Goal: Task Accomplishment & Management: Manage account settings

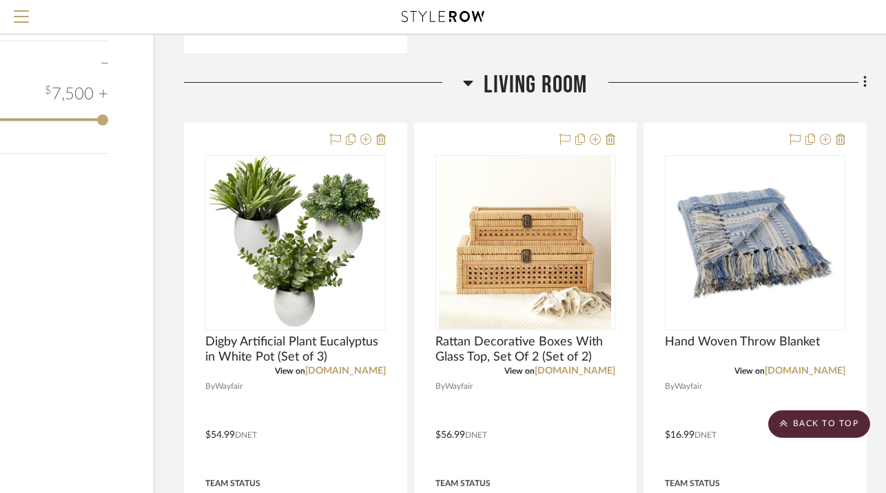
scroll to position [1647, 106]
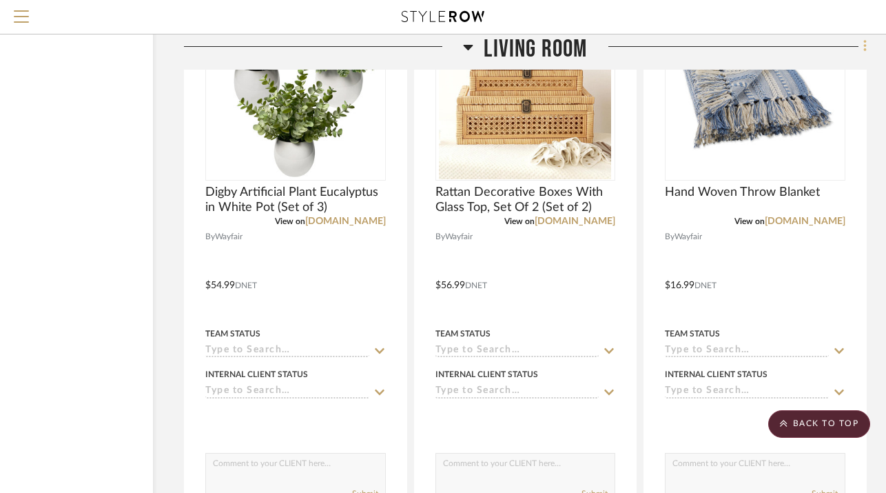
click at [866, 51] on icon at bounding box center [865, 46] width 4 height 15
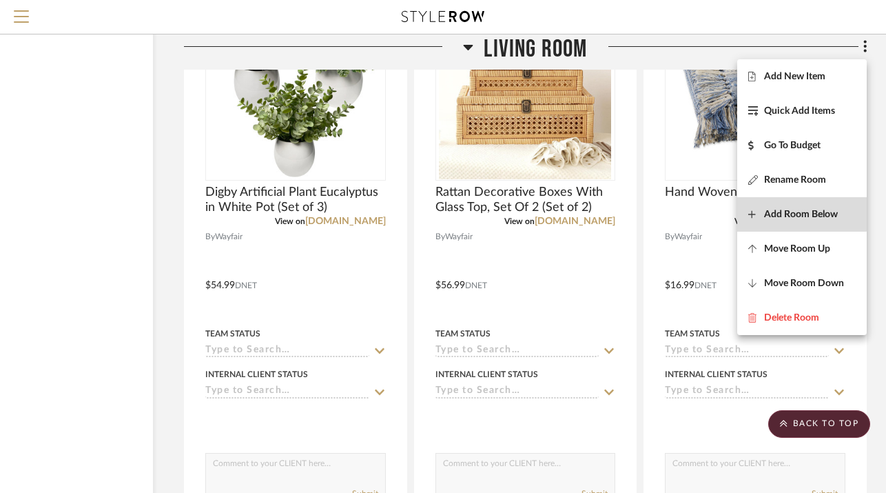
click at [792, 213] on span "Add Room Below" at bounding box center [801, 215] width 74 height 12
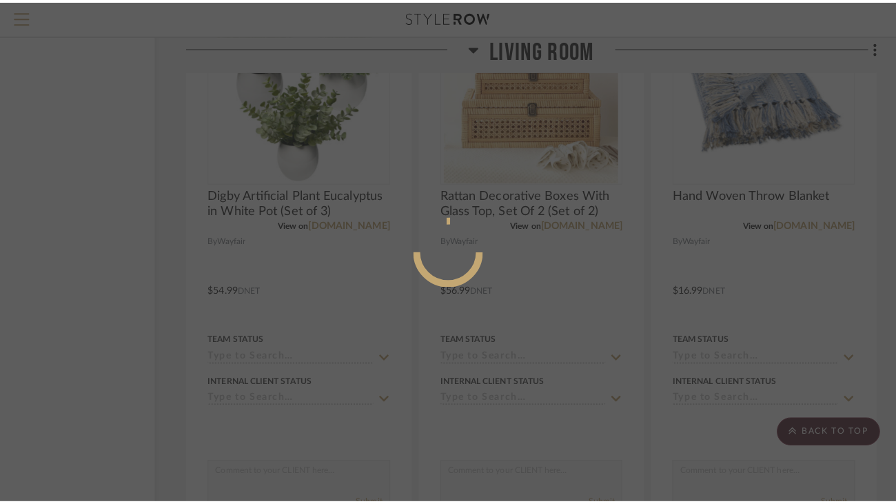
scroll to position [0, 0]
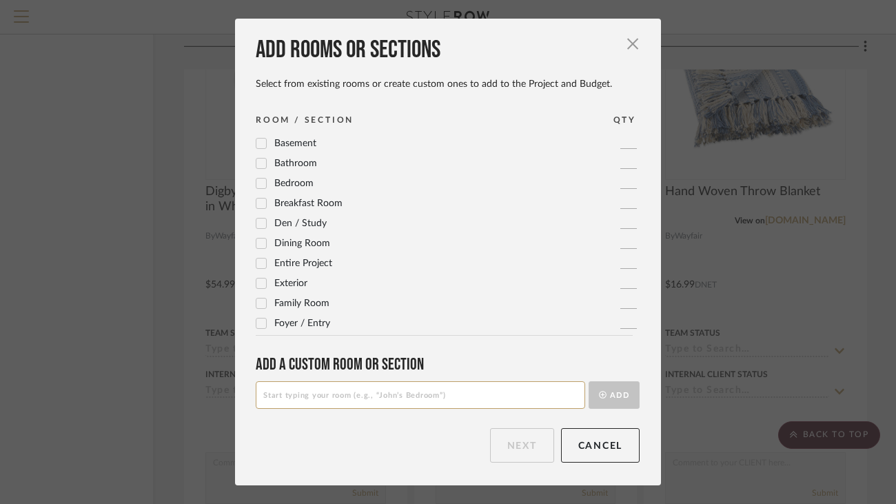
click at [429, 398] on input at bounding box center [420, 395] width 329 height 28
type input "L"
type input "Living Room Belize Sourced"
click at [601, 402] on button "Add" at bounding box center [613, 395] width 51 height 28
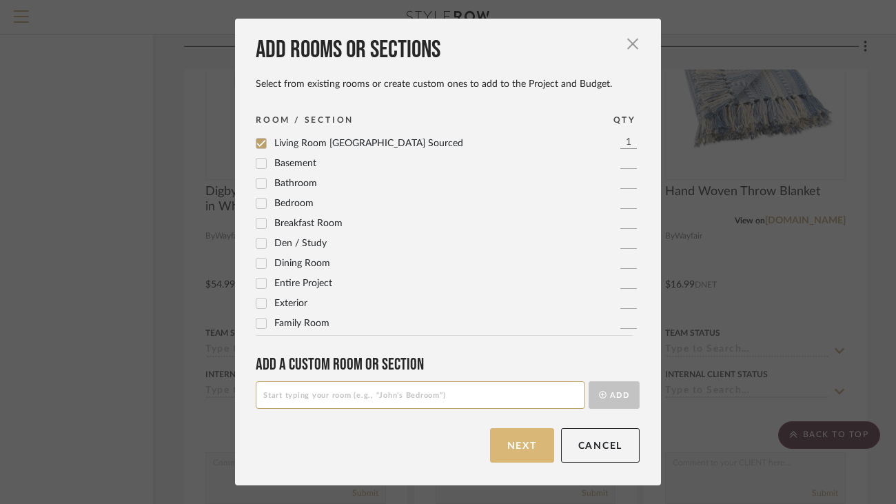
click at [528, 449] on button "Next" at bounding box center [522, 445] width 64 height 34
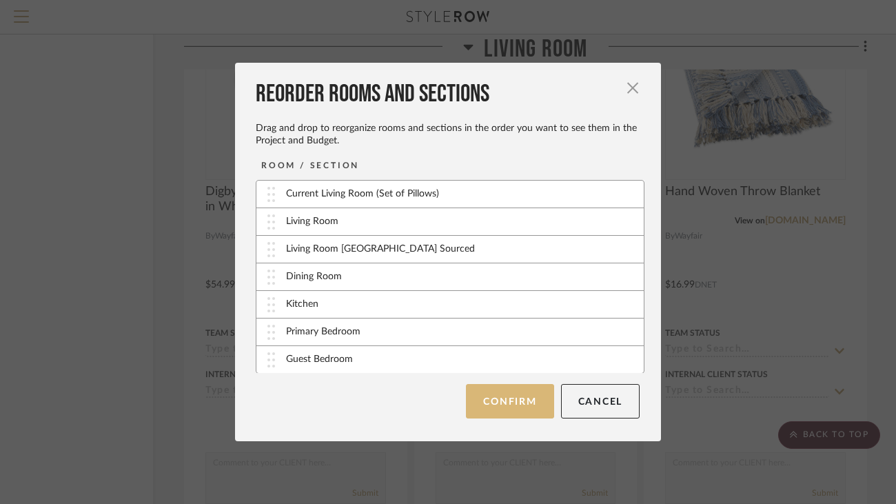
click at [511, 402] on button "Confirm" at bounding box center [510, 401] width 88 height 34
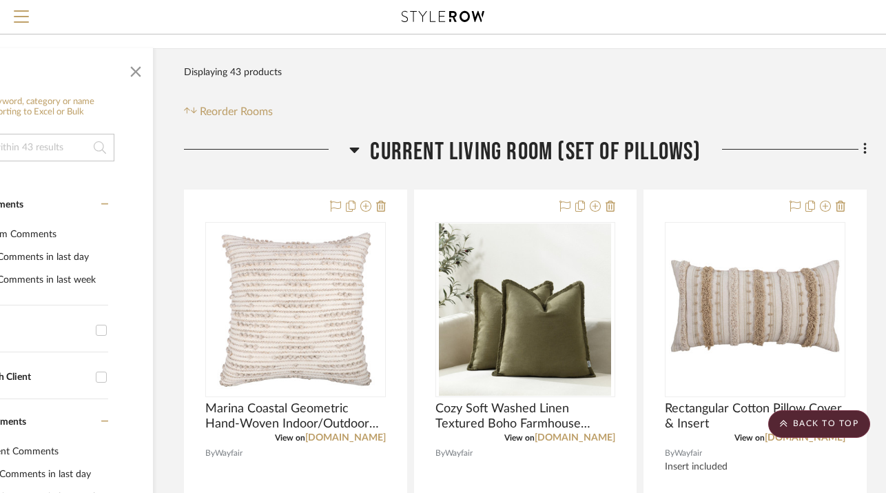
scroll to position [0, 106]
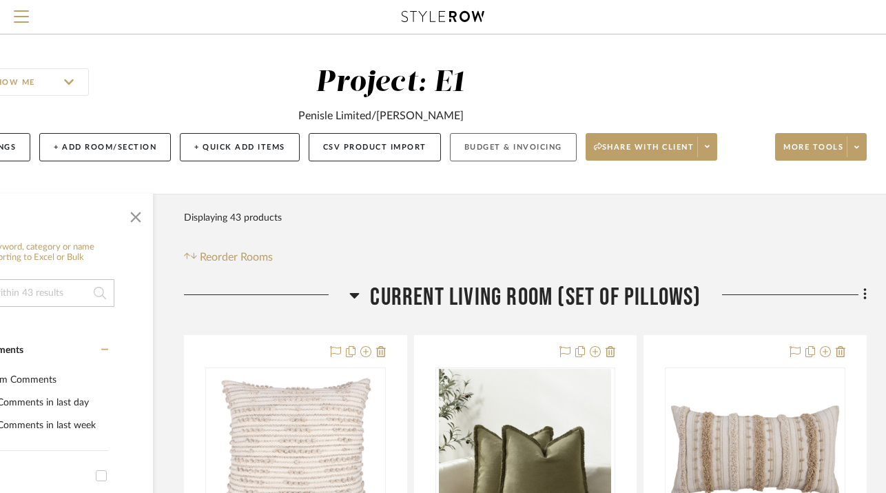
click at [493, 152] on button "Budget & Invoicing" at bounding box center [513, 147] width 127 height 28
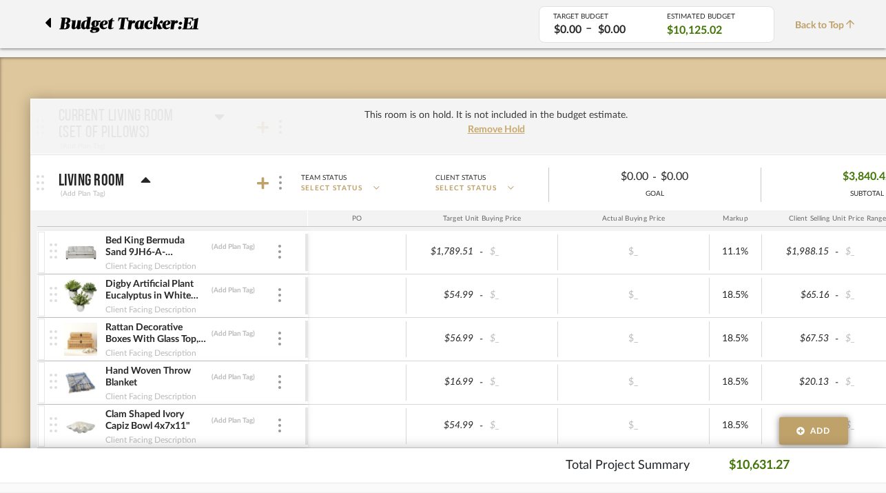
scroll to position [88, 0]
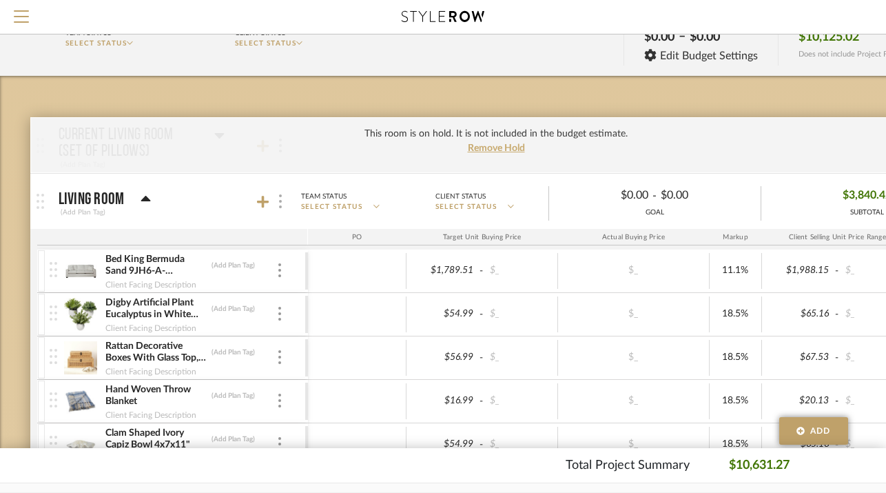
click at [279, 201] on img at bounding box center [280, 201] width 3 height 14
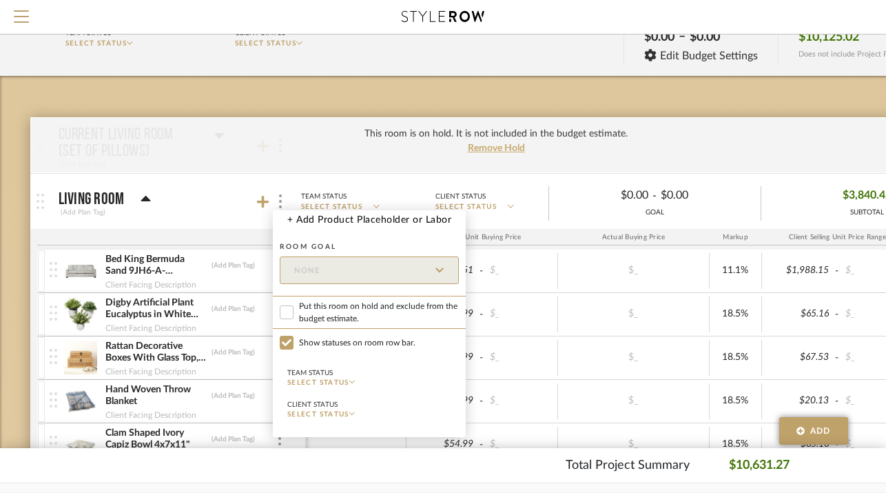
click at [323, 316] on span "Put this room on hold and exclude from the budget estimate." at bounding box center [379, 312] width 160 height 25
click at [294, 316] on input "Put this room on hold and exclude from the budget estimate." at bounding box center [287, 312] width 14 height 14
checkbox input "true"
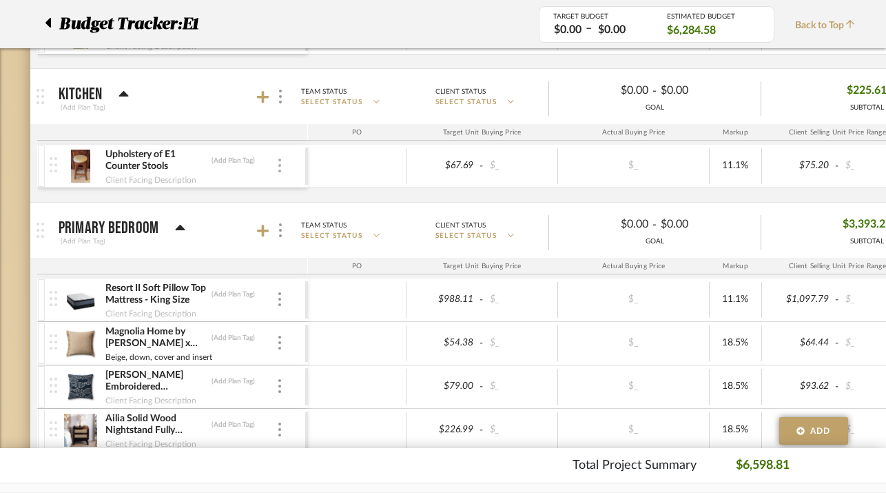
scroll to position [447, 0]
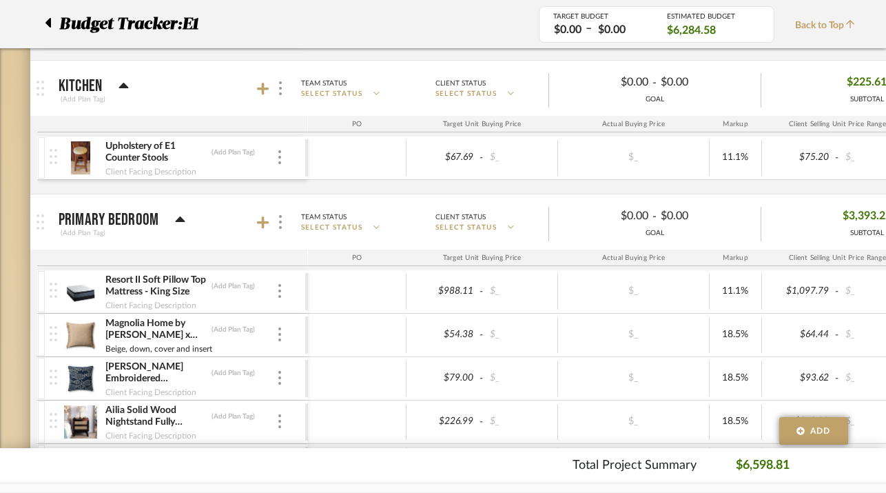
click at [203, 218] on mat-panel-title "Primary Bedroom (Add Plan Tag)" at bounding box center [180, 222] width 243 height 34
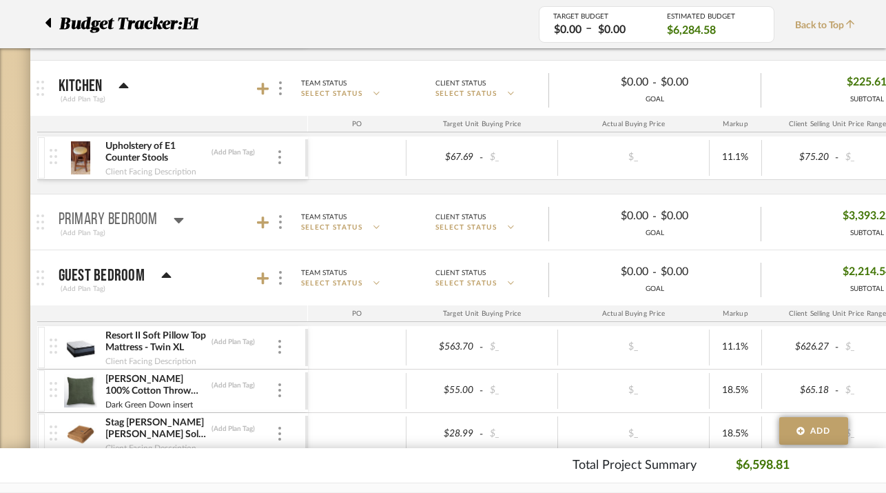
click at [187, 215] on mat-panel-title "Primary Bedroom (Add Plan Tag)" at bounding box center [180, 222] width 243 height 34
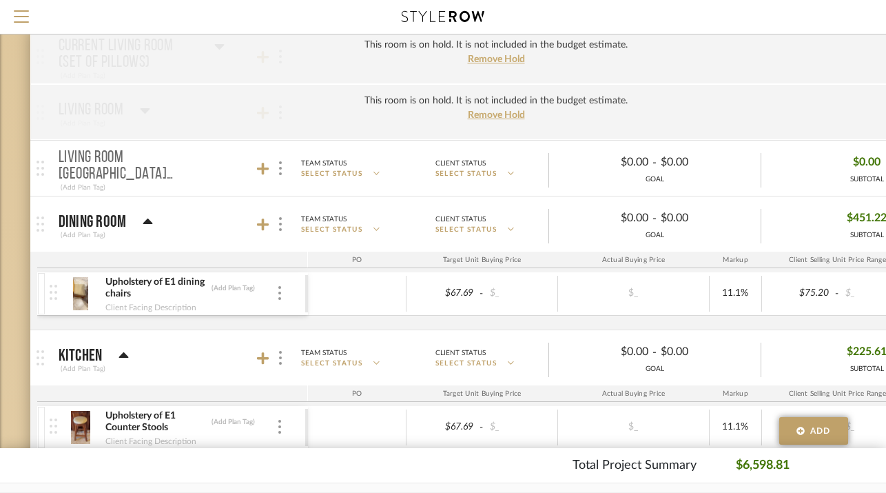
scroll to position [0, 0]
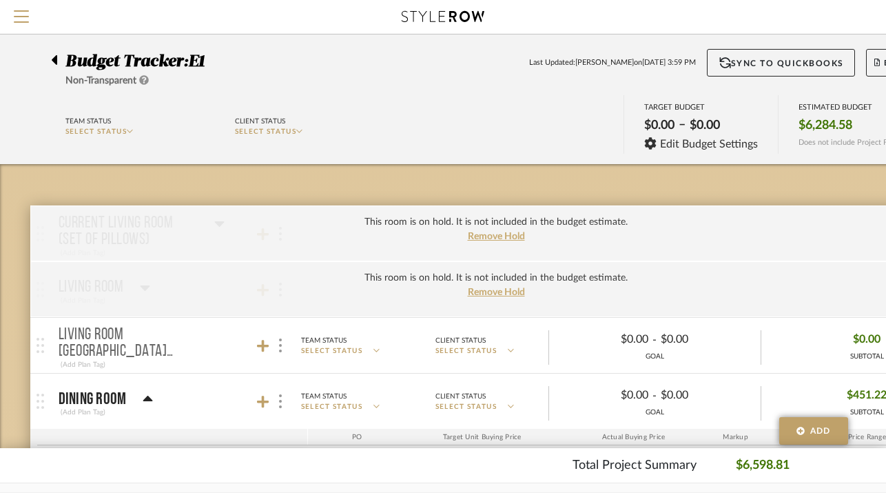
click at [52, 60] on icon at bounding box center [54, 60] width 6 height 17
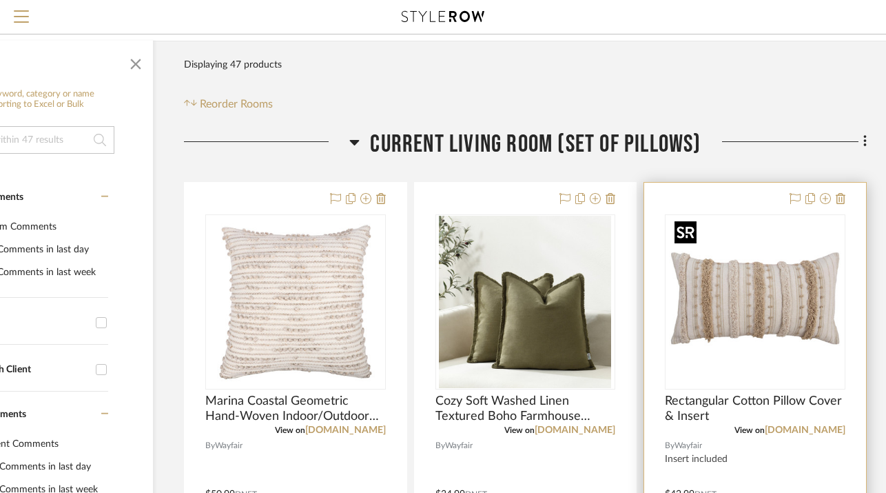
scroll to position [139, 106]
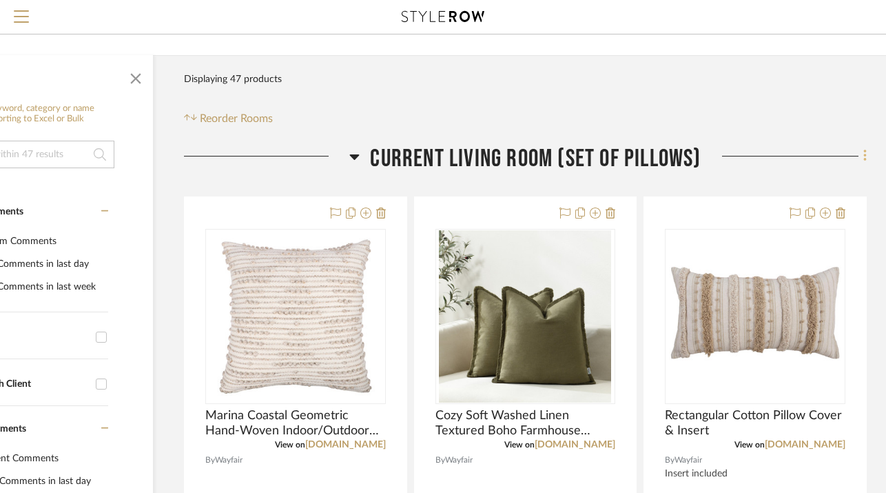
click at [860, 156] on fa-icon at bounding box center [863, 157] width 9 height 23
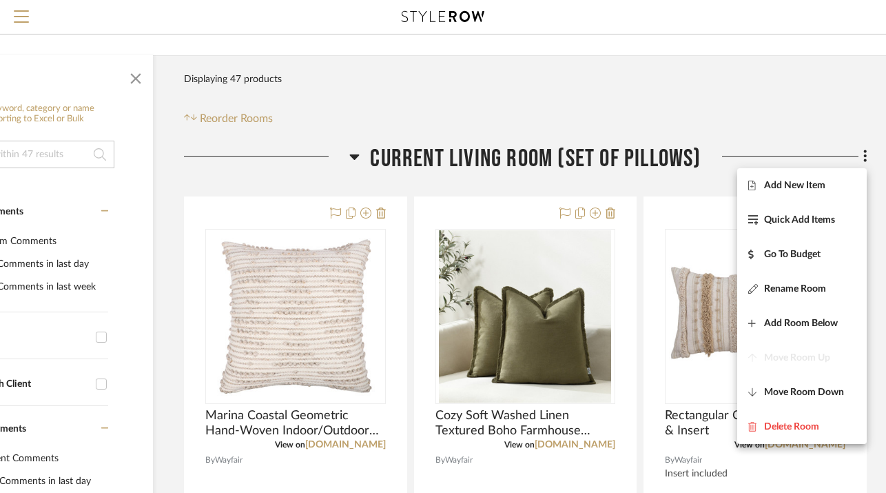
click at [796, 154] on div at bounding box center [443, 246] width 886 height 493
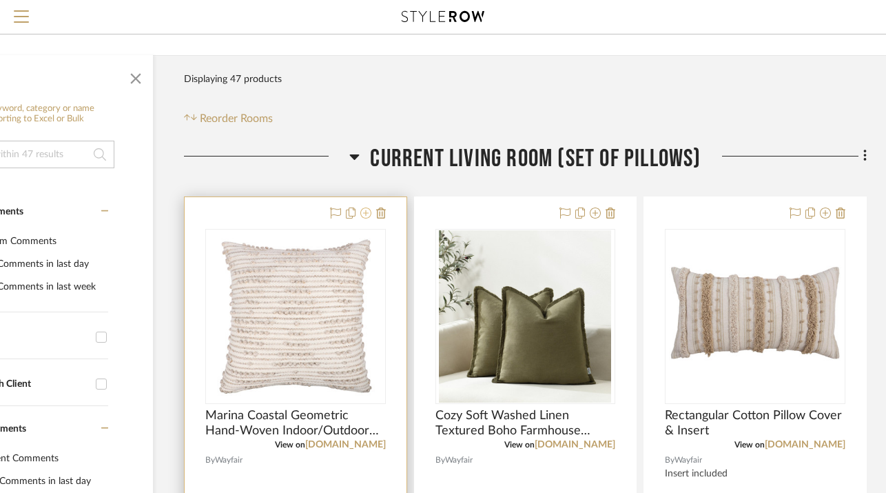
click at [368, 215] on icon at bounding box center [365, 212] width 11 height 11
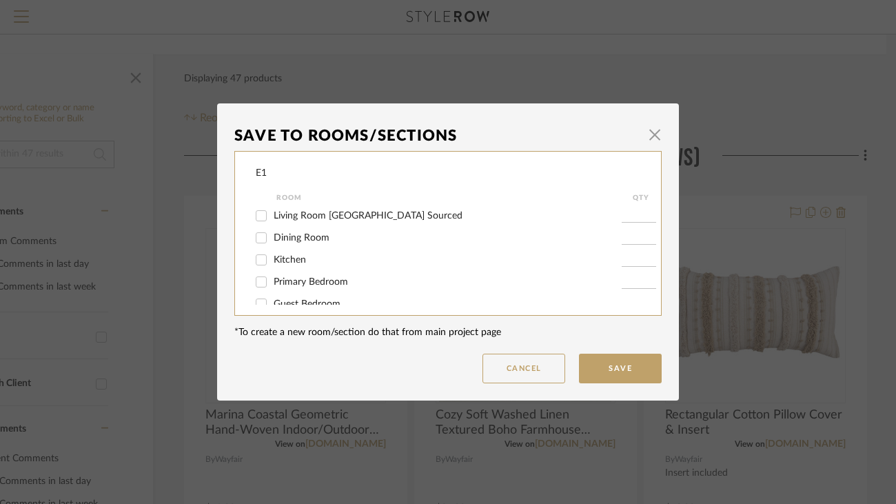
scroll to position [63, 0]
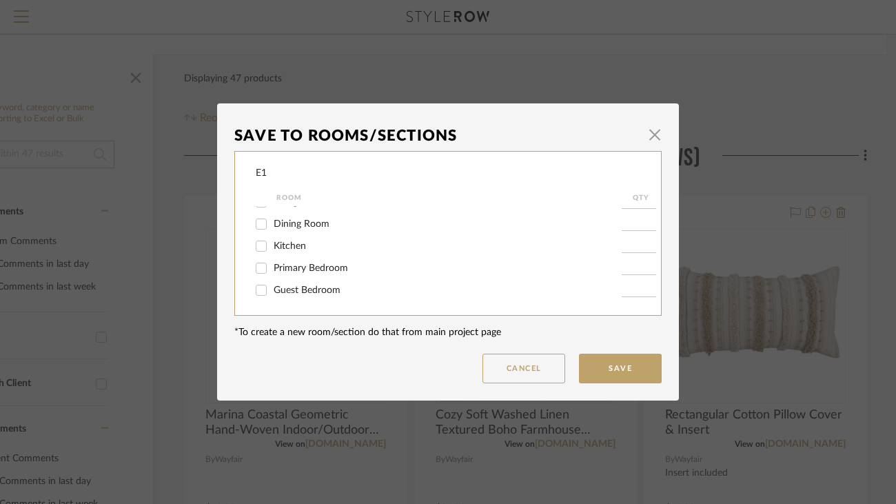
click at [541, 384] on dialog-content "Save To Rooms/Sections × E1 Room QTY Current Living Room (Set of Pillows) 2 Liv…" at bounding box center [448, 251] width 462 height 297
click at [533, 371] on button "Cancel" at bounding box center [523, 369] width 83 height 30
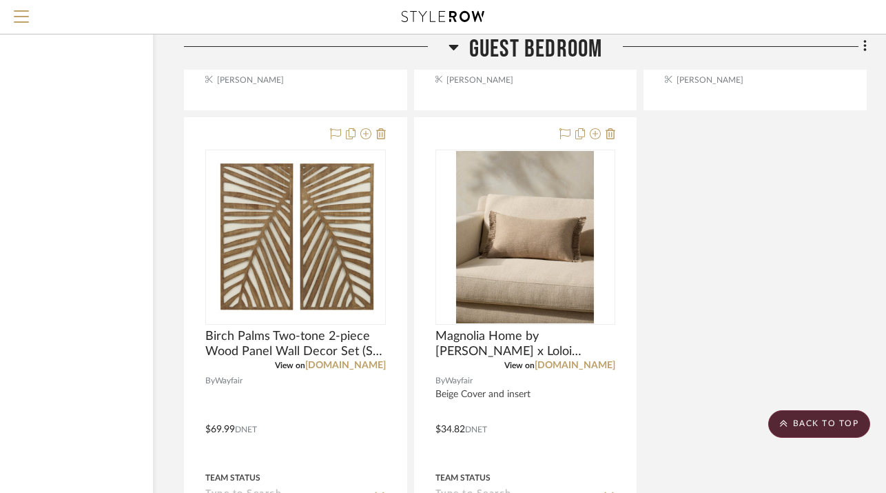
scroll to position [8612, 106]
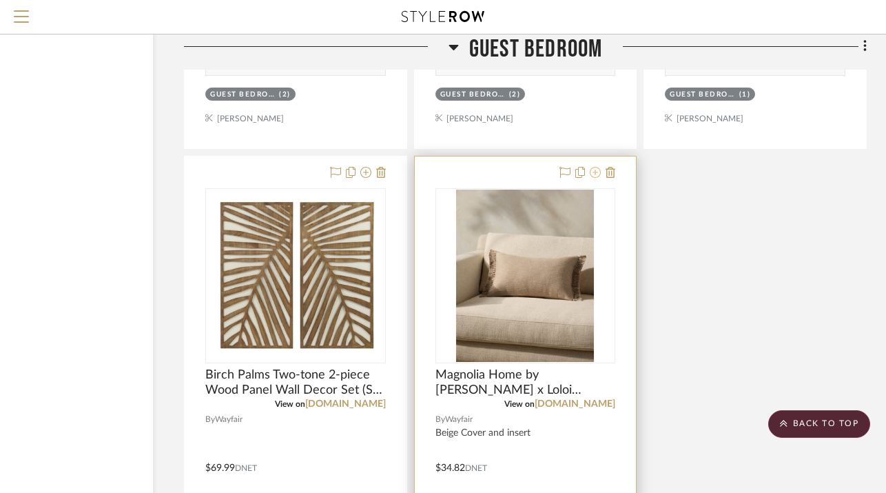
click at [597, 167] on icon at bounding box center [595, 172] width 11 height 11
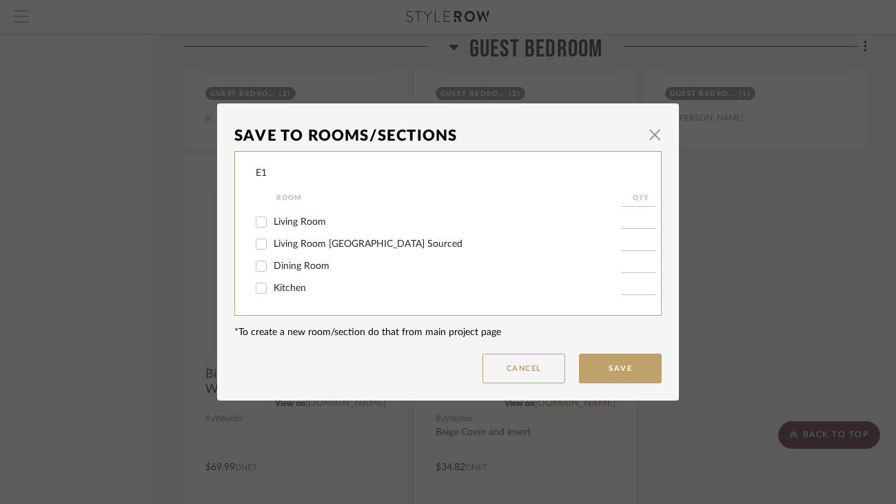
scroll to position [63, 0]
click at [648, 139] on span "button" at bounding box center [655, 135] width 28 height 28
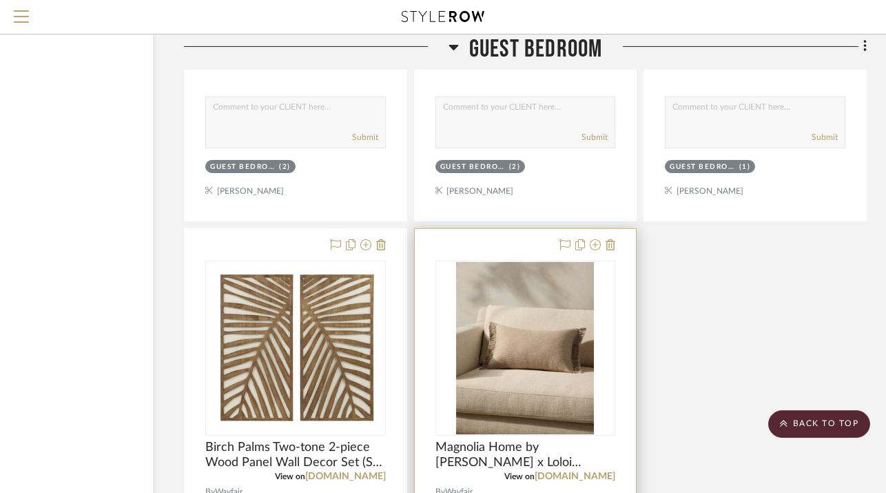
scroll to position [8538, 106]
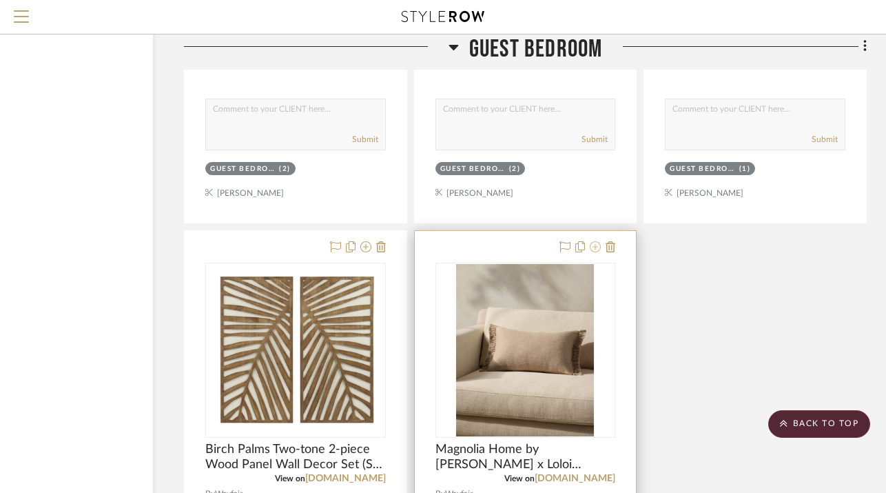
click at [596, 241] on icon at bounding box center [595, 246] width 11 height 11
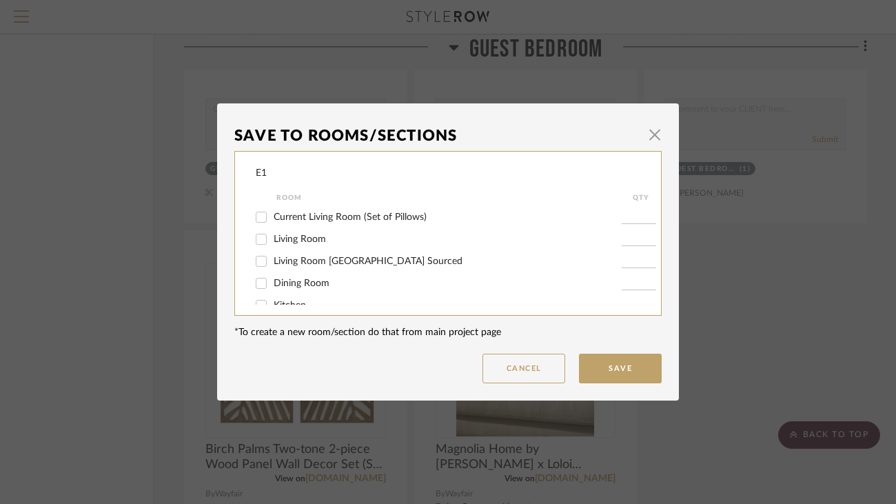
scroll to position [63, 0]
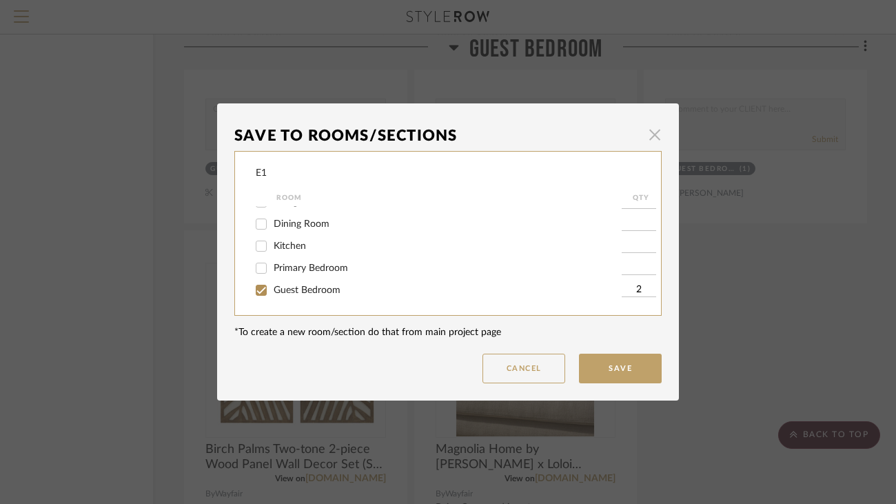
click at [649, 131] on span "button" at bounding box center [655, 135] width 28 height 28
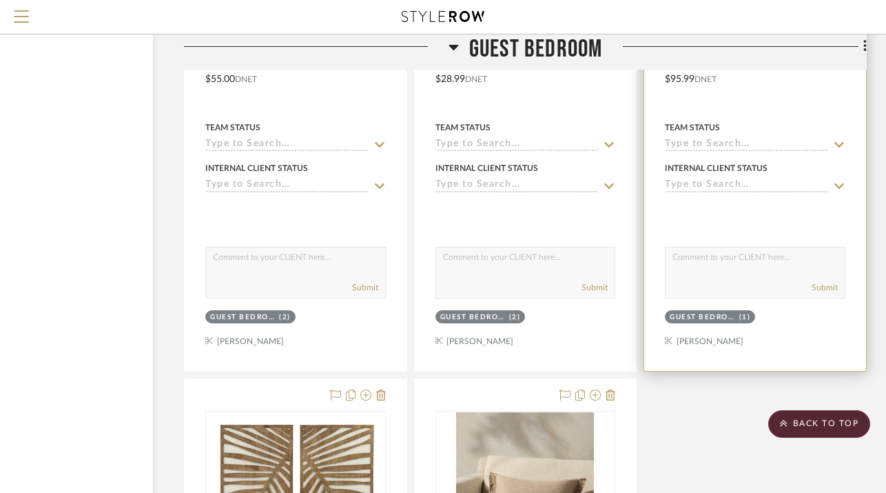
scroll to position [8333, 106]
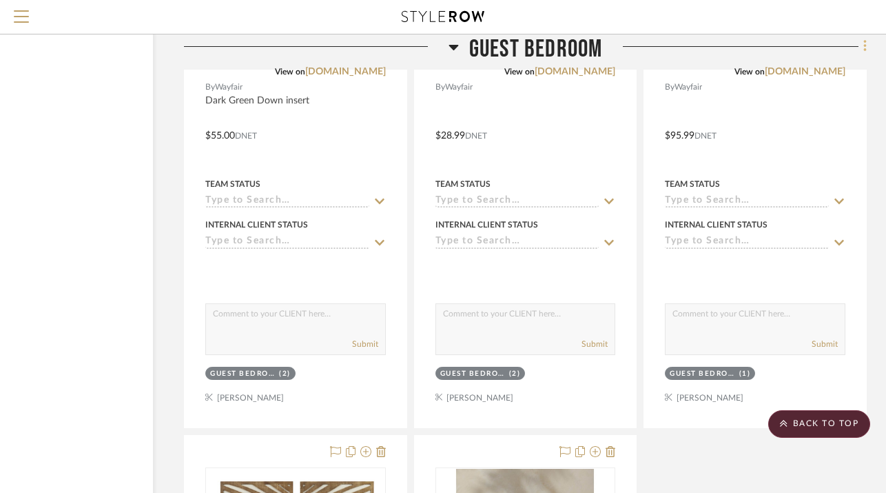
click at [861, 44] on fa-icon at bounding box center [863, 48] width 9 height 23
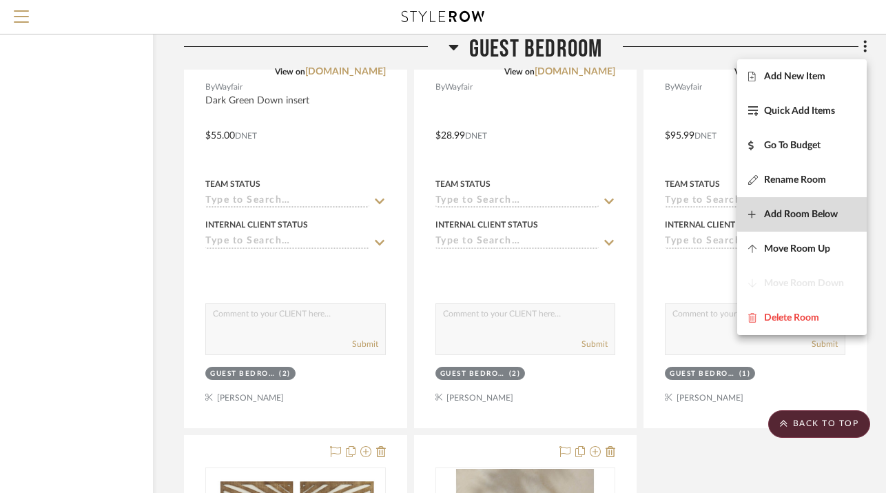
click at [817, 209] on span "Add Room Below" at bounding box center [801, 215] width 74 height 12
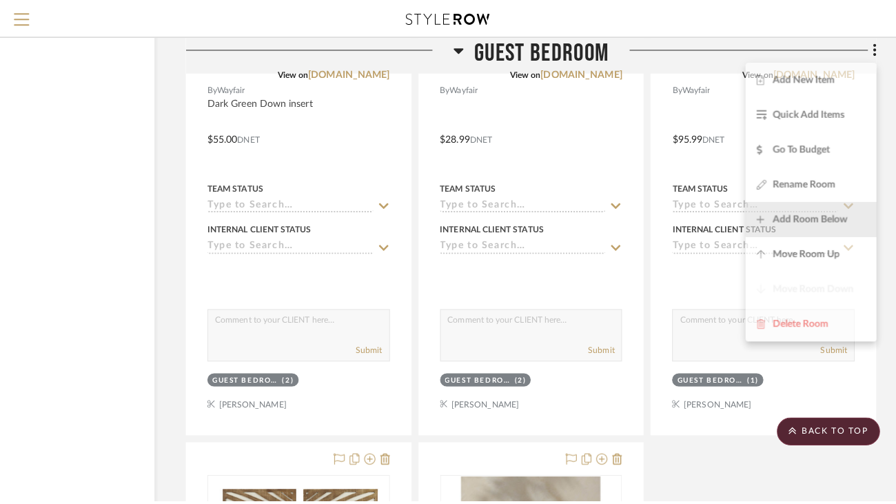
scroll to position [0, 0]
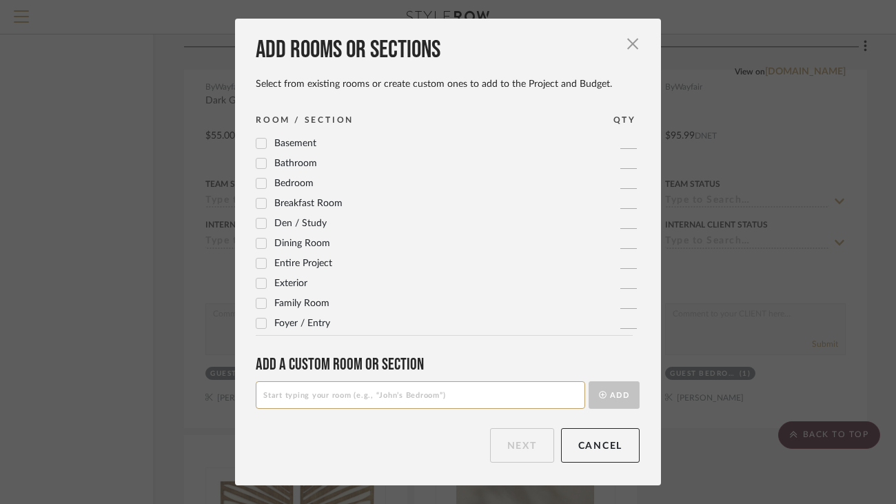
click at [444, 395] on input at bounding box center [420, 395] width 329 height 28
type input "Consideration"
click at [602, 396] on button "Add" at bounding box center [613, 395] width 51 height 28
click at [504, 437] on button "Next" at bounding box center [522, 445] width 64 height 34
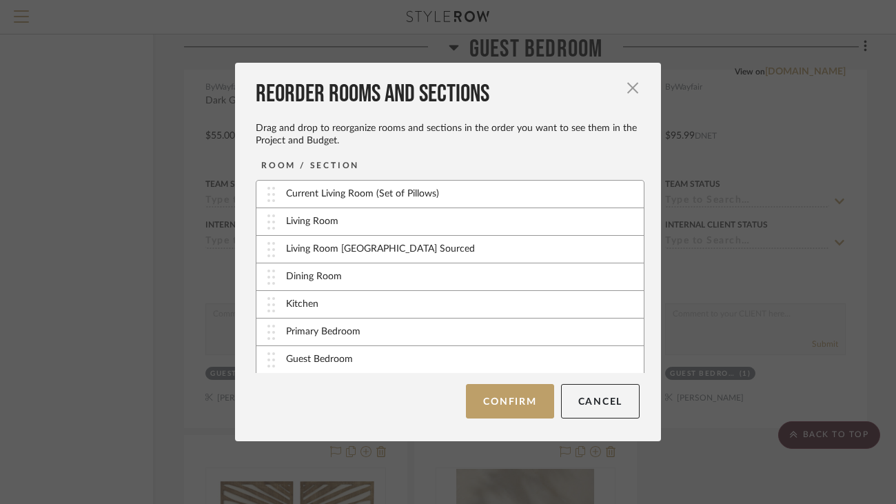
scroll to position [28, 0]
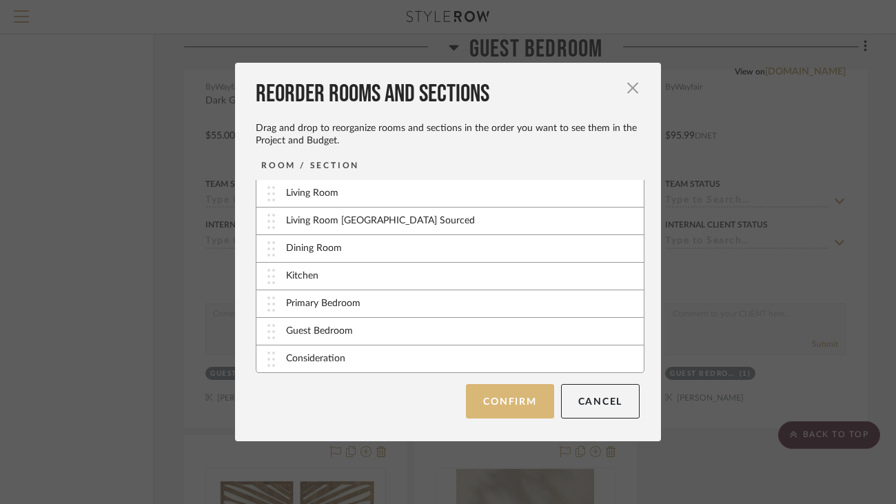
click at [516, 398] on button "Confirm" at bounding box center [510, 401] width 88 height 34
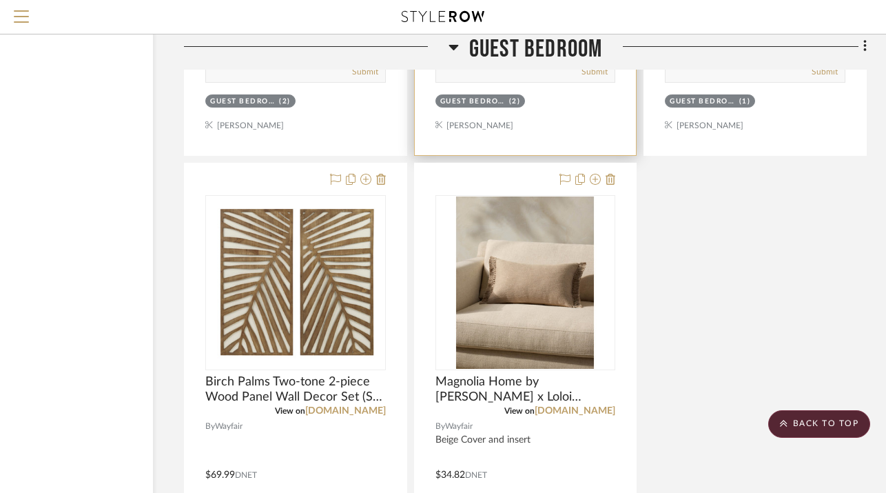
scroll to position [8504, 106]
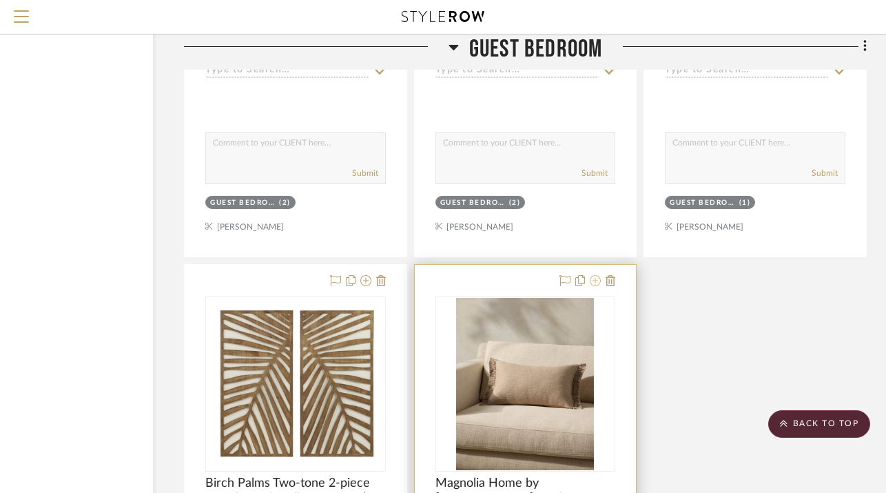
click at [592, 275] on icon at bounding box center [595, 280] width 11 height 11
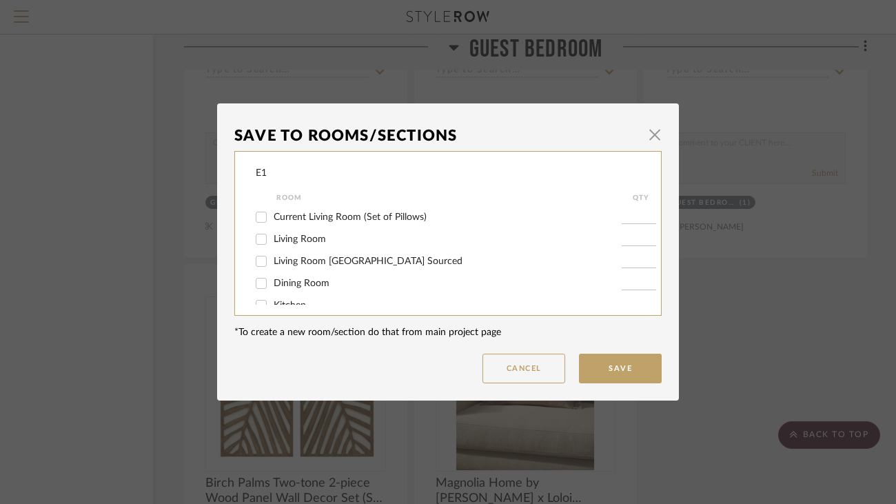
scroll to position [86, 0]
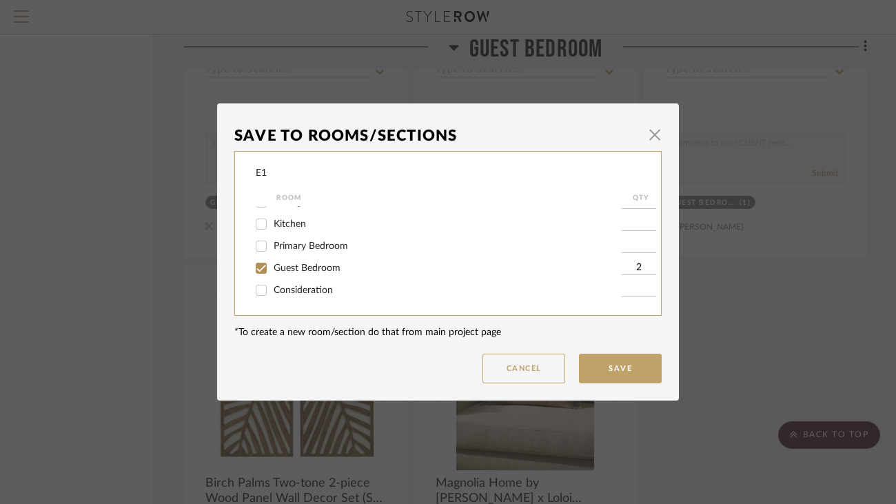
click at [435, 294] on label "Consideration" at bounding box center [448, 291] width 348 height 12
click at [272, 294] on input "Consideration" at bounding box center [261, 290] width 22 height 22
checkbox input "true"
type input "1"
click at [330, 267] on span "Guest Bedroom" at bounding box center [307, 268] width 67 height 10
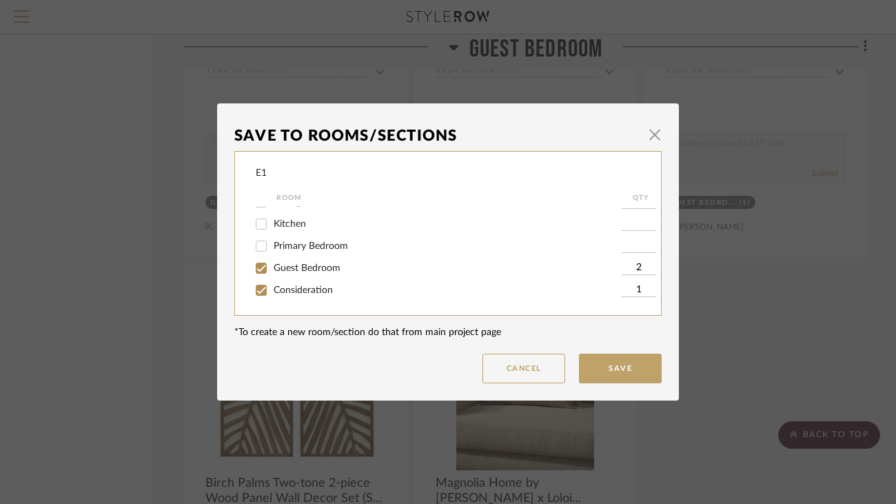
click at [272, 267] on input "Guest Bedroom" at bounding box center [261, 268] width 22 height 22
checkbox input "false"
click at [597, 360] on button "Save" at bounding box center [620, 369] width 83 height 30
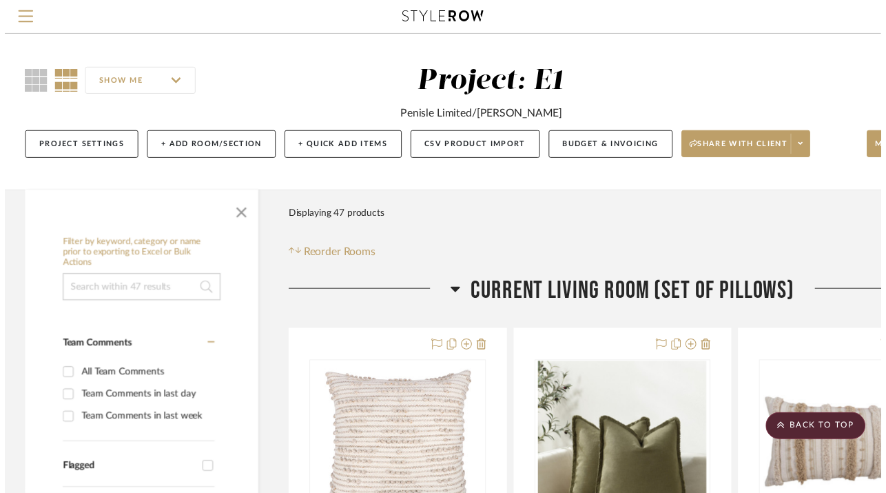
scroll to position [8504, 106]
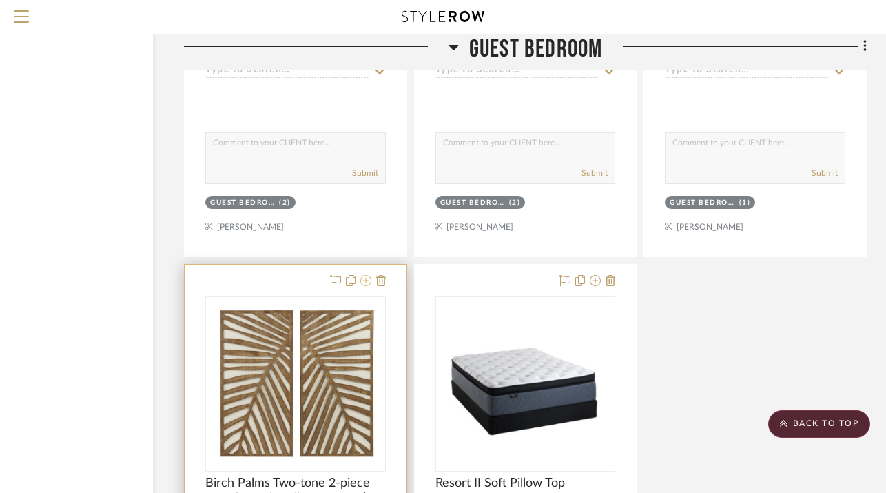
click at [364, 275] on icon at bounding box center [365, 280] width 11 height 11
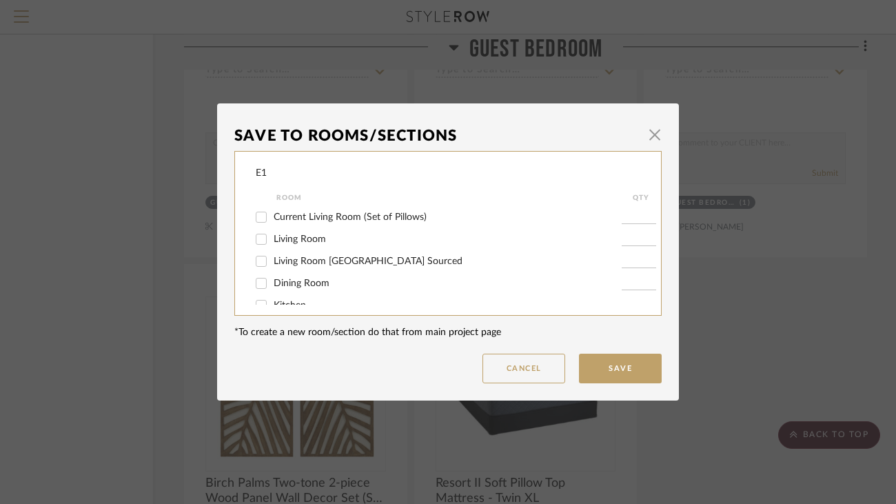
scroll to position [86, 0]
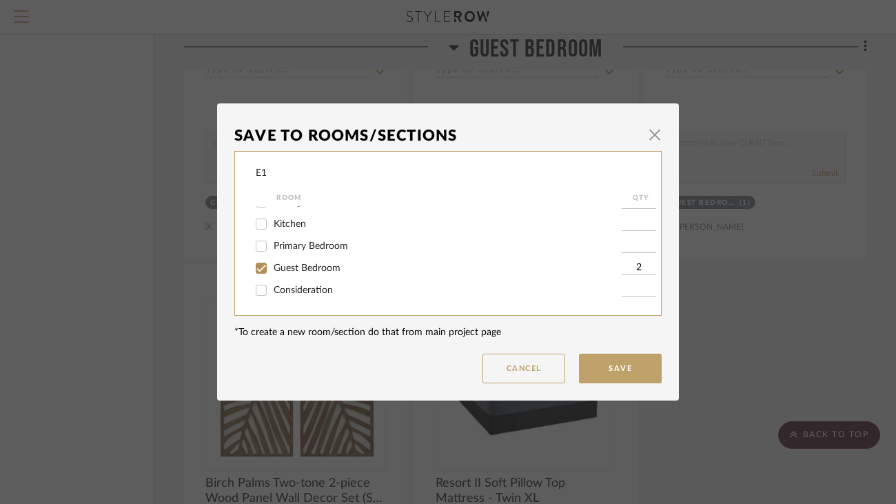
click at [371, 289] on label "Consideration" at bounding box center [448, 291] width 348 height 12
click at [272, 289] on input "Consideration" at bounding box center [261, 290] width 22 height 22
checkbox input "true"
type input "1"
click at [314, 266] on span "Guest Bedroom" at bounding box center [307, 268] width 67 height 10
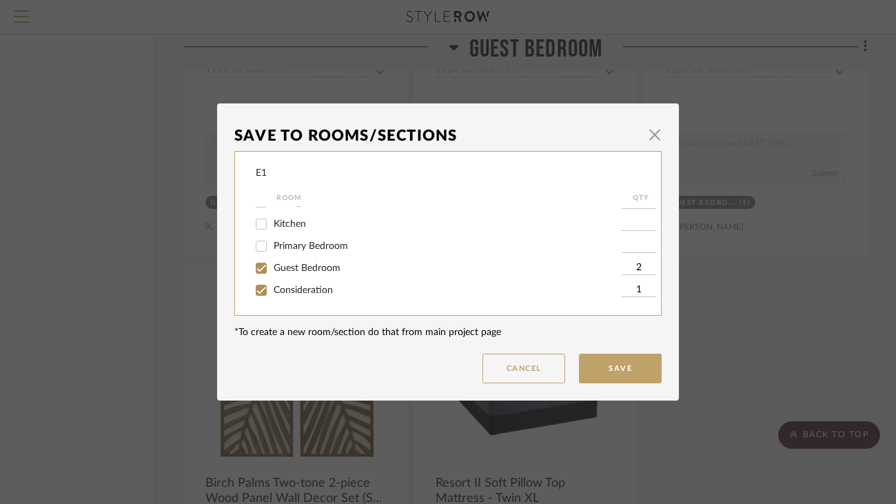
click at [272, 266] on input "Guest Bedroom" at bounding box center [261, 268] width 22 height 22
checkbox input "false"
click at [608, 371] on button "Save" at bounding box center [620, 369] width 83 height 30
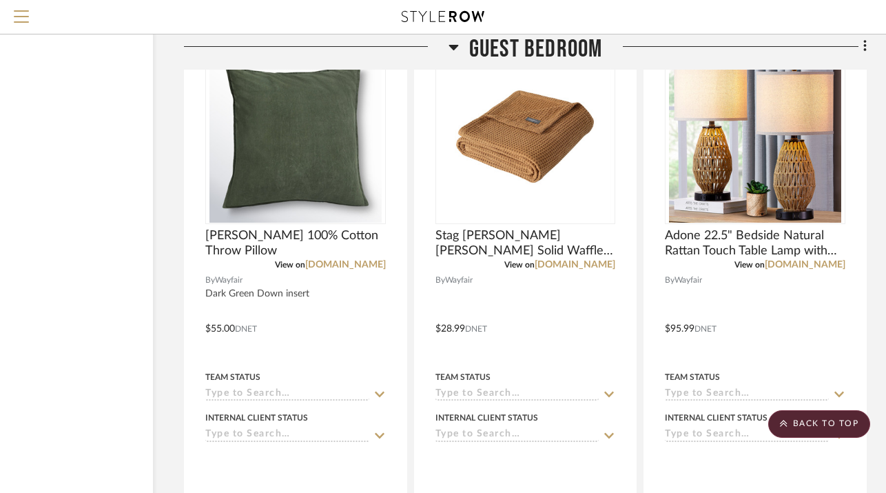
scroll to position [8069, 106]
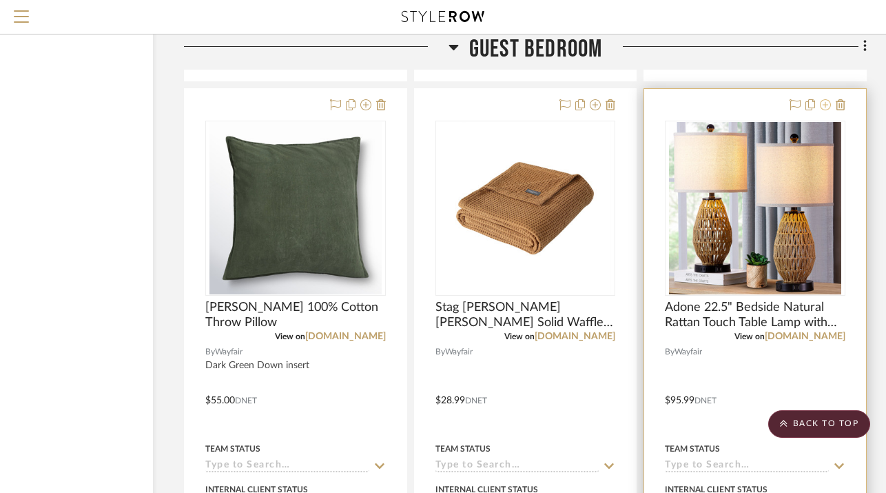
click at [828, 99] on icon at bounding box center [825, 104] width 11 height 11
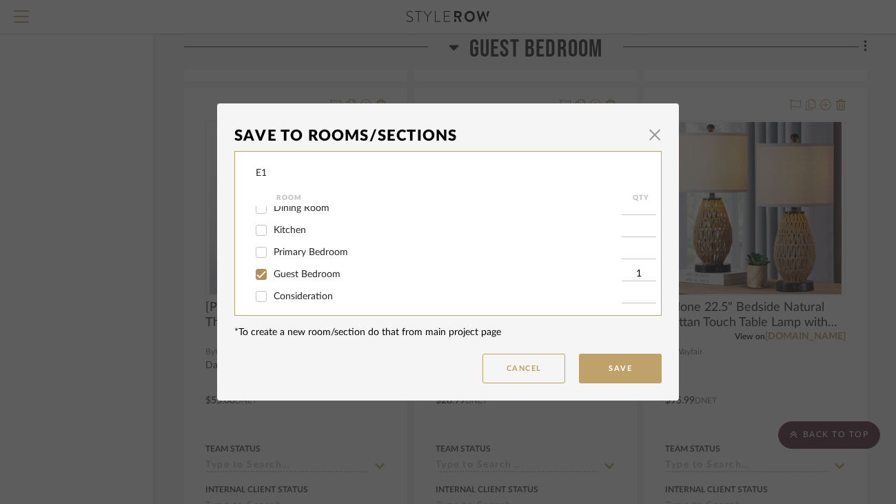
scroll to position [86, 0]
click at [318, 294] on span "Consideration" at bounding box center [303, 290] width 59 height 10
click at [272, 294] on input "Consideration" at bounding box center [261, 290] width 22 height 22
checkbox input "true"
type input "1"
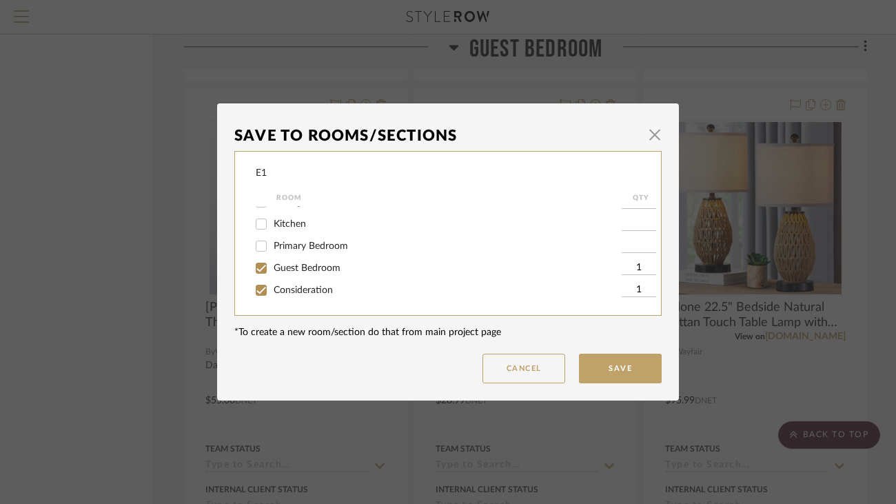
click at [320, 267] on span "Guest Bedroom" at bounding box center [307, 268] width 67 height 10
click at [272, 267] on input "Guest Bedroom" at bounding box center [261, 268] width 22 height 22
checkbox input "false"
click at [602, 363] on button "Save" at bounding box center [620, 369] width 83 height 30
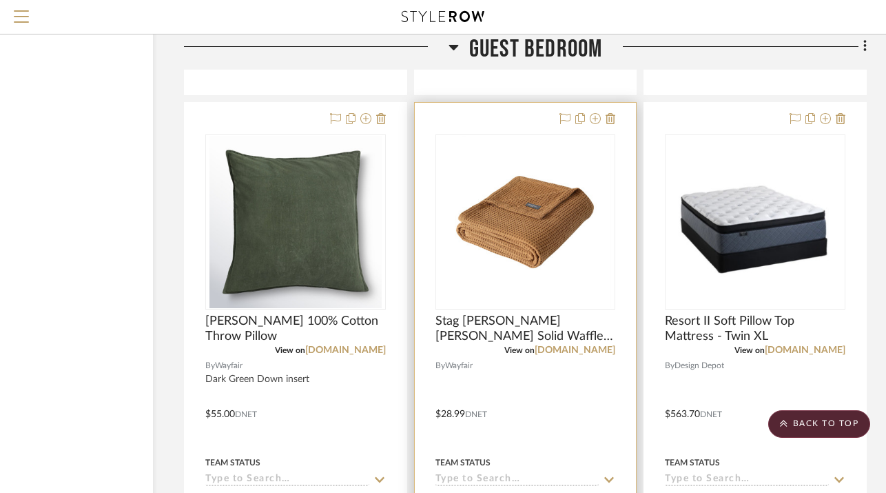
scroll to position [8048, 106]
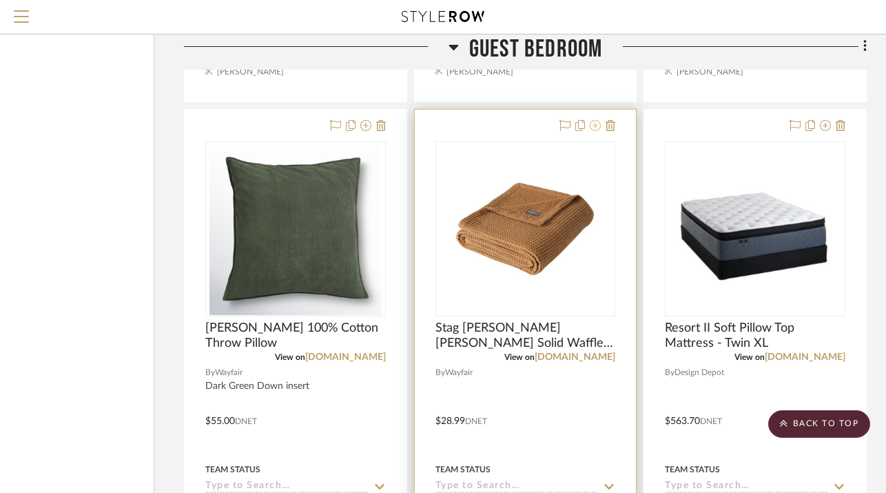
click at [594, 120] on icon at bounding box center [595, 125] width 11 height 11
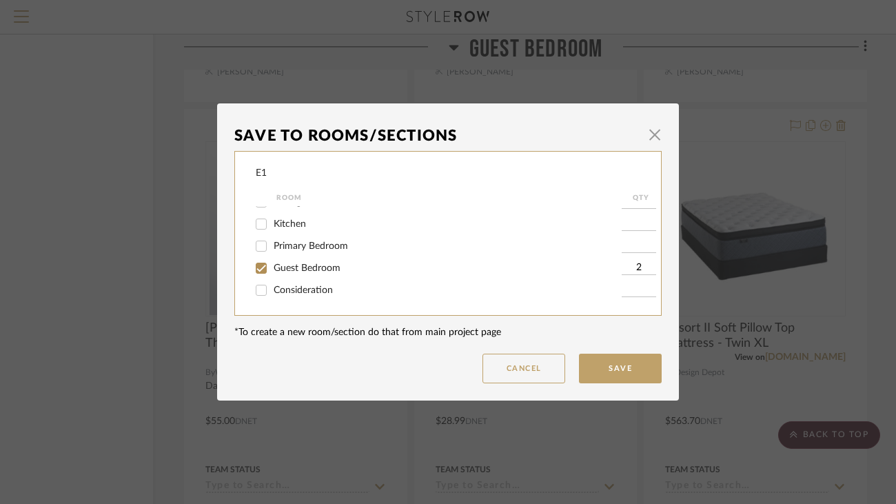
scroll to position [86, 0]
click at [524, 293] on label "Consideration" at bounding box center [448, 291] width 348 height 12
click at [272, 293] on input "Consideration" at bounding box center [261, 290] width 22 height 22
checkbox input "true"
type input "1"
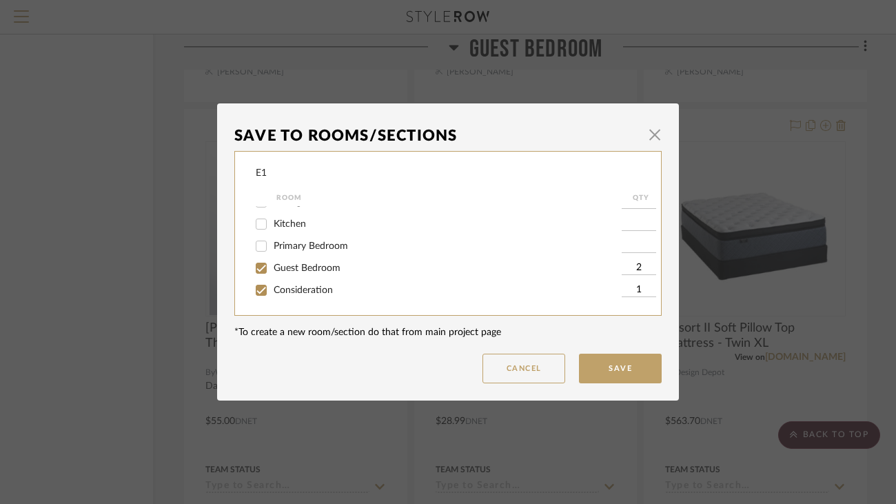
click at [502, 268] on label "Guest Bedroom" at bounding box center [448, 269] width 348 height 12
click at [272, 268] on input "Guest Bedroom" at bounding box center [261, 268] width 22 height 22
checkbox input "false"
click at [620, 360] on button "Save" at bounding box center [620, 369] width 83 height 30
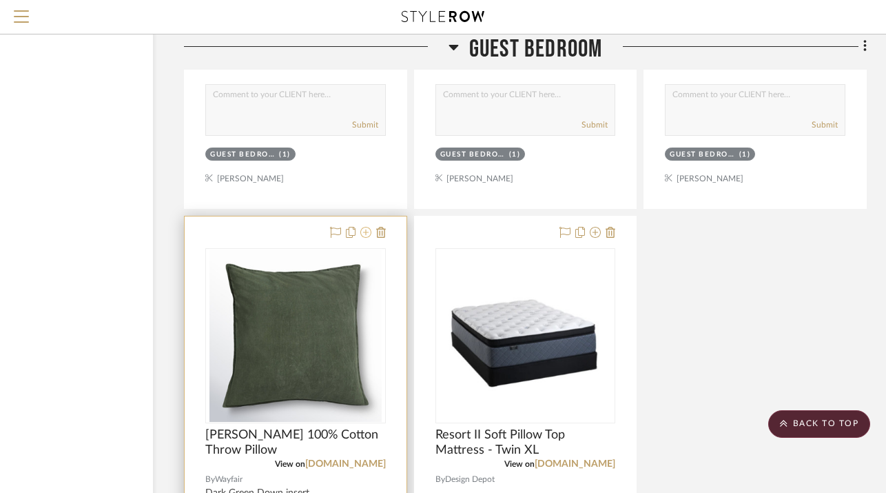
click at [366, 228] on icon at bounding box center [365, 232] width 11 height 11
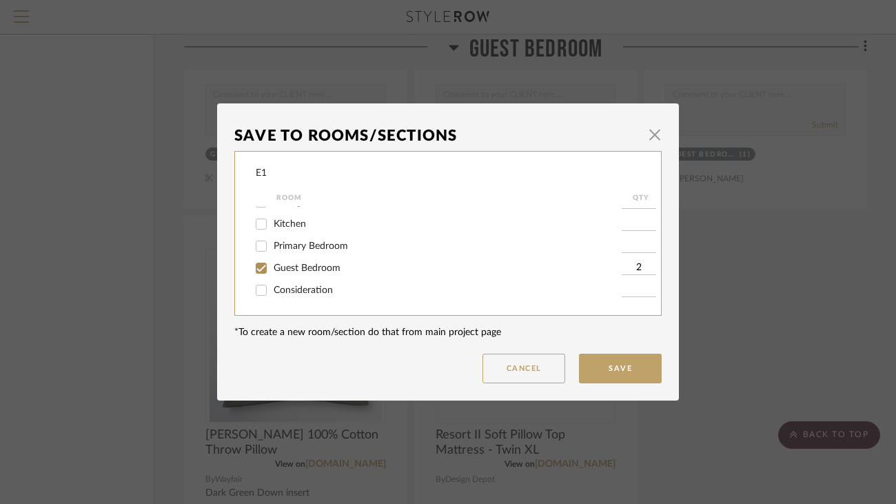
click at [307, 294] on span "Consideration" at bounding box center [303, 290] width 59 height 10
click at [272, 294] on input "Consideration" at bounding box center [261, 290] width 22 height 22
checkbox input "true"
type input "1"
click at [309, 269] on span "Guest Bedroom" at bounding box center [307, 268] width 67 height 10
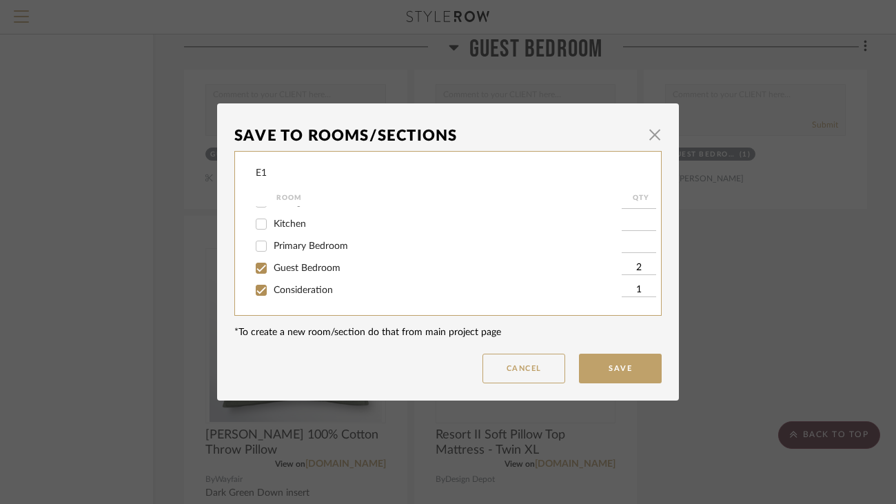
click at [272, 269] on input "Guest Bedroom" at bounding box center [261, 268] width 22 height 22
checkbox input "false"
click at [608, 377] on button "Save" at bounding box center [620, 369] width 83 height 30
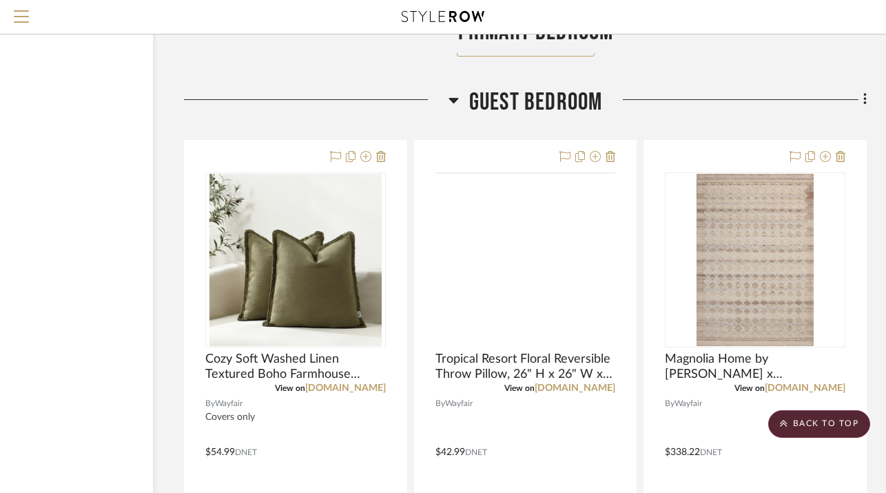
scroll to position [7401, 106]
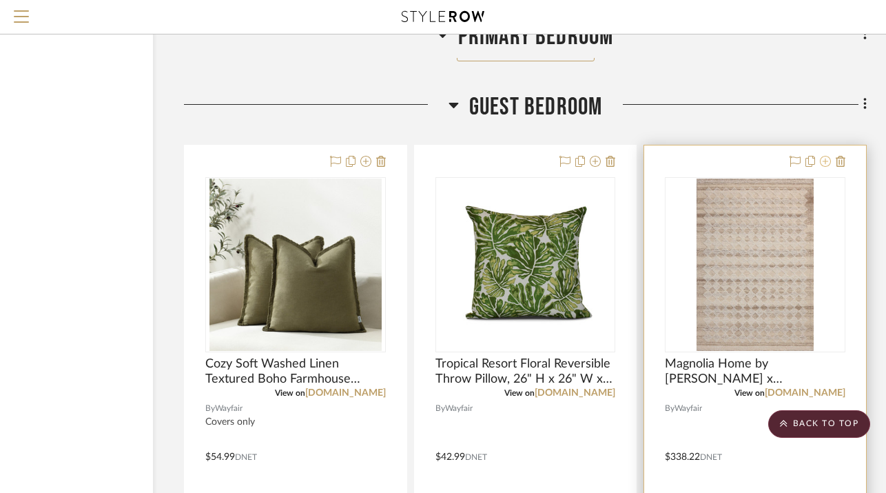
click at [825, 159] on icon at bounding box center [825, 161] width 11 height 11
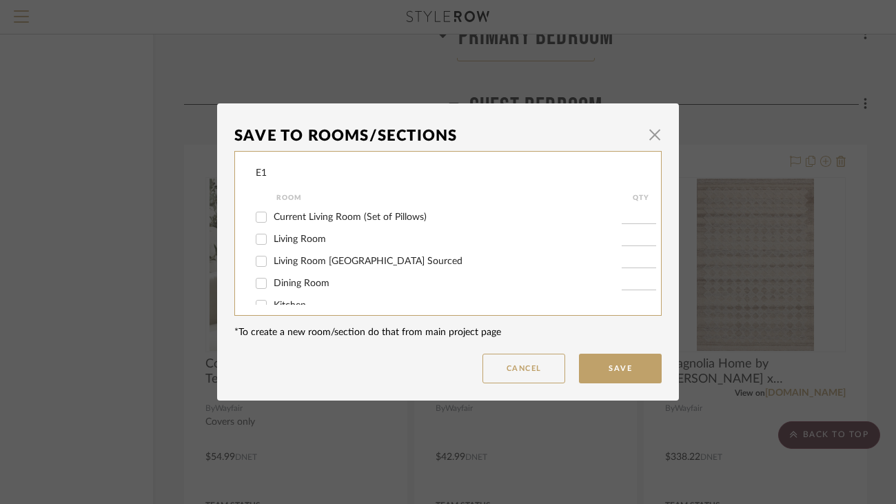
scroll to position [86, 0]
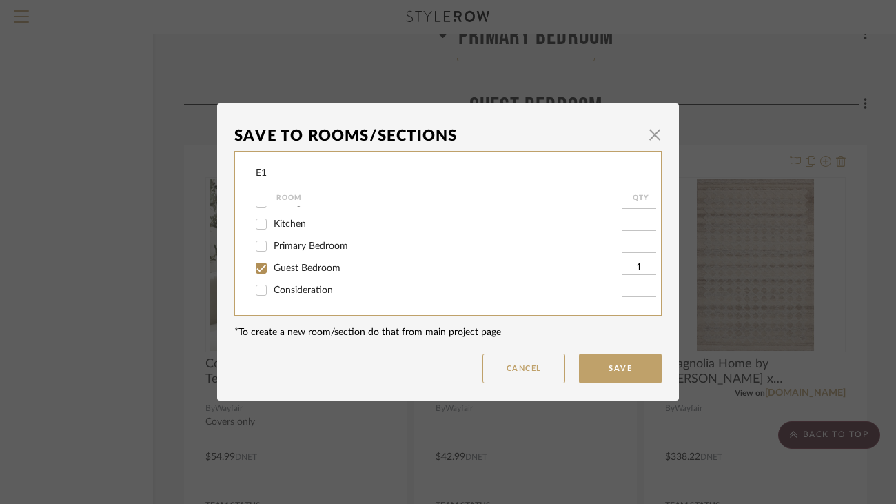
click at [318, 289] on span "Consideration" at bounding box center [303, 290] width 59 height 10
click at [272, 289] on input "Consideration" at bounding box center [261, 290] width 22 height 22
checkbox input "true"
type input "1"
click at [318, 270] on span "Guest Bedroom" at bounding box center [307, 268] width 67 height 10
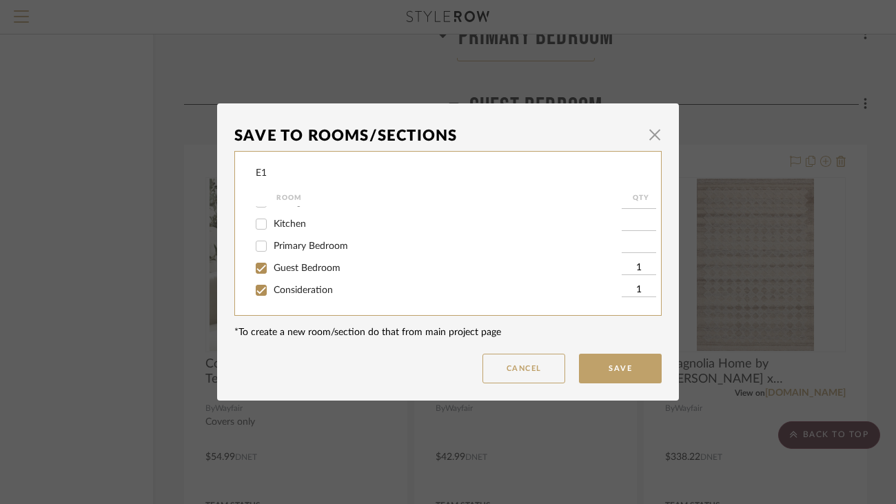
click at [272, 270] on input "Guest Bedroom" at bounding box center [261, 268] width 22 height 22
checkbox input "false"
click at [614, 378] on button "Save" at bounding box center [620, 369] width 83 height 30
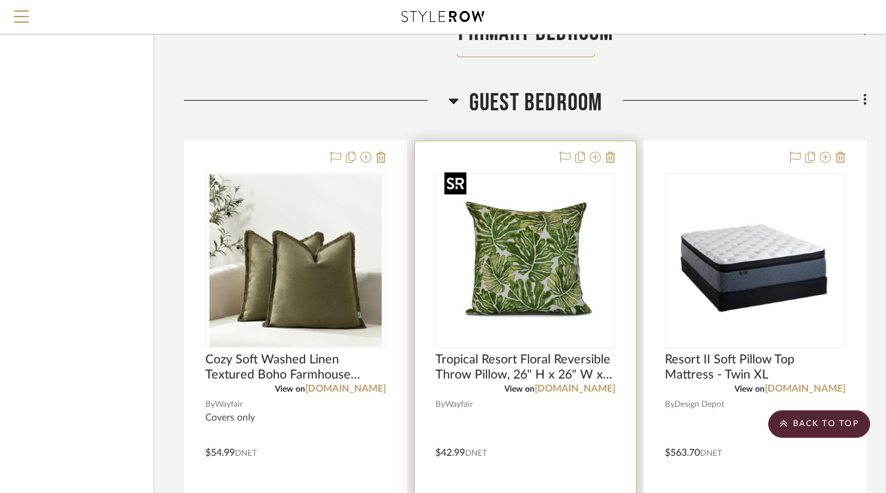
scroll to position [7394, 106]
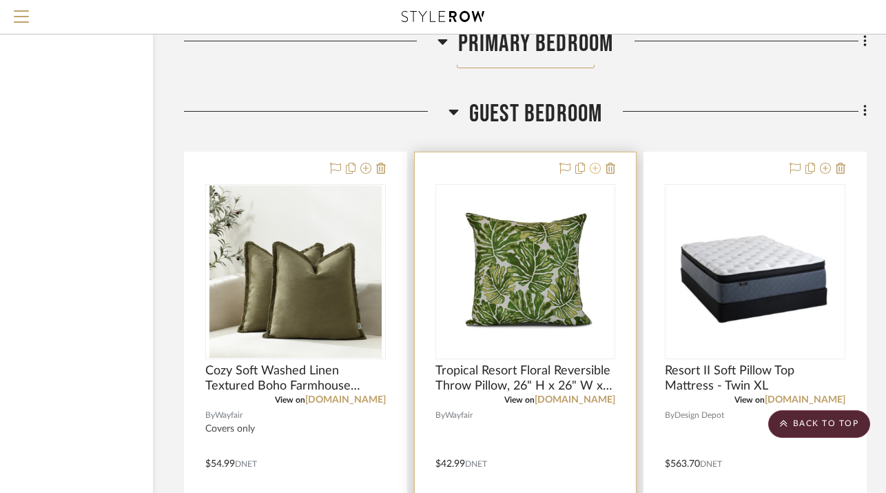
click at [595, 164] on icon at bounding box center [595, 168] width 11 height 11
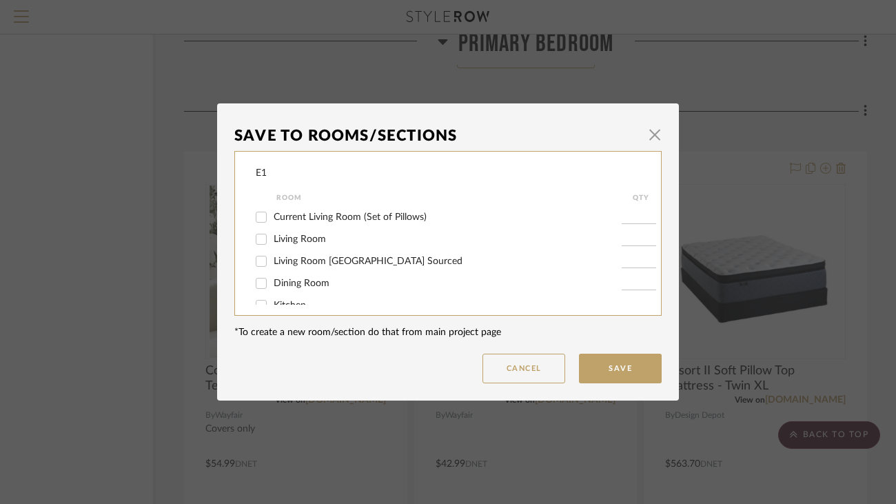
scroll to position [86, 0]
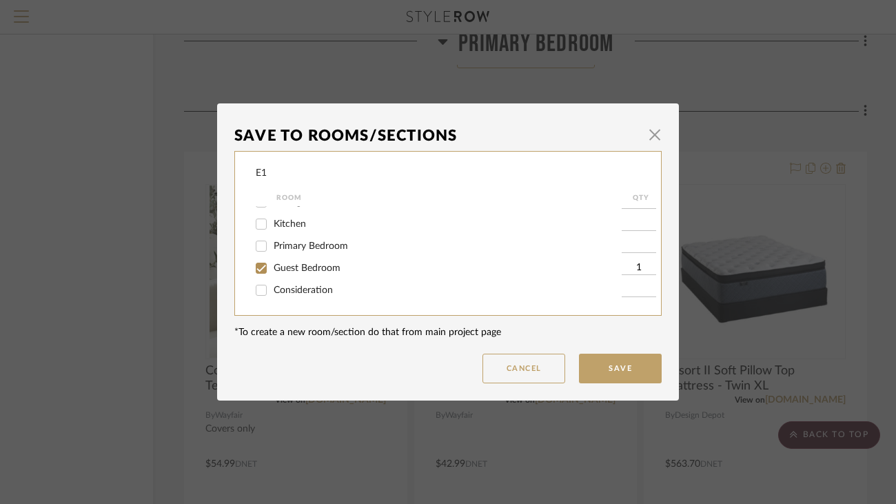
click at [460, 289] on label "Consideration" at bounding box center [448, 291] width 348 height 12
click at [272, 289] on input "Consideration" at bounding box center [261, 290] width 22 height 22
checkbox input "true"
type input "1"
click at [377, 275] on div "Guest Bedroom" at bounding box center [439, 268] width 366 height 22
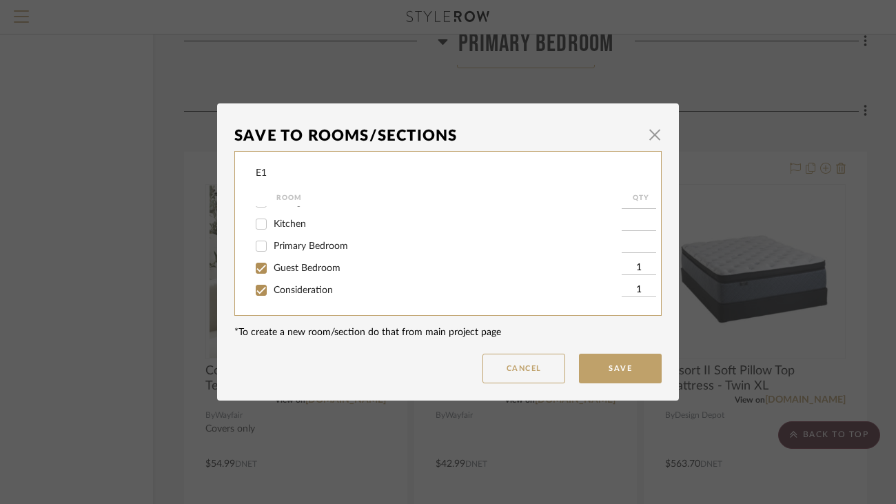
click at [348, 270] on label "Guest Bedroom" at bounding box center [448, 269] width 348 height 12
click at [272, 270] on input "Guest Bedroom" at bounding box center [261, 268] width 22 height 22
checkbox input "false"
click at [615, 365] on button "Save" at bounding box center [620, 369] width 83 height 30
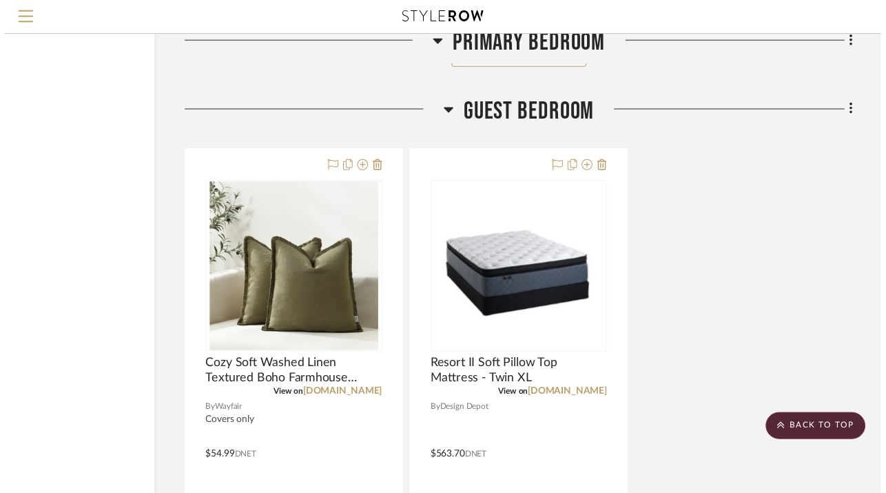
scroll to position [7394, 106]
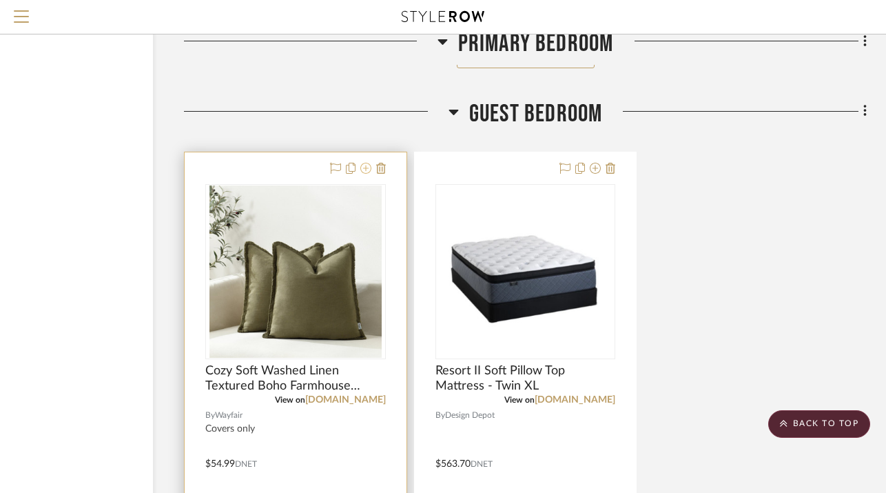
click at [369, 163] on icon at bounding box center [365, 168] width 11 height 11
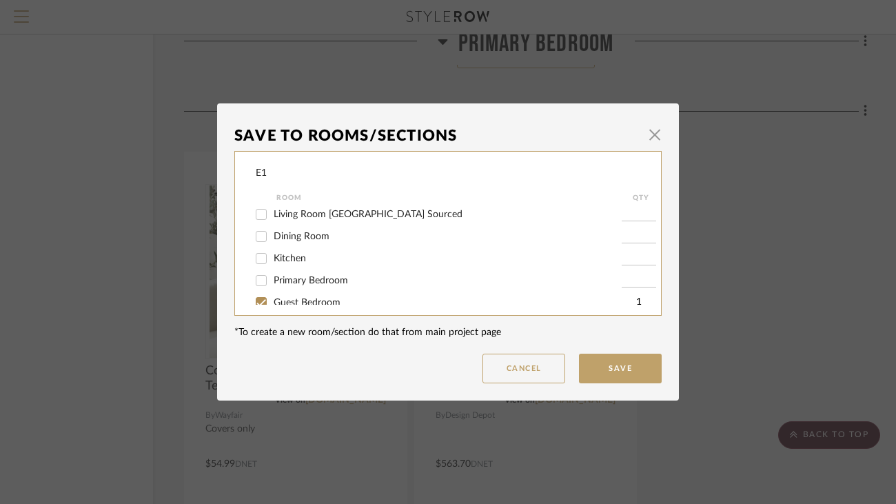
scroll to position [86, 0]
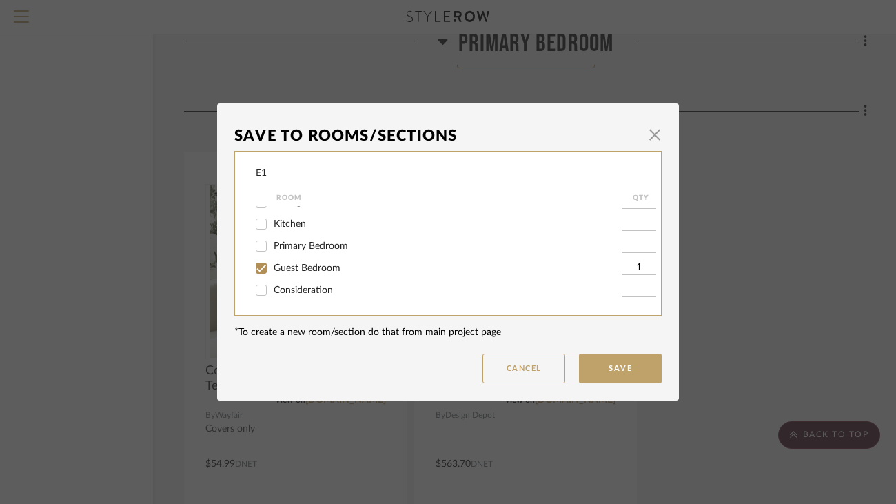
click at [325, 291] on span "Consideration" at bounding box center [303, 290] width 59 height 10
click at [272, 291] on input "Consideration" at bounding box center [261, 290] width 22 height 22
checkbox input "true"
type input "1"
click at [318, 272] on span "Guest Bedroom" at bounding box center [307, 268] width 67 height 10
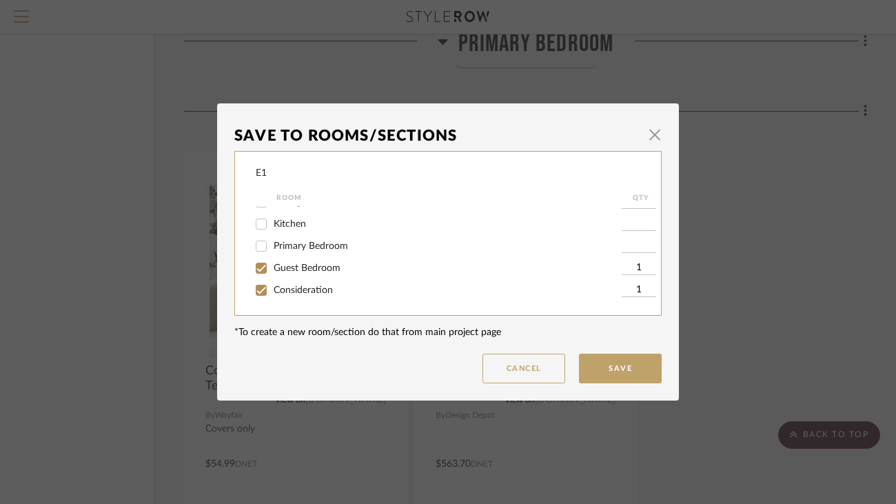
click at [272, 272] on input "Guest Bedroom" at bounding box center [261, 268] width 22 height 22
checkbox input "false"
click at [614, 362] on button "Save" at bounding box center [620, 369] width 83 height 30
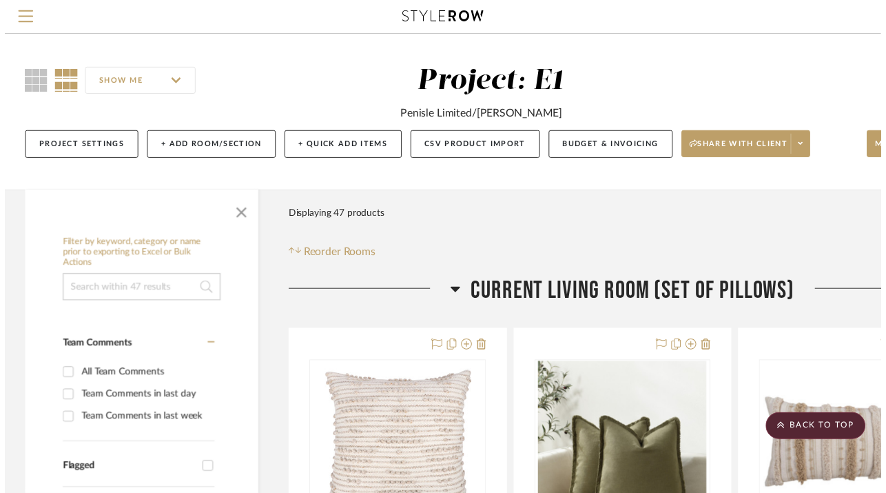
scroll to position [7394, 106]
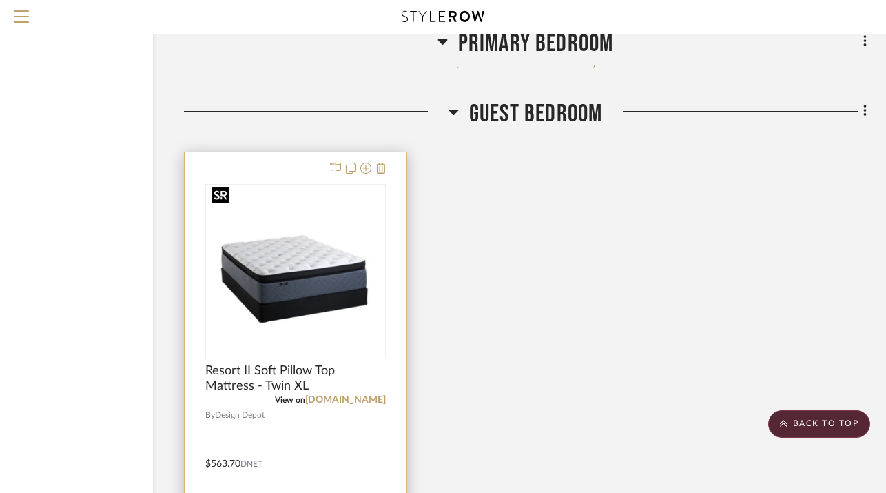
click at [278, 283] on img "0" at bounding box center [296, 271] width 178 height 166
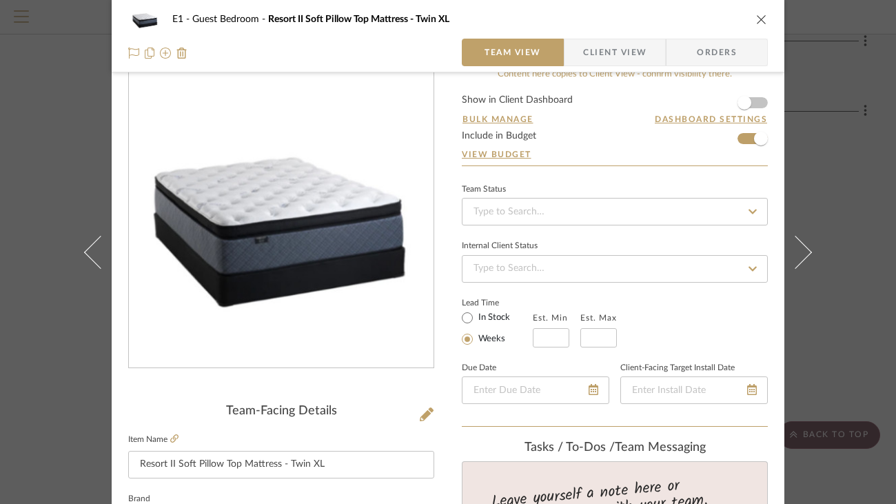
scroll to position [0, 0]
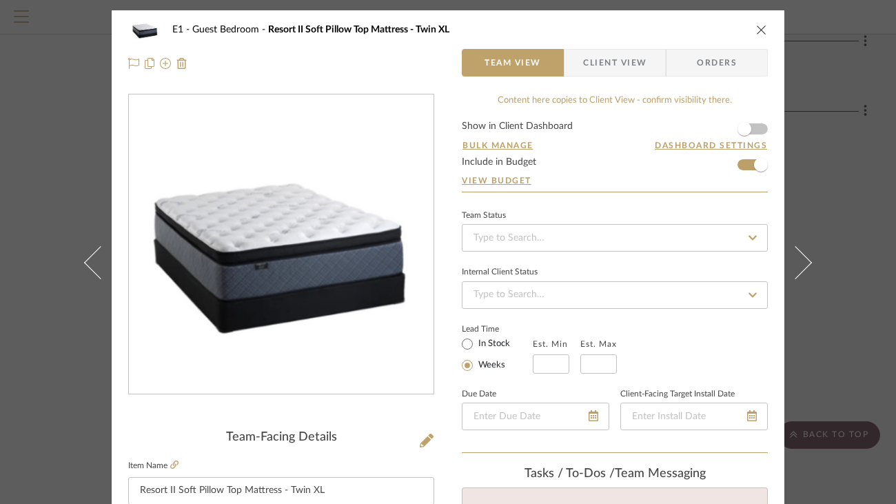
click at [756, 30] on icon "close" at bounding box center [761, 29] width 11 height 11
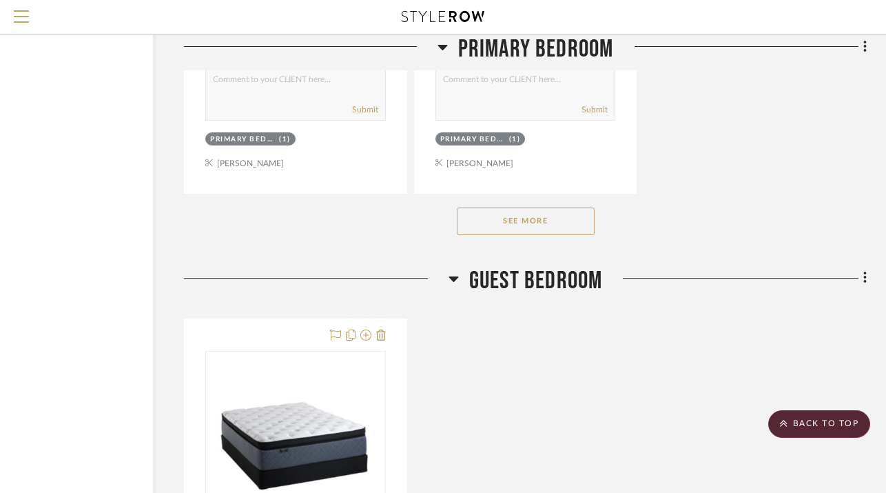
scroll to position [7218, 106]
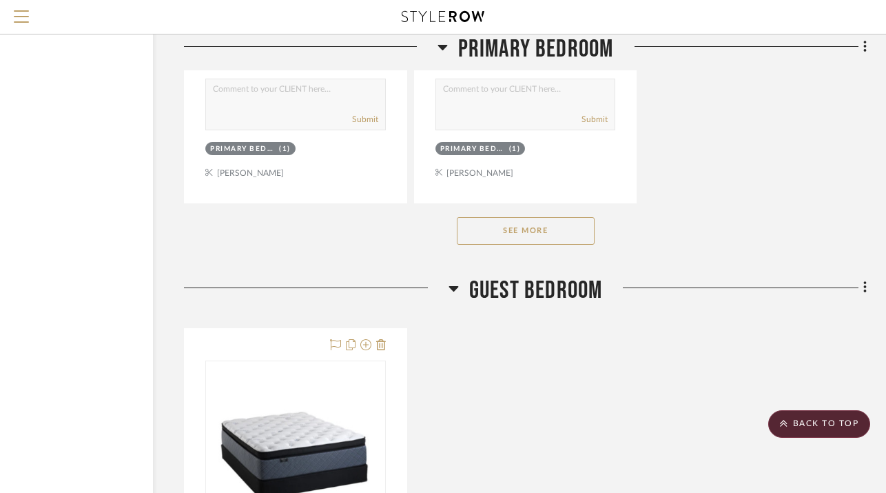
click at [518, 233] on button "See More" at bounding box center [526, 231] width 138 height 28
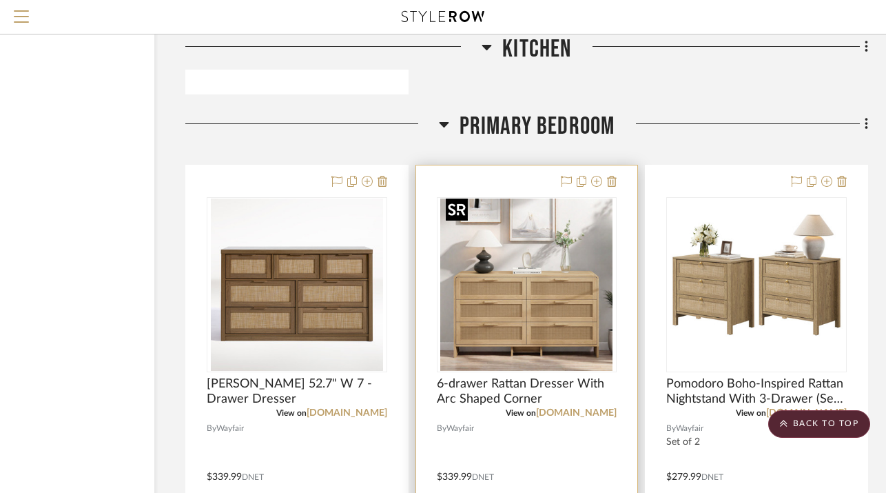
scroll to position [5427, 105]
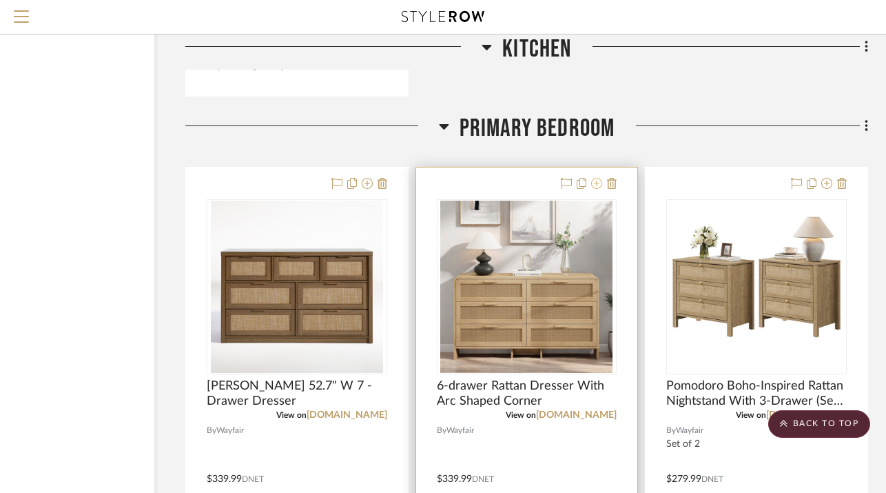
click at [598, 178] on icon at bounding box center [596, 183] width 11 height 11
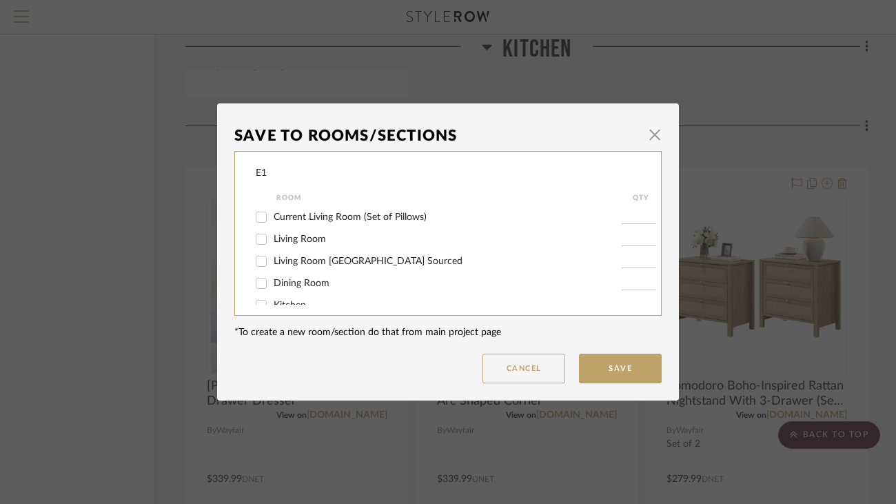
scroll to position [86, 0]
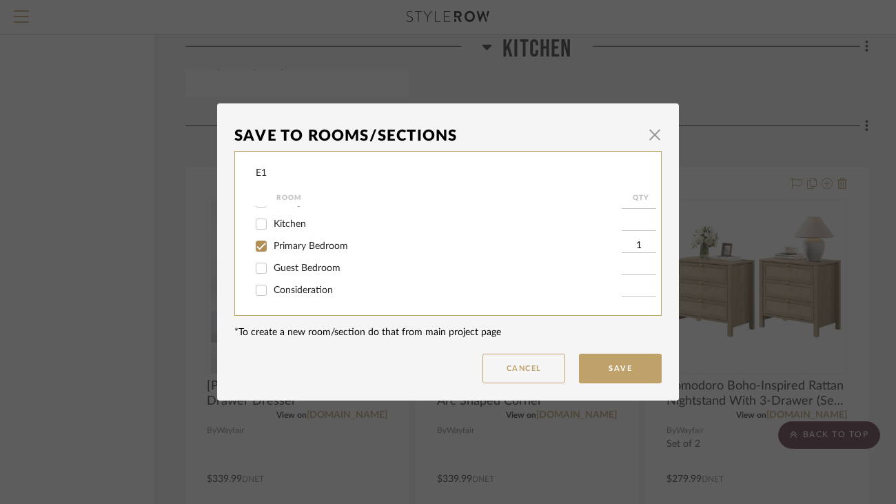
click at [342, 290] on label "Consideration" at bounding box center [448, 291] width 348 height 12
click at [272, 290] on input "Consideration" at bounding box center [261, 290] width 22 height 22
checkbox input "true"
type input "1"
click at [321, 249] on span "Primary Bedroom" at bounding box center [311, 246] width 74 height 10
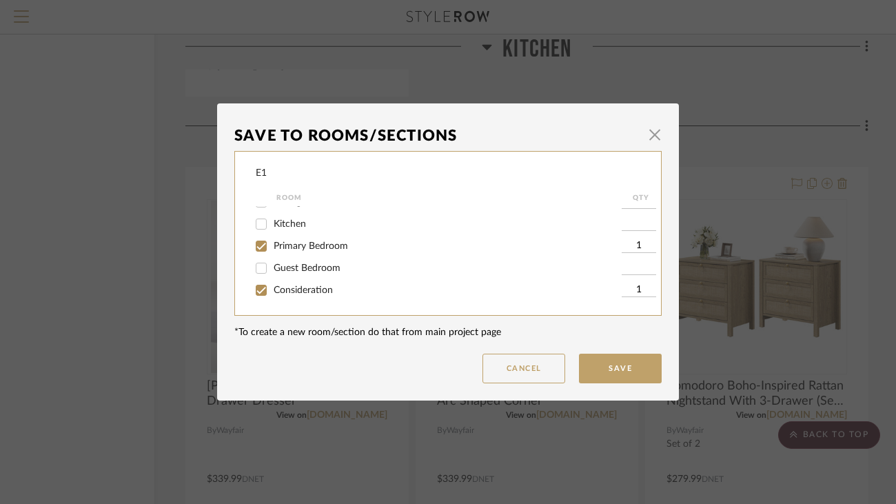
click at [272, 249] on input "Primary Bedroom" at bounding box center [261, 246] width 22 height 22
checkbox input "false"
click at [628, 373] on button "Save" at bounding box center [620, 369] width 83 height 30
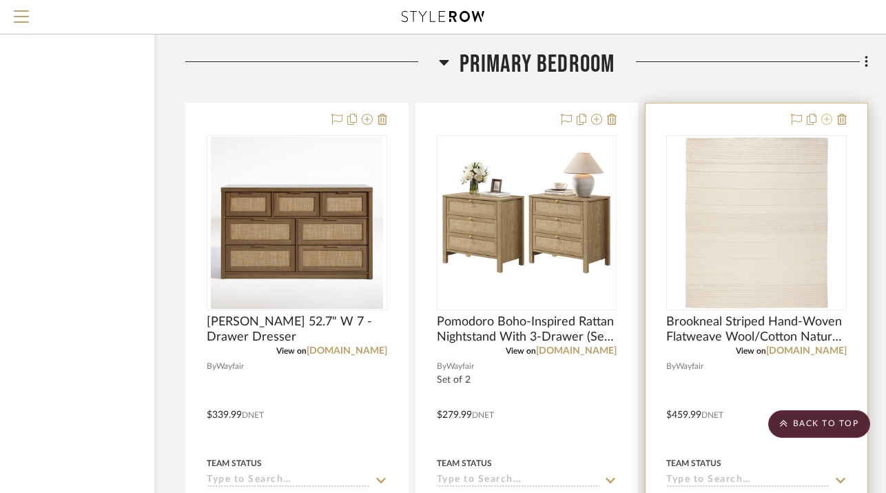
click at [825, 114] on icon at bounding box center [826, 119] width 11 height 11
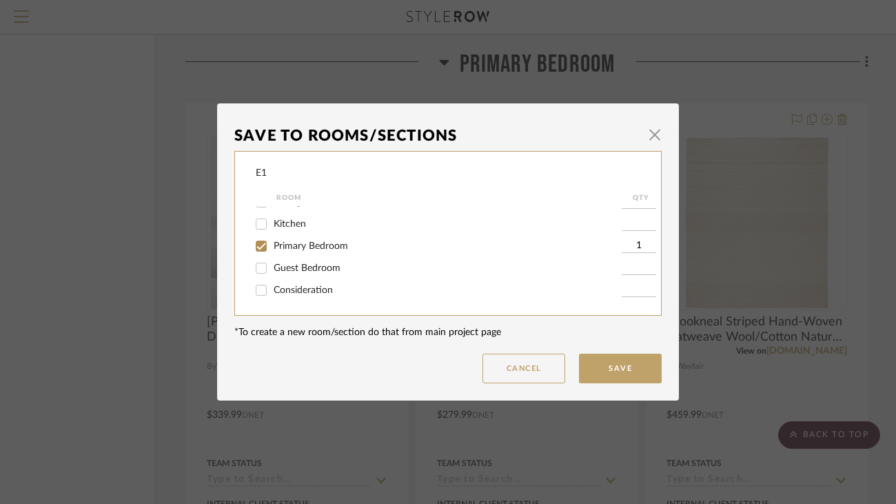
click at [322, 296] on div "Consideration" at bounding box center [439, 290] width 366 height 22
click at [313, 290] on span "Consideration" at bounding box center [303, 290] width 59 height 10
click at [272, 290] on input "Consideration" at bounding box center [261, 290] width 22 height 22
checkbox input "true"
type input "1"
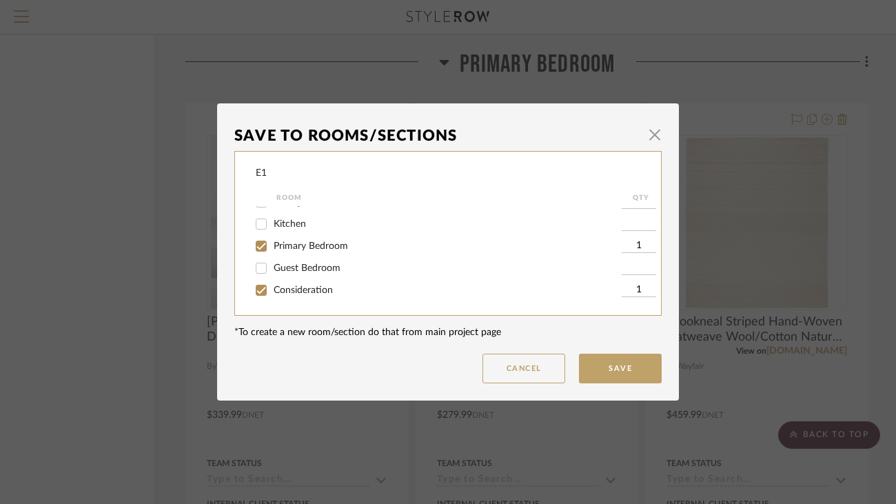
click at [318, 243] on span "Primary Bedroom" at bounding box center [311, 246] width 74 height 10
click at [272, 243] on input "Primary Bedroom" at bounding box center [261, 246] width 22 height 22
checkbox input "false"
click at [613, 368] on button "Save" at bounding box center [620, 369] width 83 height 30
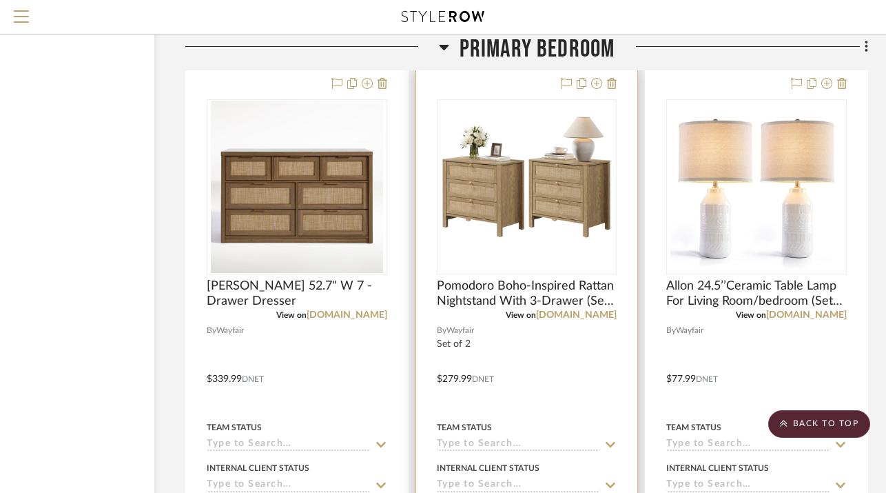
scroll to position [5463, 105]
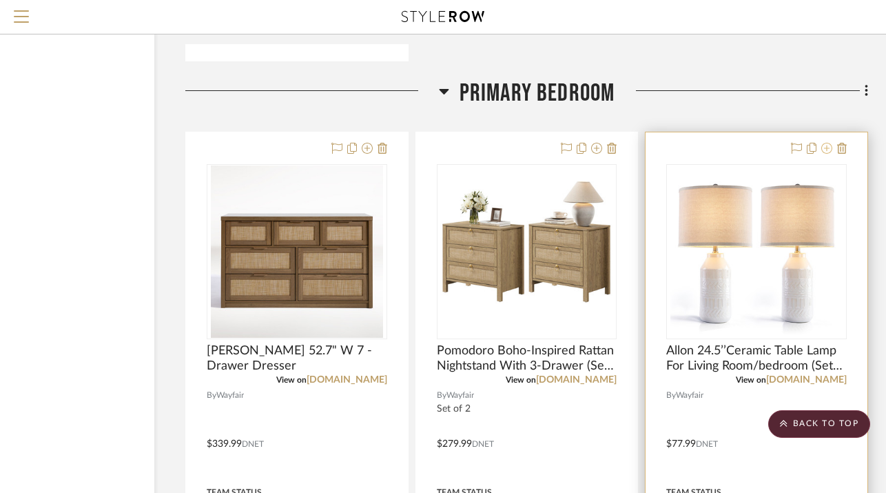
click at [827, 143] on icon at bounding box center [826, 148] width 11 height 11
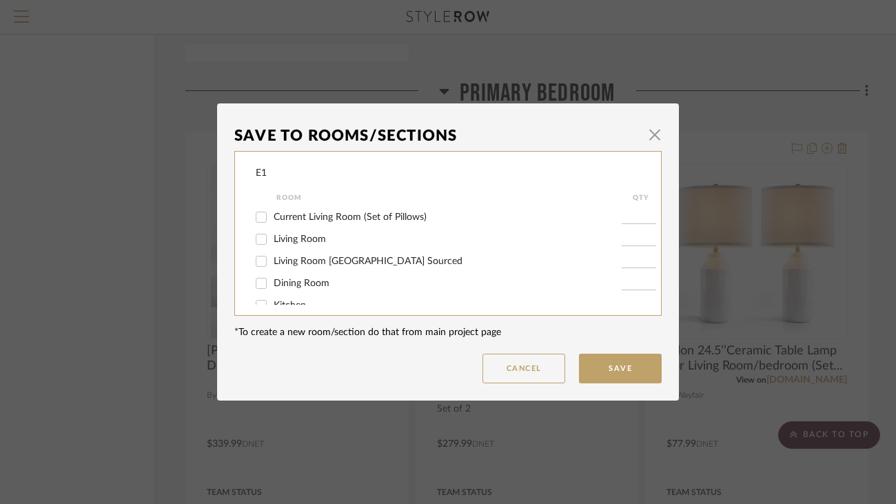
scroll to position [86, 0]
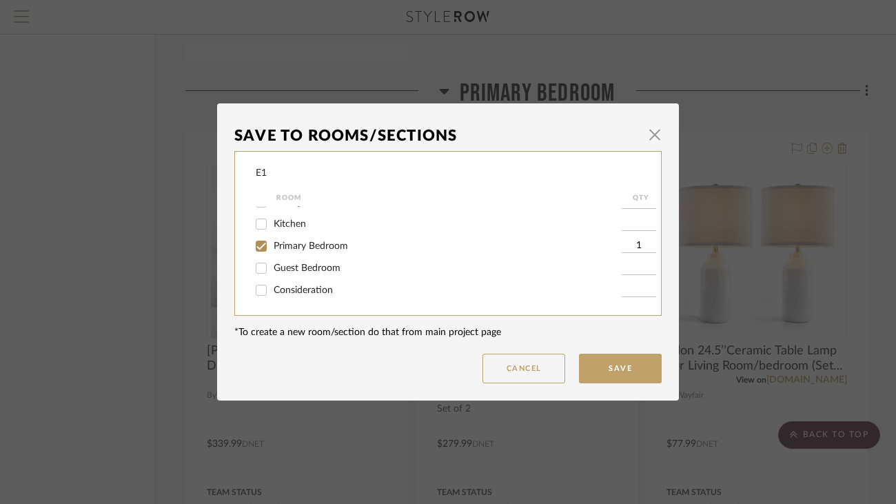
click at [314, 291] on span "Consideration" at bounding box center [303, 290] width 59 height 10
click at [272, 291] on input "Consideration" at bounding box center [261, 290] width 22 height 22
checkbox input "true"
type input "1"
click at [307, 241] on span "Primary Bedroom" at bounding box center [311, 246] width 74 height 10
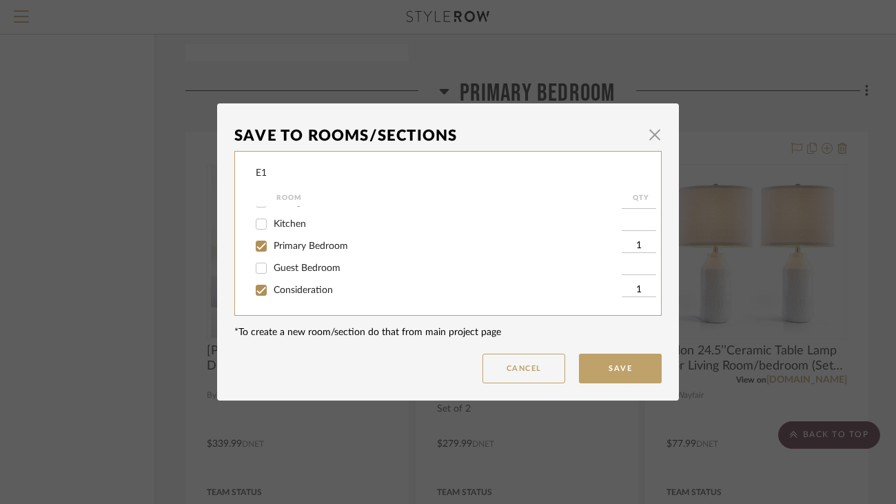
click at [272, 239] on input "Primary Bedroom" at bounding box center [261, 246] width 22 height 22
checkbox input "false"
click at [625, 369] on button "Save" at bounding box center [620, 369] width 83 height 30
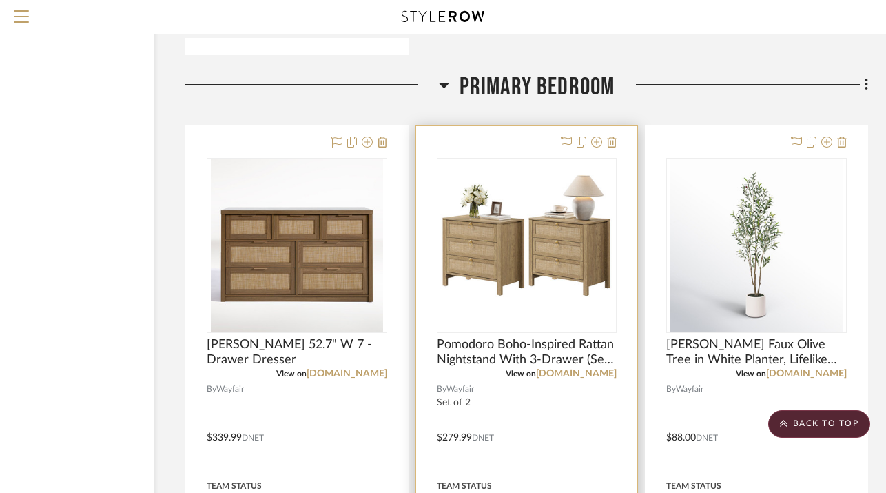
scroll to position [5490, 105]
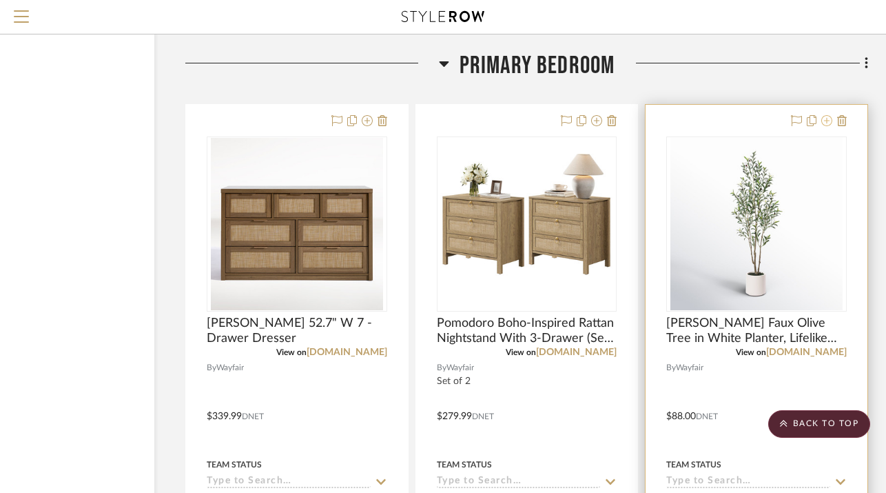
click at [826, 115] on icon at bounding box center [826, 120] width 11 height 11
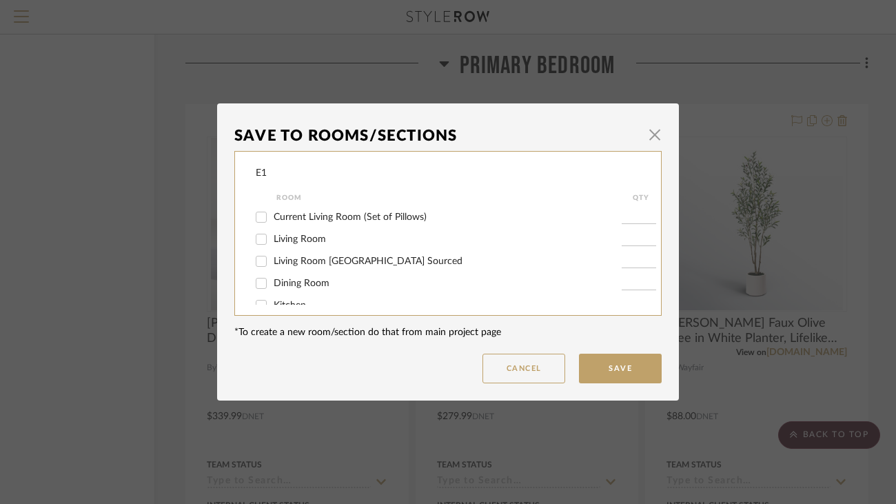
scroll to position [86, 0]
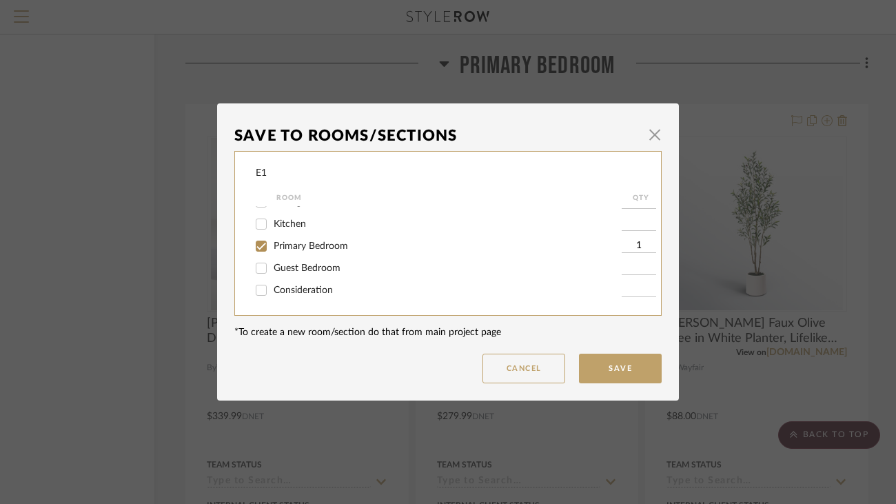
click at [295, 291] on span "Consideration" at bounding box center [303, 290] width 59 height 10
click at [272, 291] on input "Consideration" at bounding box center [261, 290] width 22 height 22
checkbox input "true"
type input "1"
click at [302, 246] on span "Primary Bedroom" at bounding box center [311, 246] width 74 height 10
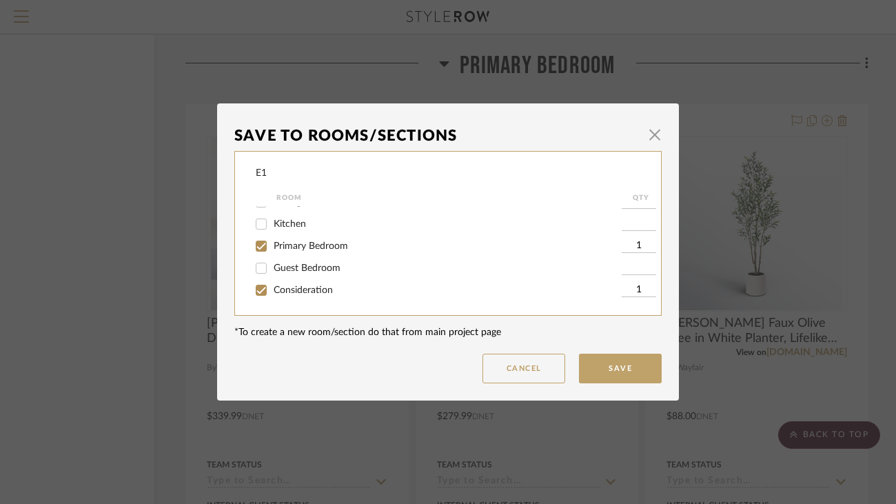
click at [272, 246] on input "Primary Bedroom" at bounding box center [261, 246] width 22 height 22
checkbox input "false"
click at [609, 370] on button "Save" at bounding box center [620, 369] width 83 height 30
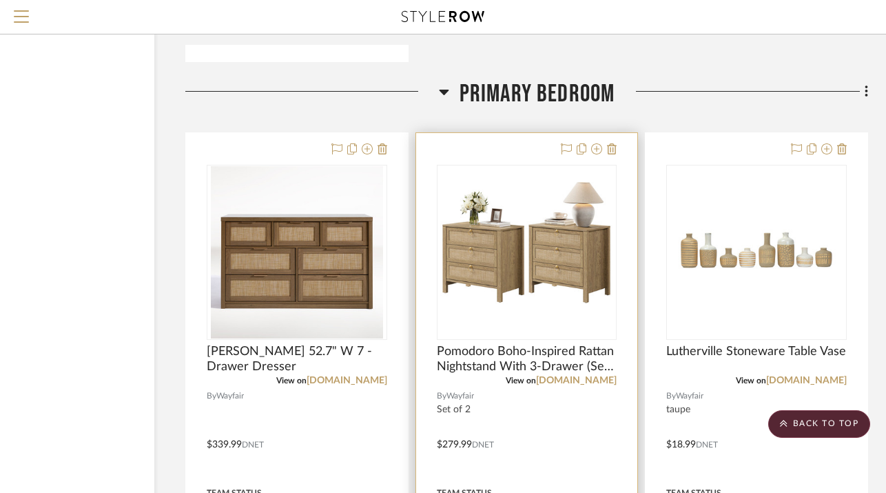
scroll to position [5460, 105]
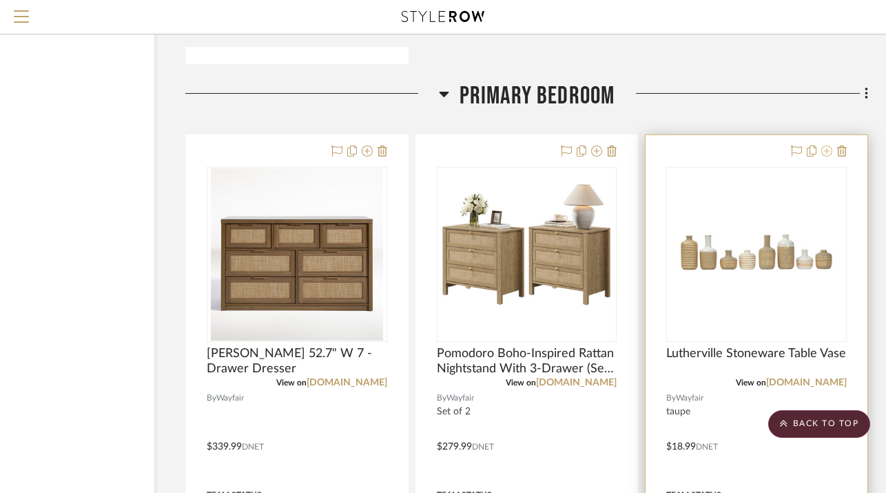
click at [831, 147] on icon at bounding box center [826, 150] width 11 height 11
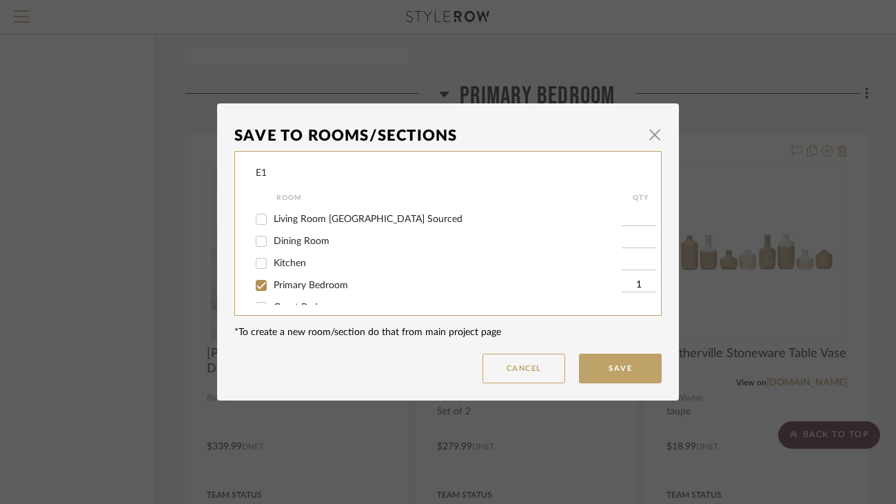
scroll to position [86, 0]
click at [322, 290] on span "Consideration" at bounding box center [303, 290] width 59 height 10
click at [272, 290] on input "Consideration" at bounding box center [261, 290] width 22 height 22
checkbox input "true"
type input "1"
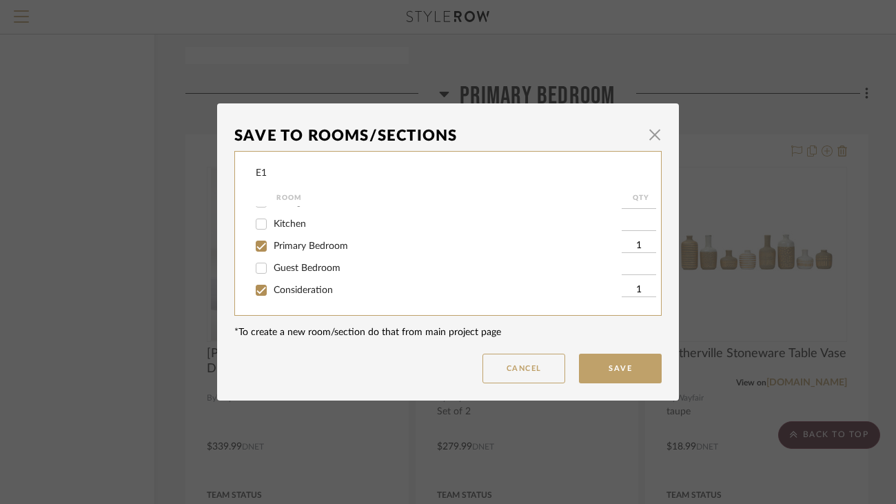
click at [325, 244] on span "Primary Bedroom" at bounding box center [311, 246] width 74 height 10
click at [272, 244] on input "Primary Bedroom" at bounding box center [261, 246] width 22 height 22
checkbox input "false"
click at [612, 363] on button "Save" at bounding box center [620, 369] width 83 height 30
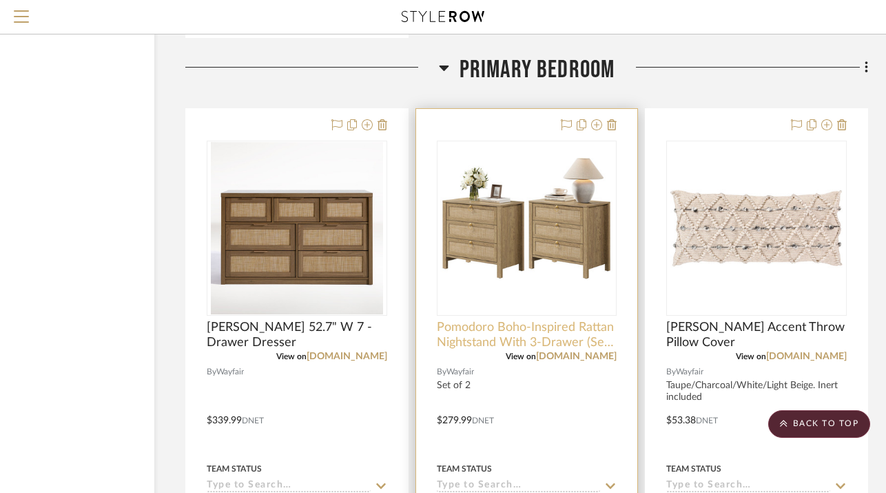
scroll to position [5487, 105]
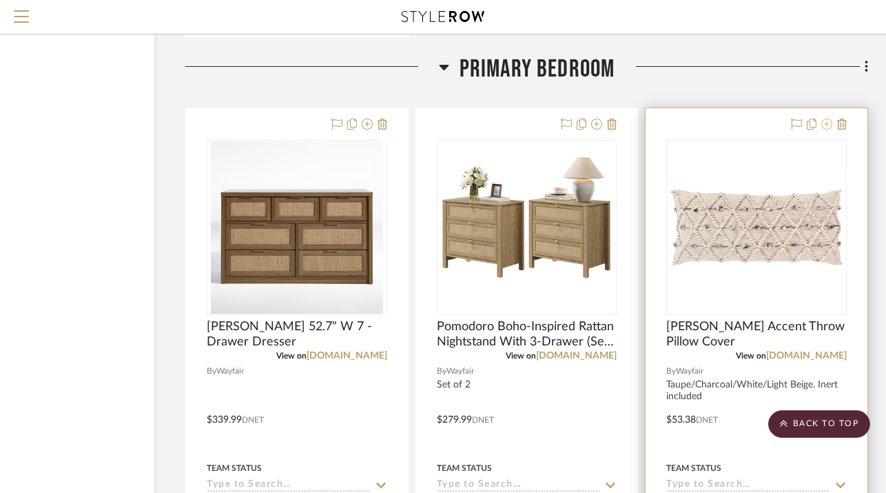
click at [832, 119] on icon at bounding box center [826, 124] width 11 height 11
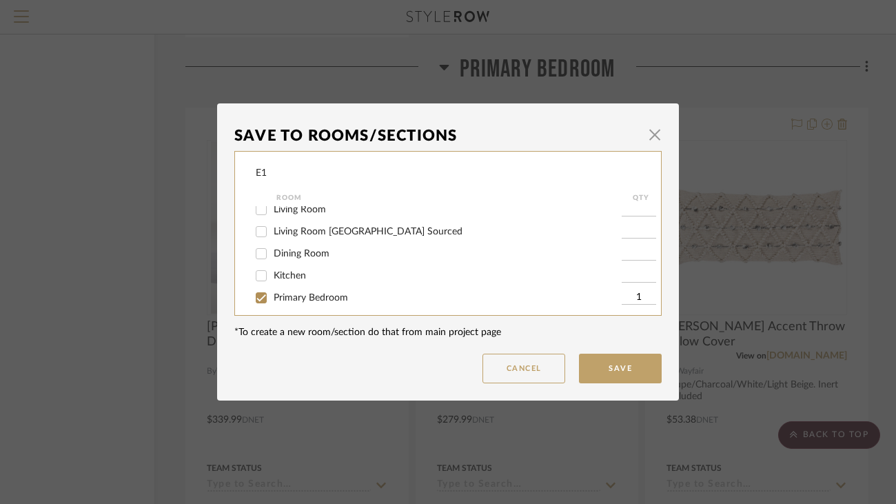
scroll to position [86, 0]
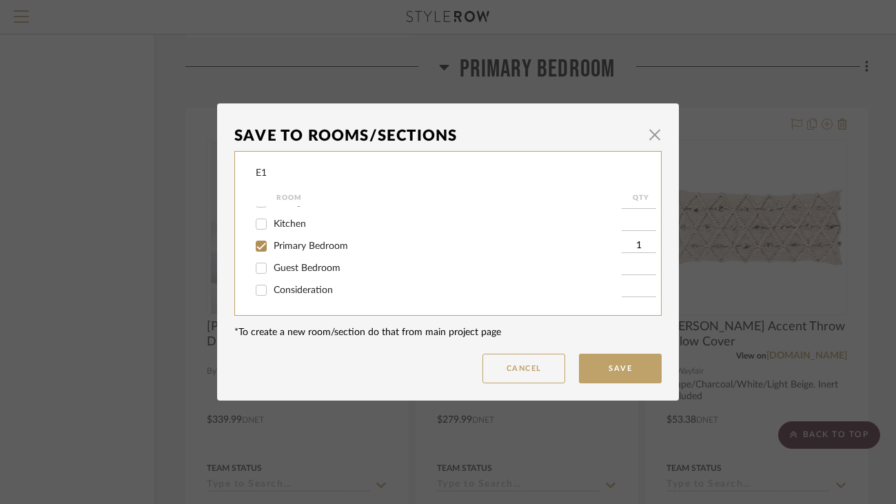
click at [319, 294] on span "Consideration" at bounding box center [303, 290] width 59 height 10
click at [272, 294] on input "Consideration" at bounding box center [261, 290] width 22 height 22
checkbox input "true"
type input "1"
click at [329, 241] on span "Primary Bedroom" at bounding box center [311, 246] width 74 height 10
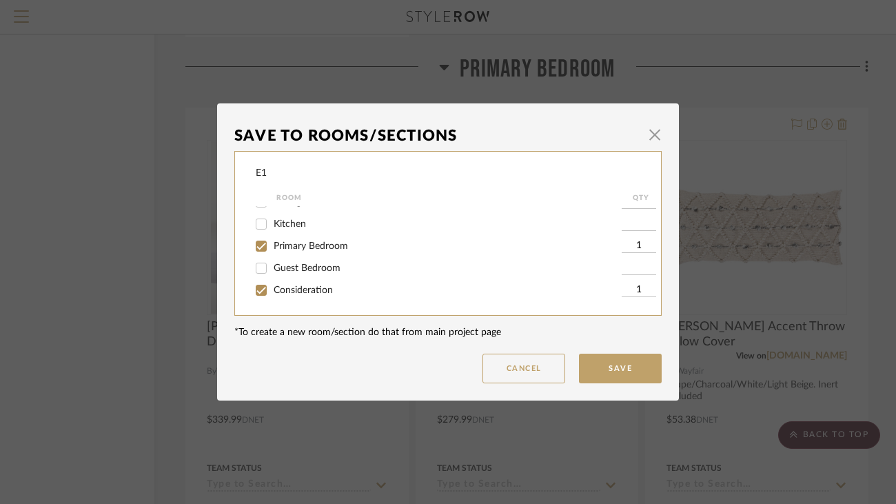
click at [272, 241] on input "Primary Bedroom" at bounding box center [261, 246] width 22 height 22
checkbox input "false"
click at [594, 369] on button "Save" at bounding box center [620, 369] width 83 height 30
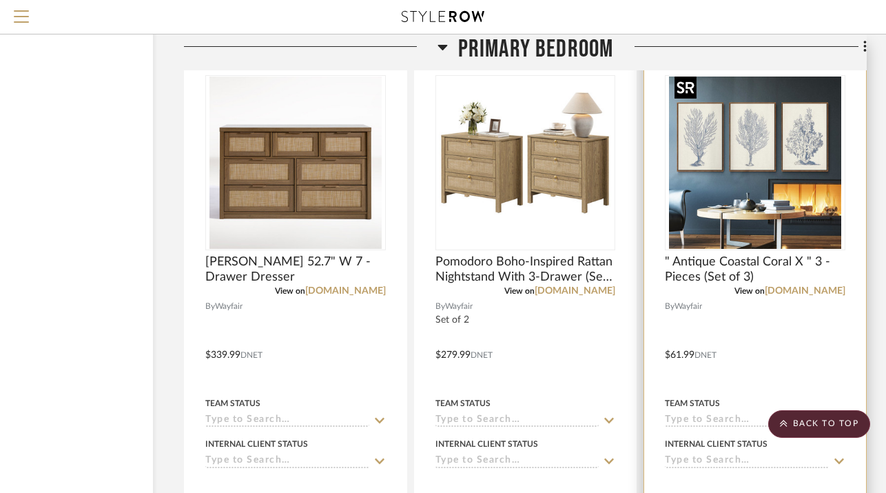
scroll to position [5550, 106]
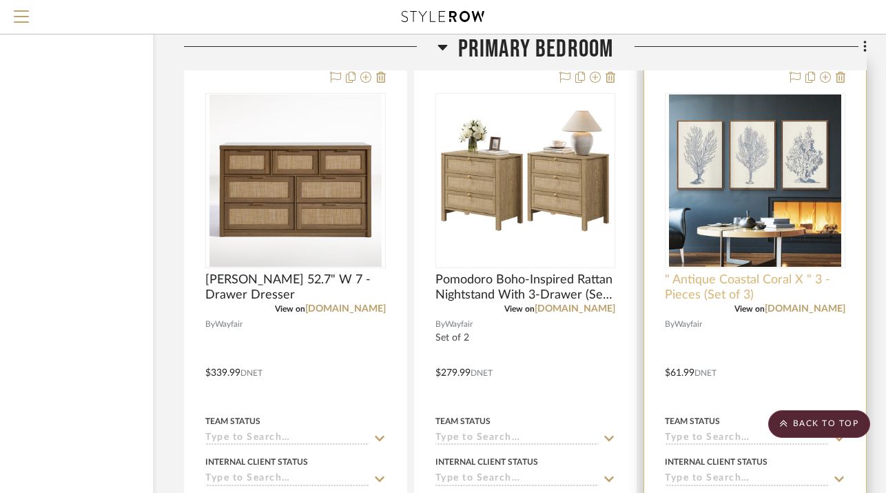
click at [719, 278] on span "" Antique Coastal Coral X " 3 - Pieces (Set of 3)" at bounding box center [755, 287] width 181 height 30
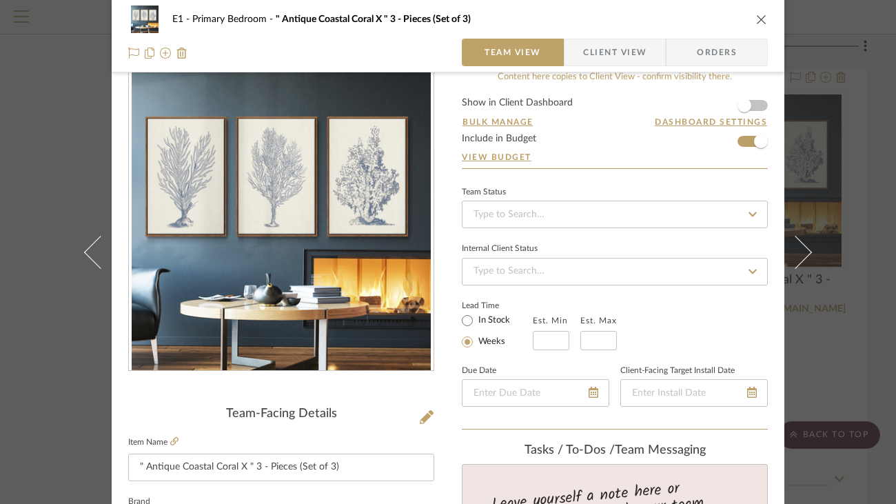
scroll to position [0, 0]
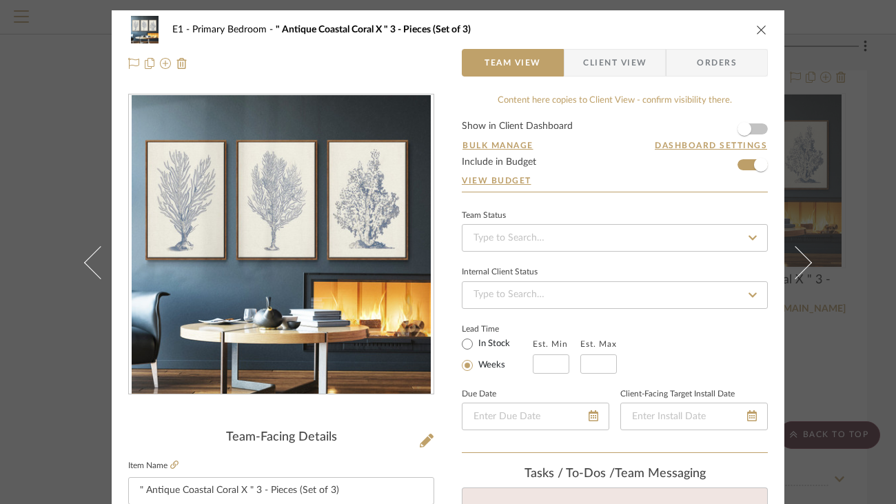
click at [757, 27] on icon "close" at bounding box center [761, 29] width 11 height 11
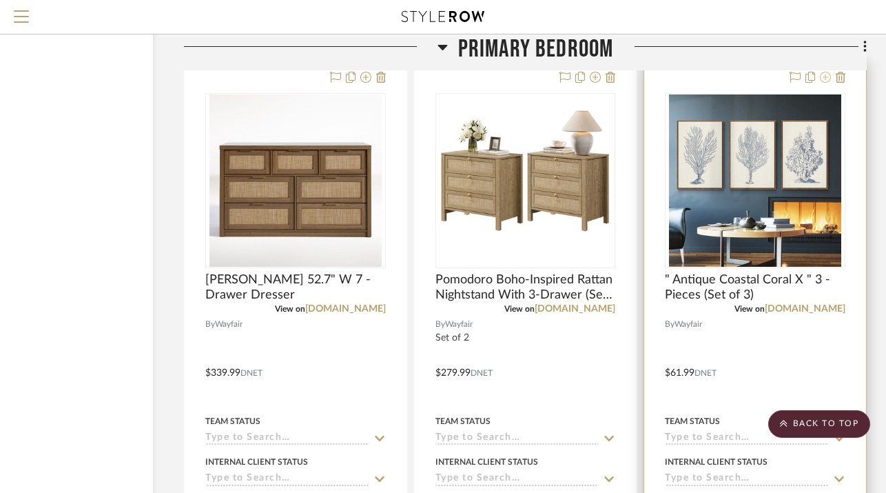
click at [824, 76] on icon at bounding box center [825, 77] width 11 height 11
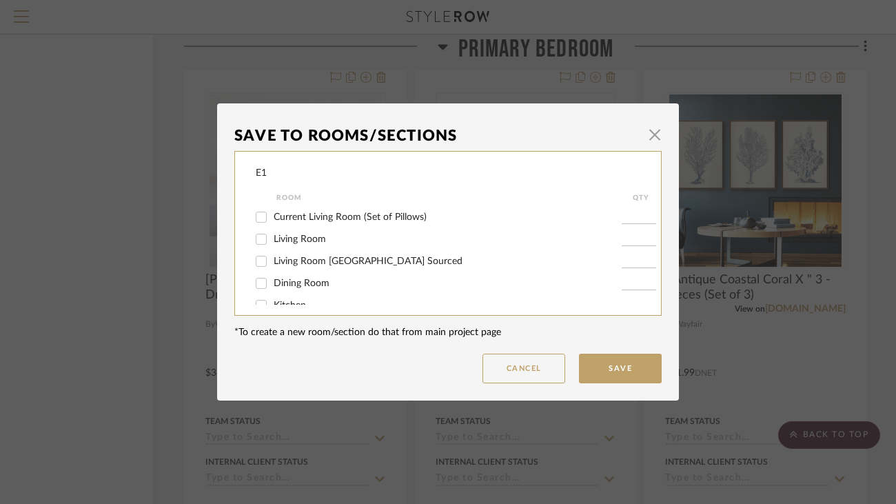
scroll to position [86, 0]
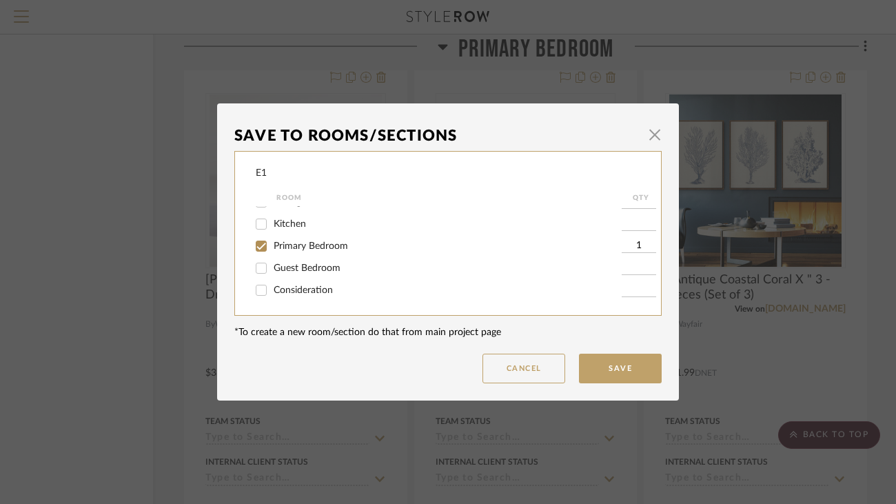
click at [316, 287] on span "Consideration" at bounding box center [303, 290] width 59 height 10
click at [272, 287] on input "Consideration" at bounding box center [261, 290] width 22 height 22
checkbox input "true"
type input "1"
click at [319, 249] on span "Primary Bedroom" at bounding box center [311, 246] width 74 height 10
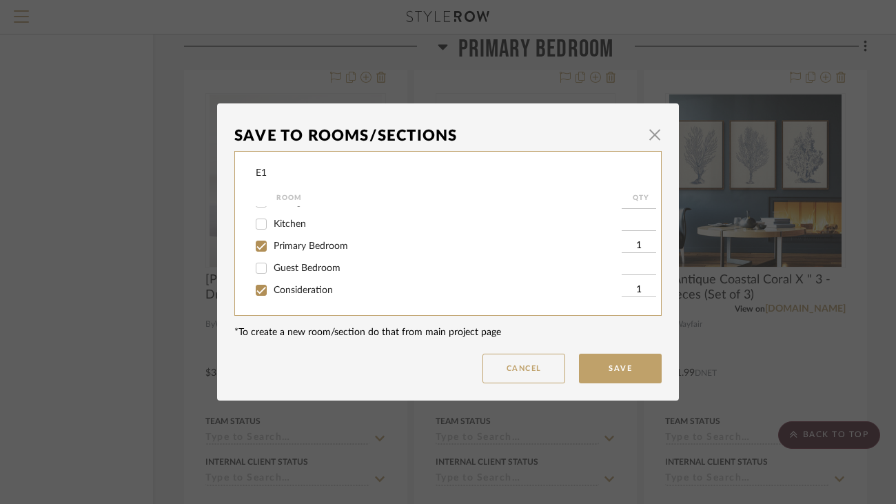
click at [272, 249] on input "Primary Bedroom" at bounding box center [261, 246] width 22 height 22
checkbox input "false"
click at [626, 373] on button "Save" at bounding box center [620, 369] width 83 height 30
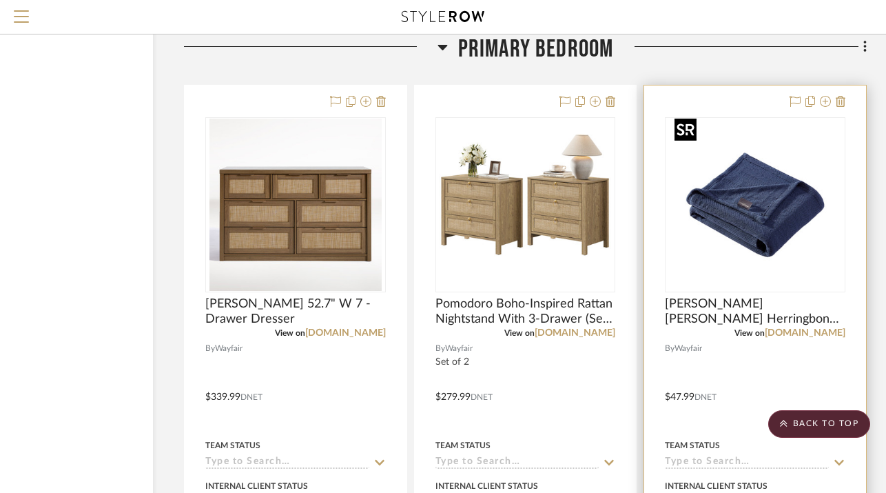
scroll to position [5502, 106]
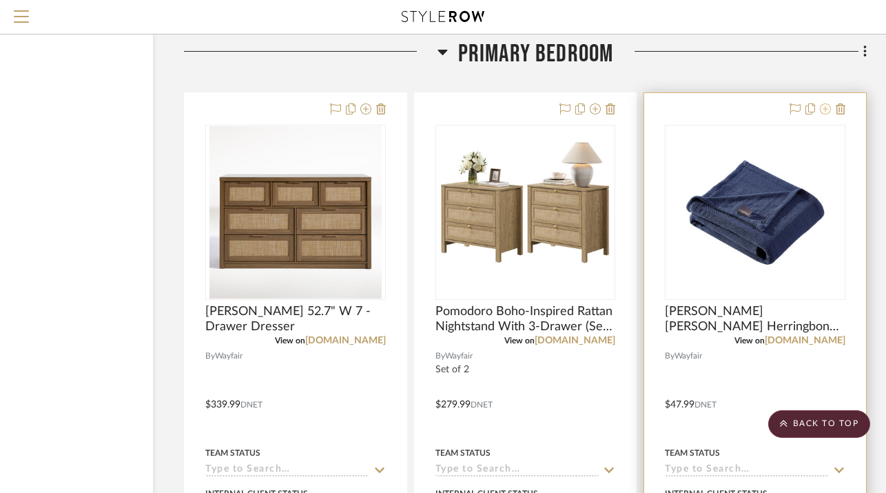
click at [825, 103] on icon at bounding box center [825, 108] width 11 height 11
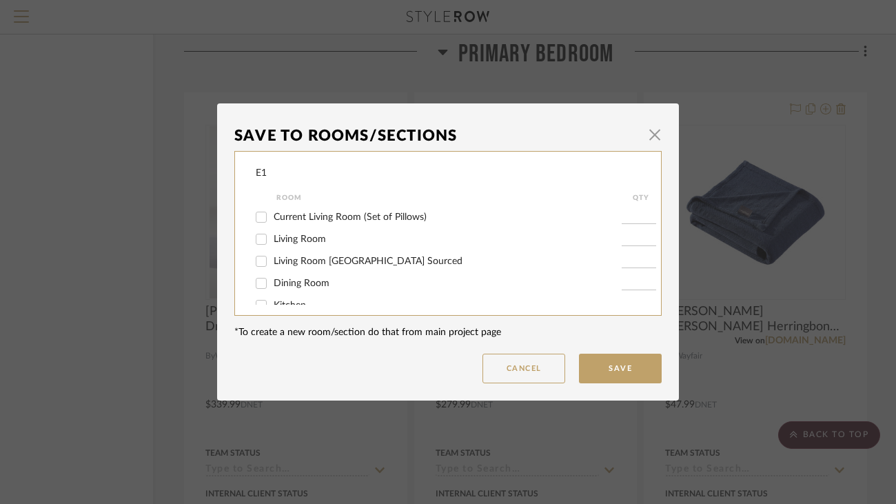
scroll to position [86, 0]
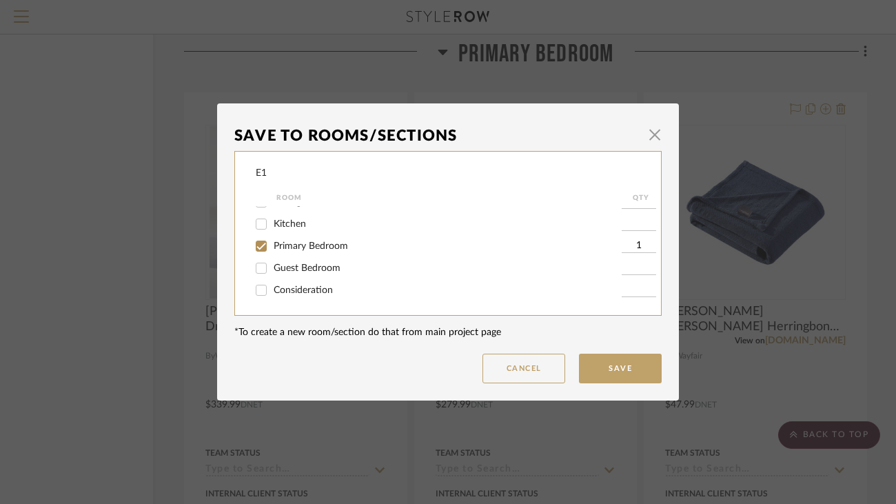
click at [327, 287] on span "Consideration" at bounding box center [303, 290] width 59 height 10
click at [272, 287] on input "Consideration" at bounding box center [261, 290] width 22 height 22
checkbox input "true"
type input "1"
click at [320, 247] on span "Primary Bedroom" at bounding box center [311, 246] width 74 height 10
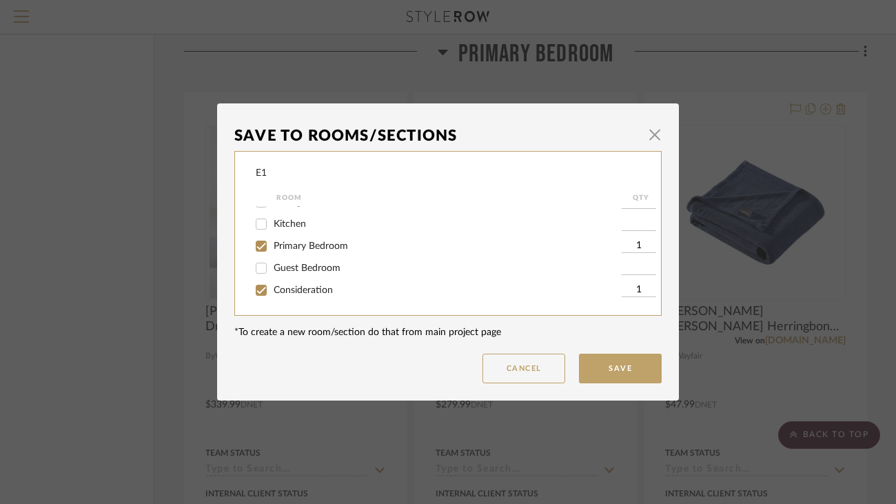
click at [272, 247] on input "Primary Bedroom" at bounding box center [261, 246] width 22 height 22
checkbox input "false"
click at [611, 362] on button "Save" at bounding box center [620, 369] width 83 height 30
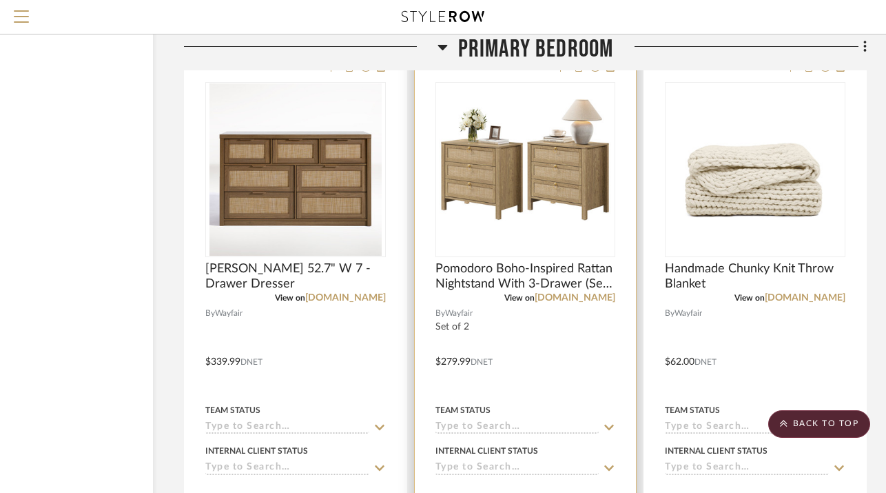
scroll to position [5436, 106]
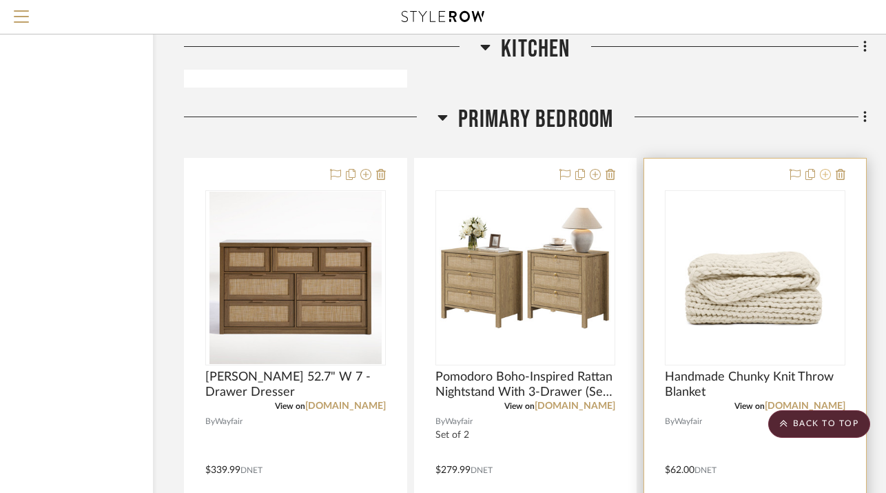
click at [824, 170] on icon at bounding box center [825, 174] width 11 height 11
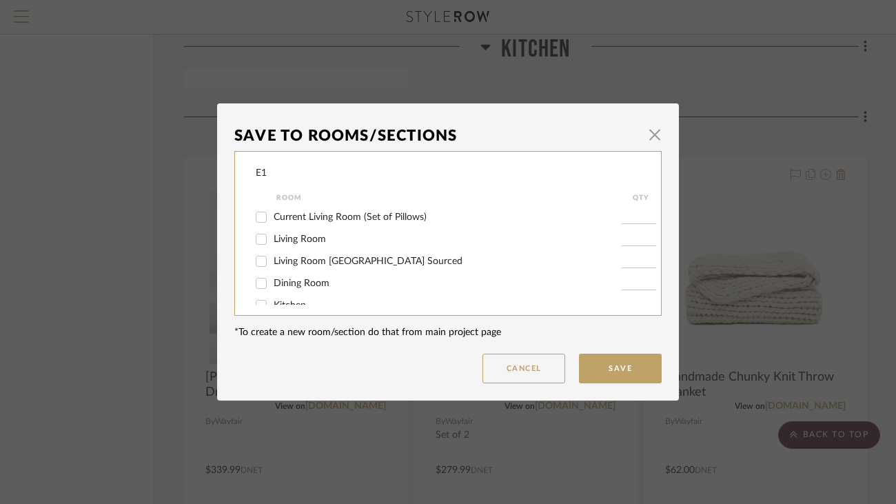
scroll to position [86, 0]
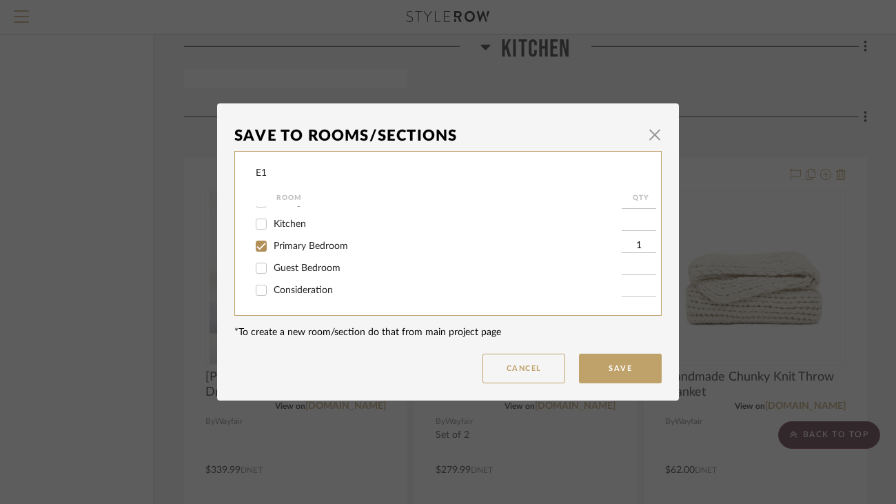
click at [322, 287] on span "Consideration" at bounding box center [303, 290] width 59 height 10
click at [272, 287] on input "Consideration" at bounding box center [261, 290] width 22 height 22
checkbox input "true"
type input "1"
click at [330, 244] on span "Primary Bedroom" at bounding box center [311, 246] width 74 height 10
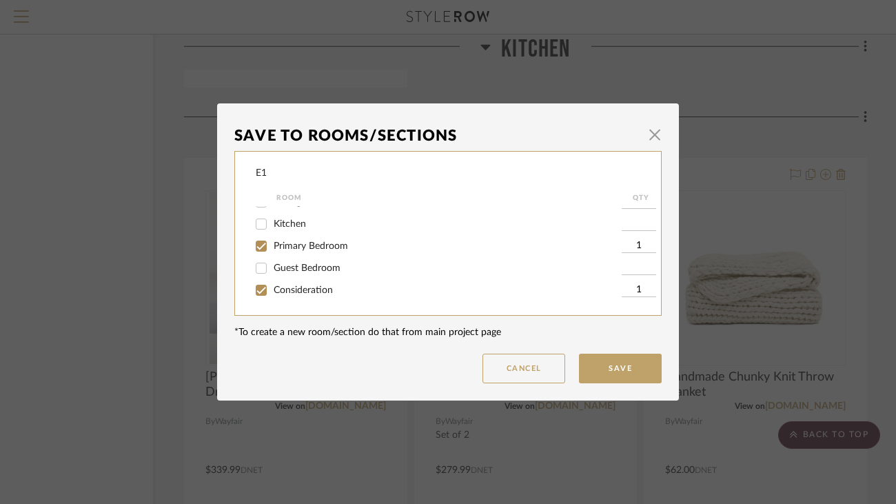
click at [272, 244] on input "Primary Bedroom" at bounding box center [261, 246] width 22 height 22
checkbox input "false"
click at [593, 366] on button "Save" at bounding box center [620, 369] width 83 height 30
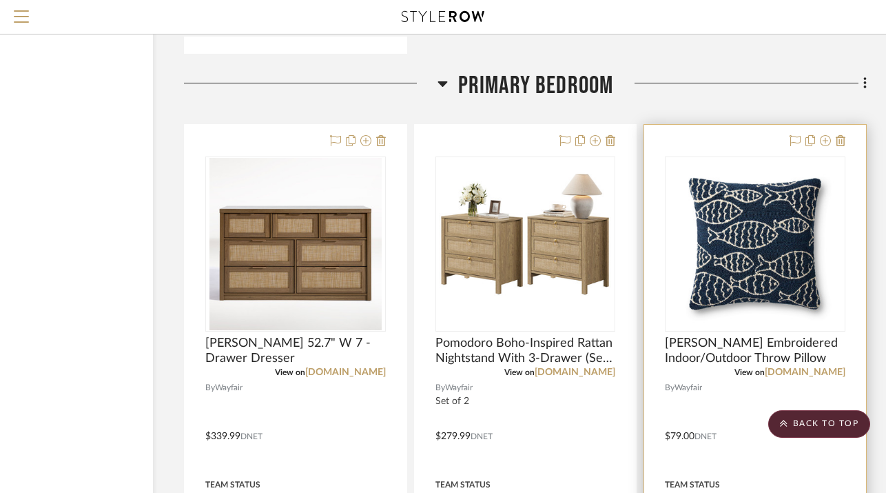
scroll to position [5426, 106]
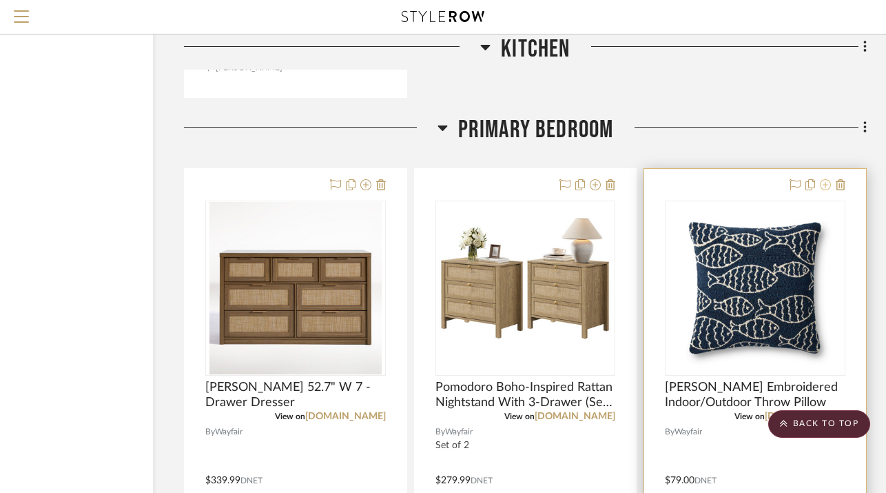
click at [826, 180] on icon at bounding box center [825, 184] width 11 height 11
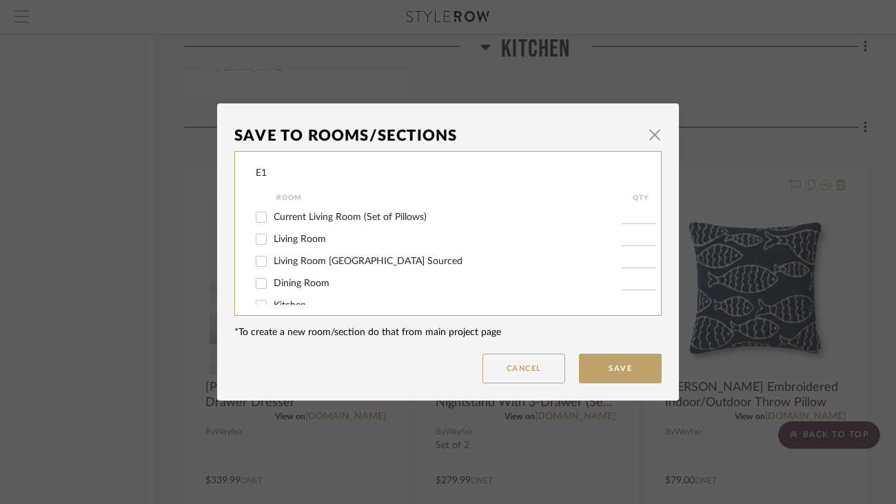
scroll to position [86, 0]
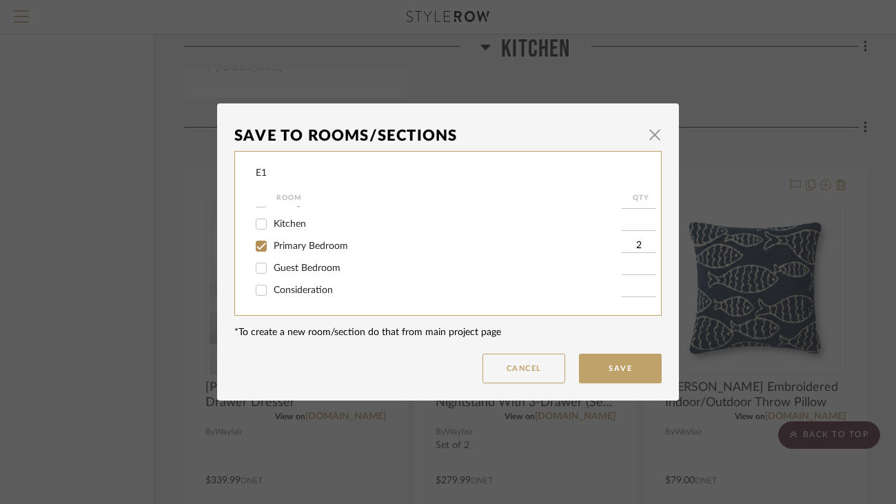
click at [316, 291] on span "Consideration" at bounding box center [303, 290] width 59 height 10
click at [272, 291] on input "Consideration" at bounding box center [261, 290] width 22 height 22
checkbox input "true"
type input "1"
click at [306, 244] on span "Primary Bedroom" at bounding box center [311, 246] width 74 height 10
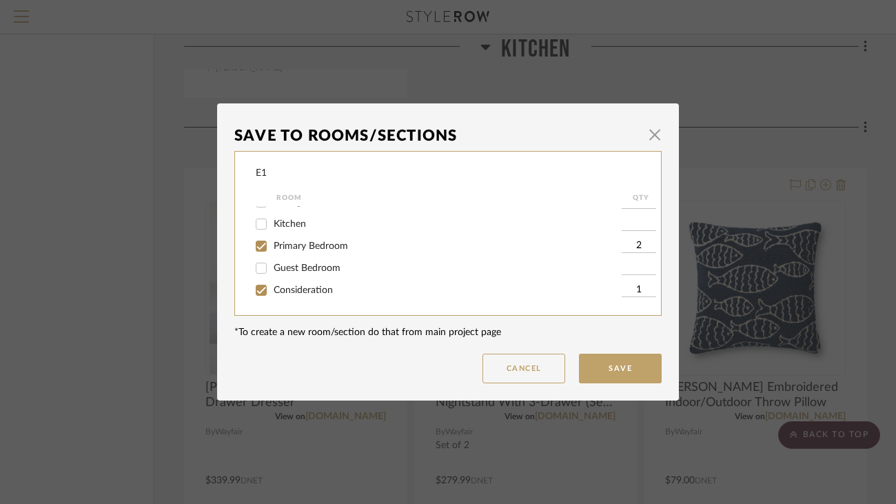
click at [272, 244] on input "Primary Bedroom" at bounding box center [261, 246] width 22 height 22
checkbox input "false"
click at [590, 369] on button "Save" at bounding box center [620, 369] width 83 height 30
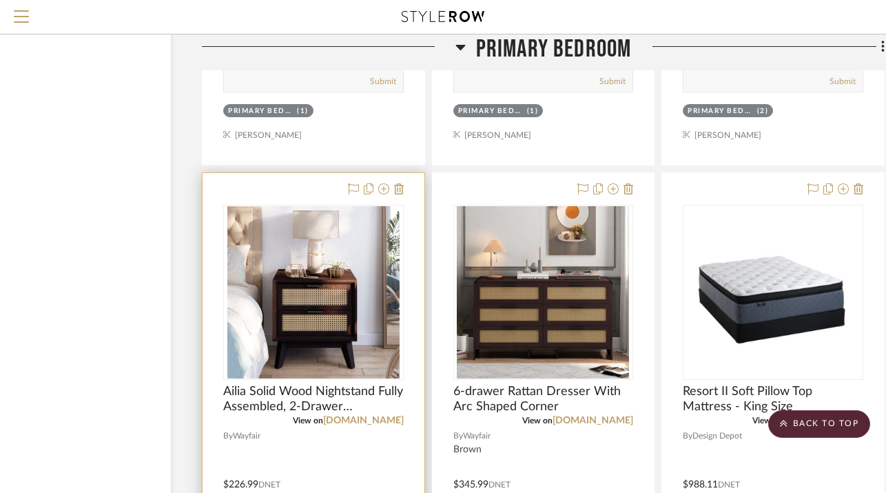
scroll to position [6019, 88]
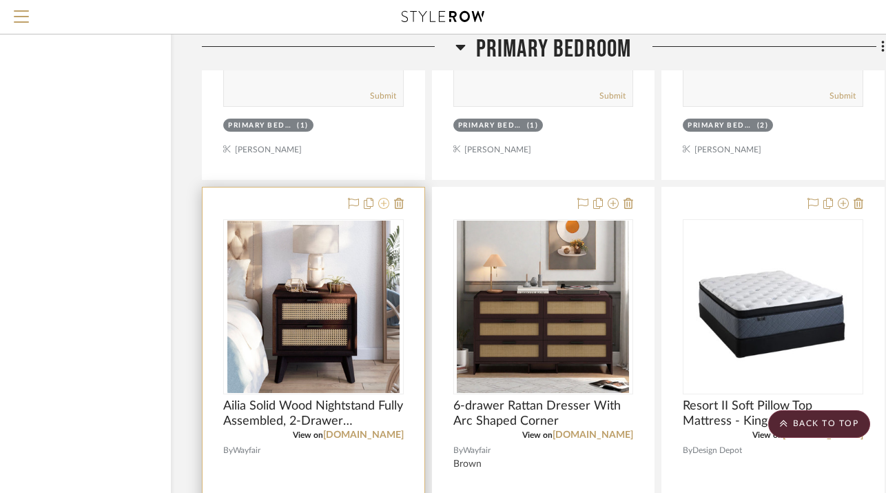
click at [387, 203] on icon at bounding box center [383, 203] width 11 height 11
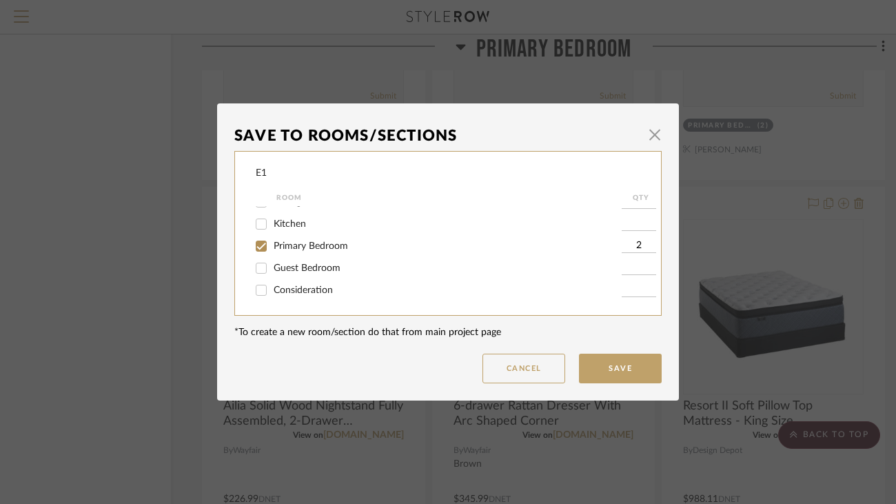
scroll to position [86, 0]
click at [326, 289] on span "Consideration" at bounding box center [303, 290] width 59 height 10
click at [272, 289] on input "Consideration" at bounding box center [261, 290] width 22 height 22
checkbox input "true"
type input "1"
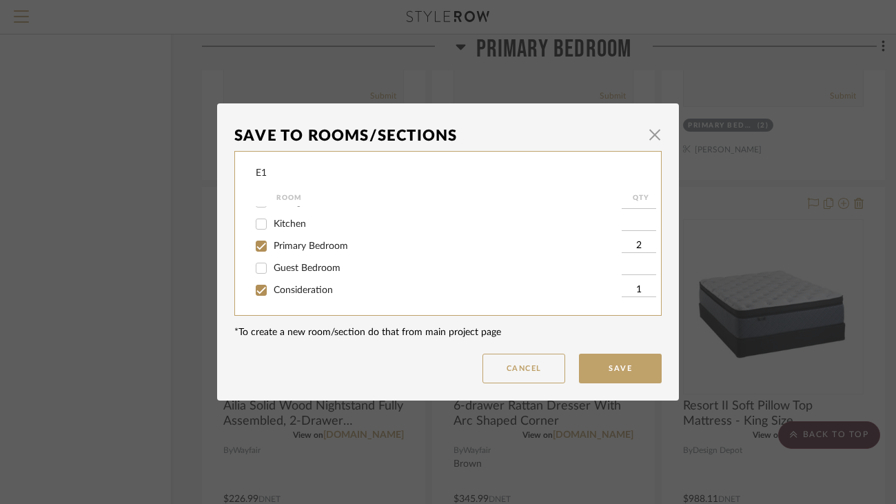
click at [325, 243] on span "Primary Bedroom" at bounding box center [311, 246] width 74 height 10
click at [272, 243] on input "Primary Bedroom" at bounding box center [261, 246] width 22 height 22
checkbox input "false"
click at [642, 368] on button "Save" at bounding box center [620, 369] width 83 height 30
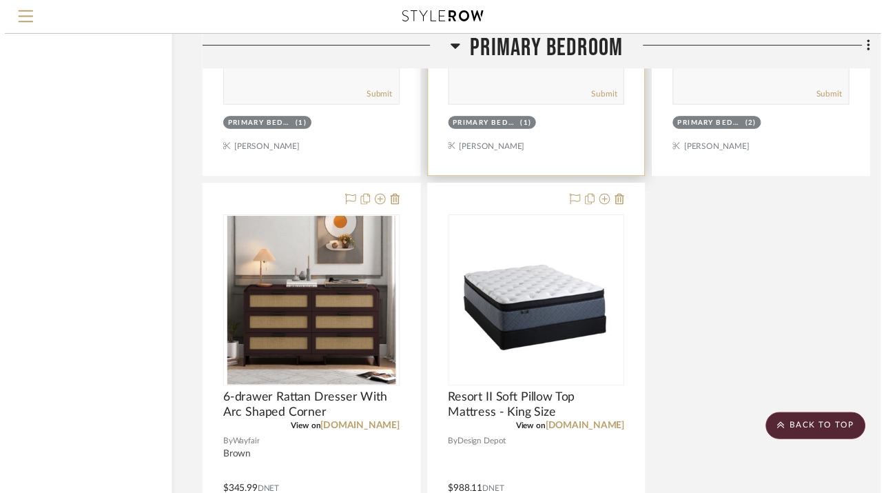
scroll to position [6019, 88]
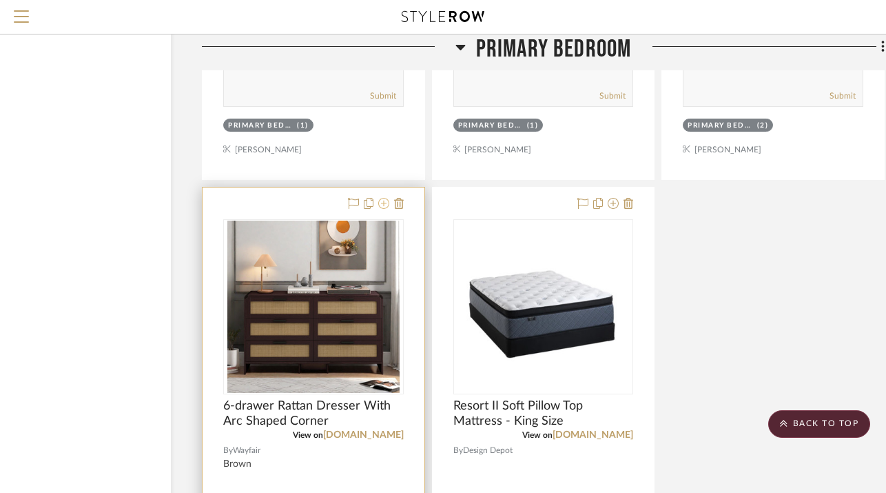
click at [381, 198] on icon at bounding box center [383, 203] width 11 height 11
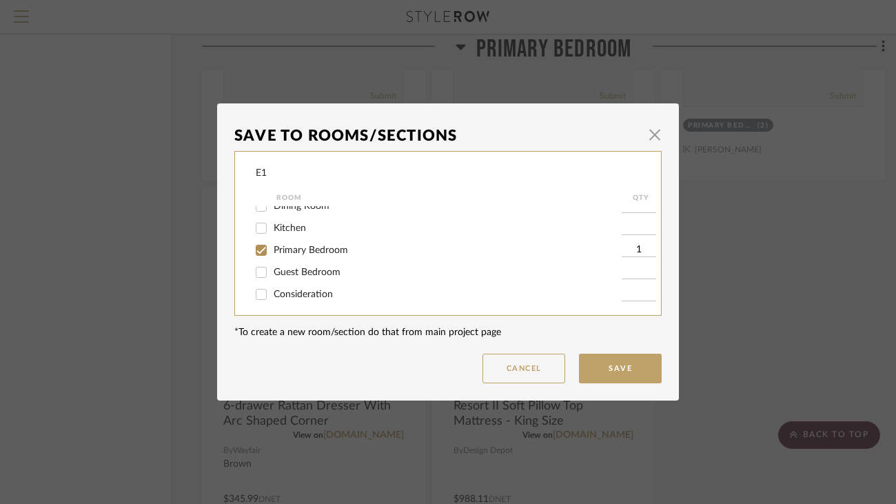
scroll to position [86, 0]
click at [320, 298] on div "Consideration" at bounding box center [439, 290] width 366 height 22
click at [316, 285] on span "Consideration" at bounding box center [303, 290] width 59 height 10
click at [272, 285] on input "Consideration" at bounding box center [261, 290] width 22 height 22
checkbox input "true"
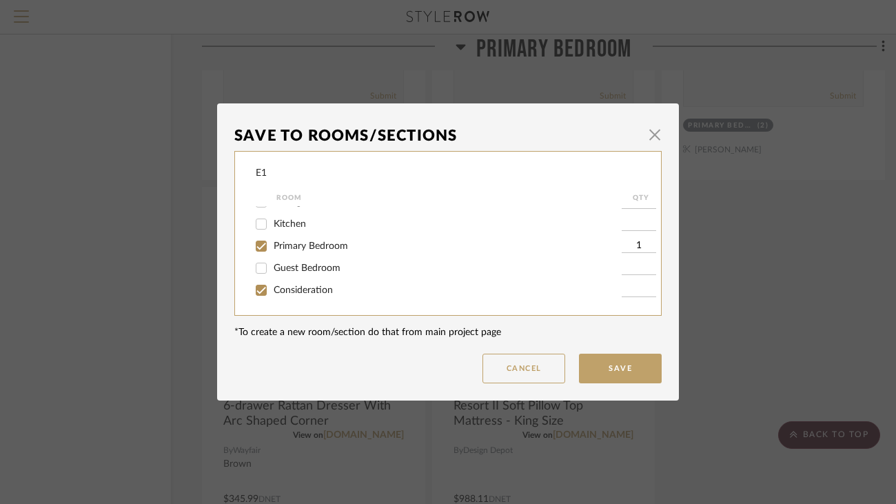
type input "1"
click at [314, 249] on span "Primary Bedroom" at bounding box center [311, 246] width 74 height 10
click at [272, 249] on input "Primary Bedroom" at bounding box center [261, 246] width 22 height 22
checkbox input "false"
click at [624, 363] on button "Save" at bounding box center [620, 369] width 83 height 30
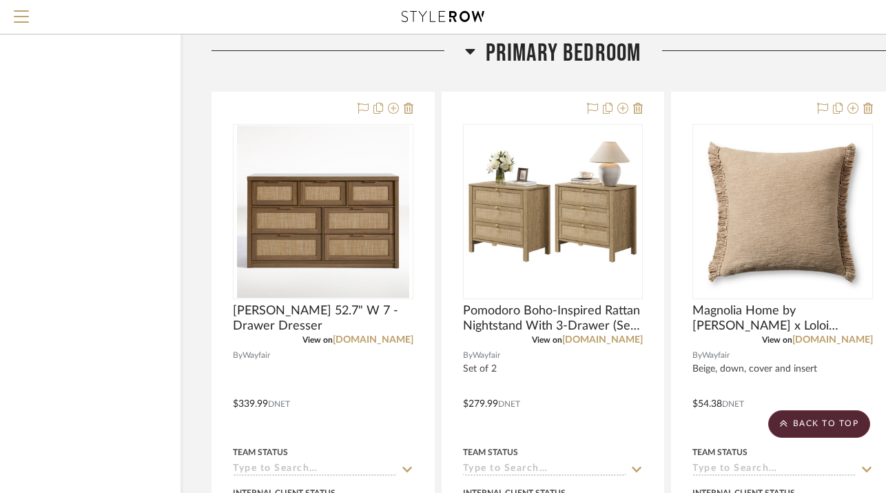
scroll to position [5455, 79]
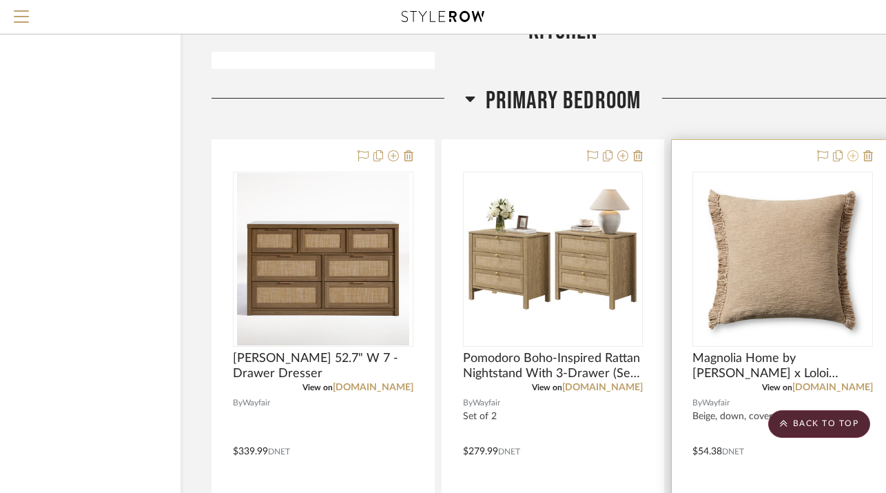
click at [852, 158] on button at bounding box center [853, 156] width 11 height 17
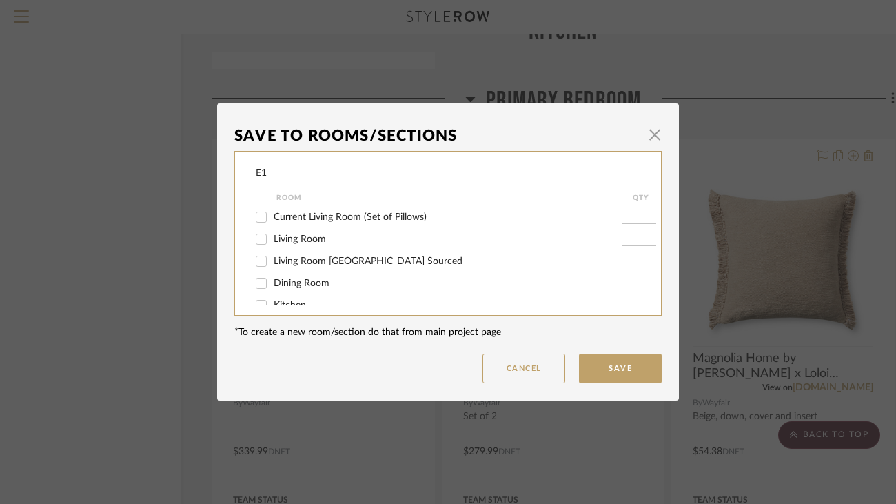
scroll to position [86, 0]
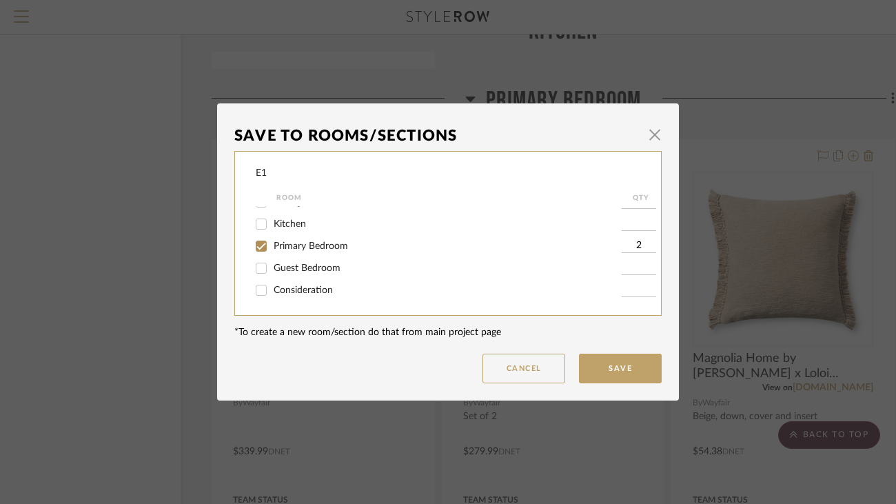
click at [314, 296] on div "Consideration" at bounding box center [439, 290] width 366 height 22
click at [311, 291] on span "Consideration" at bounding box center [303, 290] width 59 height 10
click at [272, 291] on input "Consideration" at bounding box center [261, 290] width 22 height 22
checkbox input "true"
type input "1"
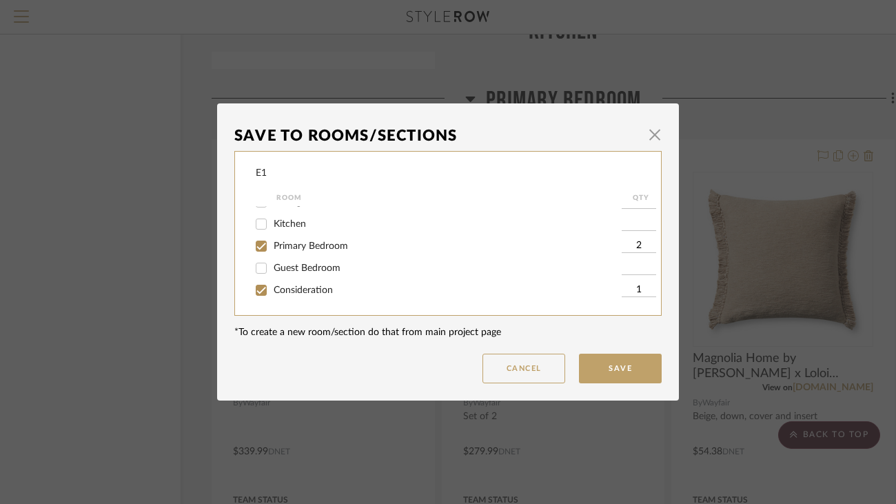
click at [311, 249] on span "Primary Bedroom" at bounding box center [311, 246] width 74 height 10
click at [272, 249] on input "Primary Bedroom" at bounding box center [261, 246] width 22 height 22
checkbox input "false"
click at [608, 360] on button "Save" at bounding box center [620, 369] width 83 height 30
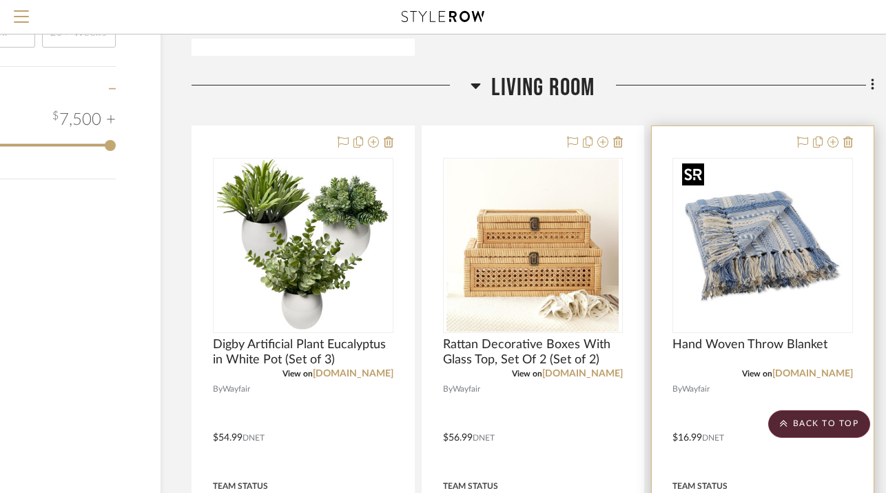
scroll to position [1511, 99]
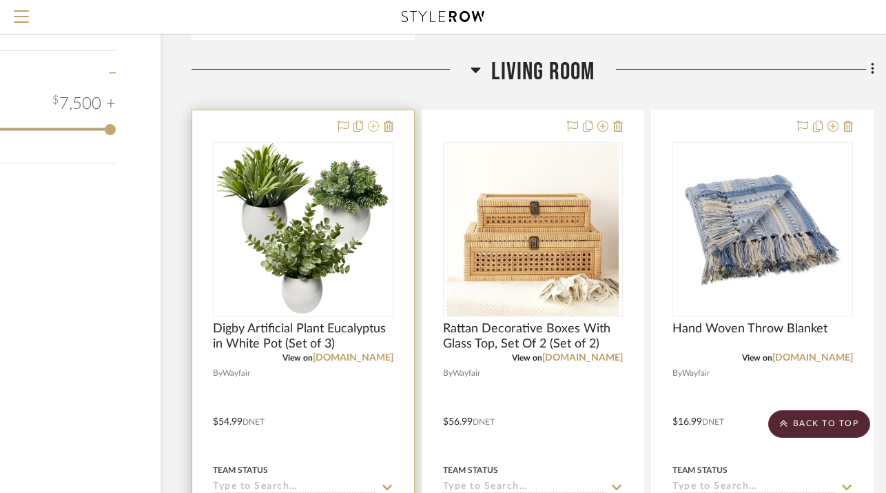
click at [373, 127] on icon at bounding box center [373, 126] width 11 height 11
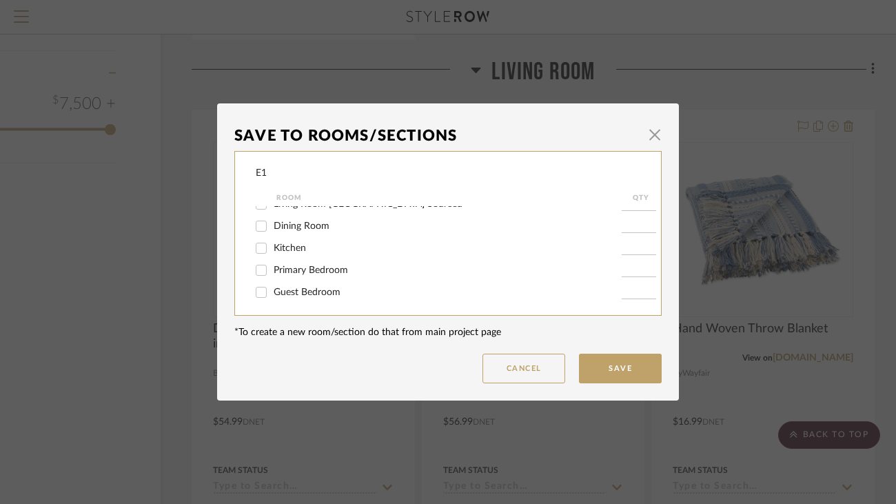
scroll to position [86, 0]
click at [331, 289] on label "Consideration" at bounding box center [448, 291] width 348 height 12
click at [272, 289] on input "Consideration" at bounding box center [261, 290] width 22 height 22
checkbox input "true"
type input "1"
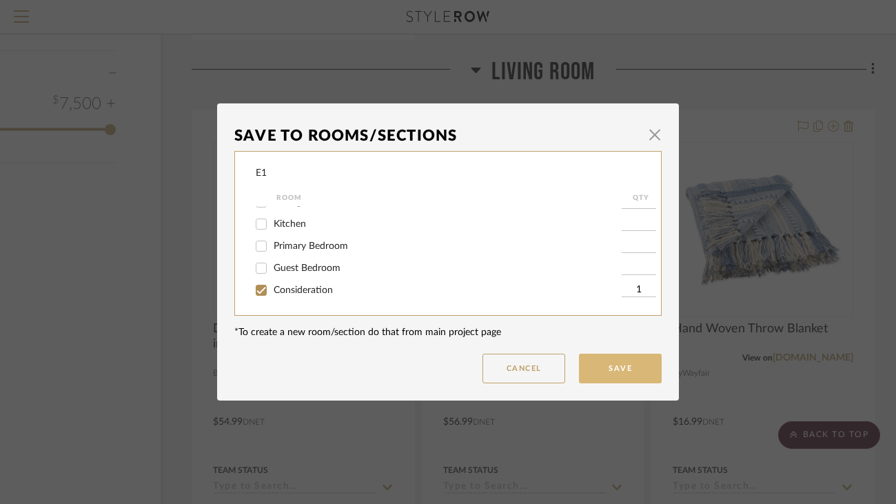
click at [608, 375] on button "Save" at bounding box center [620, 369] width 83 height 30
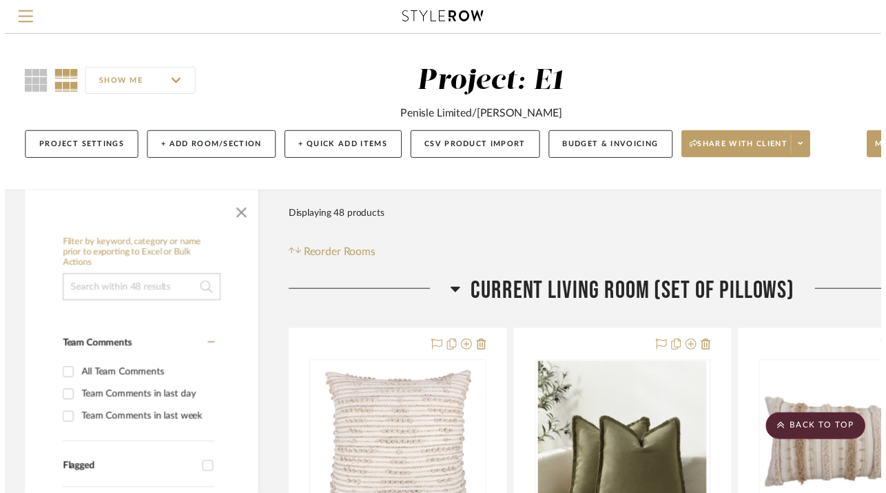
scroll to position [1511, 99]
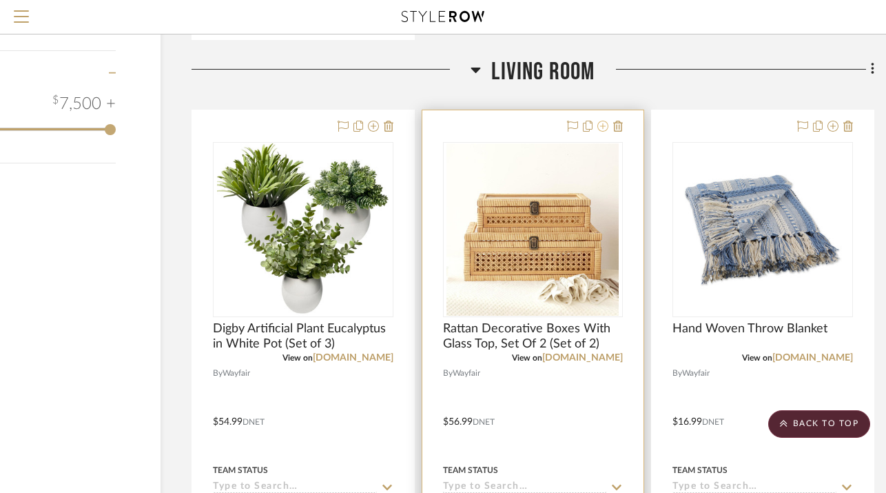
click at [602, 127] on icon at bounding box center [602, 126] width 11 height 11
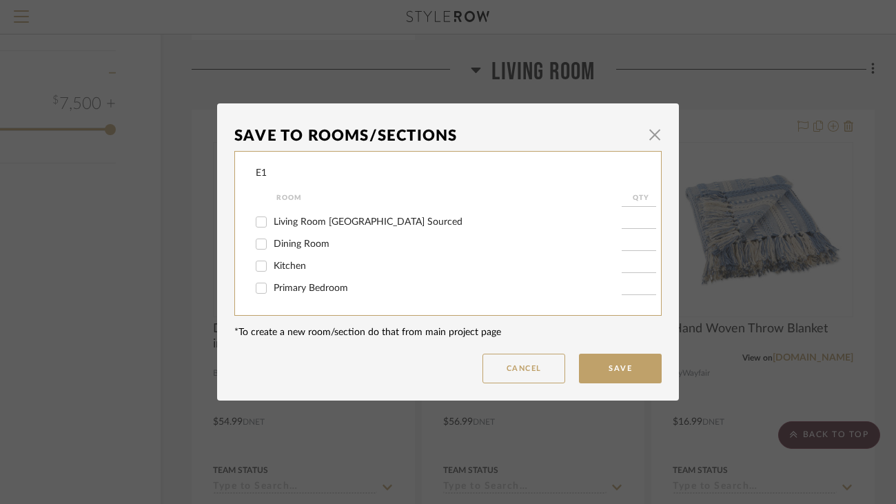
scroll to position [86, 0]
click at [305, 293] on span "Consideration" at bounding box center [303, 290] width 59 height 10
click at [272, 293] on input "Consideration" at bounding box center [261, 290] width 22 height 22
checkbox input "true"
type input "1"
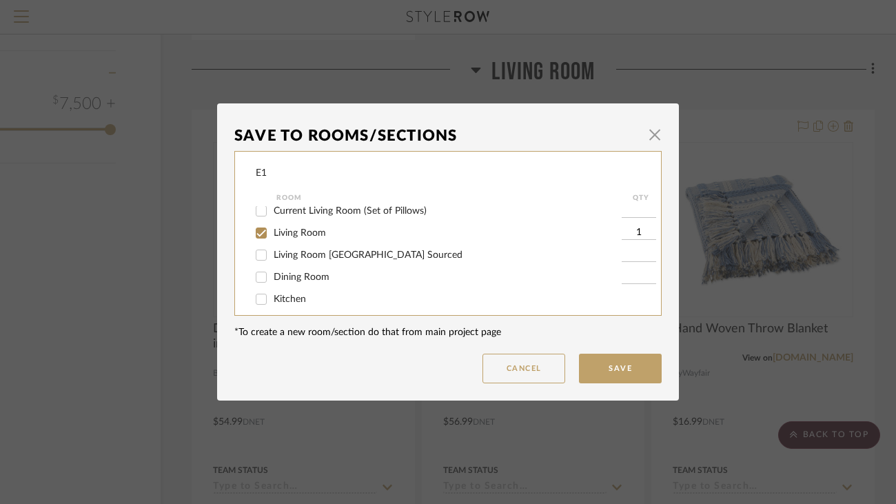
scroll to position [0, 0]
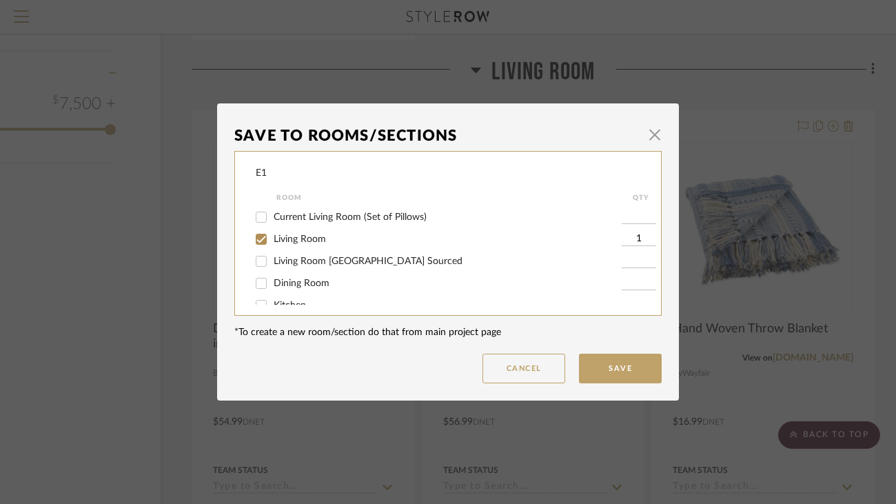
click at [295, 242] on span "Living Room" at bounding box center [300, 239] width 52 height 10
click at [272, 242] on input "Living Room" at bounding box center [261, 239] width 22 height 22
checkbox input "false"
click at [623, 372] on button "Save" at bounding box center [620, 369] width 83 height 30
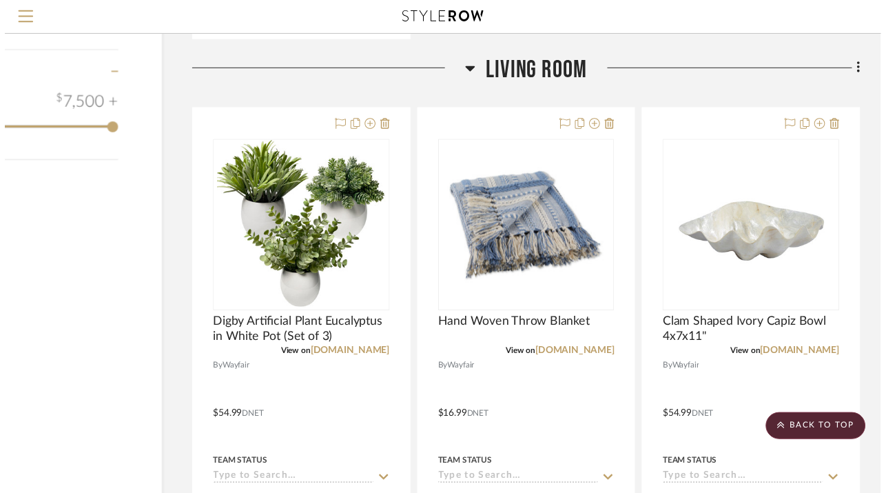
scroll to position [1511, 99]
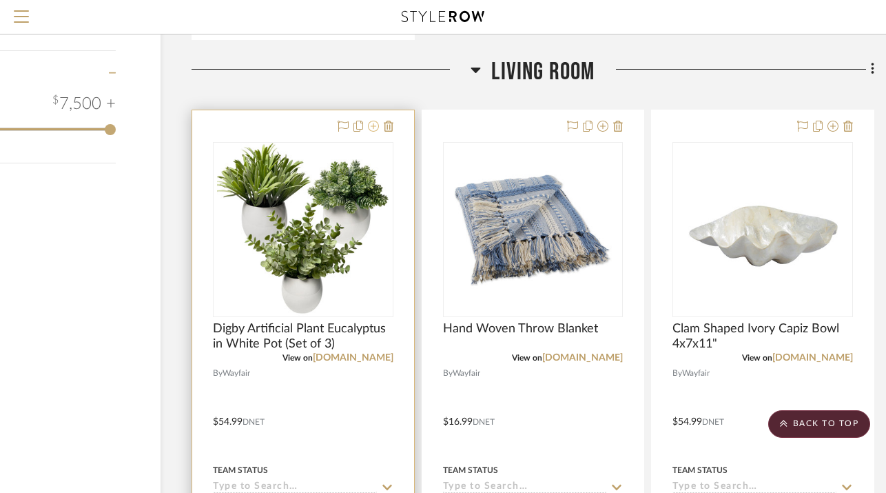
click at [372, 126] on icon at bounding box center [373, 126] width 11 height 11
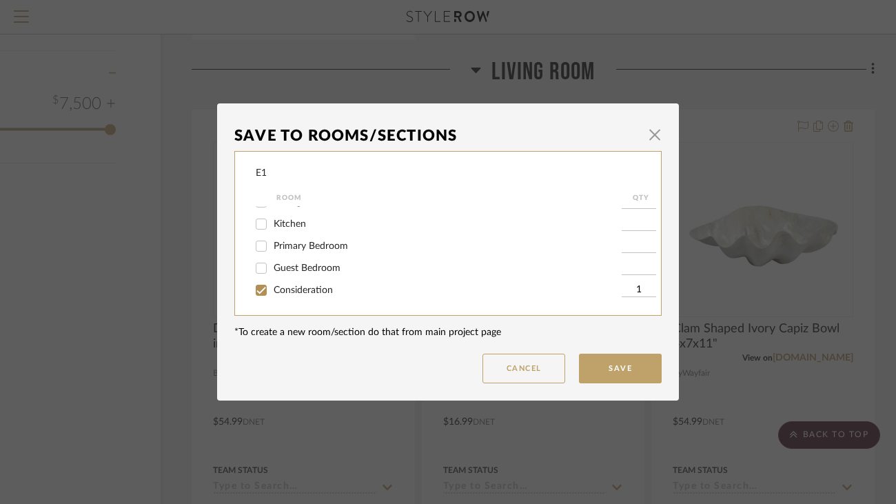
scroll to position [0, 0]
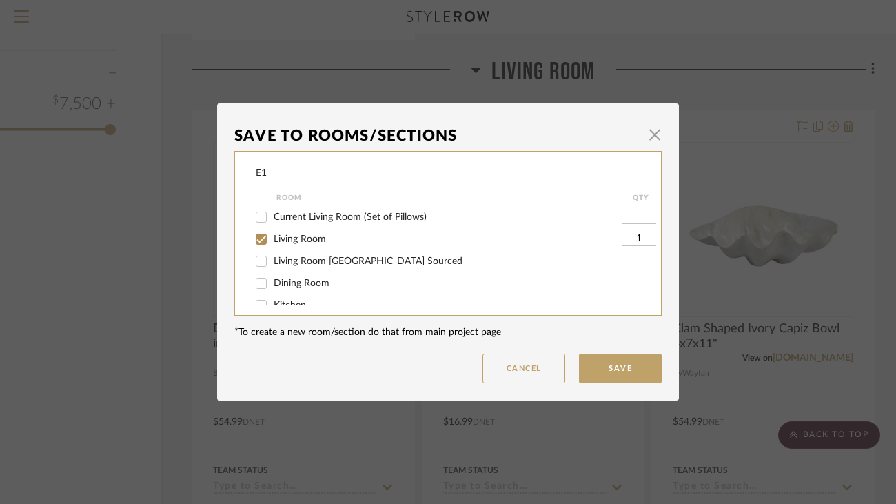
click at [291, 250] on div "Living Room" at bounding box center [439, 239] width 366 height 22
click at [289, 244] on span "Living Room" at bounding box center [300, 239] width 52 height 10
click at [272, 245] on input "Living Room" at bounding box center [261, 239] width 22 height 22
checkbox input "false"
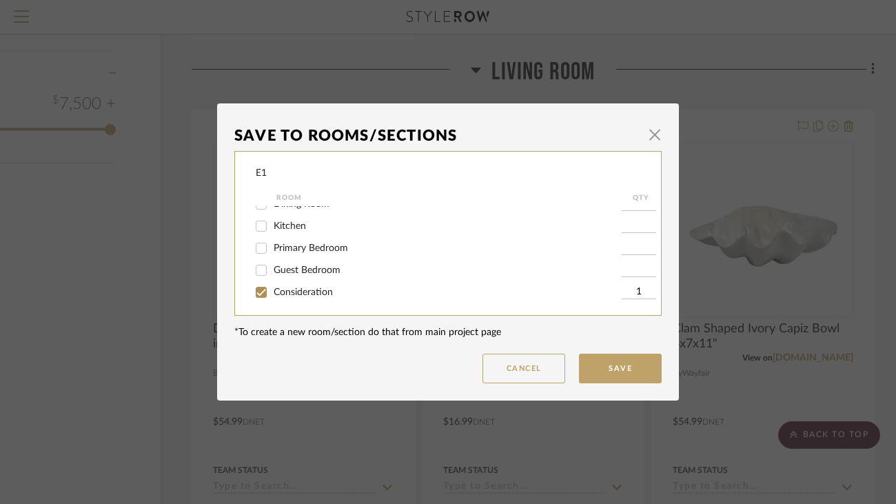
scroll to position [86, 0]
click at [605, 365] on button "Save" at bounding box center [620, 369] width 83 height 30
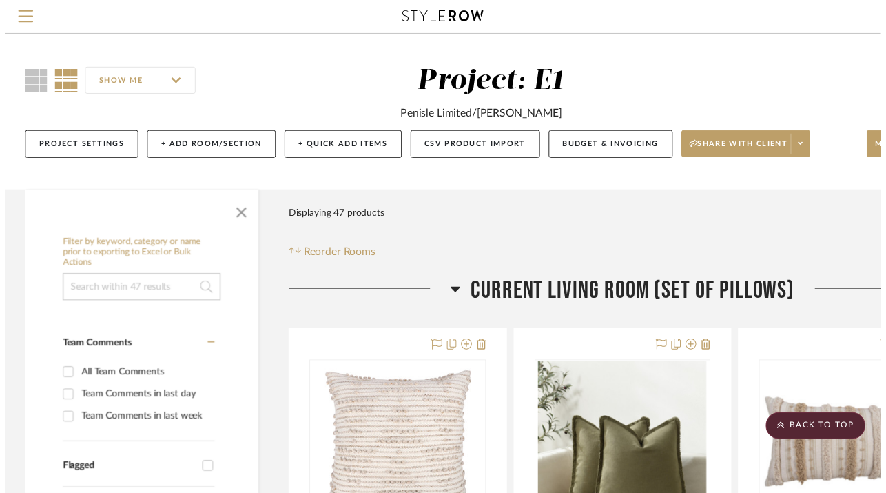
scroll to position [1511, 99]
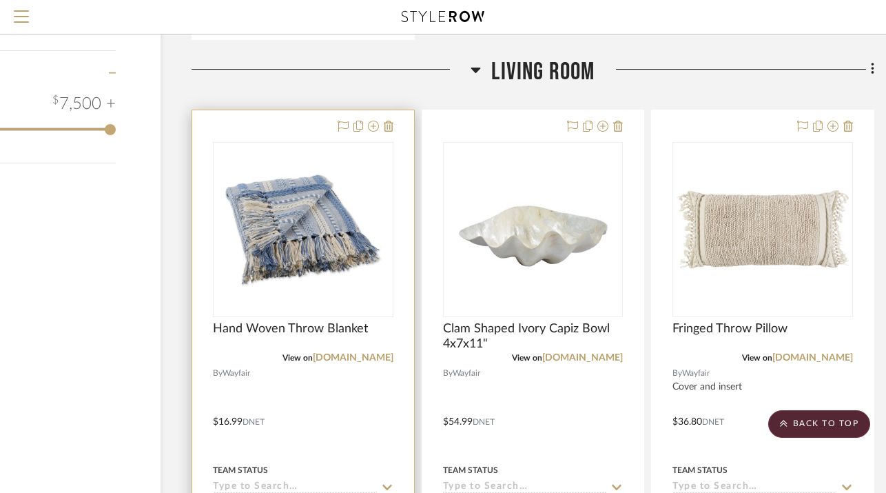
click at [379, 125] on div at bounding box center [363, 127] width 61 height 17
click at [372, 126] on icon at bounding box center [373, 126] width 11 height 11
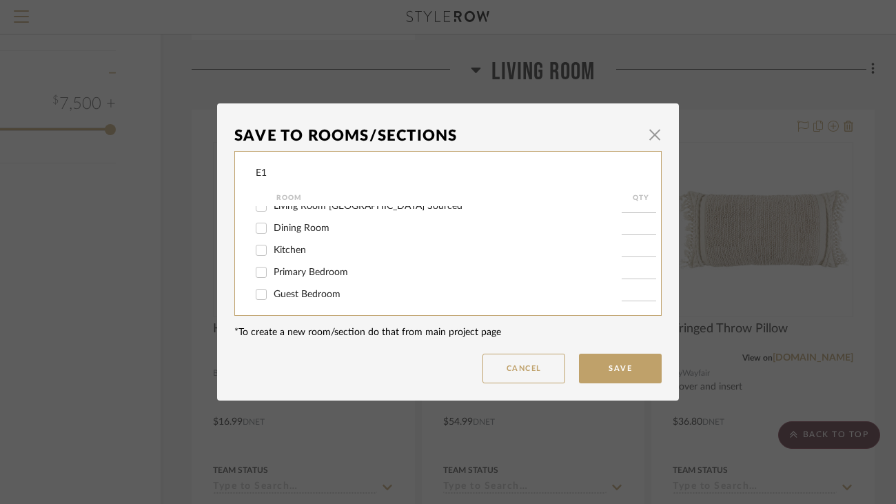
scroll to position [86, 0]
click at [322, 287] on span "Consideration" at bounding box center [303, 290] width 59 height 10
click at [272, 287] on input "Consideration" at bounding box center [261, 290] width 22 height 22
checkbox input "true"
type input "1"
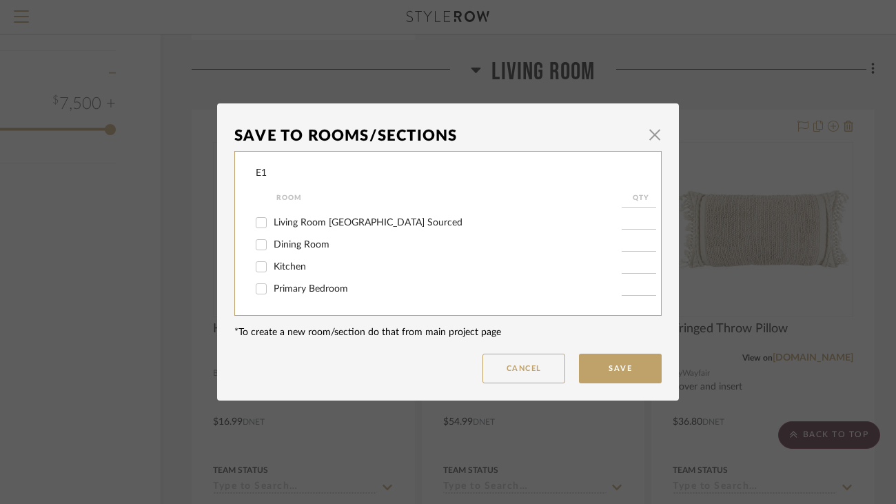
scroll to position [27, 0]
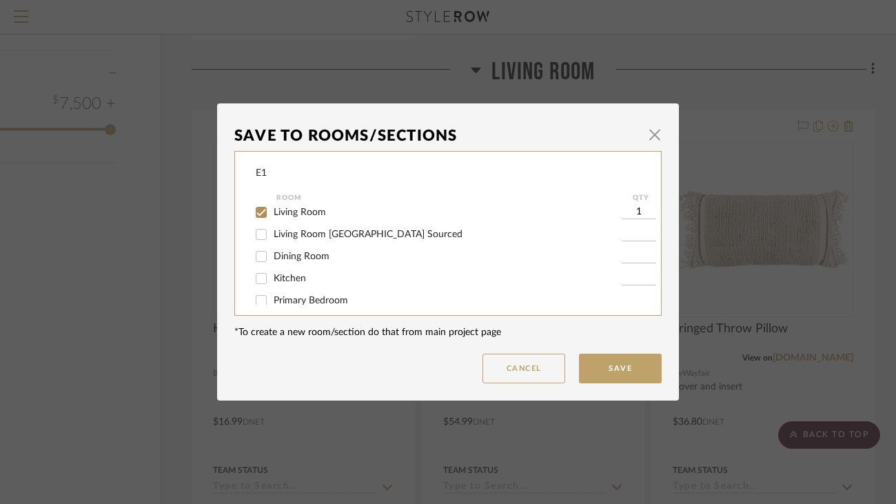
click at [299, 216] on span "Living Room" at bounding box center [300, 212] width 52 height 10
click at [272, 216] on input "Living Room" at bounding box center [261, 212] width 22 height 22
checkbox input "false"
click at [622, 371] on button "Save" at bounding box center [620, 369] width 83 height 30
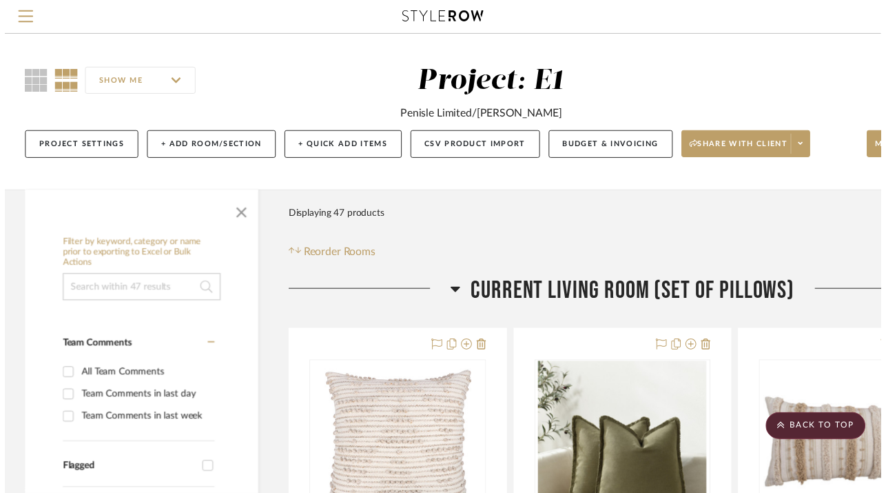
scroll to position [1511, 99]
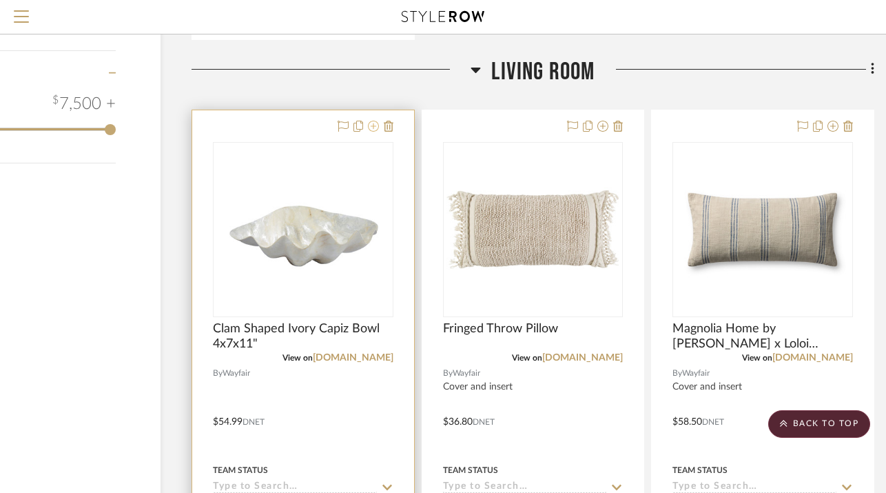
click at [375, 123] on icon at bounding box center [373, 126] width 11 height 11
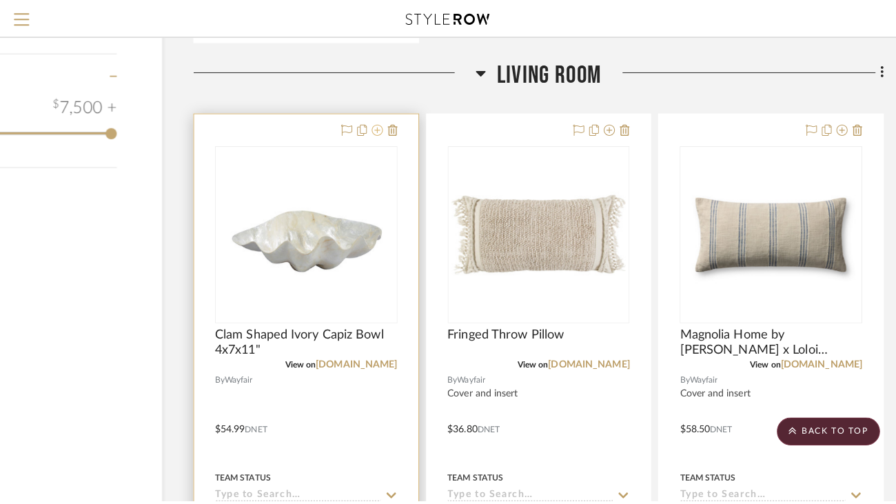
scroll to position [0, 0]
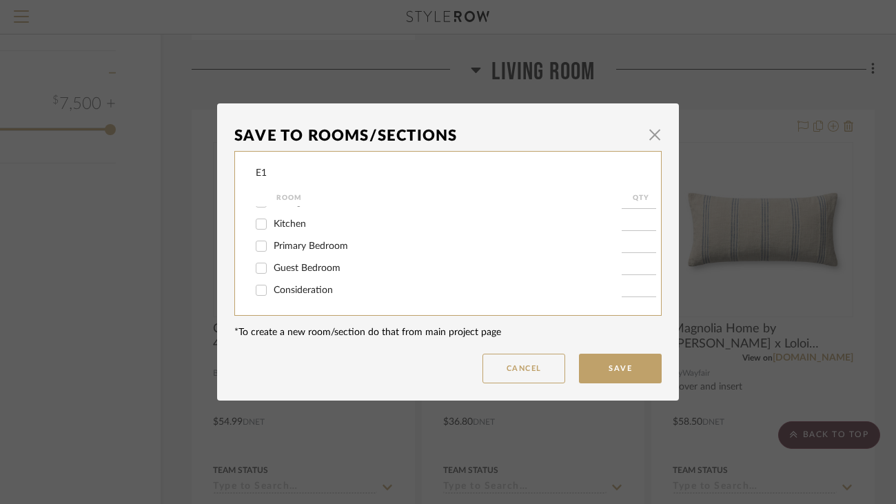
click at [310, 289] on span "Consideration" at bounding box center [303, 290] width 59 height 10
click at [272, 289] on input "Consideration" at bounding box center [261, 290] width 22 height 22
checkbox input "true"
type input "1"
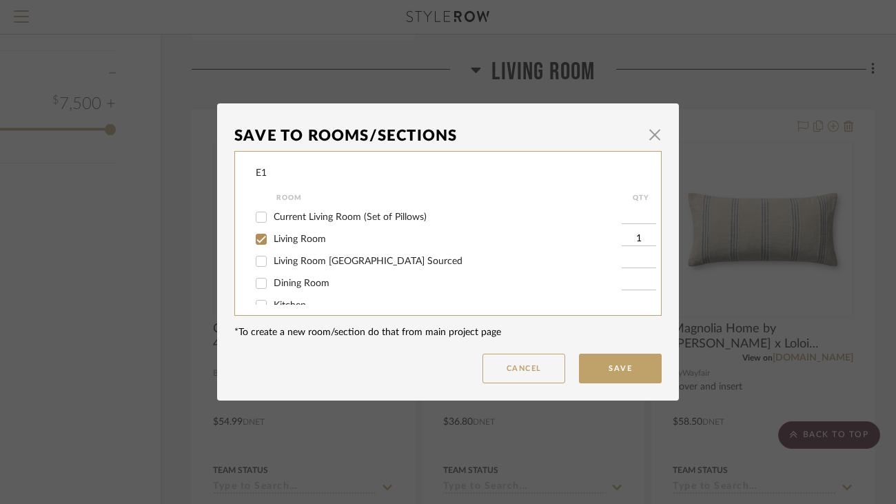
click at [296, 244] on span "Living Room" at bounding box center [300, 239] width 52 height 10
click at [272, 245] on input "Living Room" at bounding box center [261, 239] width 22 height 22
checkbox input "false"
click at [635, 369] on button "Save" at bounding box center [620, 369] width 83 height 30
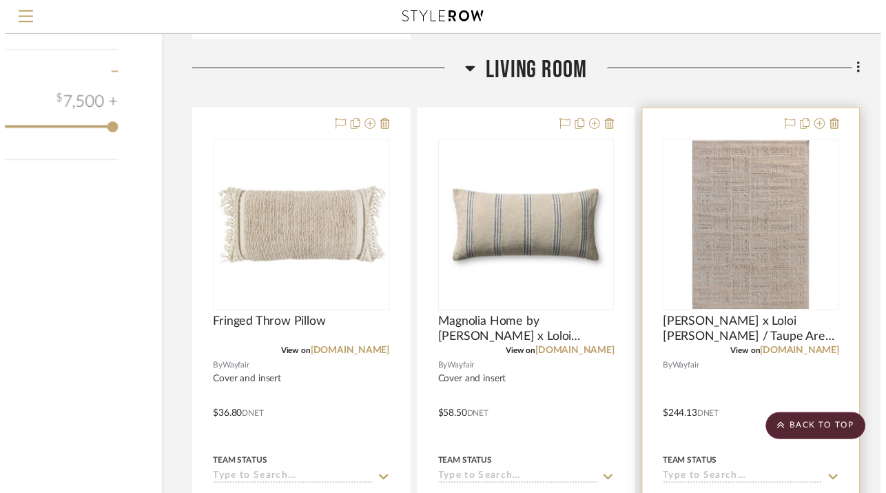
scroll to position [1511, 99]
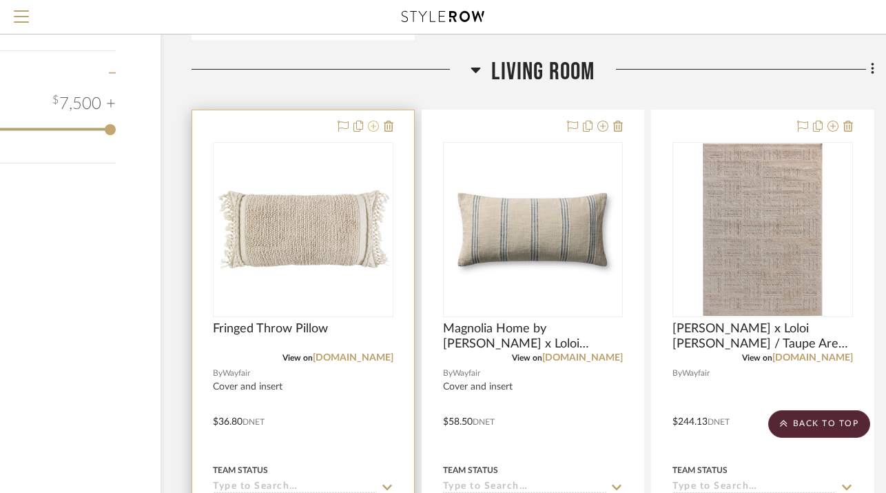
click at [376, 125] on icon at bounding box center [373, 126] width 11 height 11
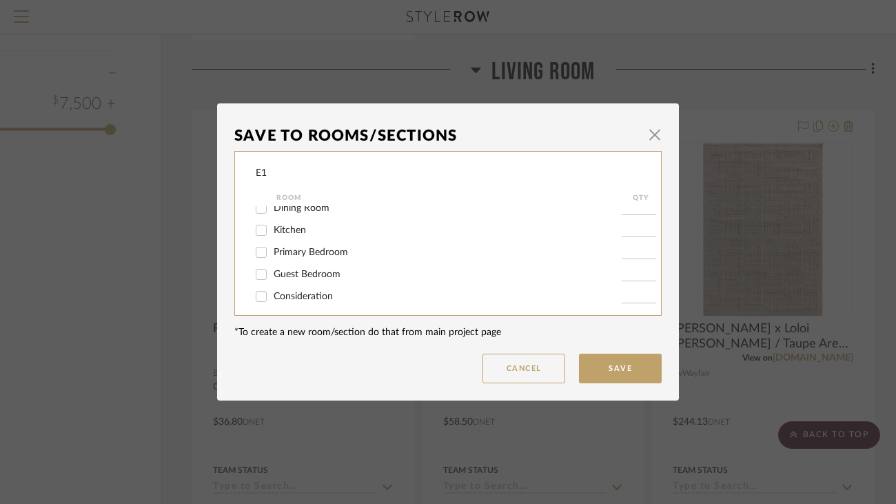
scroll to position [86, 0]
click at [316, 287] on span "Consideration" at bounding box center [303, 290] width 59 height 10
click at [272, 287] on input "Consideration" at bounding box center [261, 290] width 22 height 22
checkbox input "true"
type input "1"
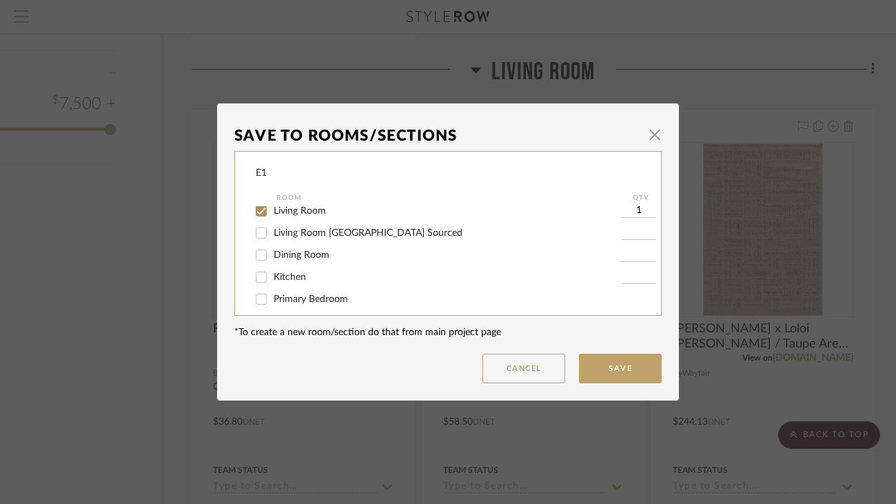
scroll to position [20, 0]
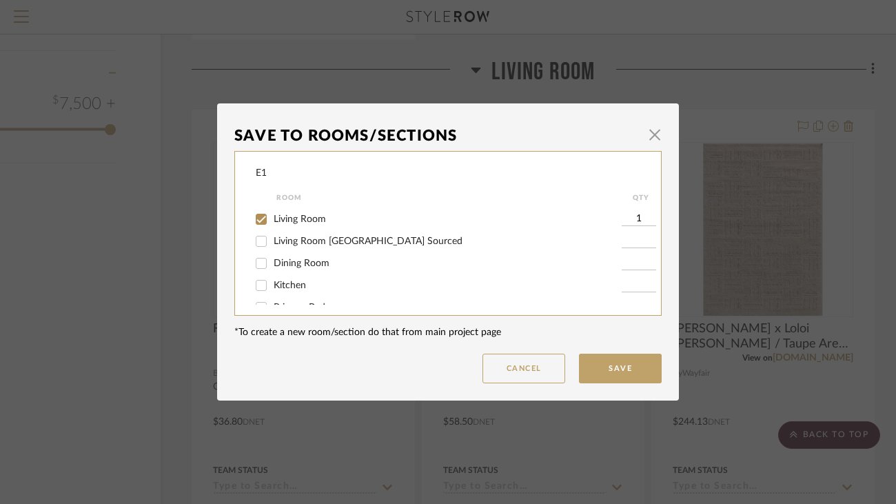
click at [298, 223] on span "Living Room" at bounding box center [300, 219] width 52 height 10
click at [272, 223] on input "Living Room" at bounding box center [261, 219] width 22 height 22
checkbox input "false"
click at [622, 373] on button "Save" at bounding box center [620, 369] width 83 height 30
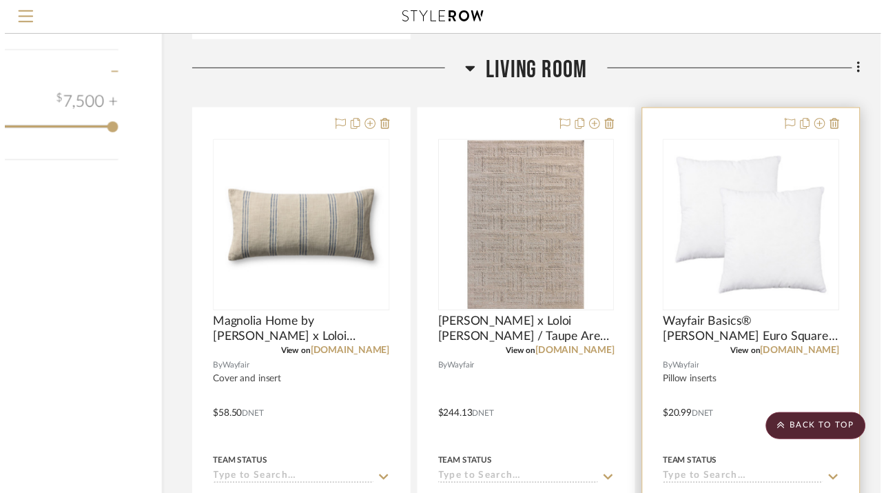
scroll to position [1511, 99]
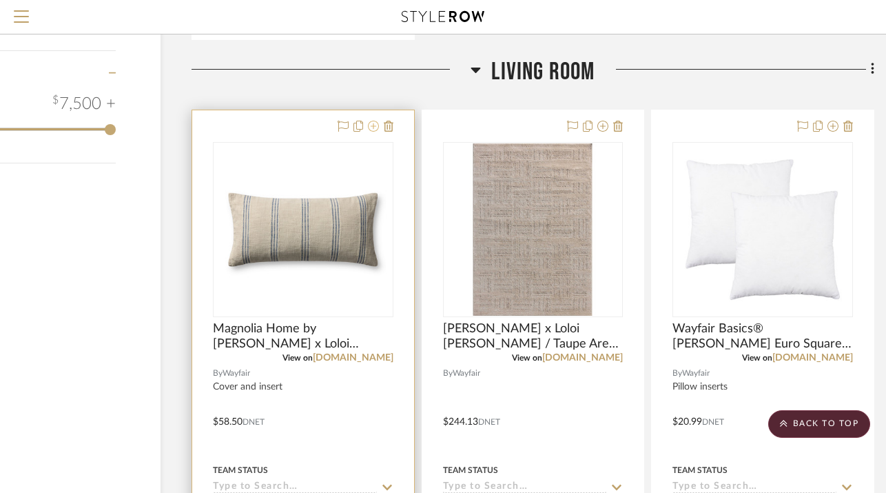
click at [373, 126] on icon at bounding box center [373, 126] width 11 height 11
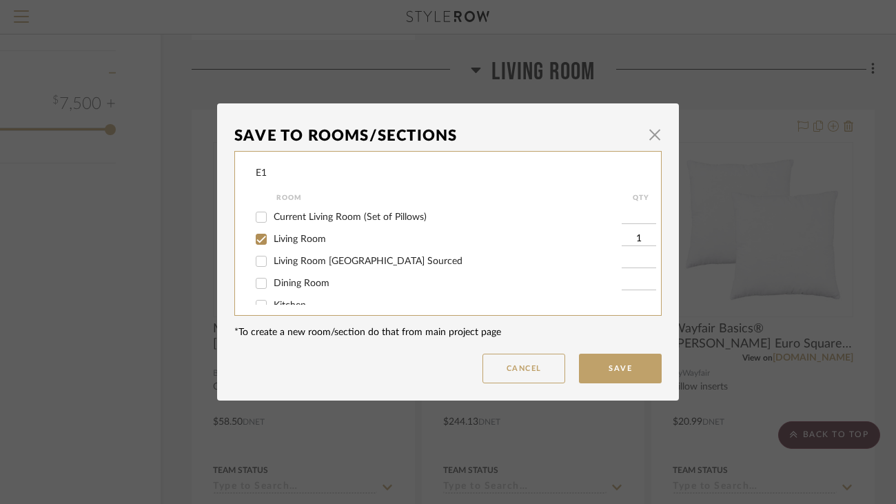
scroll to position [86, 0]
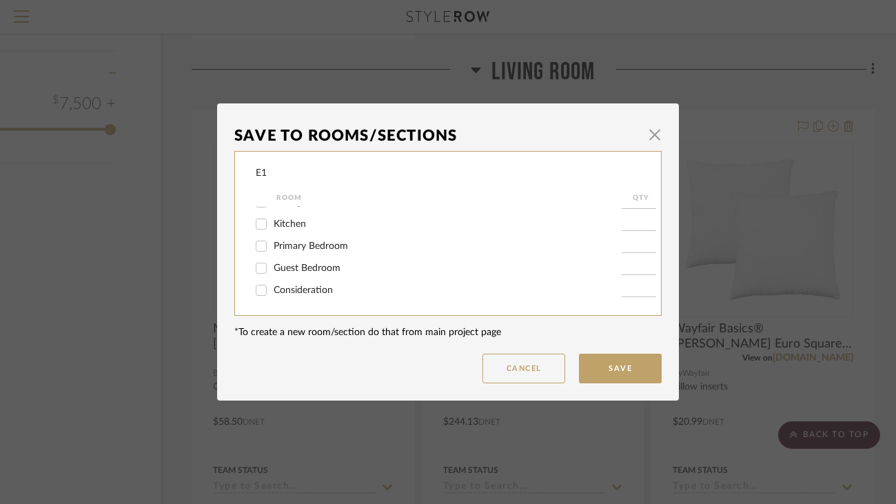
click at [314, 293] on span "Consideration" at bounding box center [303, 290] width 59 height 10
click at [272, 293] on input "Consideration" at bounding box center [261, 290] width 22 height 22
checkbox input "true"
type input "1"
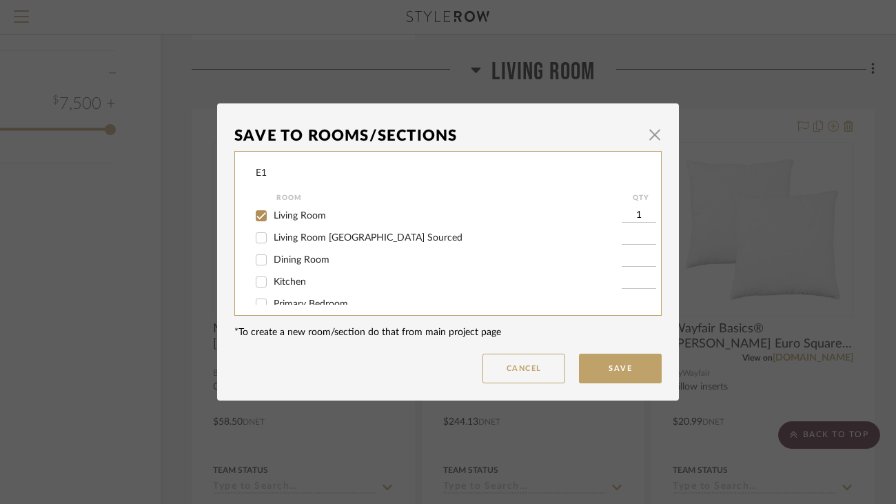
scroll to position [8, 0]
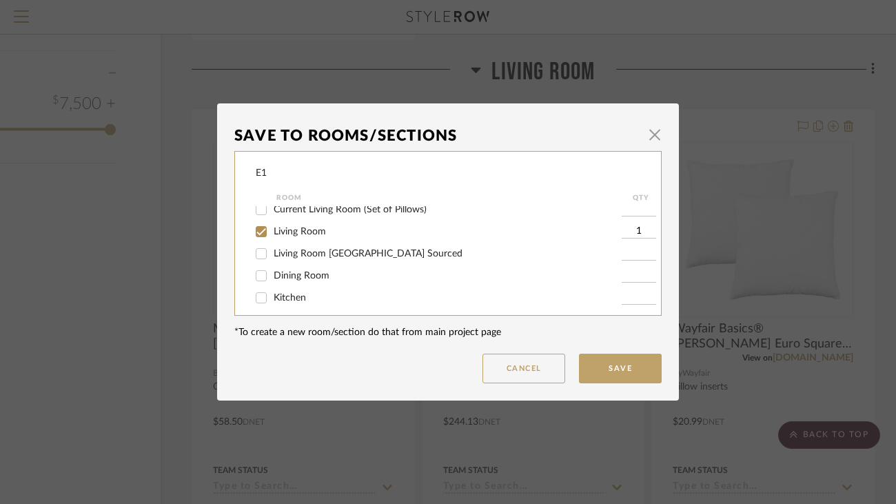
click at [288, 232] on span "Living Room" at bounding box center [300, 232] width 52 height 10
click at [272, 232] on input "Living Room" at bounding box center [261, 232] width 22 height 22
checkbox input "false"
click at [635, 366] on button "Save" at bounding box center [620, 369] width 83 height 30
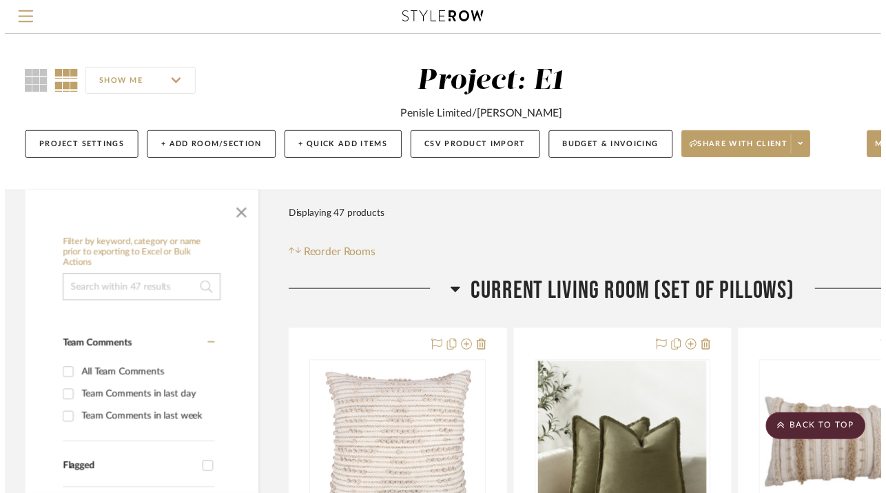
scroll to position [1511, 99]
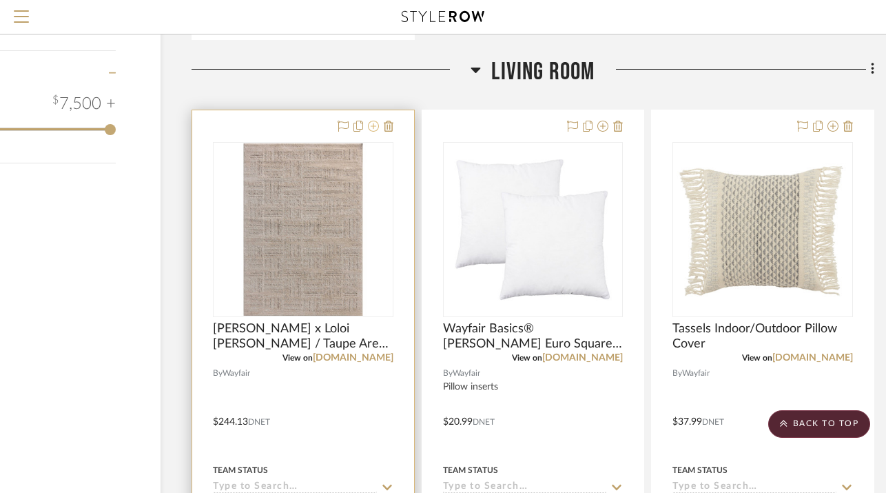
click at [378, 131] on fa-icon at bounding box center [373, 126] width 11 height 11
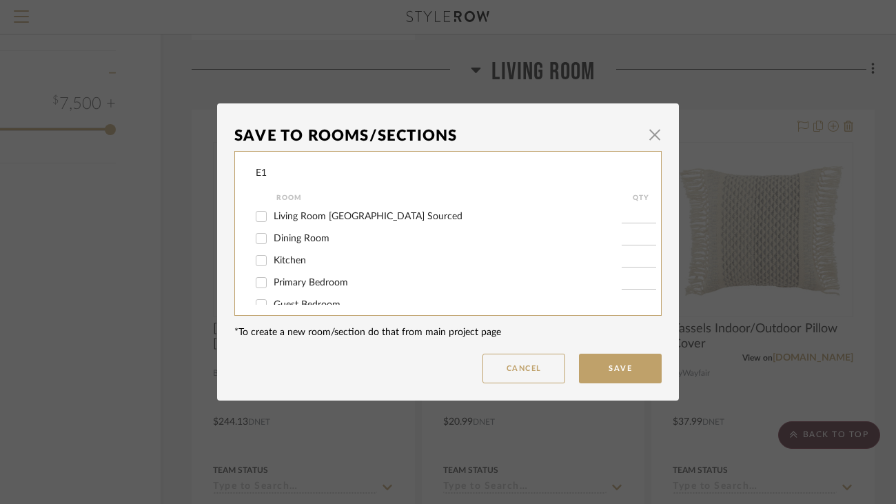
scroll to position [86, 0]
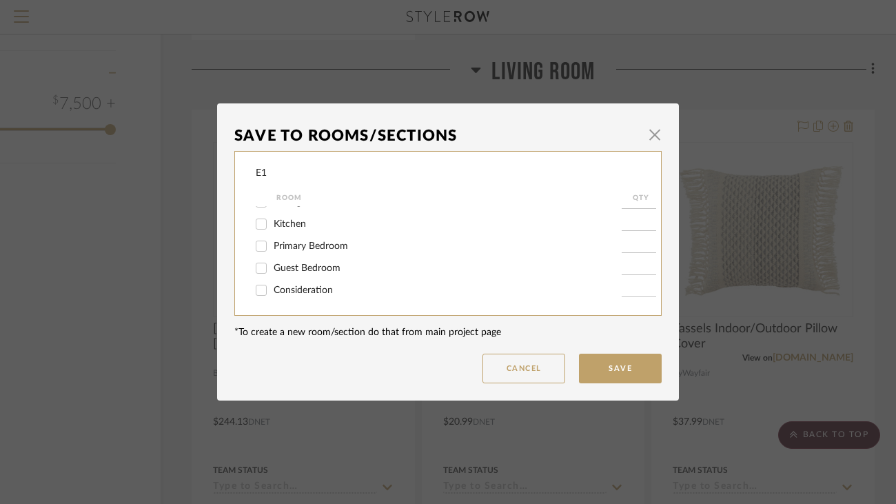
click at [315, 290] on span "Consideration" at bounding box center [303, 290] width 59 height 10
click at [272, 290] on input "Consideration" at bounding box center [261, 290] width 22 height 22
checkbox input "true"
type input "1"
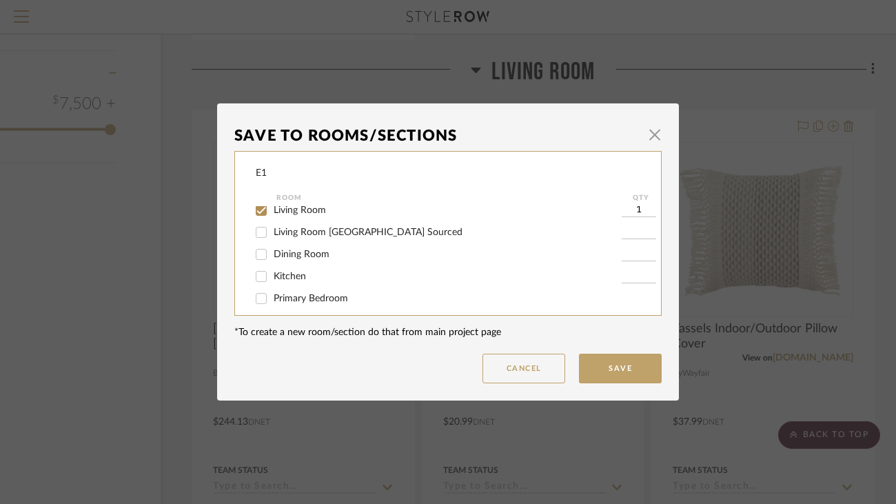
scroll to position [6, 0]
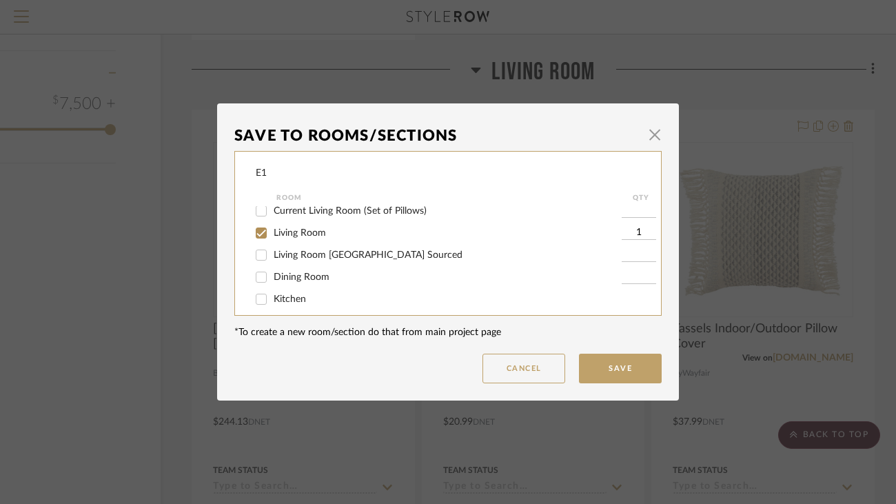
click at [301, 238] on span "Living Room" at bounding box center [300, 233] width 52 height 10
click at [272, 238] on input "Living Room" at bounding box center [261, 233] width 22 height 22
checkbox input "false"
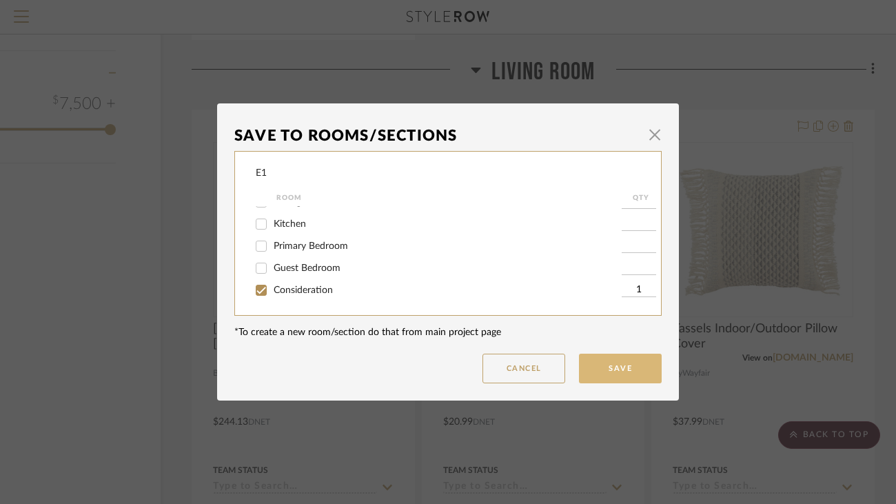
click at [596, 371] on button "Save" at bounding box center [620, 369] width 83 height 30
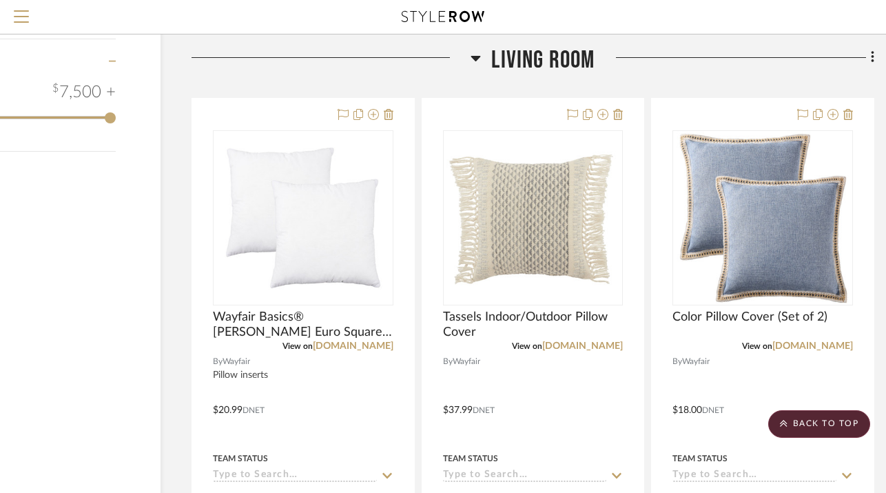
scroll to position [1528, 99]
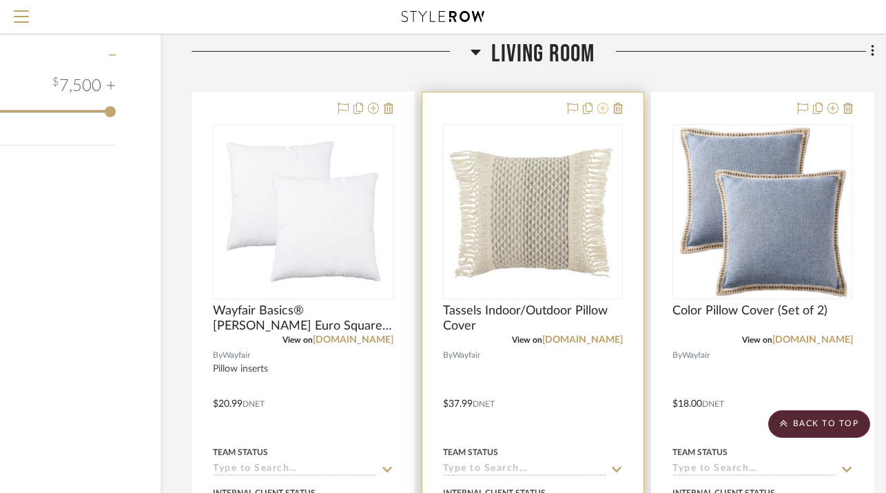
click at [602, 110] on icon at bounding box center [602, 108] width 11 height 11
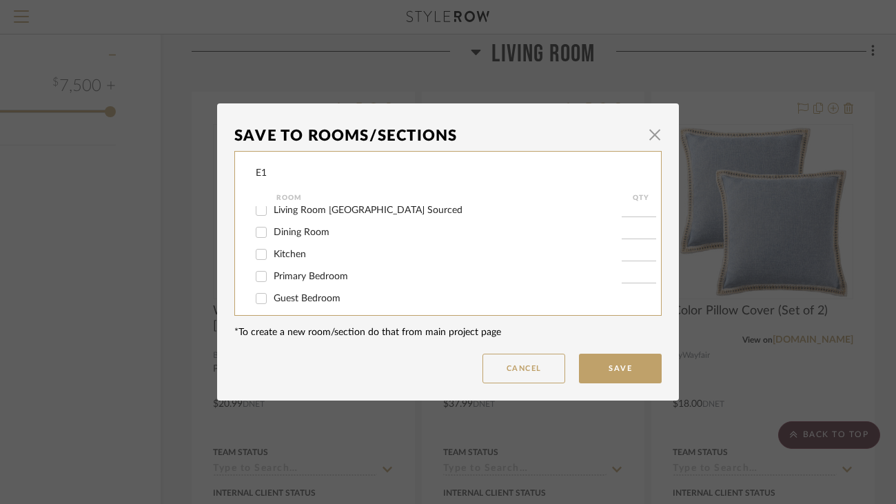
scroll to position [86, 0]
click at [327, 292] on span "Consideration" at bounding box center [303, 290] width 59 height 10
click at [272, 292] on input "Consideration" at bounding box center [261, 290] width 22 height 22
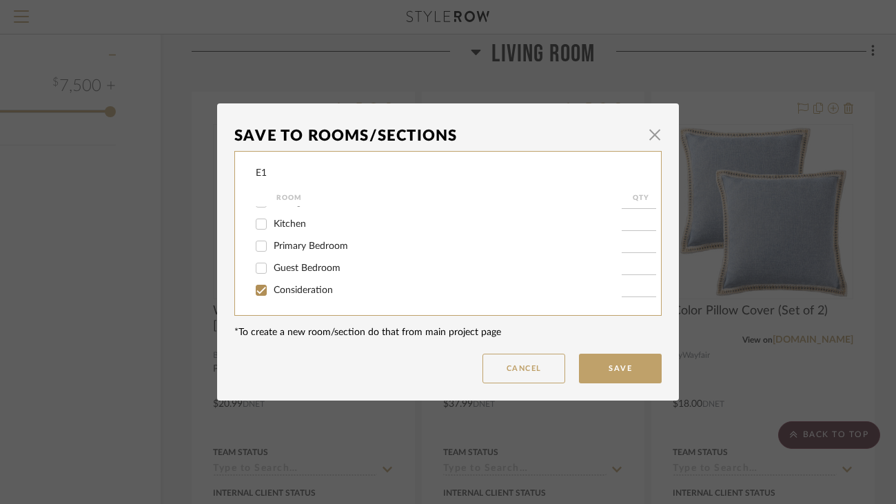
checkbox input "true"
type input "1"
click at [619, 363] on button "Save" at bounding box center [620, 369] width 83 height 30
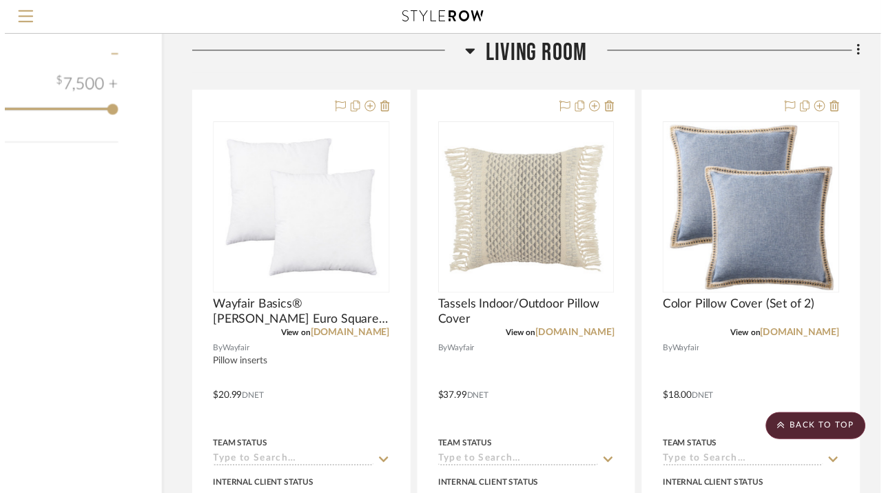
scroll to position [1527, 99]
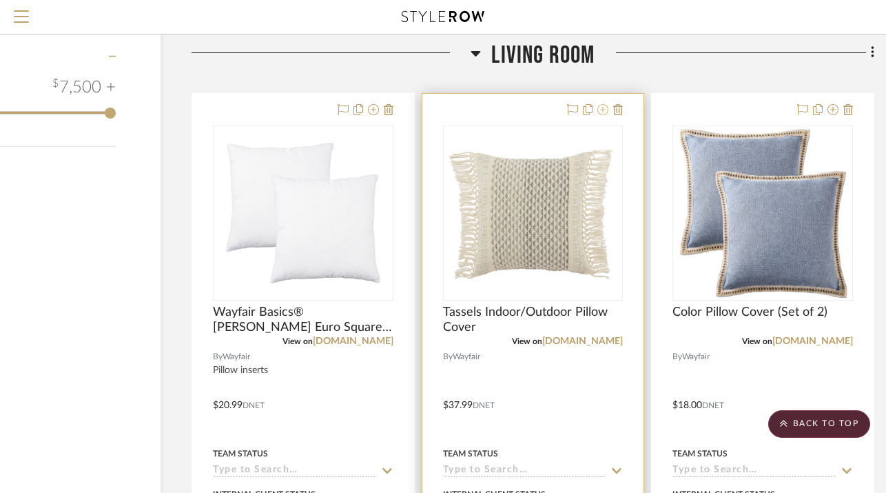
click at [605, 115] on fa-icon at bounding box center [602, 110] width 11 height 11
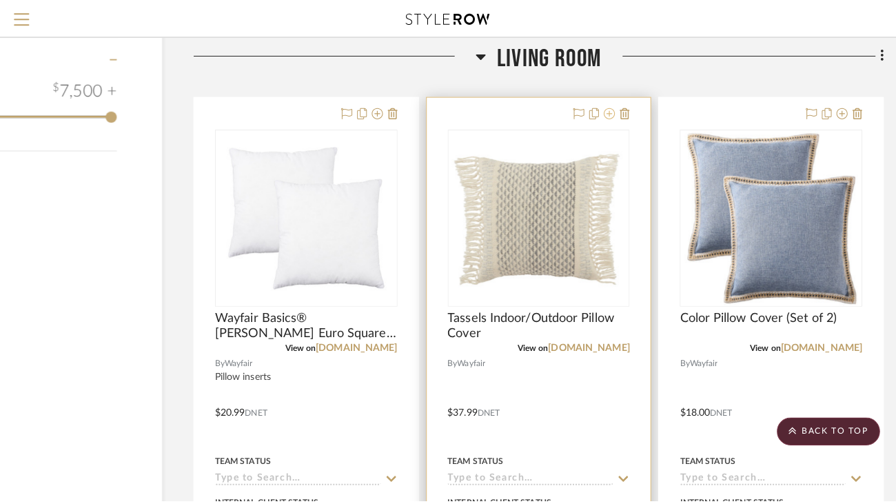
scroll to position [0, 0]
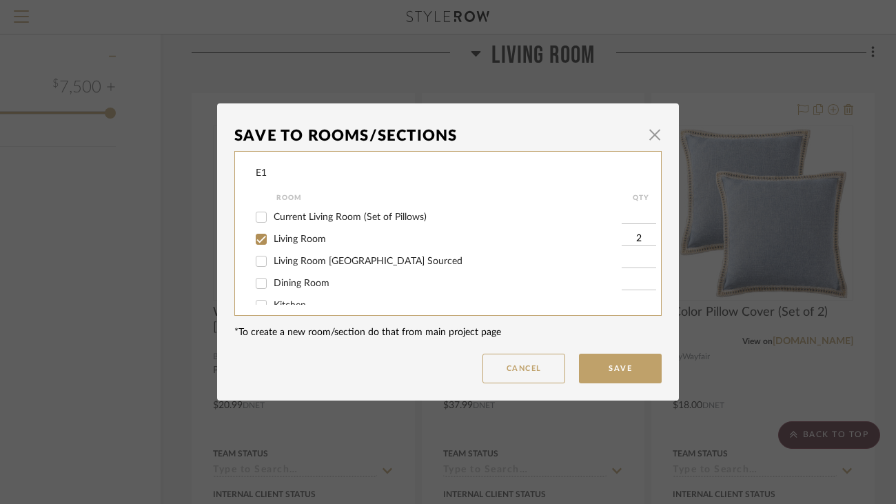
click at [426, 243] on label "Living Room" at bounding box center [448, 240] width 348 height 12
click at [272, 243] on input "Living Room" at bounding box center [261, 239] width 22 height 22
checkbox input "false"
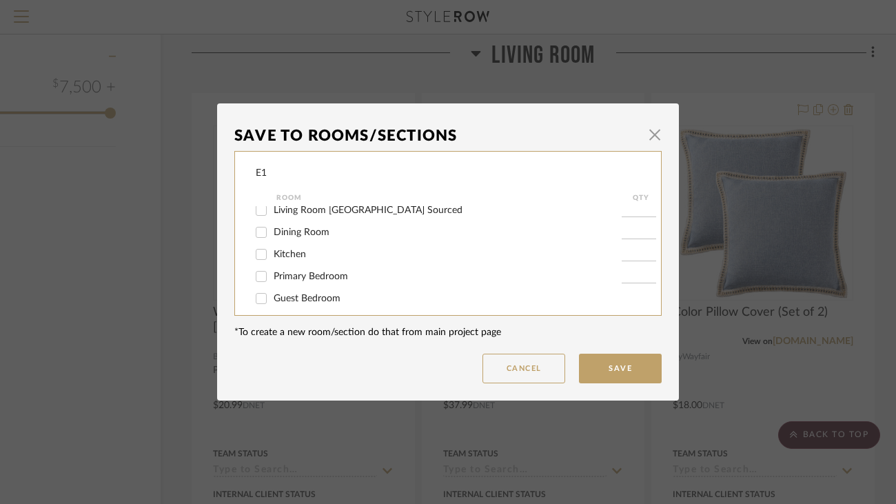
scroll to position [86, 0]
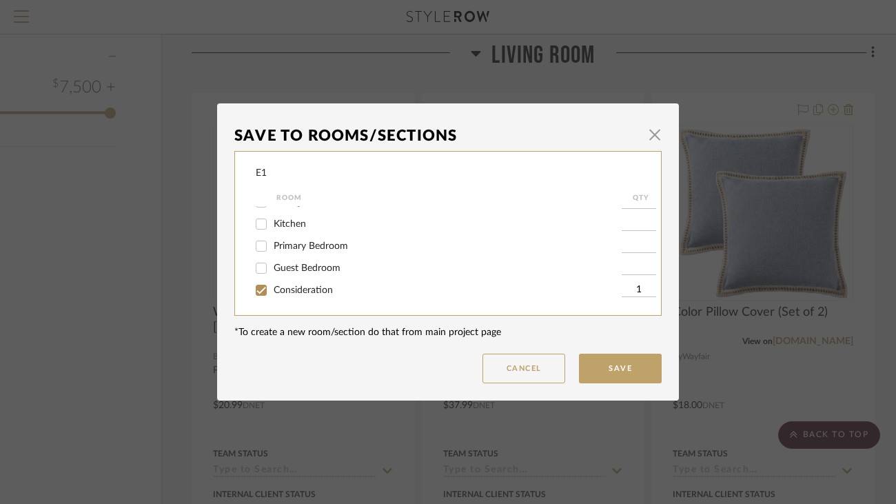
click at [832, 116] on div "Save To Rooms/Sections × E1 Room QTY Current Living Room (Set of Pillows) Livin…" at bounding box center [448, 252] width 896 height 504
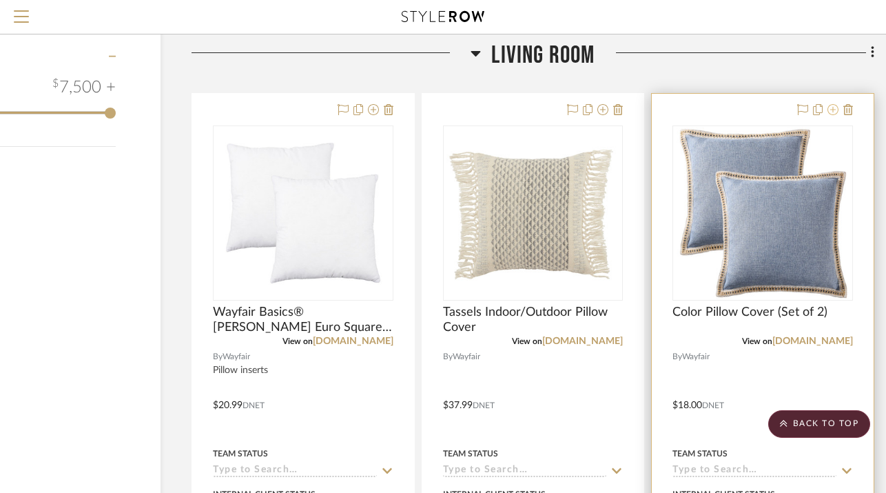
click at [835, 113] on icon at bounding box center [833, 109] width 11 height 11
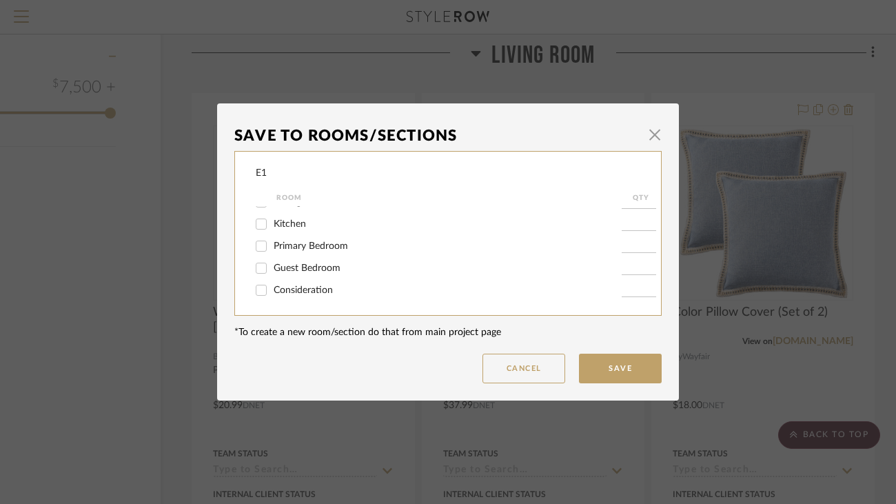
click at [321, 295] on span "Consideration" at bounding box center [303, 290] width 59 height 10
click at [272, 295] on input "Consideration" at bounding box center [261, 290] width 22 height 22
checkbox input "true"
type input "1"
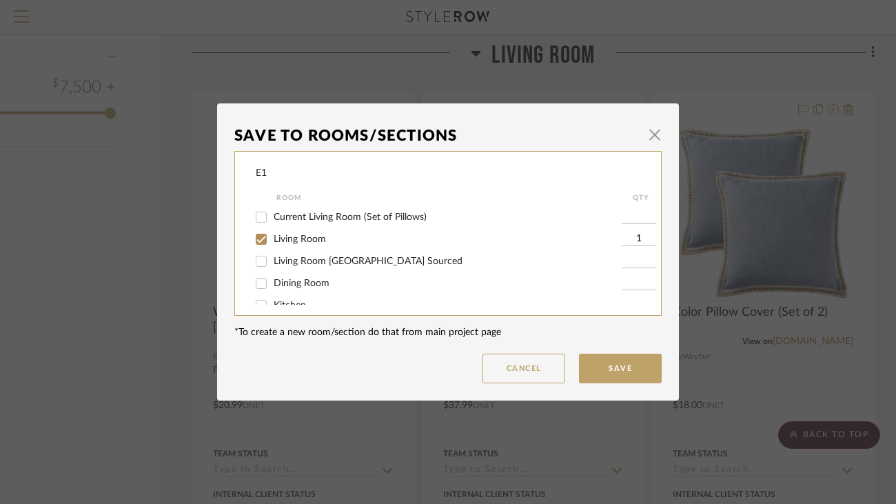
click at [297, 244] on span "Living Room" at bounding box center [300, 239] width 52 height 10
click at [272, 245] on input "Living Room" at bounding box center [261, 239] width 22 height 22
checkbox input "false"
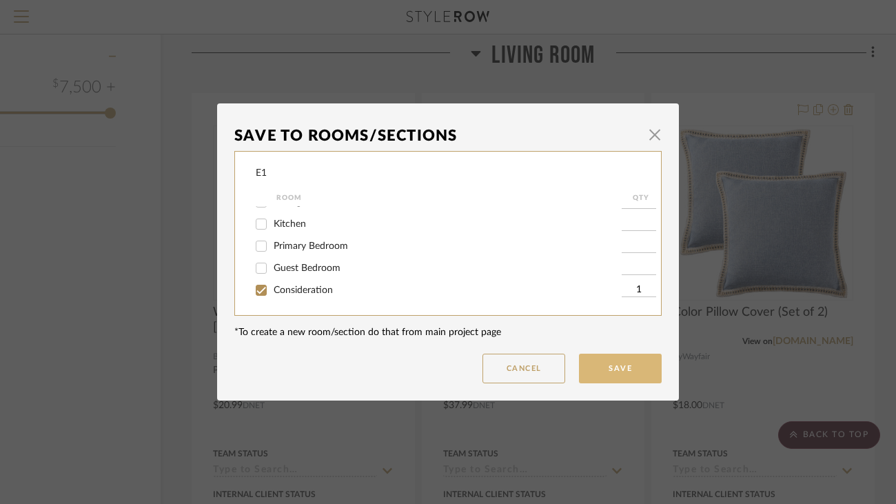
click at [612, 369] on button "Save" at bounding box center [620, 369] width 83 height 30
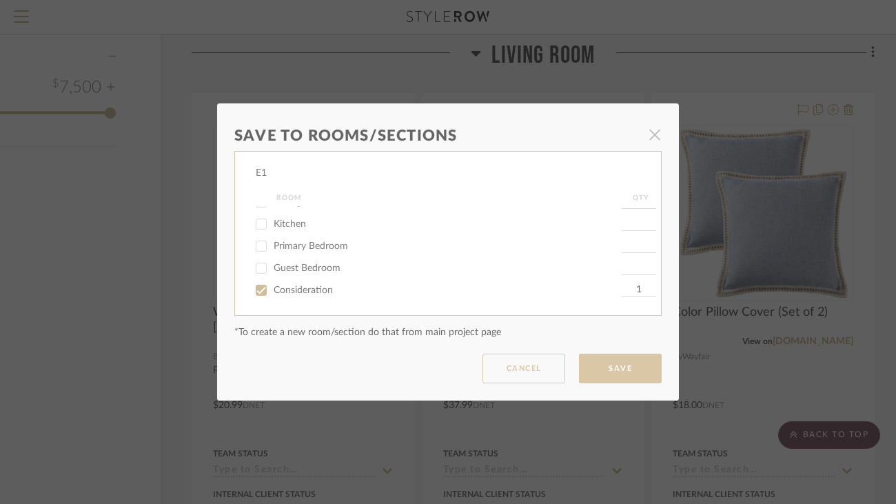
click at [611, 369] on dialog-content "Save To Rooms/Sections × E1 Room QTY Current Living Room (Set of Pillows) Livin…" at bounding box center [448, 251] width 462 height 297
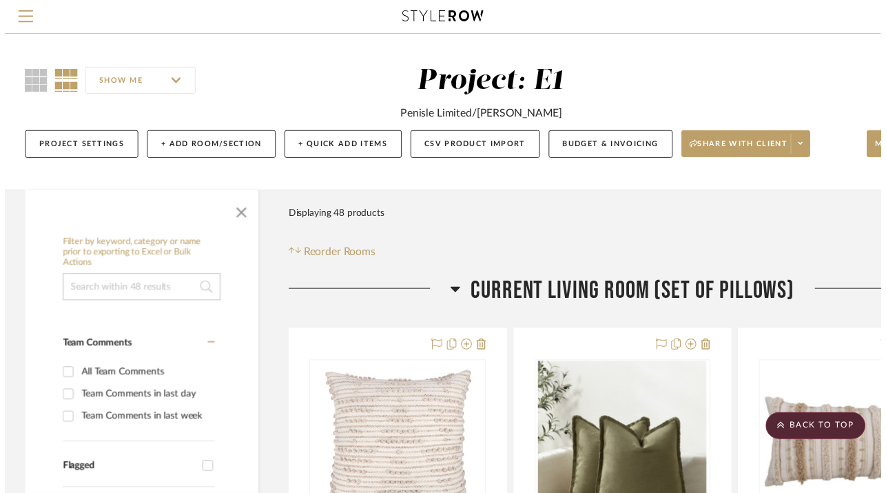
scroll to position [1527, 99]
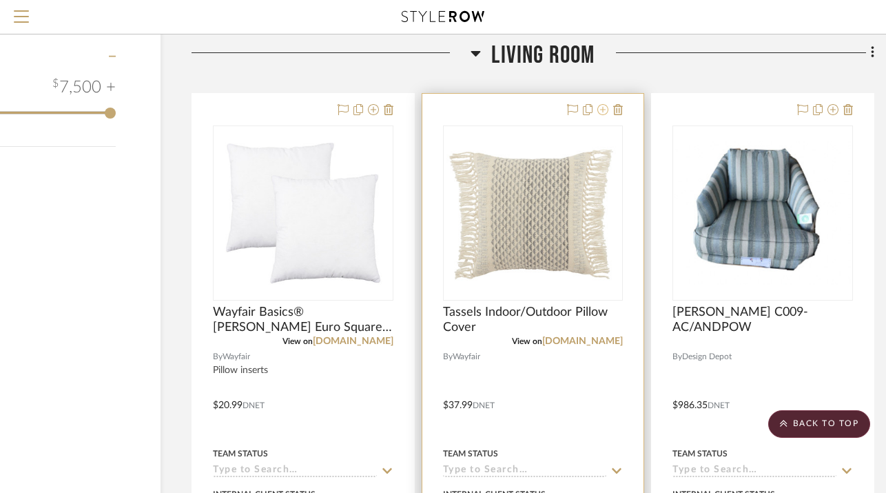
click at [604, 111] on icon at bounding box center [602, 109] width 11 height 11
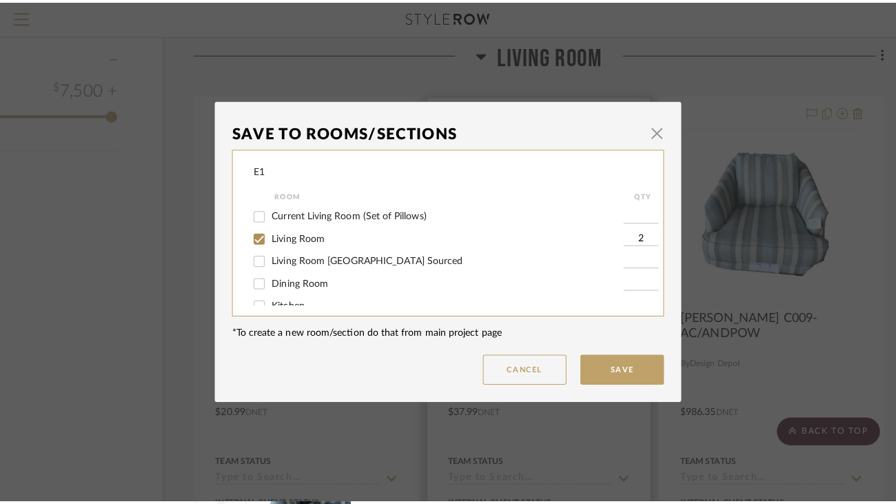
scroll to position [0, 0]
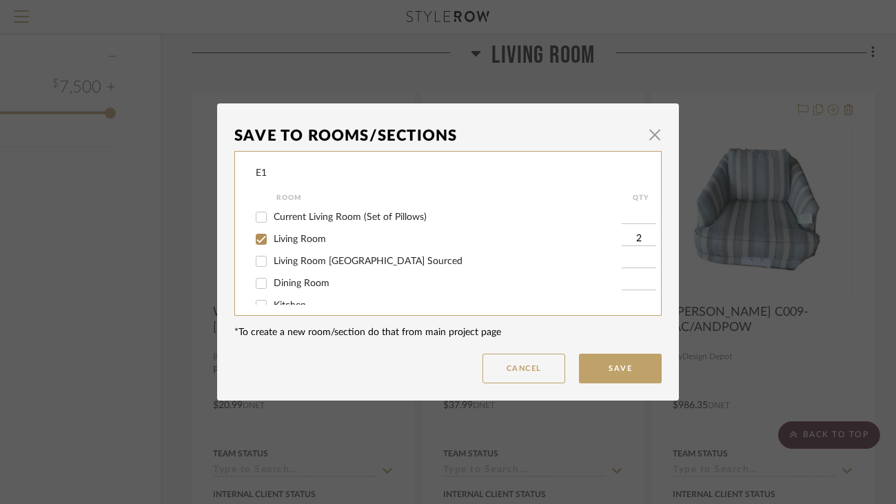
click at [310, 236] on span "Living Room" at bounding box center [300, 239] width 52 height 10
click at [272, 236] on input "Living Room" at bounding box center [261, 239] width 22 height 22
checkbox input "false"
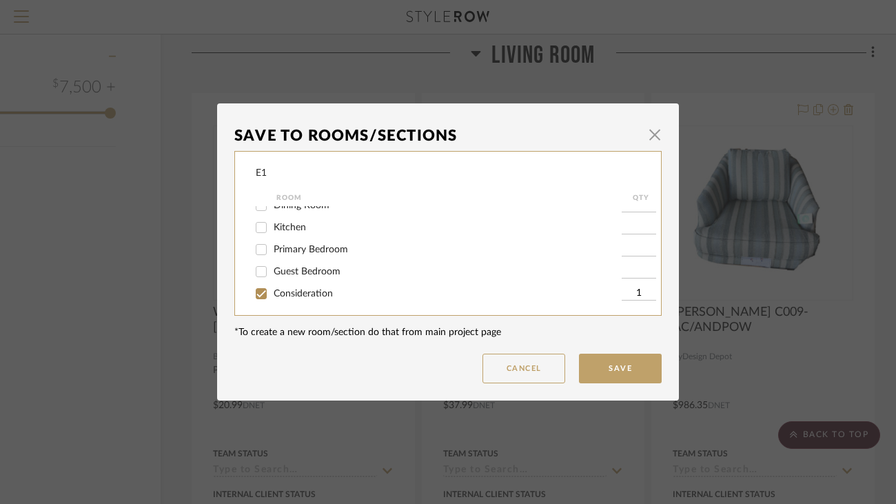
scroll to position [86, 0]
click at [639, 372] on button "Save" at bounding box center [620, 369] width 83 height 30
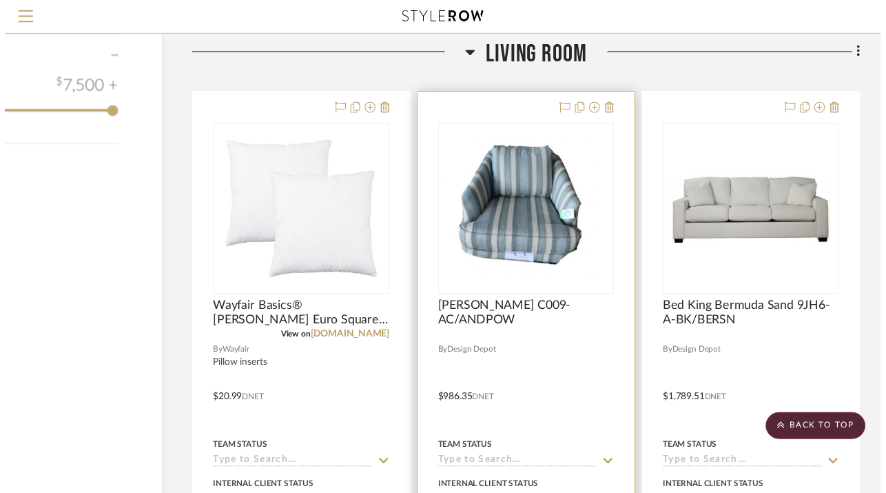
scroll to position [1527, 99]
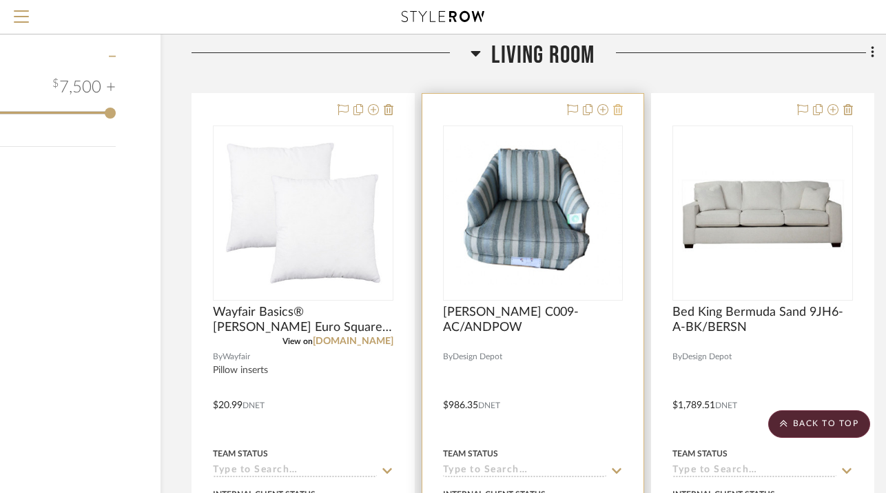
click at [617, 112] on icon at bounding box center [618, 109] width 10 height 11
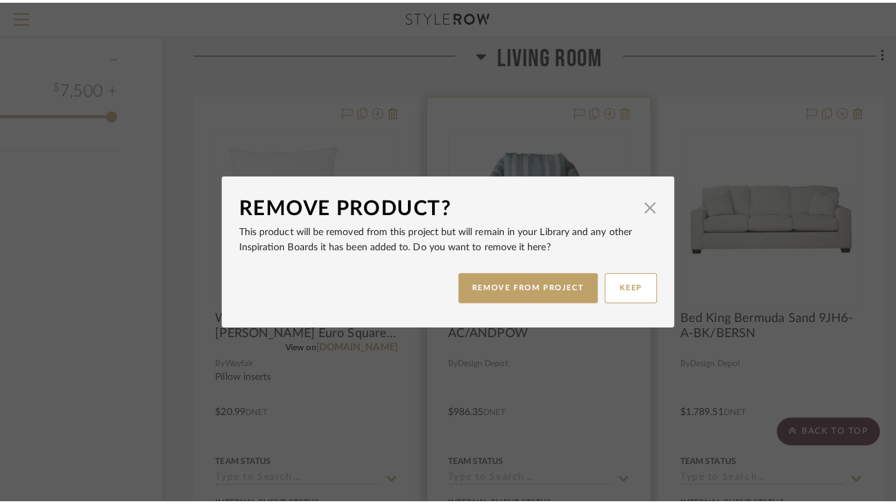
scroll to position [0, 0]
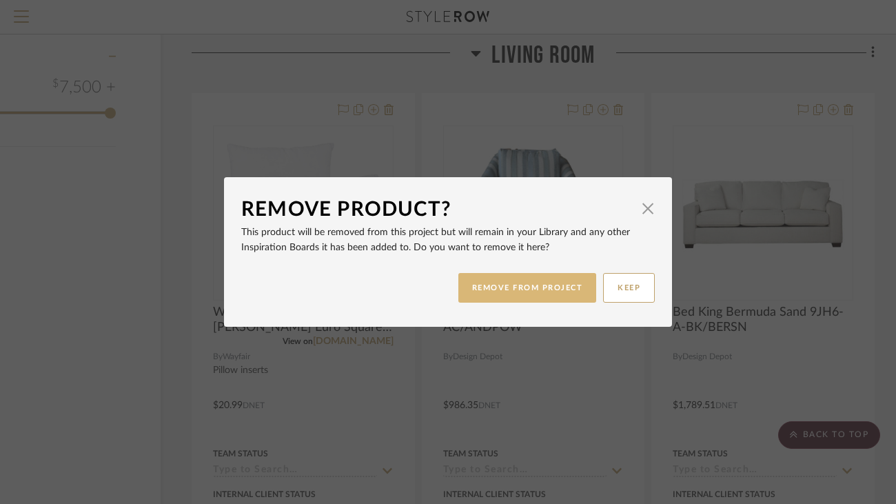
click at [553, 282] on button "REMOVE FROM PROJECT" at bounding box center [527, 288] width 139 height 30
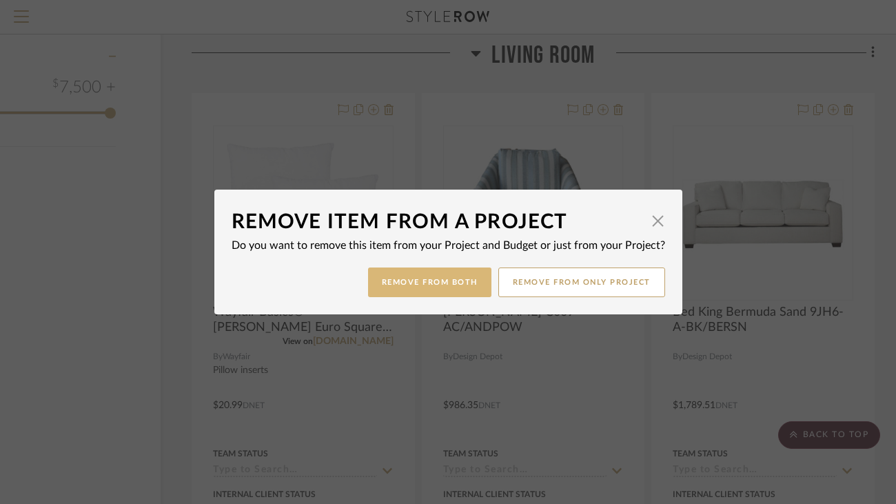
click at [459, 285] on button "Remove from Both" at bounding box center [429, 282] width 123 height 30
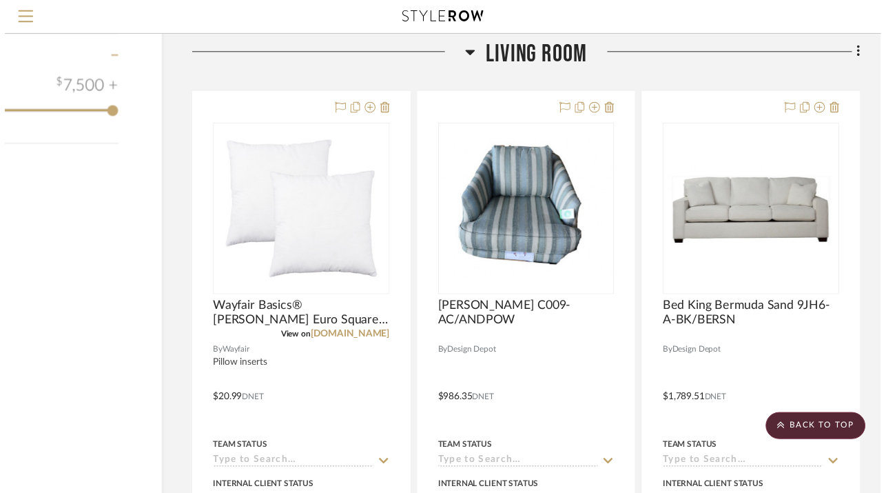
scroll to position [1527, 99]
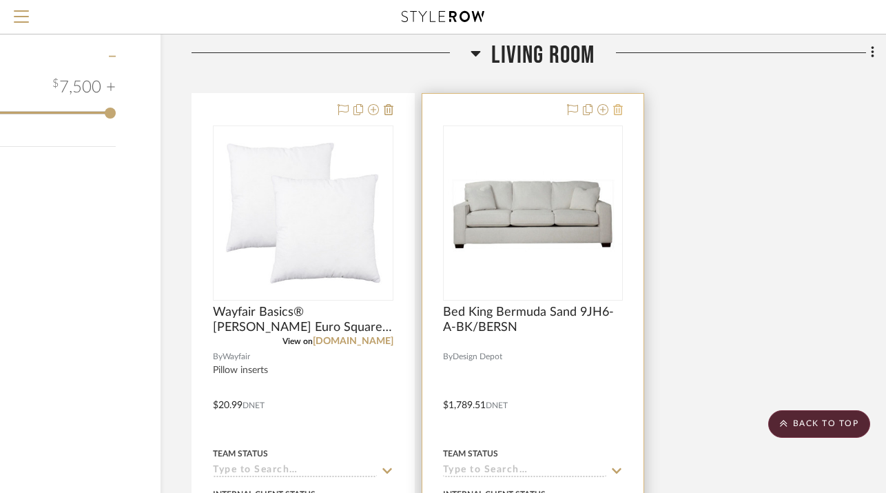
click at [616, 110] on icon at bounding box center [618, 109] width 10 height 11
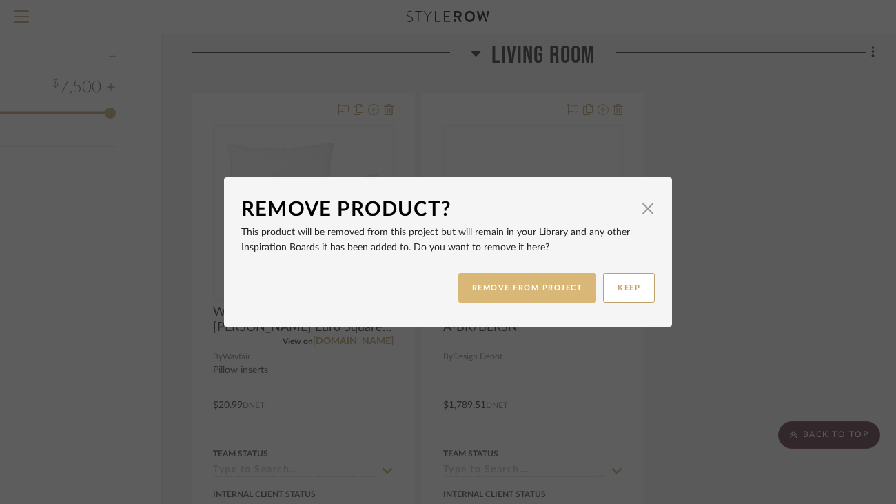
click at [533, 283] on button "REMOVE FROM PROJECT" at bounding box center [527, 288] width 139 height 30
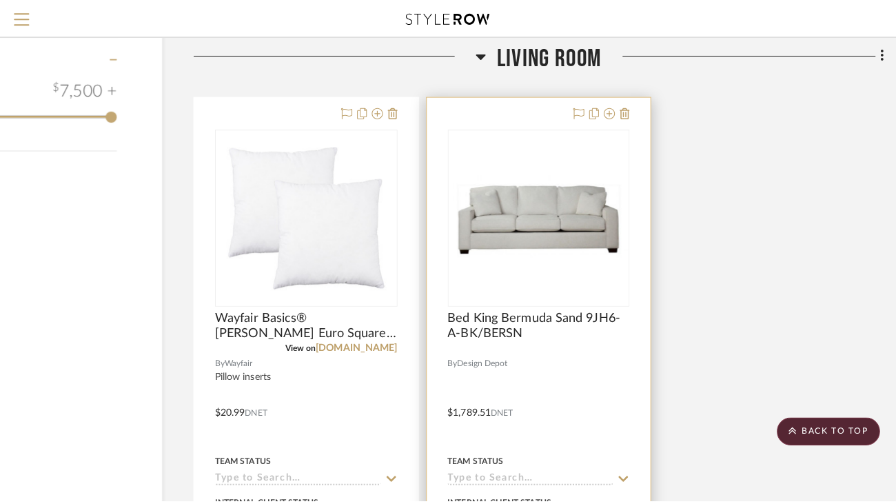
scroll to position [0, 0]
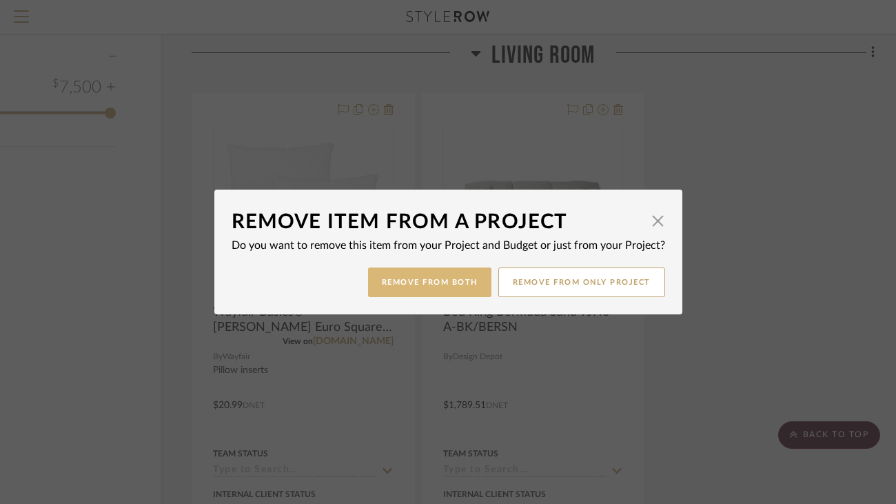
click at [449, 286] on button "Remove from Both" at bounding box center [429, 282] width 123 height 30
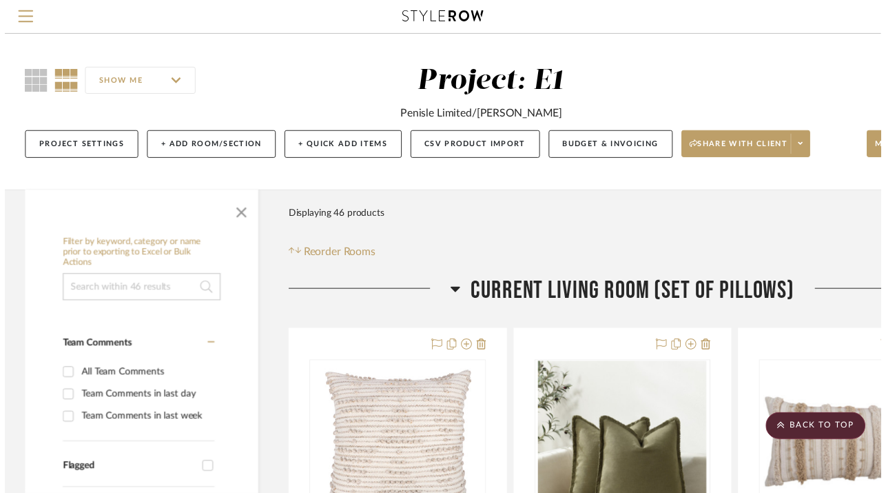
scroll to position [1527, 99]
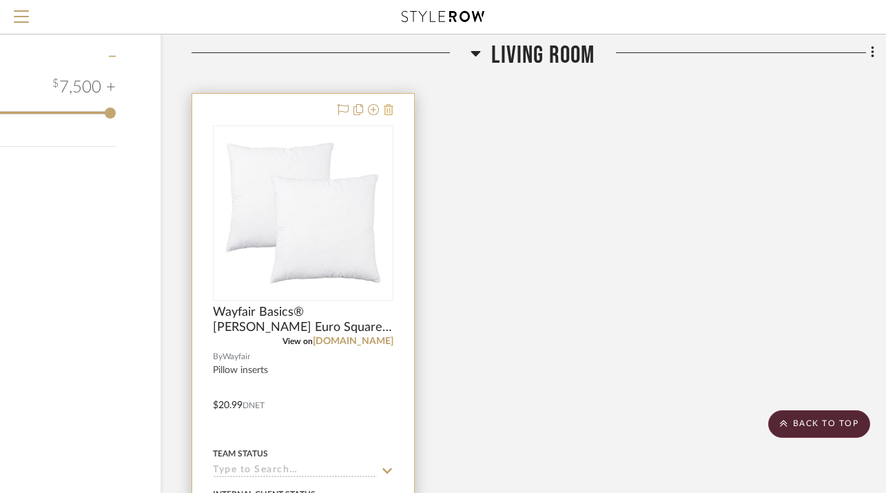
click at [391, 110] on icon at bounding box center [389, 109] width 10 height 11
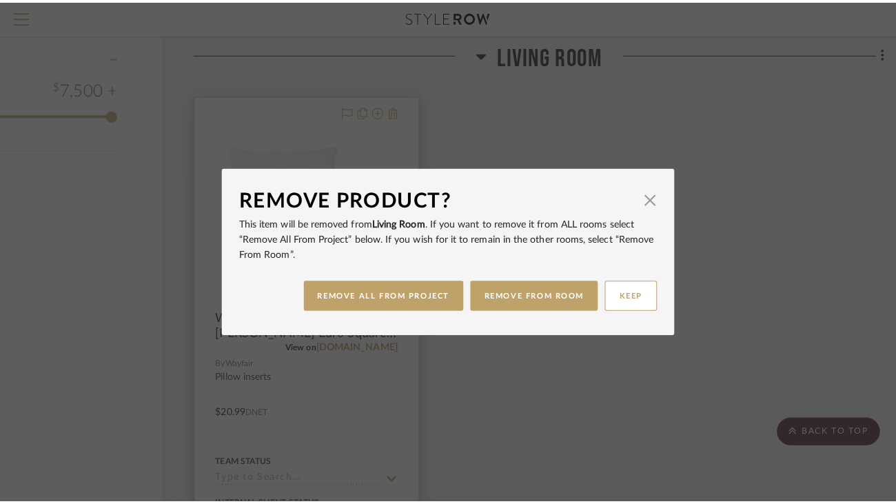
scroll to position [0, 0]
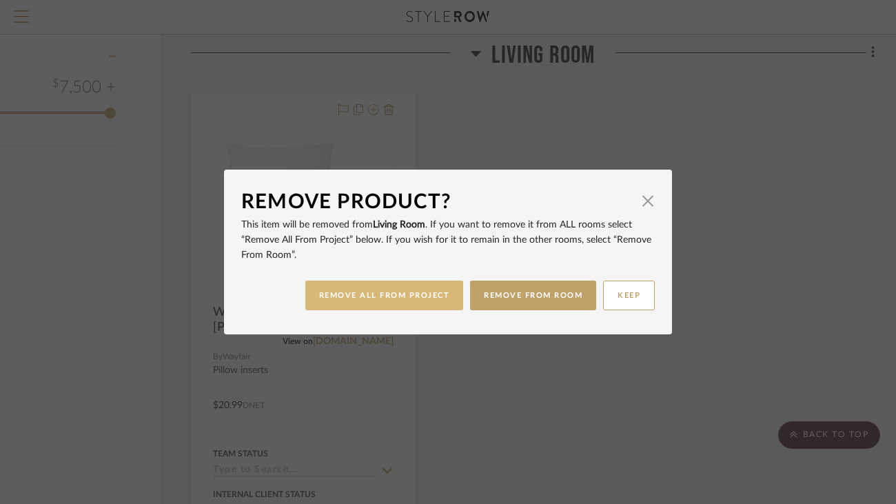
click at [405, 287] on button "REMOVE ALL FROM PROJECT" at bounding box center [384, 295] width 158 height 30
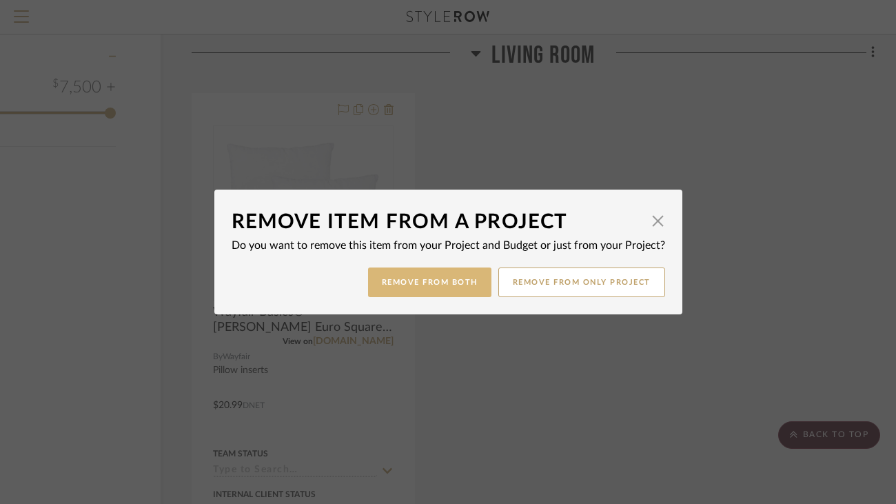
click at [446, 277] on button "Remove from Both" at bounding box center [429, 282] width 123 height 30
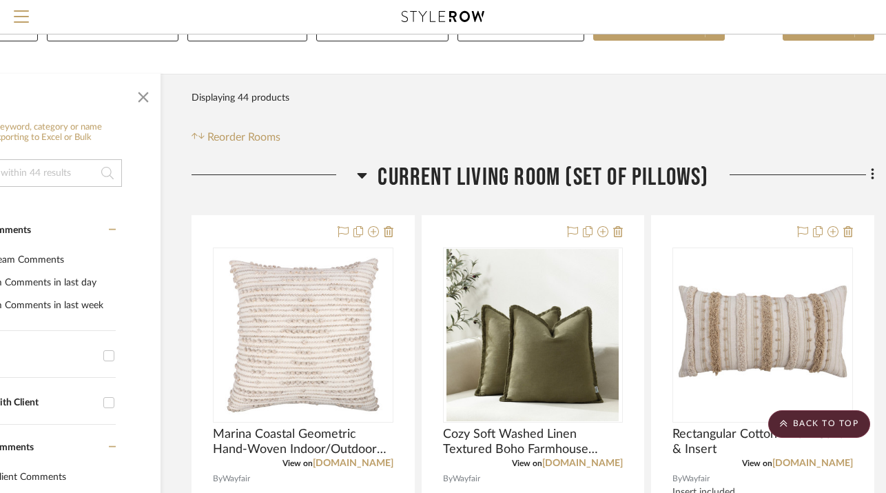
scroll to position [112, 99]
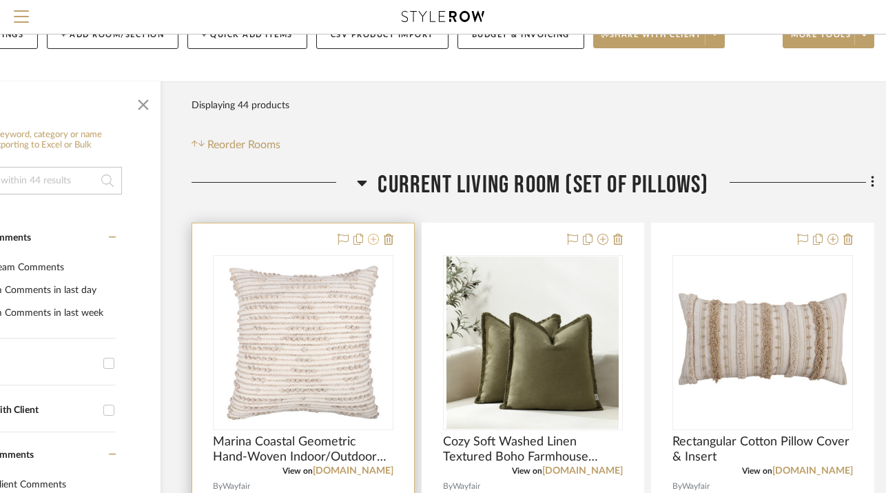
click at [375, 240] on icon at bounding box center [373, 239] width 11 height 11
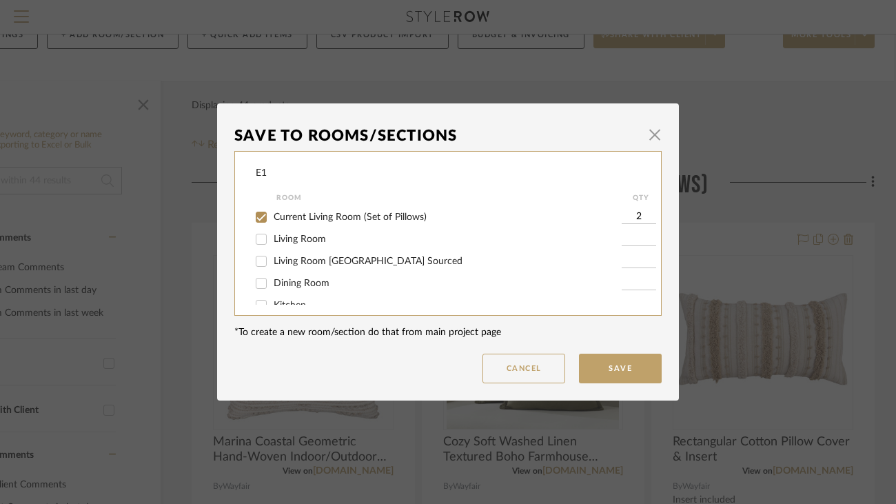
scroll to position [86, 0]
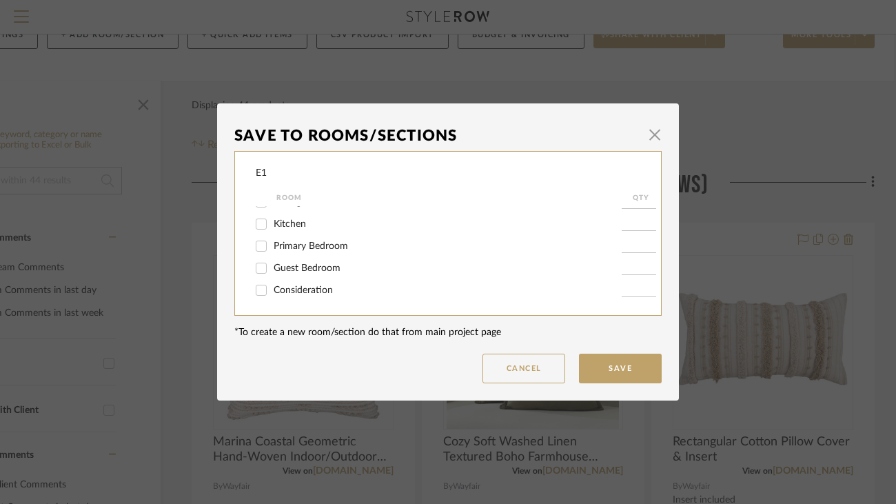
click at [310, 294] on span "Consideration" at bounding box center [303, 290] width 59 height 10
click at [272, 294] on input "Consideration" at bounding box center [261, 290] width 22 height 22
checkbox input "true"
type input "1"
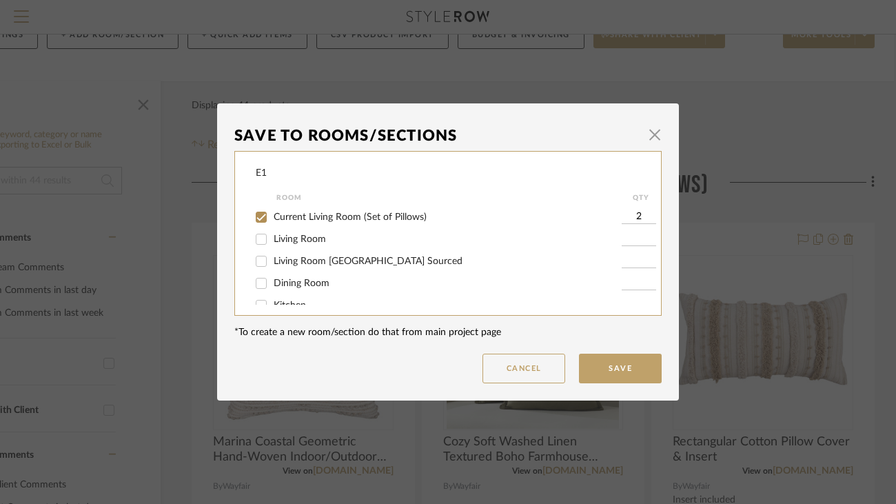
click at [371, 216] on span "Current Living Room (Set of Pillows)" at bounding box center [350, 217] width 153 height 10
click at [272, 216] on input "Current Living Room (Set of Pillows)" at bounding box center [261, 217] width 22 height 22
checkbox input "false"
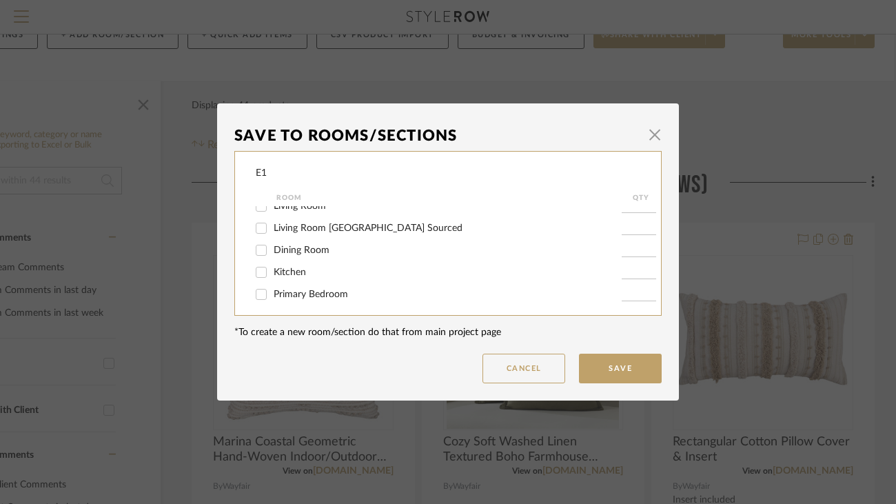
scroll to position [86, 0]
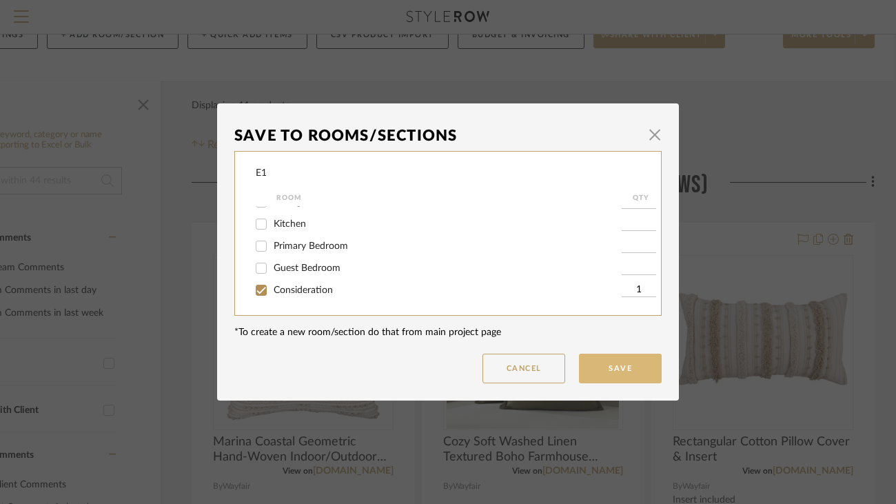
click at [624, 371] on button "Save" at bounding box center [620, 369] width 83 height 30
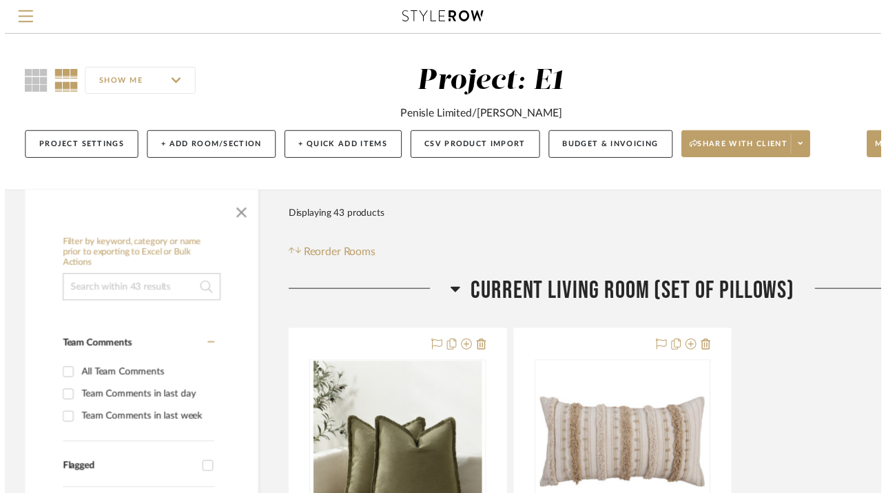
scroll to position [112, 99]
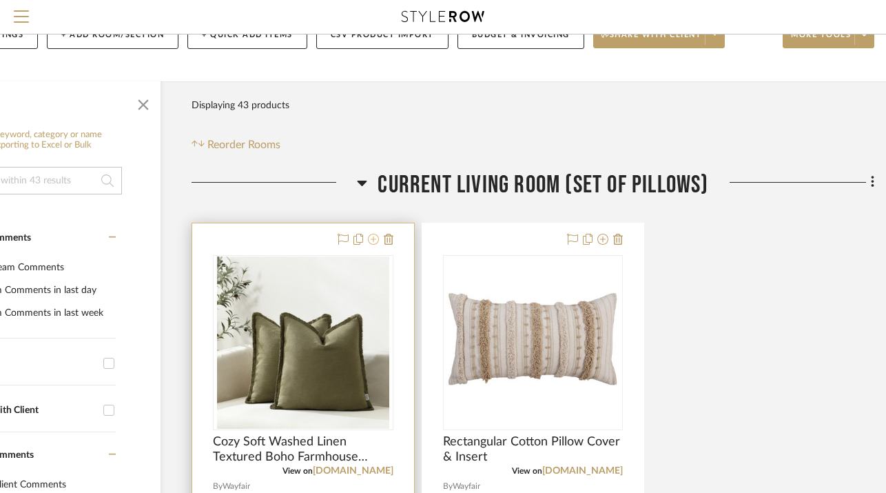
click at [375, 236] on icon at bounding box center [373, 239] width 11 height 11
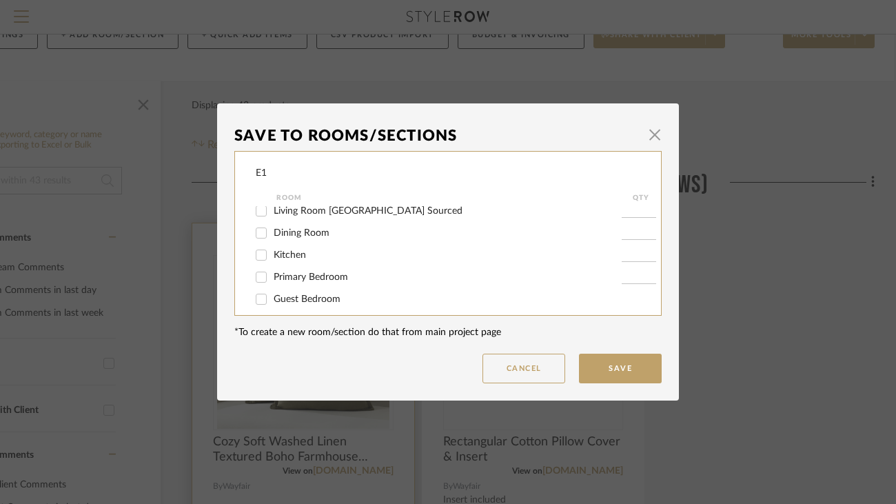
scroll to position [86, 0]
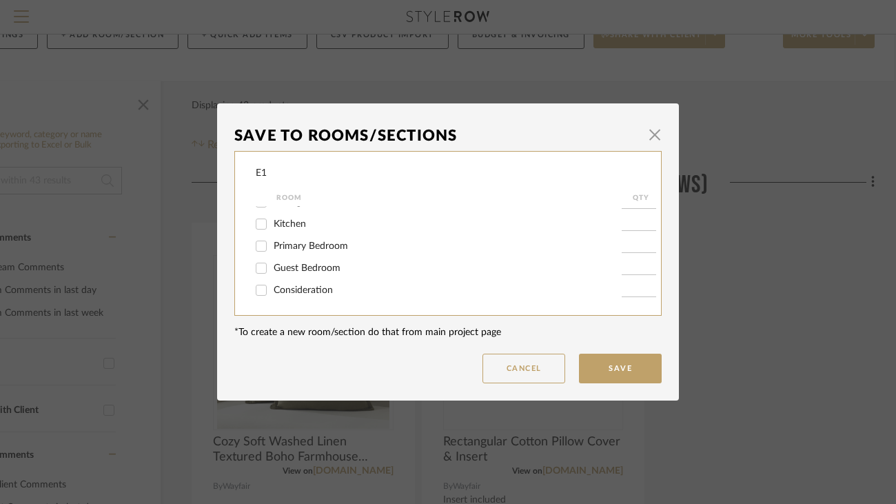
click at [318, 292] on span "Consideration" at bounding box center [303, 290] width 59 height 10
click at [272, 292] on input "Consideration" at bounding box center [261, 290] width 22 height 22
checkbox input "true"
type input "1"
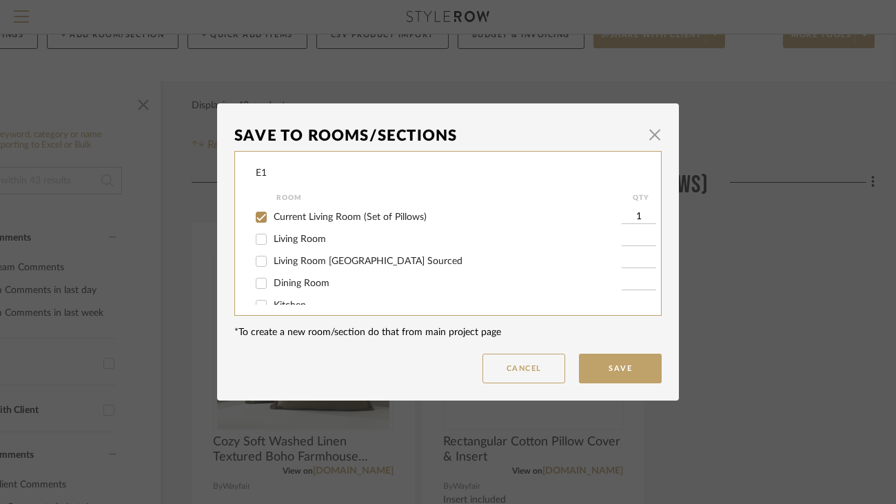
click at [293, 222] on span "Current Living Room (Set of Pillows)" at bounding box center [350, 217] width 153 height 10
click at [272, 222] on input "Current Living Room (Set of Pillows)" at bounding box center [261, 217] width 22 height 22
checkbox input "false"
click at [606, 372] on button "Save" at bounding box center [620, 369] width 83 height 30
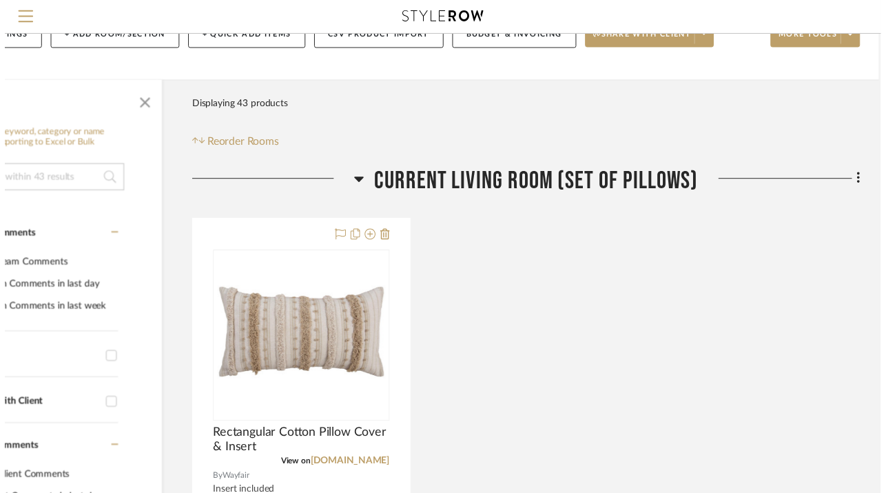
scroll to position [112, 99]
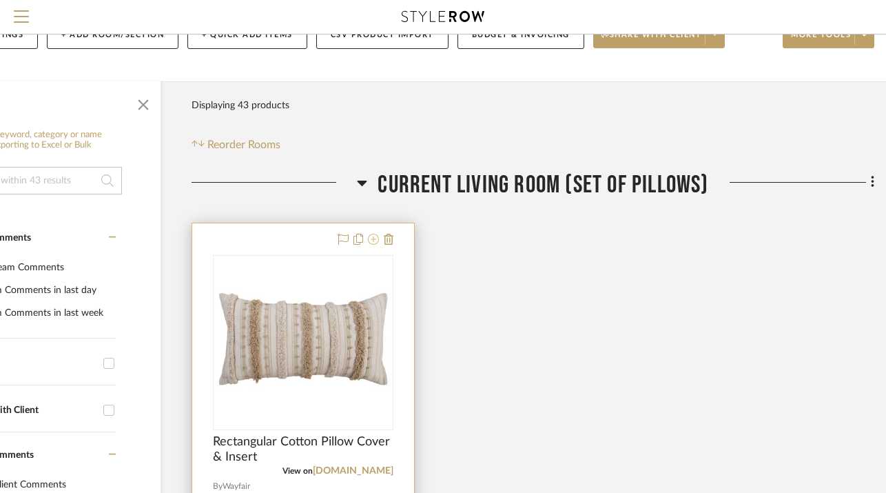
click at [368, 241] on icon at bounding box center [373, 239] width 11 height 11
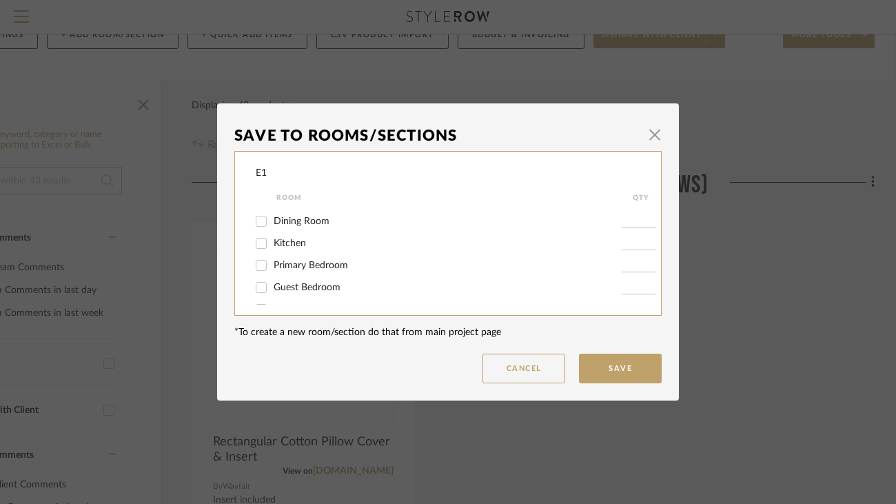
scroll to position [86, 0]
click at [316, 287] on span "Consideration" at bounding box center [303, 290] width 59 height 10
click at [272, 287] on input "Consideration" at bounding box center [261, 290] width 22 height 22
checkbox input "true"
type input "1"
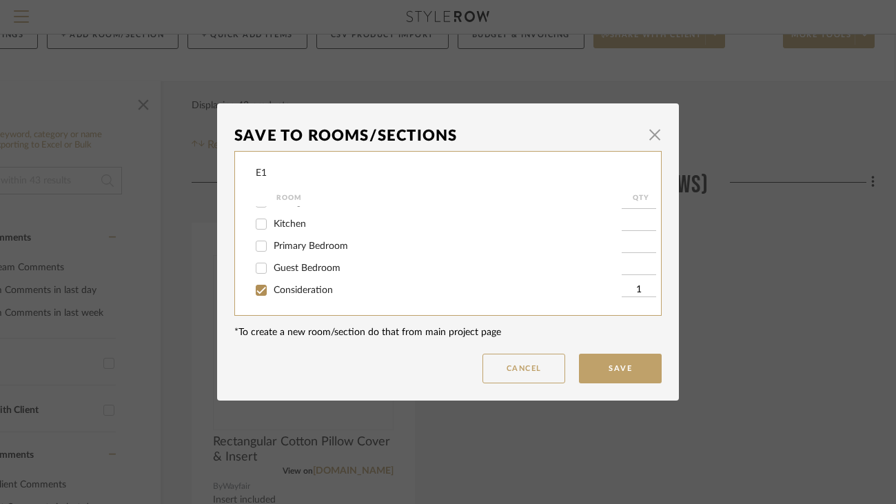
scroll to position [0, 0]
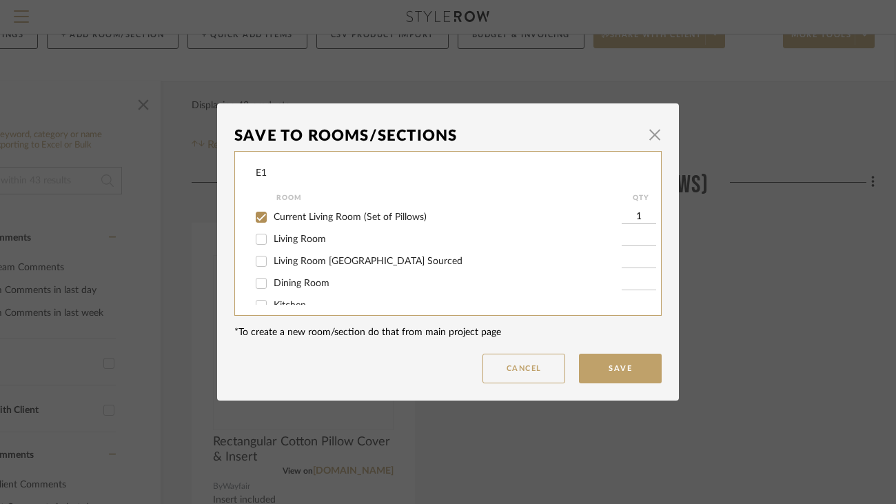
click at [292, 222] on span "Current Living Room (Set of Pillows)" at bounding box center [350, 217] width 153 height 10
click at [272, 223] on input "Current Living Room (Set of Pillows)" at bounding box center [261, 217] width 22 height 22
checkbox input "false"
click at [611, 359] on button "Save" at bounding box center [620, 369] width 83 height 30
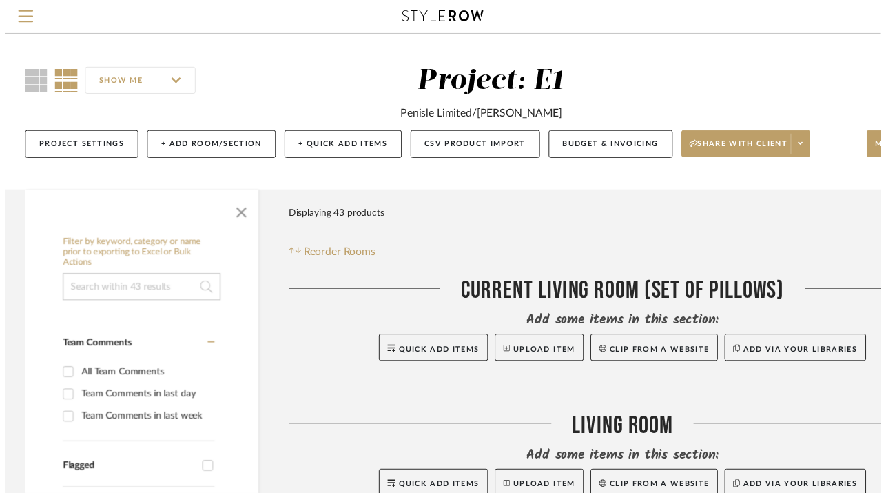
scroll to position [112, 99]
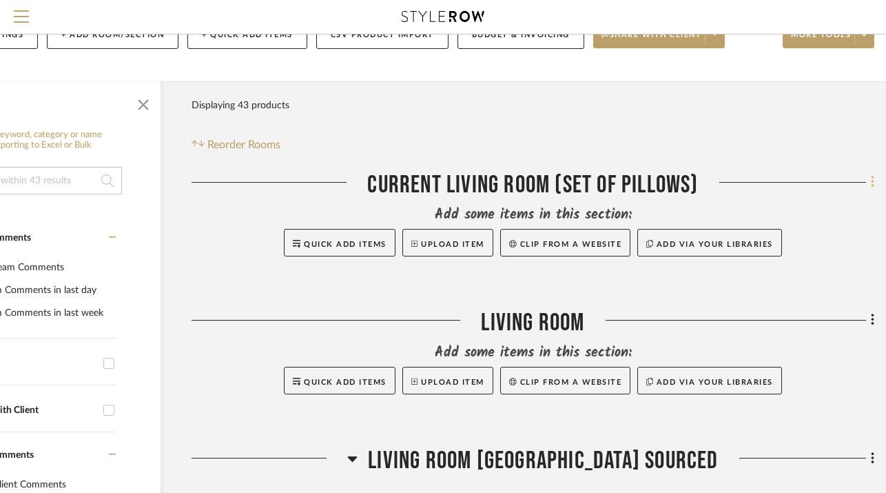
click at [871, 186] on icon at bounding box center [873, 181] width 4 height 15
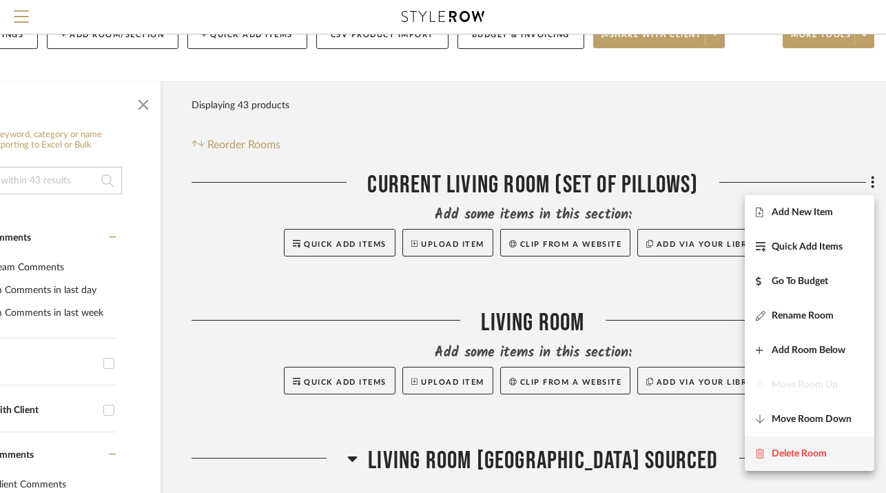
click at [795, 449] on span "Delete Room" at bounding box center [799, 453] width 55 height 12
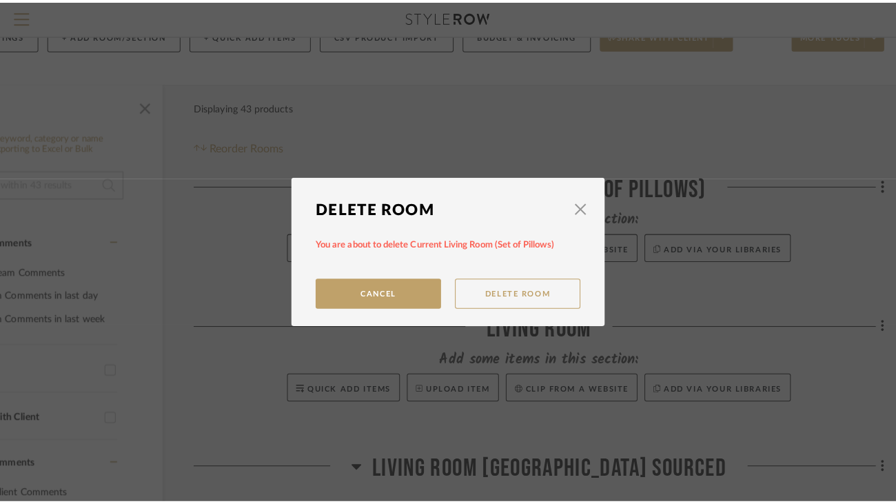
scroll to position [0, 0]
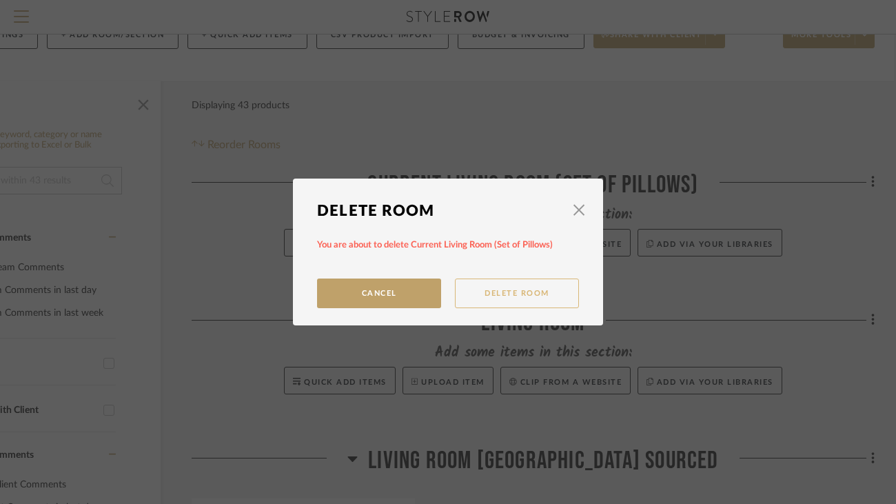
click at [511, 291] on button "Delete Room" at bounding box center [517, 293] width 124 height 30
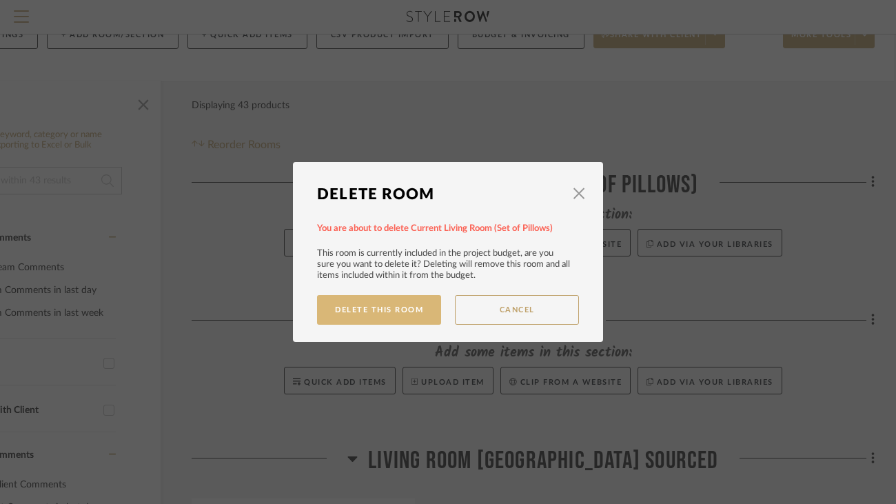
click at [408, 309] on button "Delete This Room" at bounding box center [379, 310] width 124 height 30
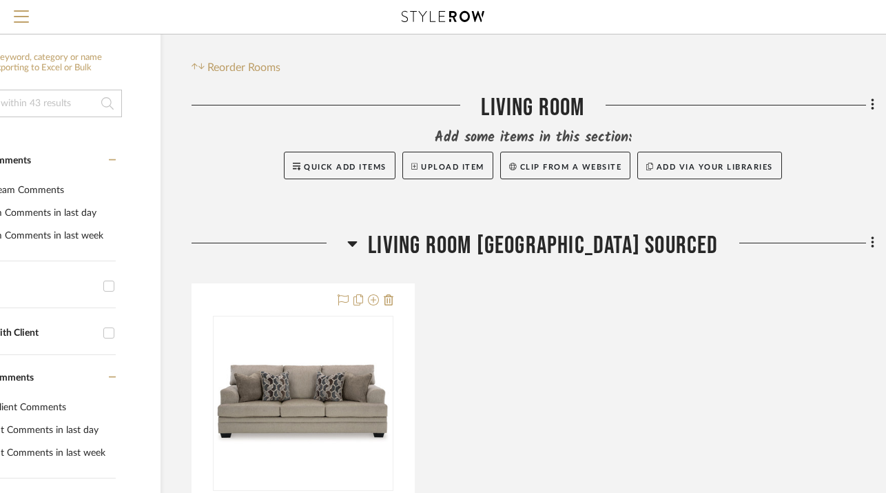
scroll to position [203, 99]
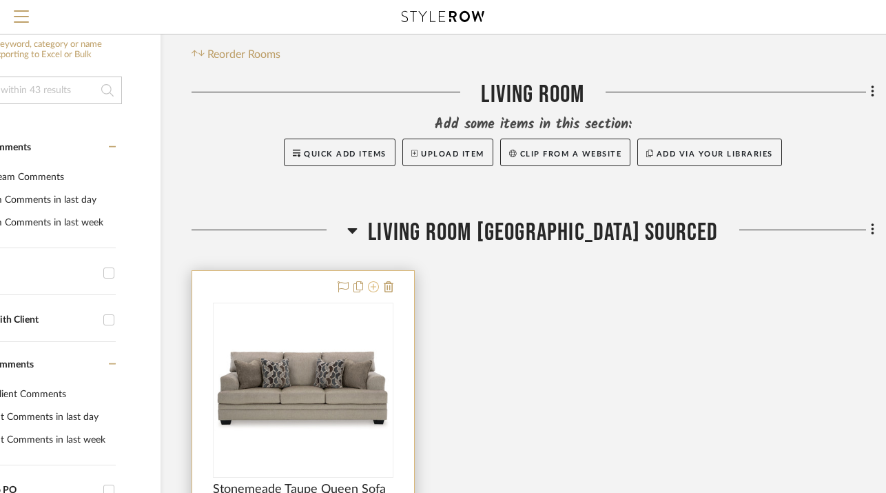
click at [372, 283] on icon at bounding box center [373, 286] width 11 height 11
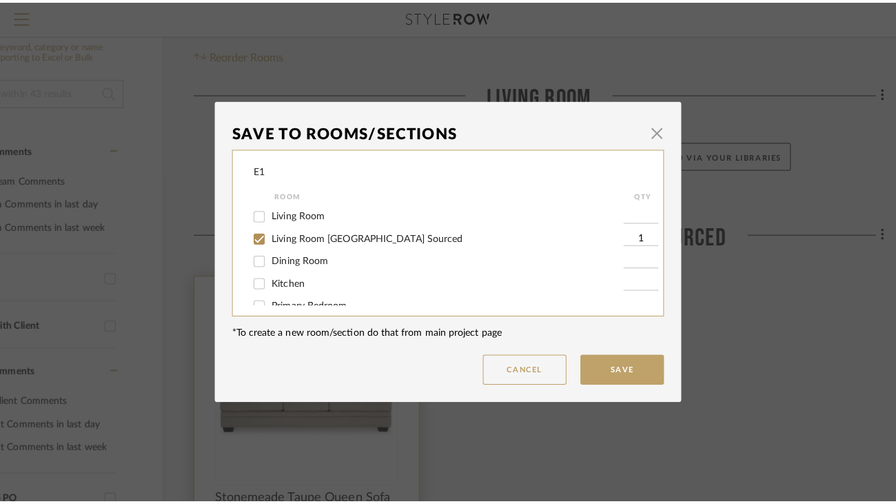
scroll to position [0, 0]
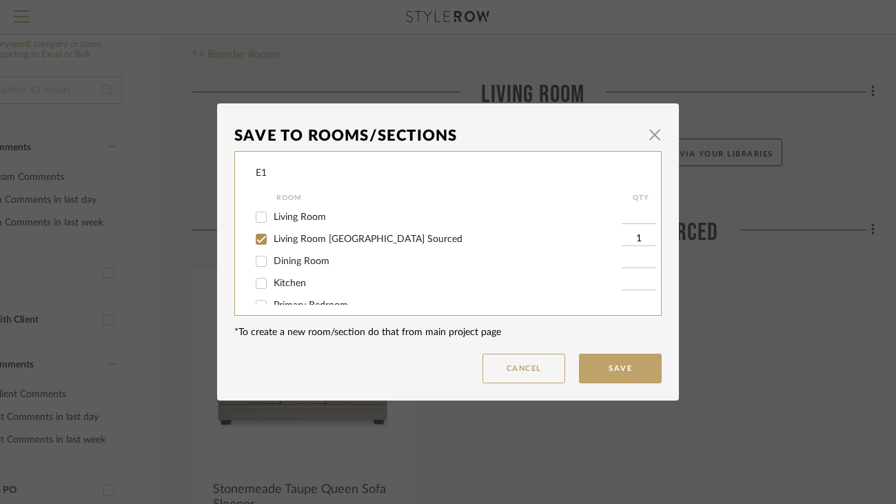
click at [309, 222] on span "Living Room" at bounding box center [300, 217] width 52 height 10
click at [272, 222] on input "Living Room" at bounding box center [261, 217] width 22 height 22
checkbox input "true"
type input "1"
click at [637, 367] on button "Save" at bounding box center [620, 369] width 83 height 30
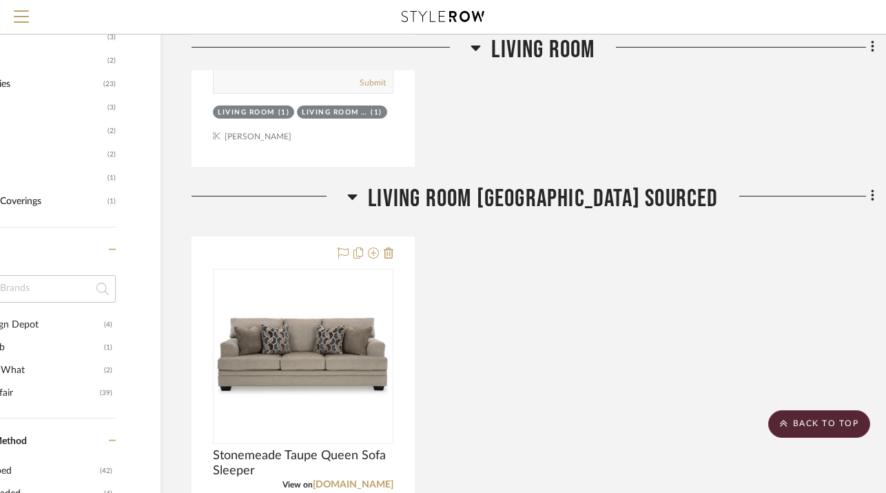
scroll to position [761, 99]
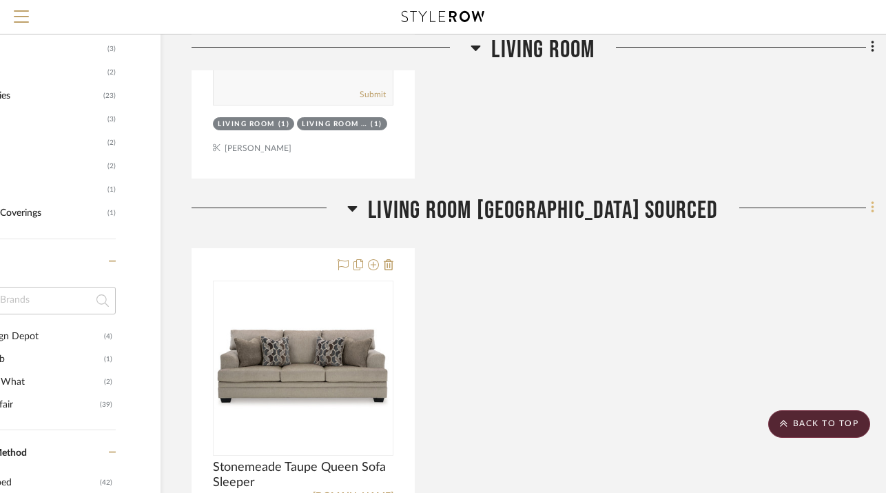
click at [871, 205] on icon at bounding box center [873, 207] width 4 height 15
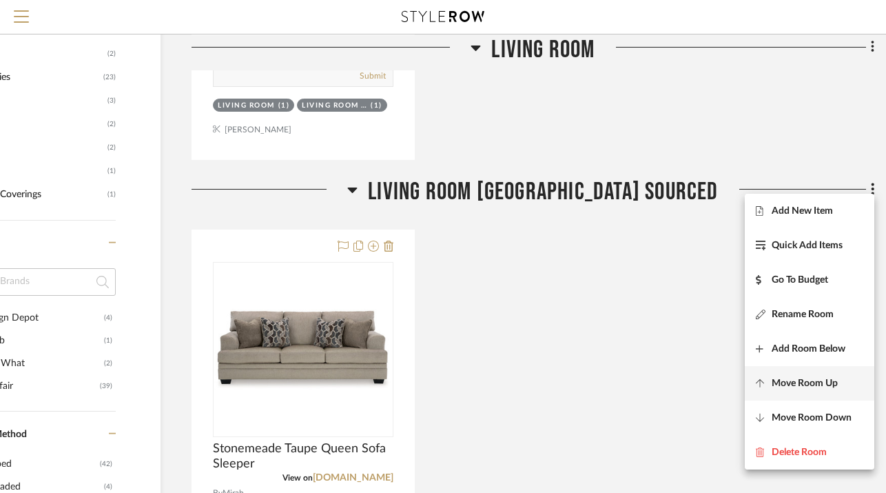
scroll to position [788, 99]
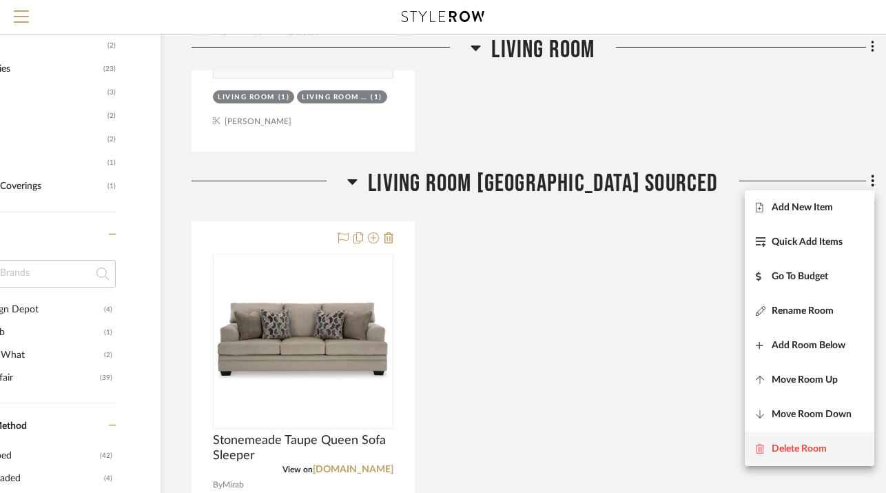
click at [785, 451] on span "Delete Room" at bounding box center [799, 449] width 55 height 12
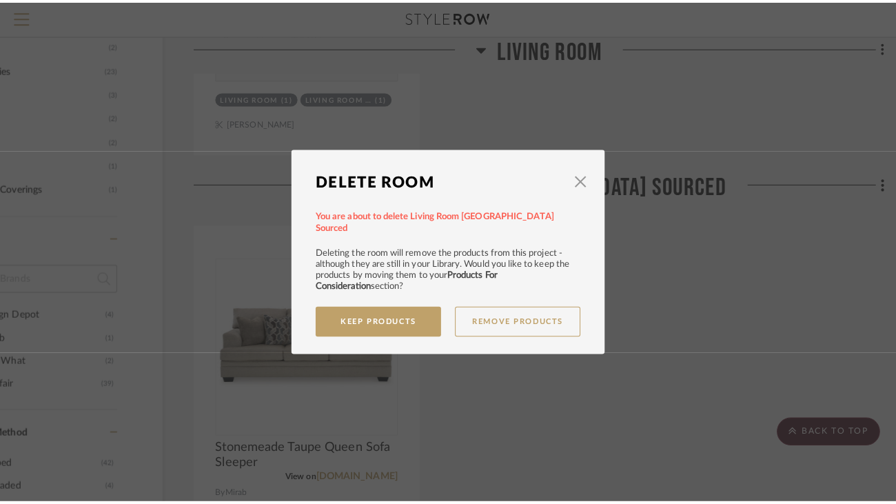
scroll to position [0, 0]
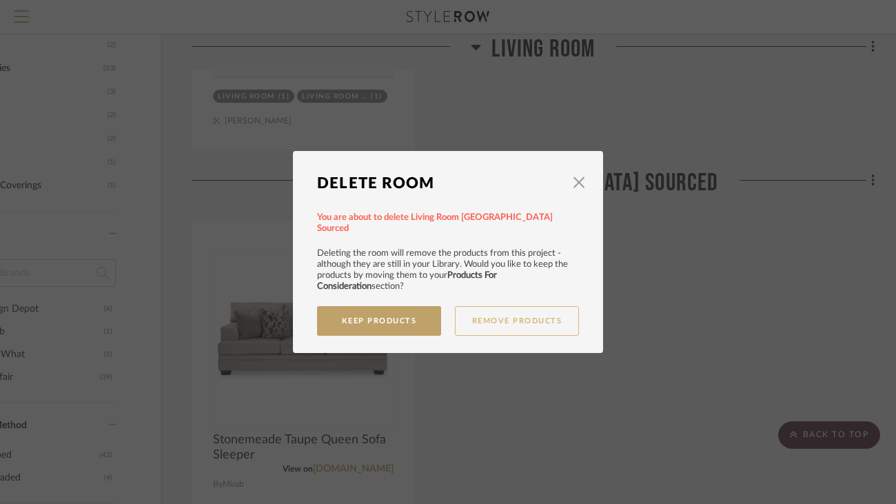
click at [484, 321] on button "Remove Products" at bounding box center [517, 321] width 124 height 30
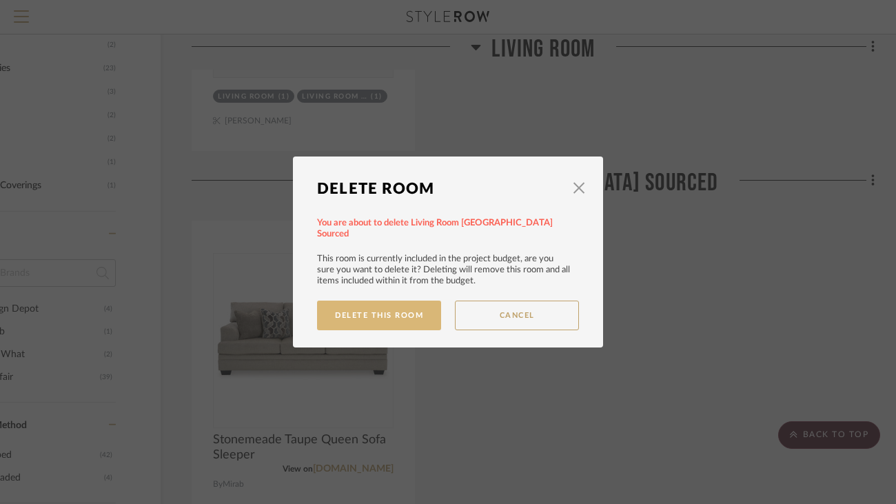
click at [401, 314] on button "Delete This Room" at bounding box center [379, 315] width 124 height 30
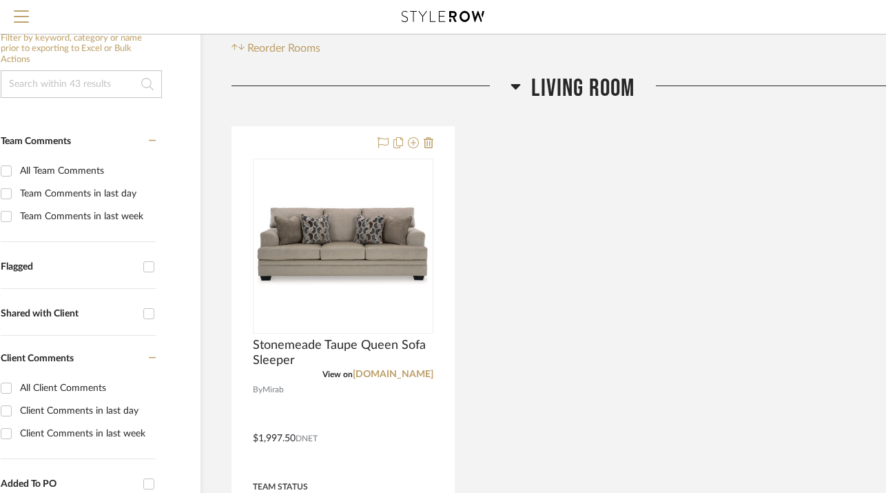
scroll to position [209, 26]
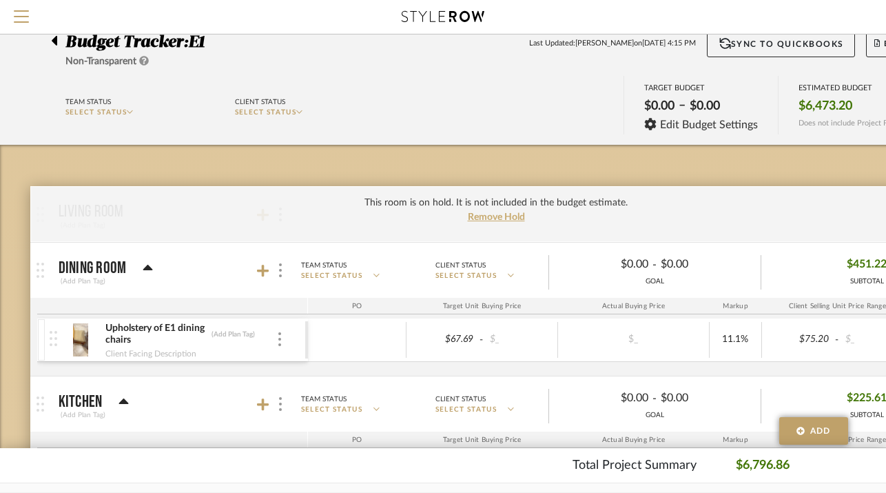
scroll to position [3, 0]
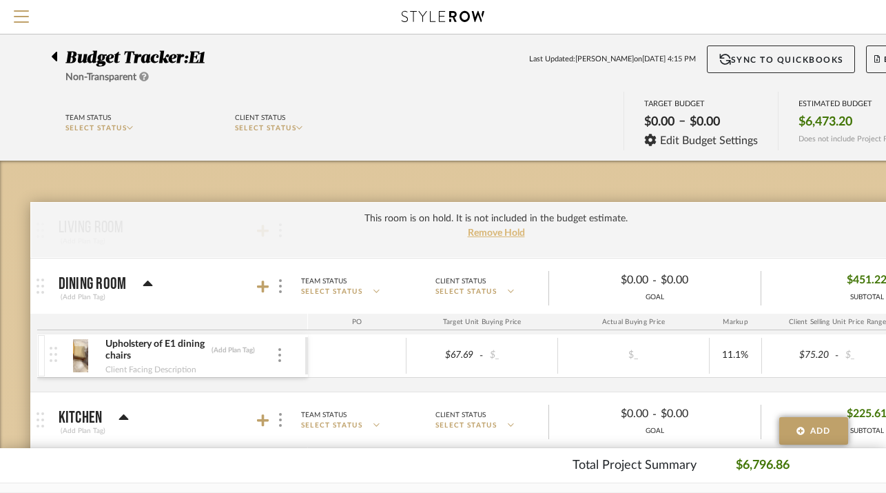
click at [505, 232] on span "Remove Hold" at bounding box center [496, 233] width 57 height 10
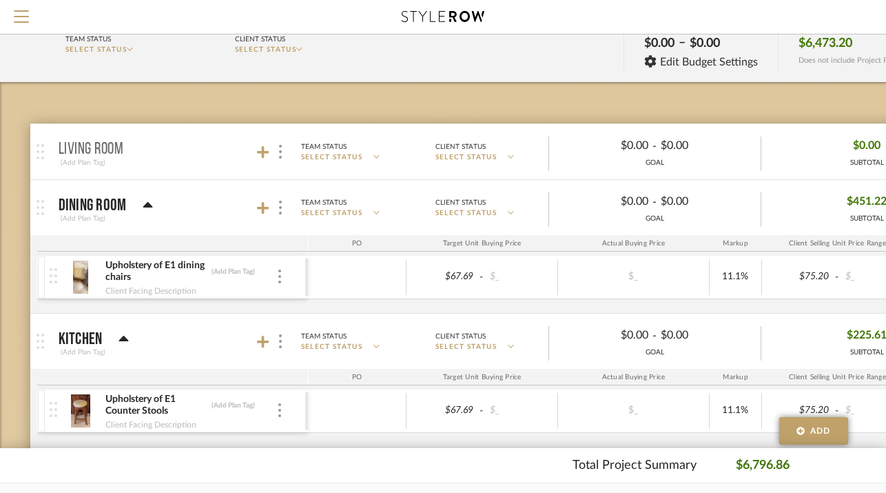
scroll to position [89, 0]
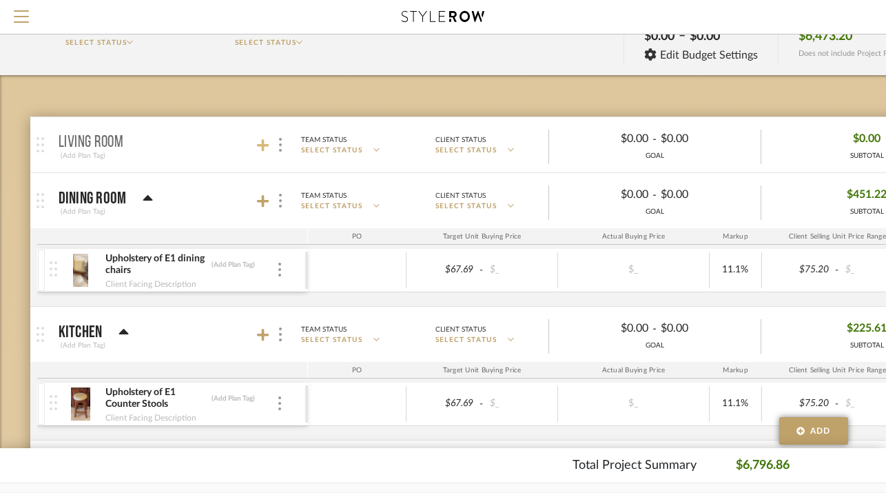
click at [263, 143] on icon at bounding box center [263, 145] width 12 height 12
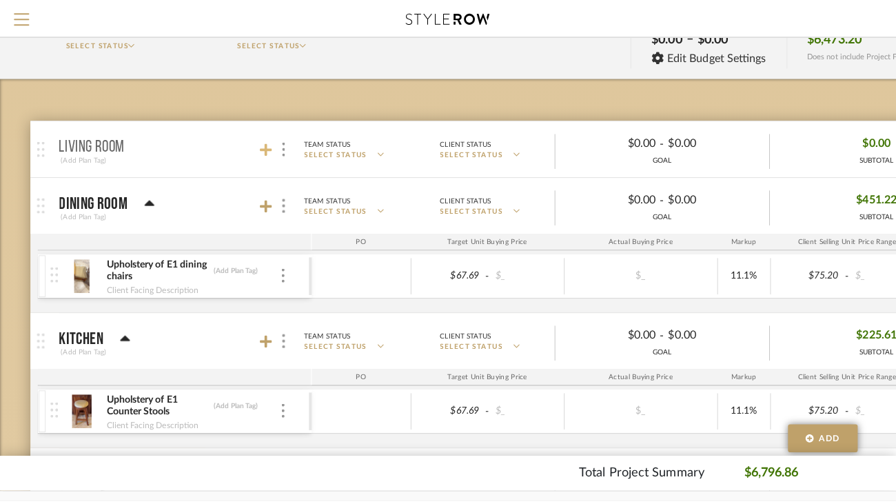
scroll to position [0, 0]
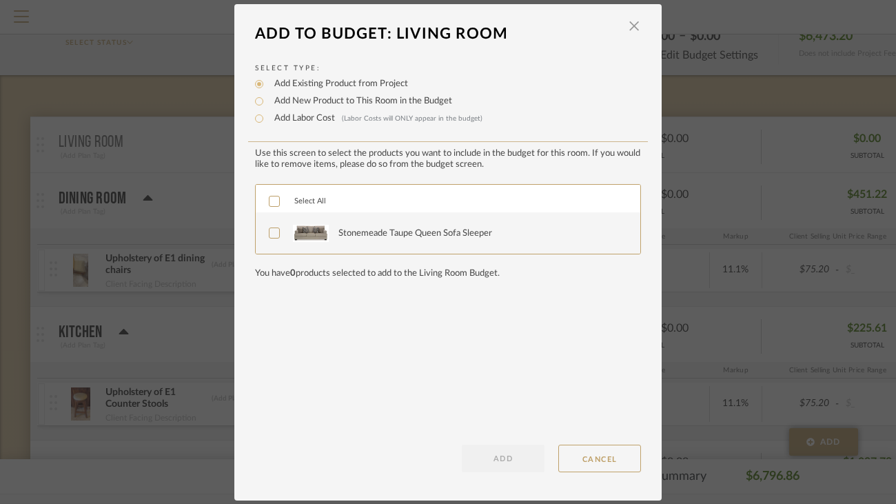
click at [350, 238] on div "Stonemeade Taupe Queen Sofa Sleeper" at bounding box center [415, 234] width 154 height 14
click at [471, 462] on button "ADD" at bounding box center [503, 458] width 83 height 28
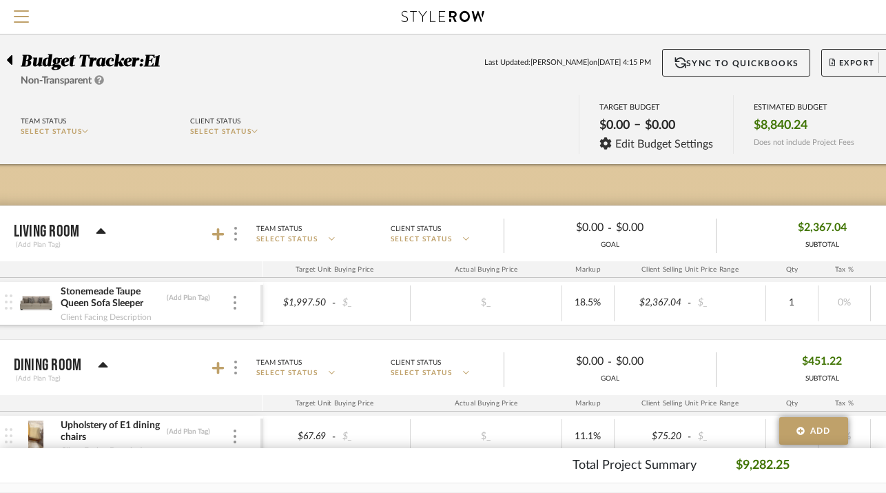
click at [14, 63] on div at bounding box center [13, 57] width 14 height 17
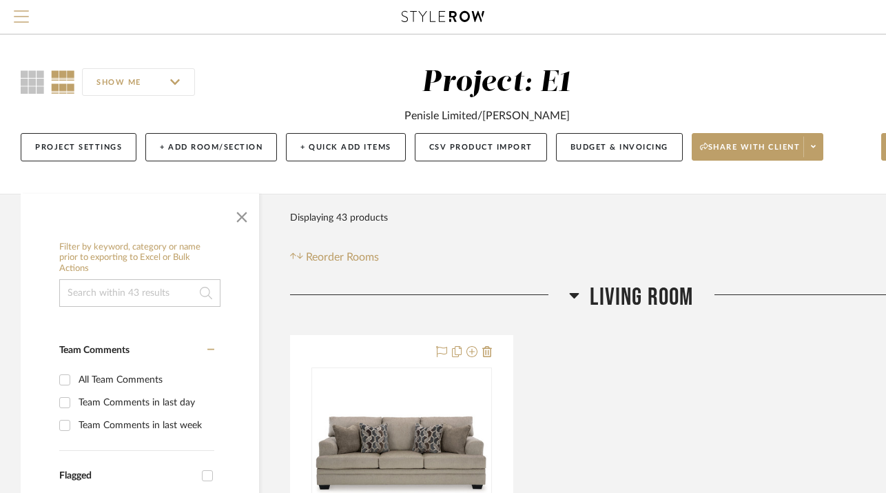
click at [25, 27] on span "Menu" at bounding box center [21, 20] width 15 height 21
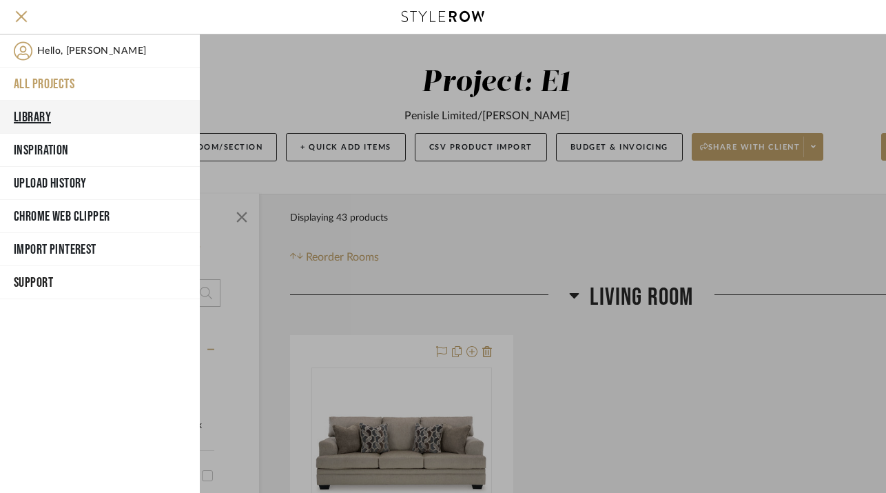
click at [56, 120] on button "Library" at bounding box center [100, 117] width 200 height 33
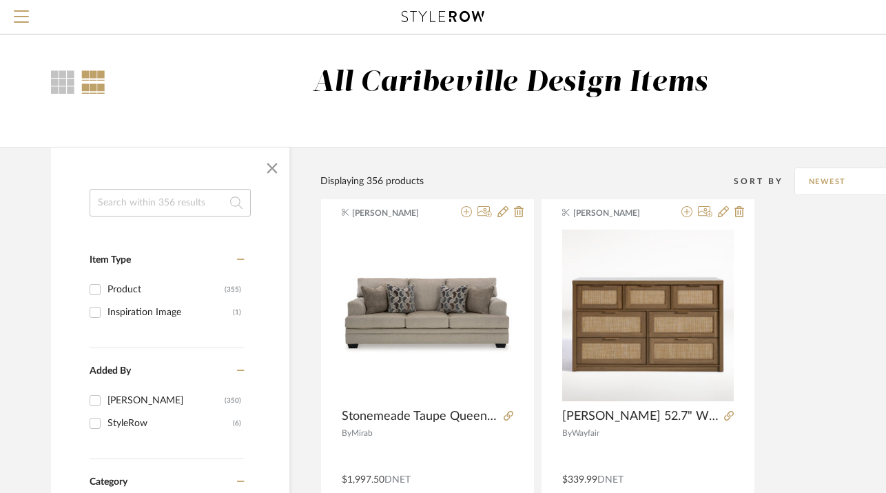
click at [115, 210] on input at bounding box center [170, 203] width 161 height 28
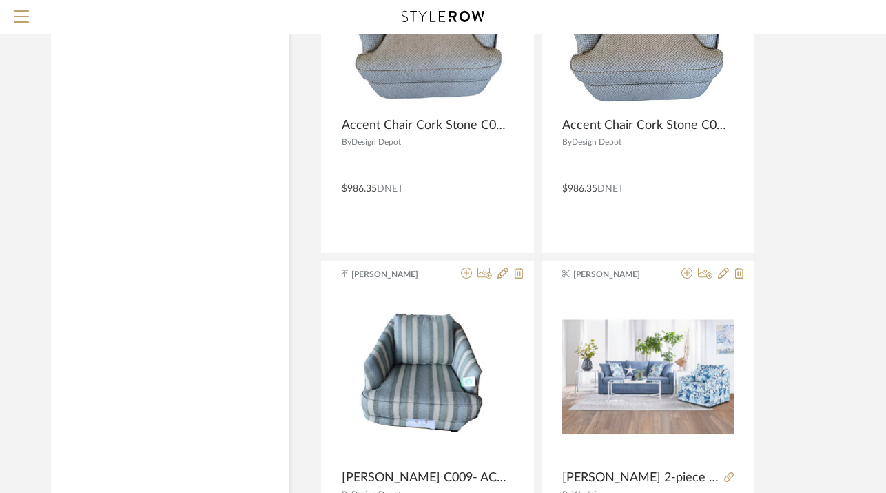
type input "swivel"
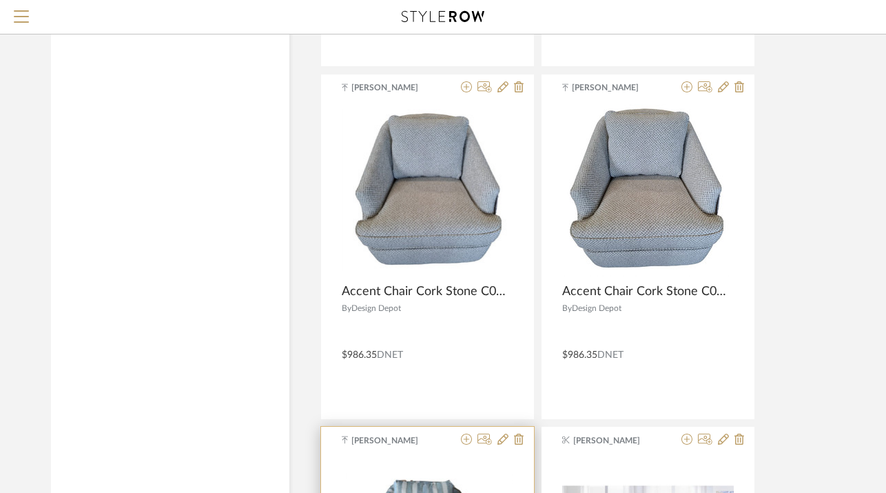
scroll to position [1214, 0]
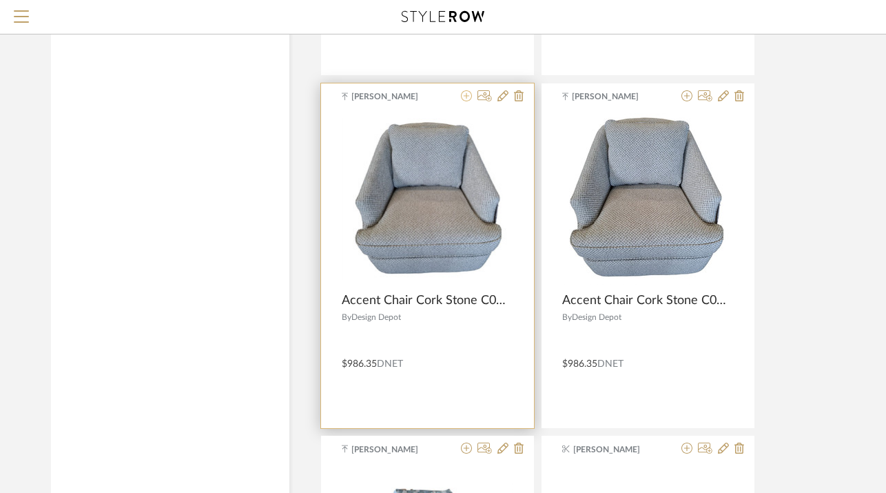
click at [467, 97] on icon at bounding box center [466, 95] width 11 height 11
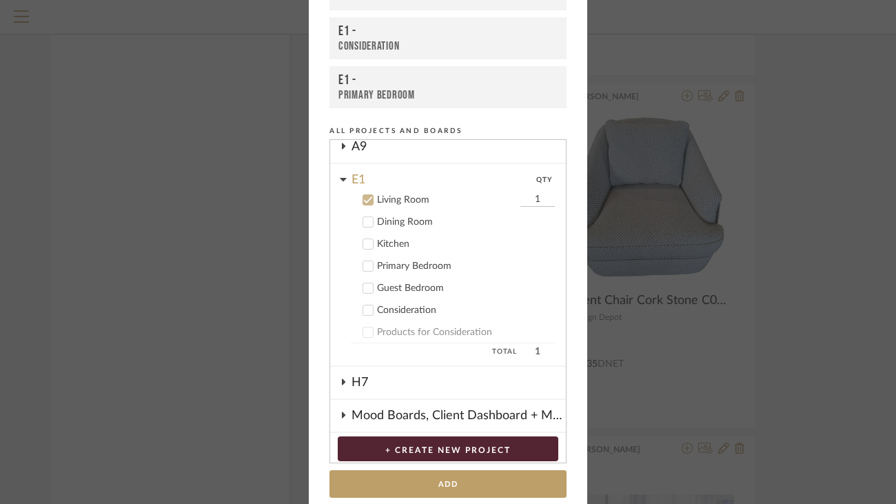
scroll to position [119, 0]
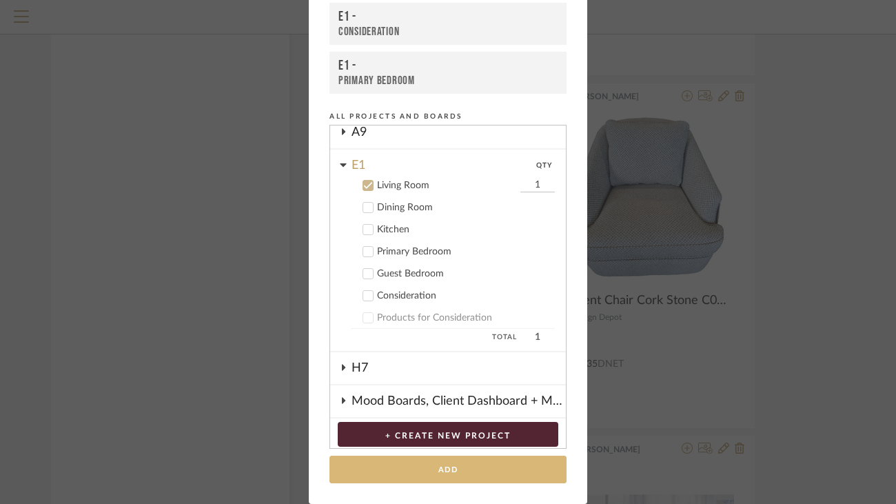
click at [424, 468] on button "Add" at bounding box center [447, 470] width 237 height 28
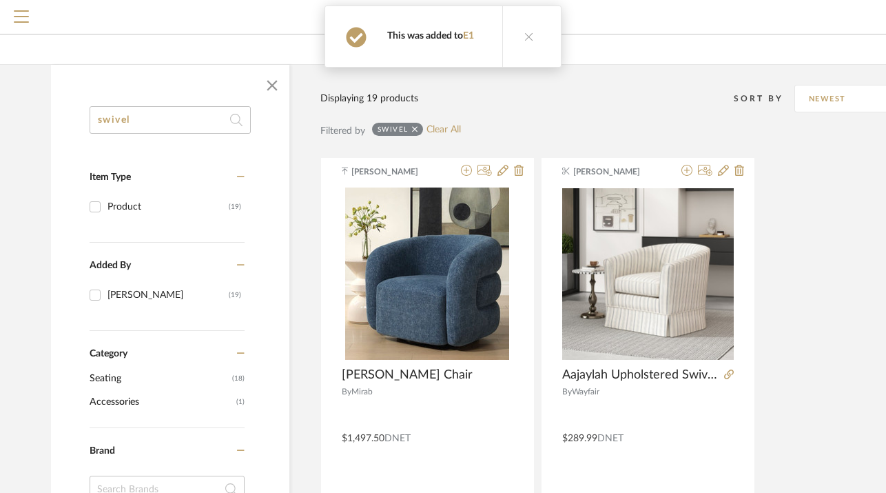
scroll to position [0, 0]
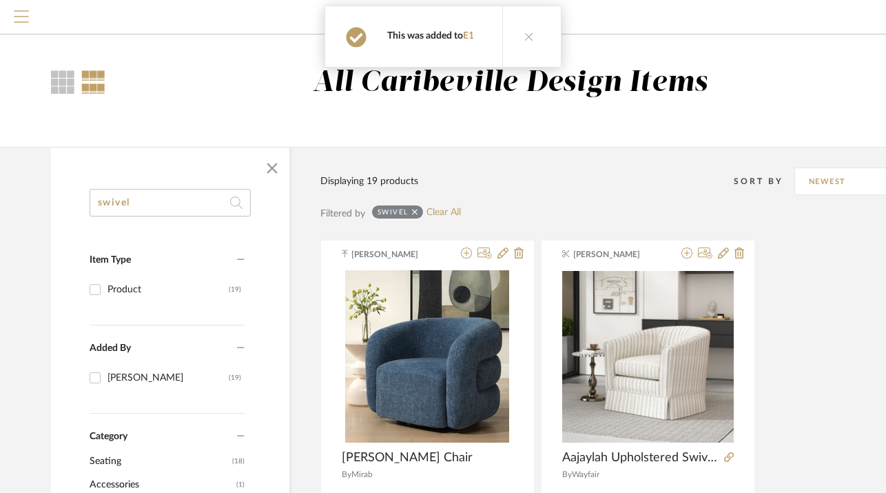
click at [21, 23] on span "Menu" at bounding box center [21, 20] width 15 height 21
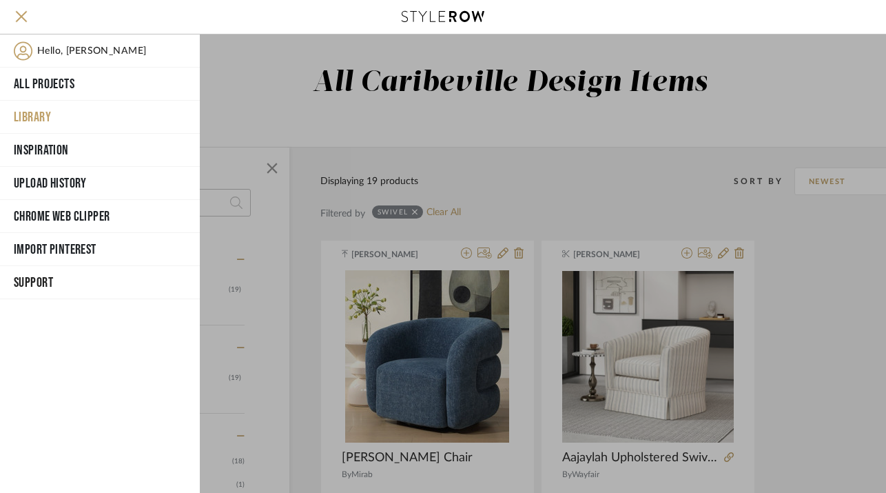
click at [44, 116] on button "Library" at bounding box center [100, 117] width 200 height 33
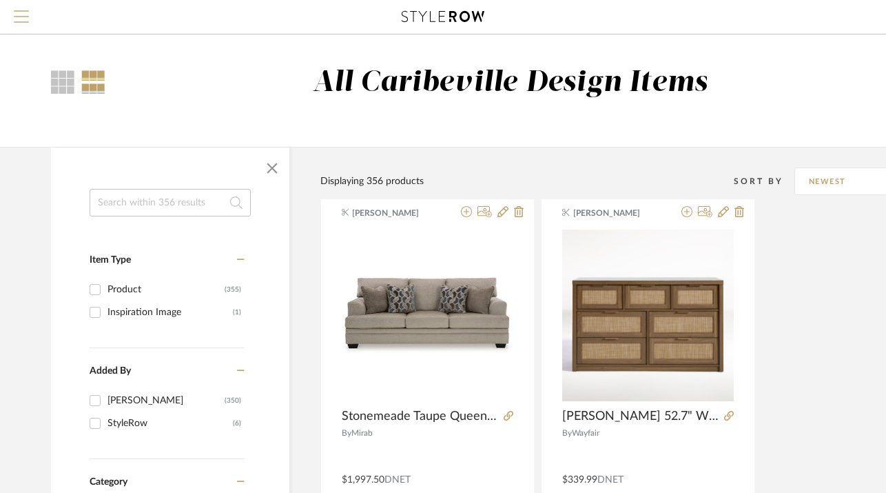
click at [19, 12] on span "Menu" at bounding box center [21, 20] width 15 height 21
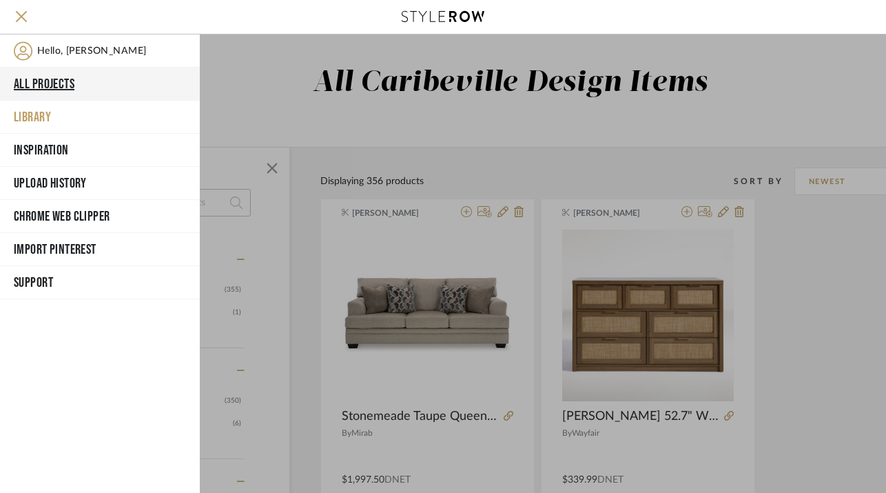
click at [42, 86] on button "All Projects" at bounding box center [100, 84] width 200 height 33
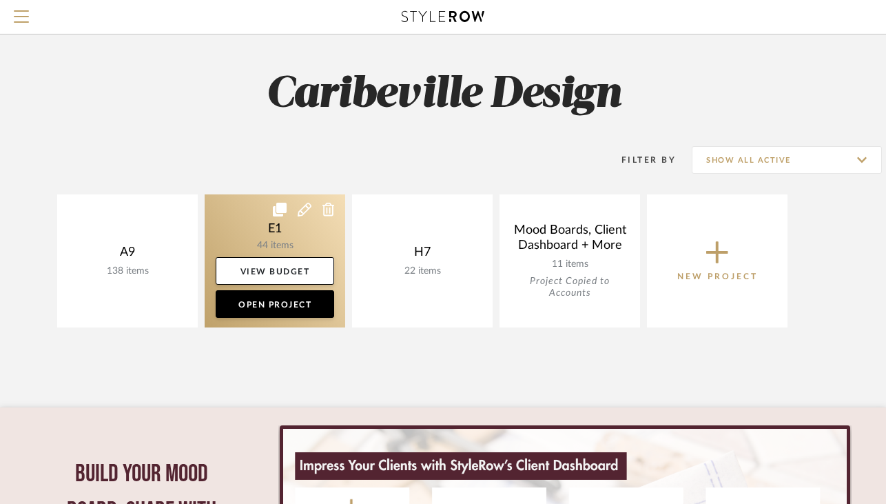
click at [287, 246] on link at bounding box center [275, 260] width 141 height 133
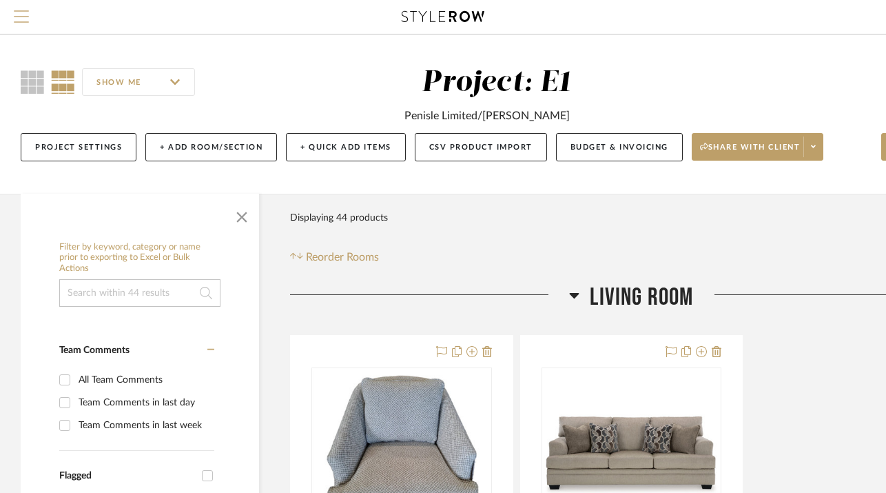
click at [14, 19] on span "Menu" at bounding box center [21, 20] width 15 height 21
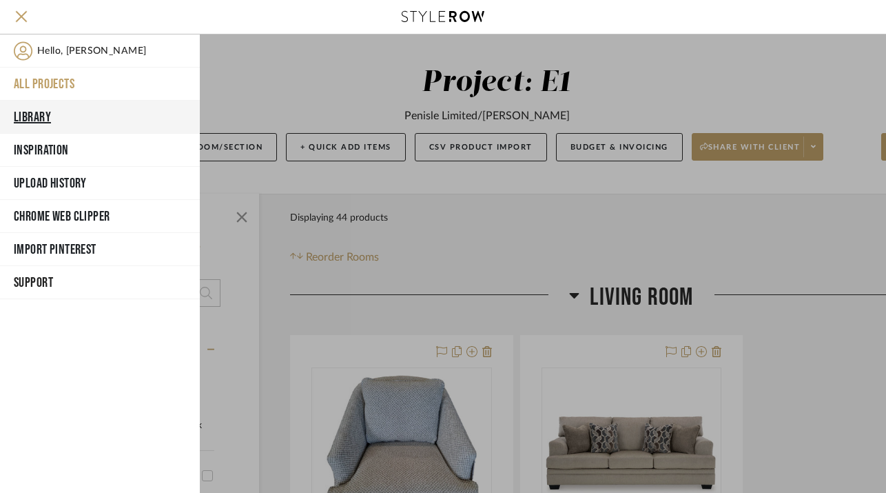
click at [49, 121] on button "Library" at bounding box center [100, 117] width 200 height 33
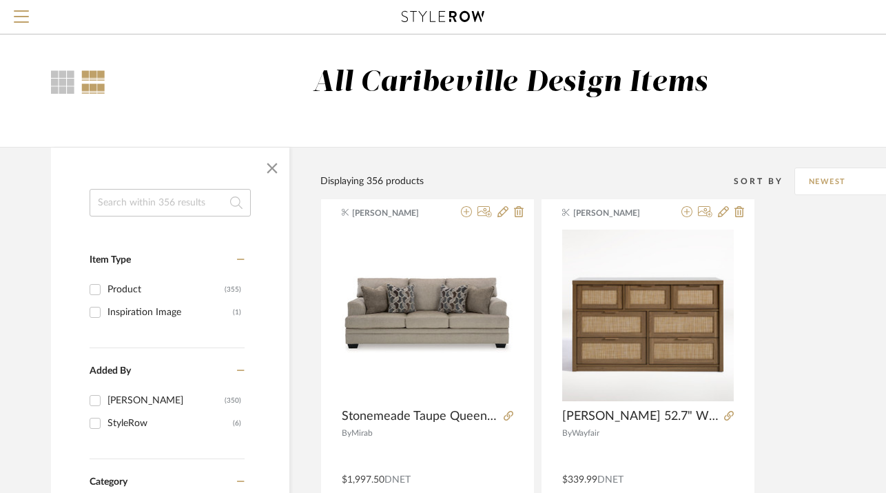
click at [130, 203] on input at bounding box center [170, 203] width 161 height 28
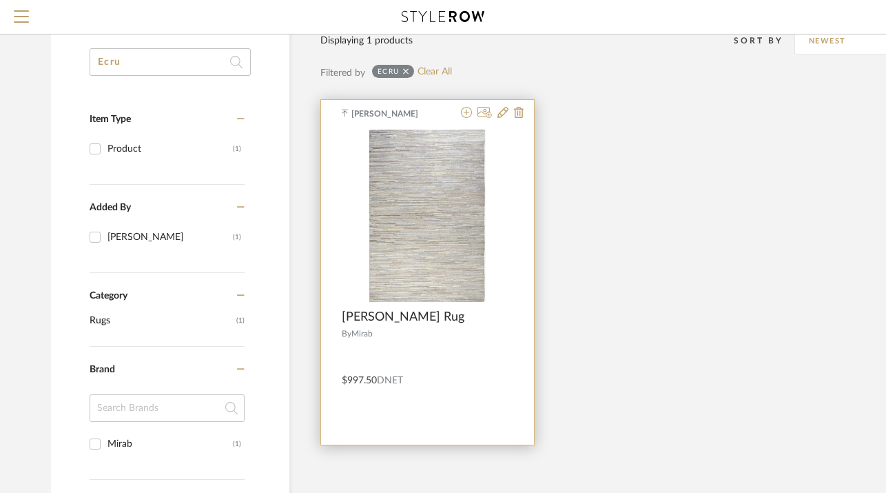
scroll to position [164, 0]
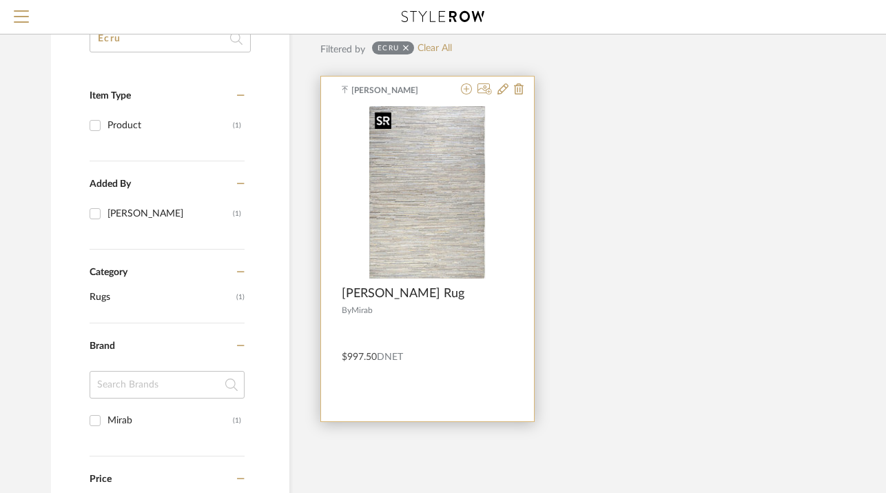
type input "Ecru"
click at [0, 0] on img at bounding box center [0, 0] width 0 height 0
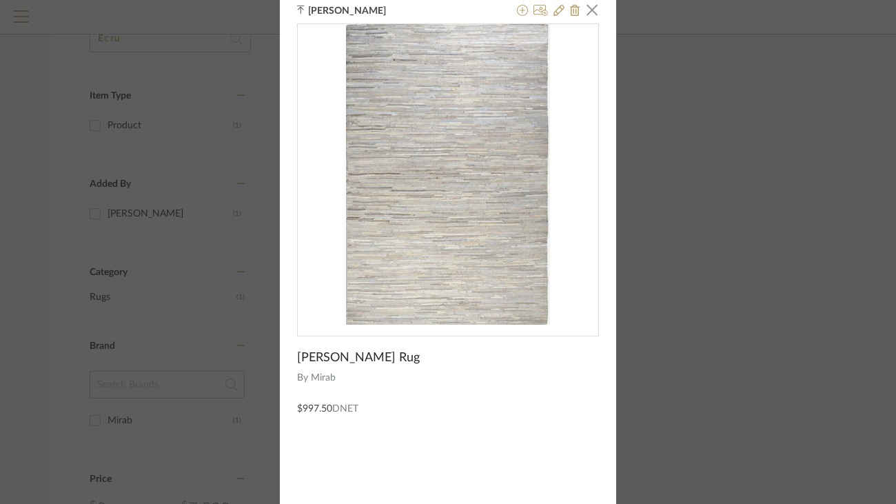
scroll to position [0, 0]
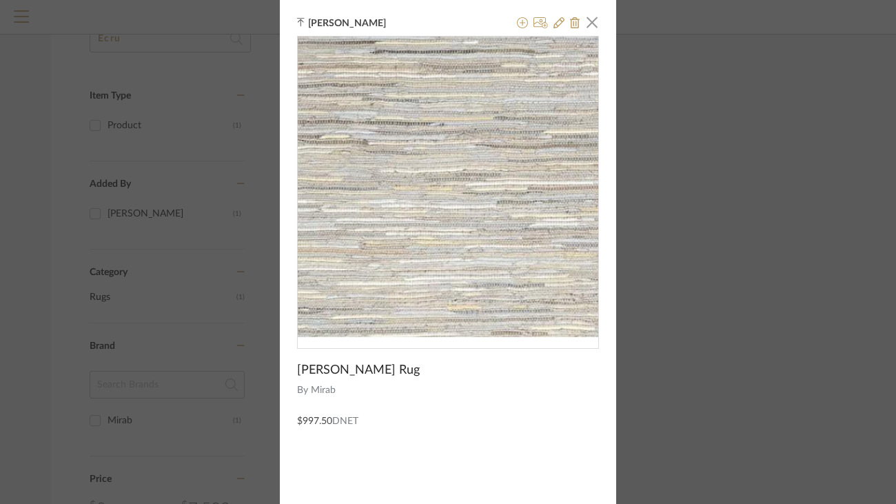
click at [411, 248] on img "0" at bounding box center [448, 187] width 204 height 300
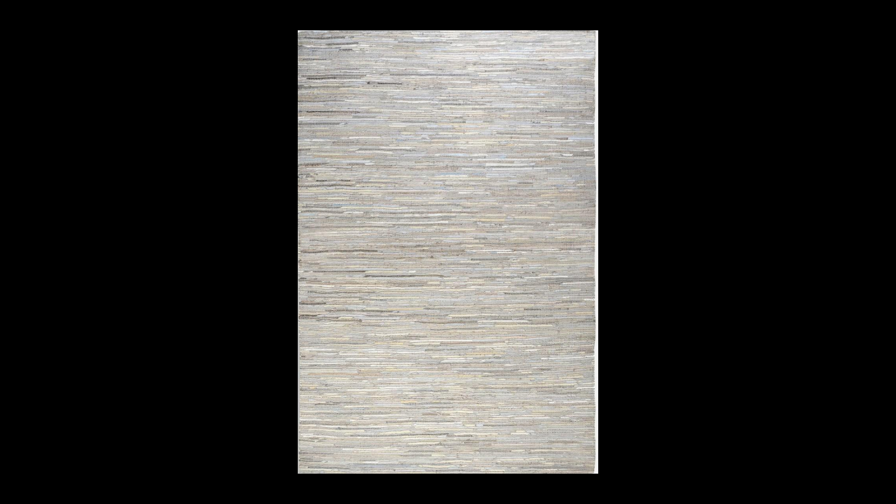
click at [411, 245] on img at bounding box center [448, 251] width 300 height 443
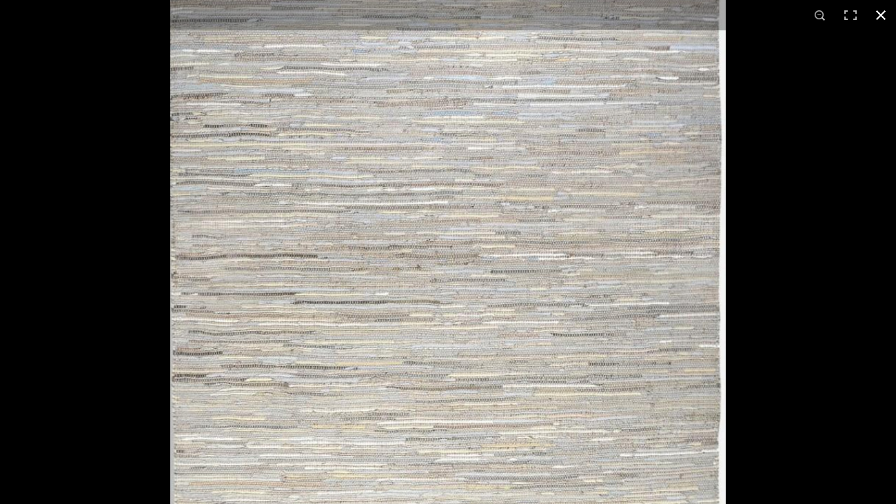
click at [879, 8] on button at bounding box center [881, 15] width 30 height 30
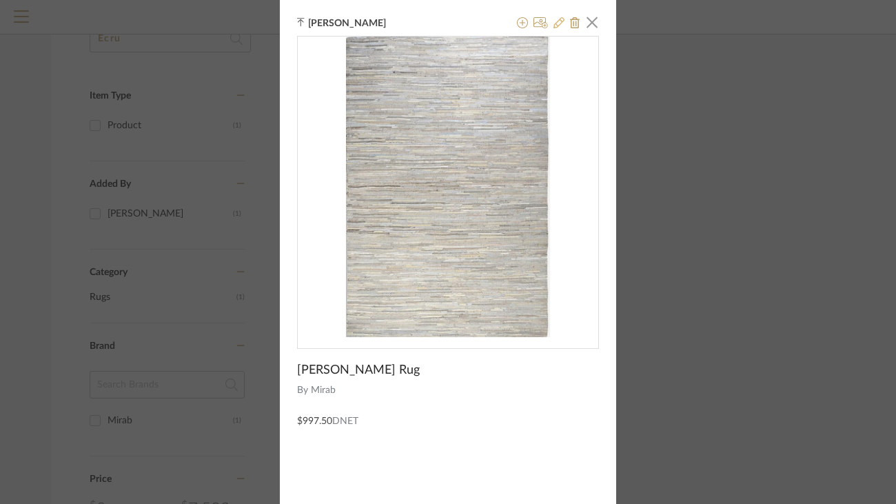
click at [557, 21] on icon at bounding box center [558, 22] width 11 height 11
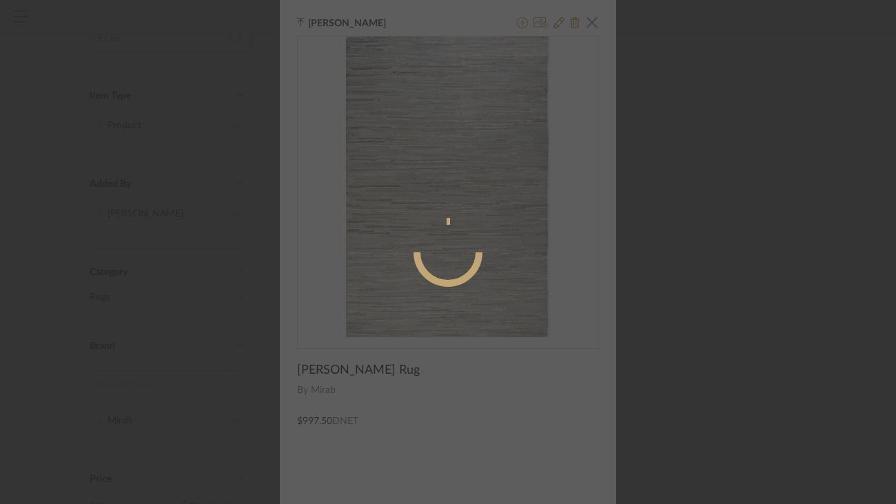
radio input "true"
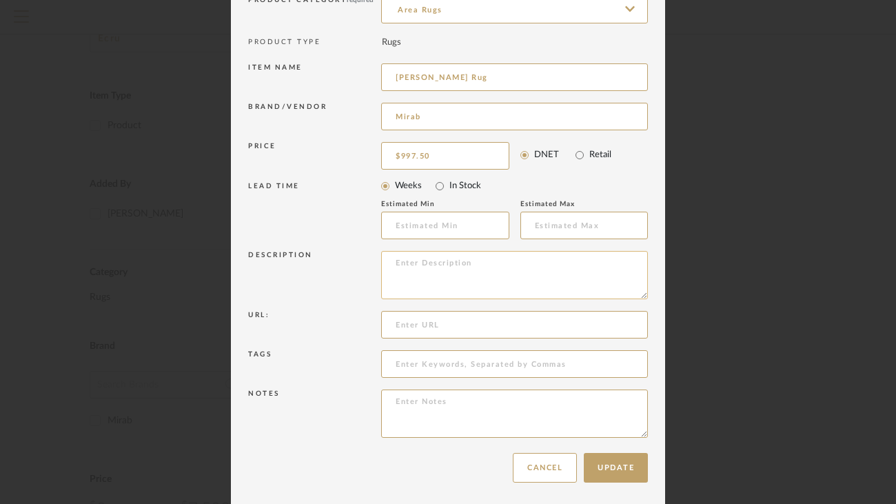
scroll to position [124, 0]
click at [694, 79] on div "Edit Item × Item Type required Product Inspiration Image Site Photo or PDF Uplo…" at bounding box center [448, 252] width 896 height 504
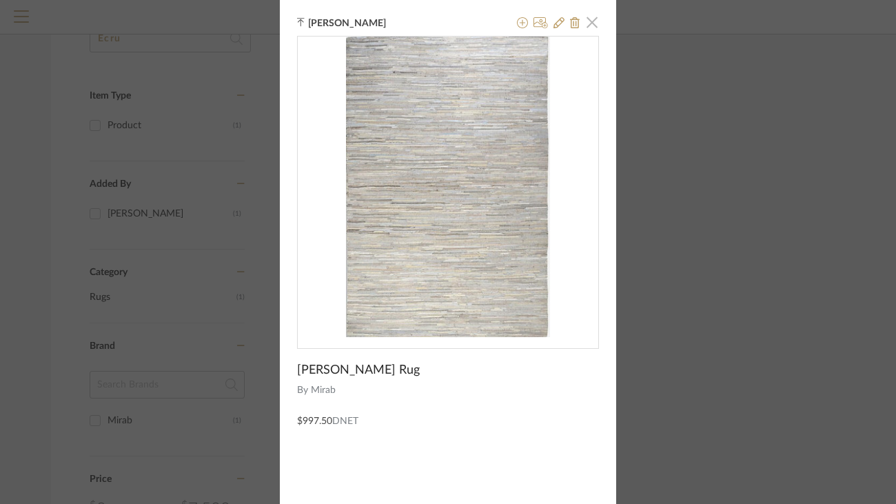
click at [586, 26] on span "button" at bounding box center [592, 22] width 28 height 28
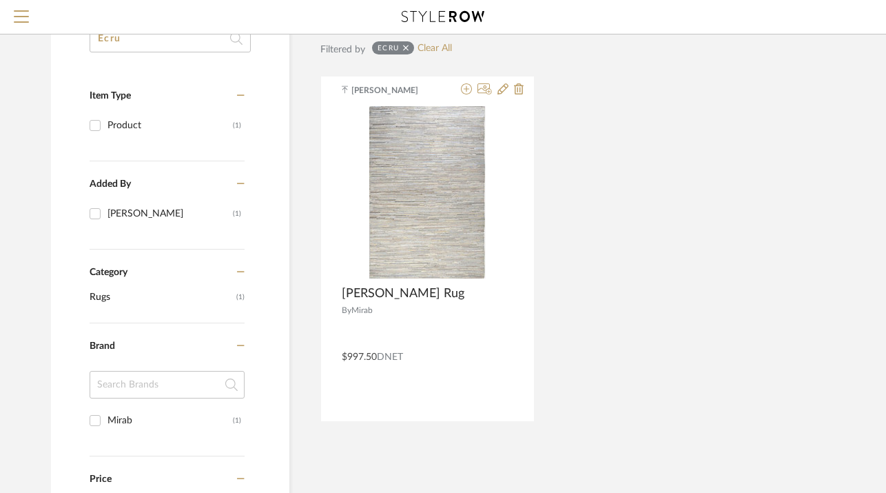
scroll to position [0, 0]
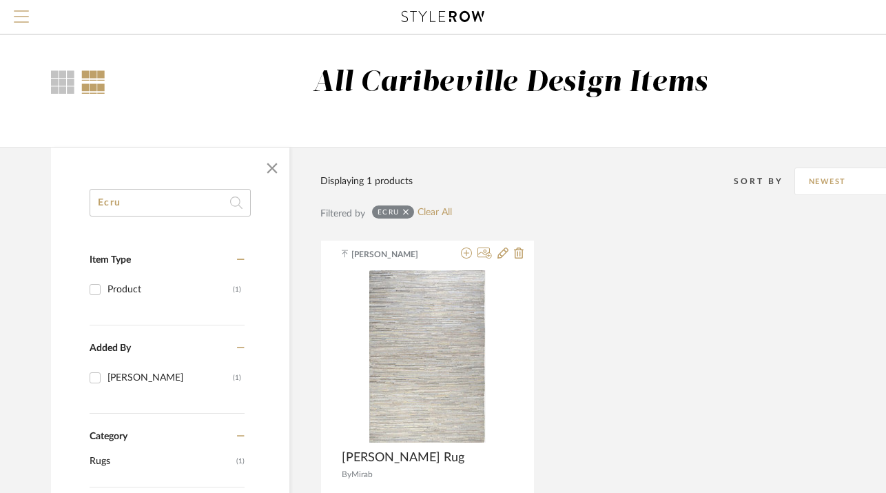
click at [25, 12] on span "Menu" at bounding box center [21, 20] width 15 height 21
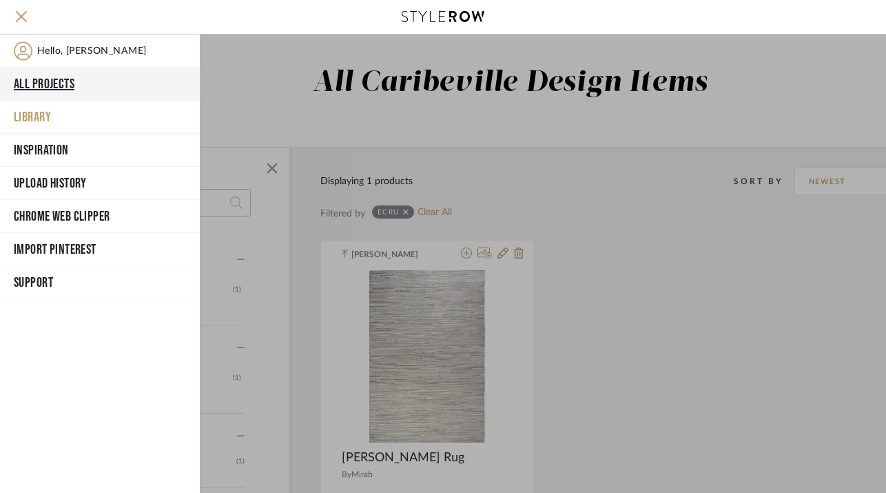
click at [57, 88] on button "All Projects" at bounding box center [100, 84] width 200 height 33
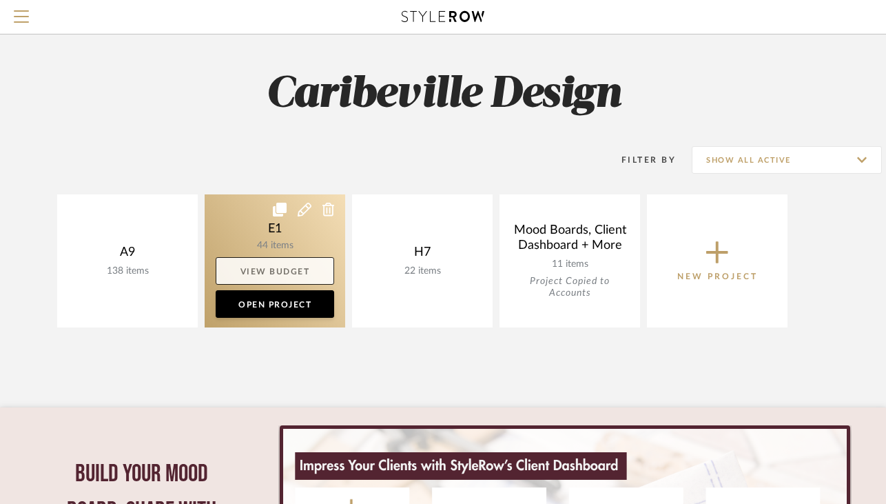
click at [289, 264] on link "View Budget" at bounding box center [275, 271] width 119 height 28
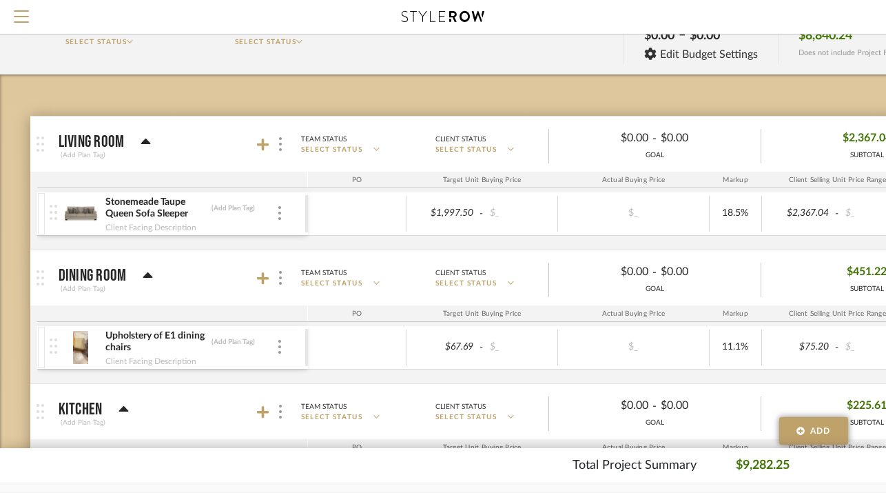
scroll to position [91, 0]
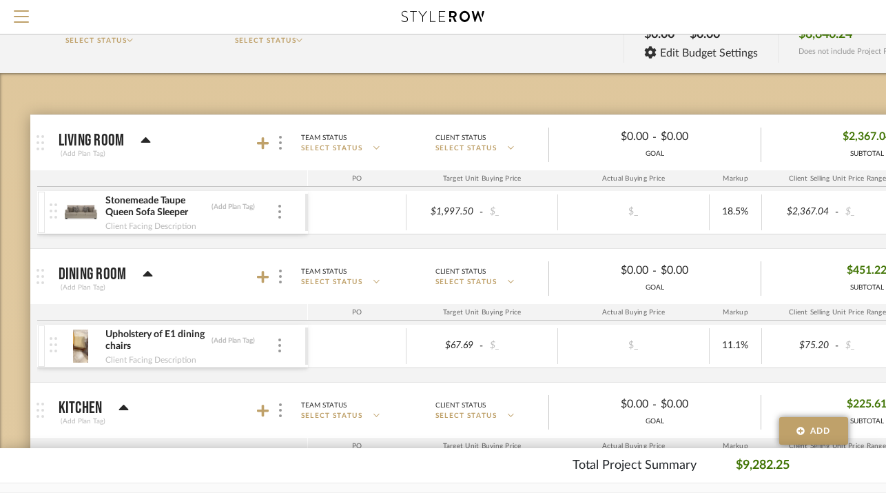
click at [255, 138] on mat-panel-title "Living Room (Add Plan Tag)" at bounding box center [180, 143] width 243 height 34
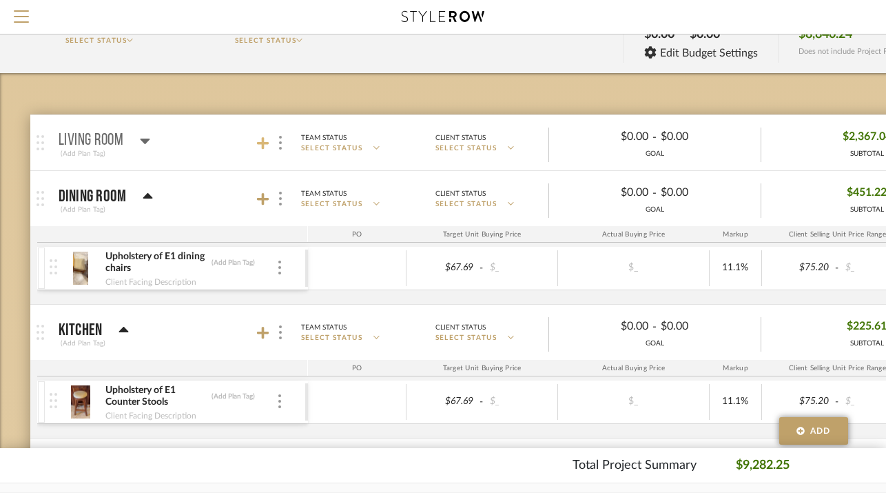
click at [265, 137] on icon at bounding box center [263, 143] width 12 height 14
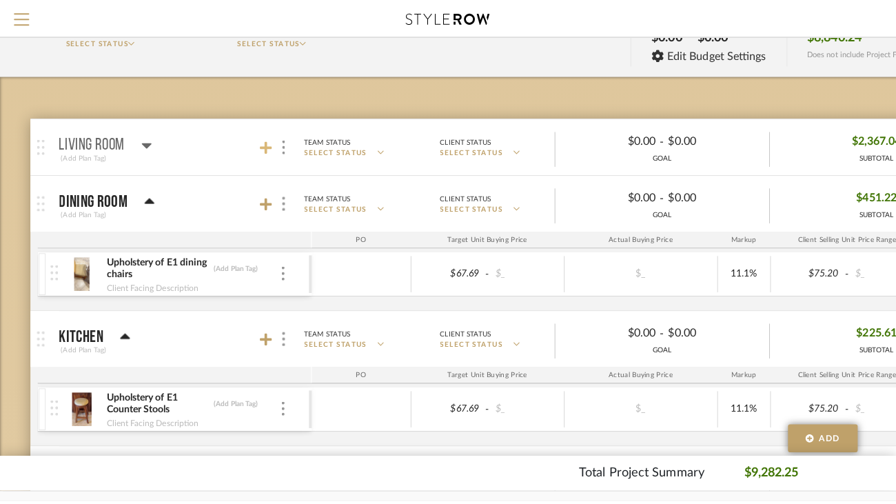
scroll to position [0, 0]
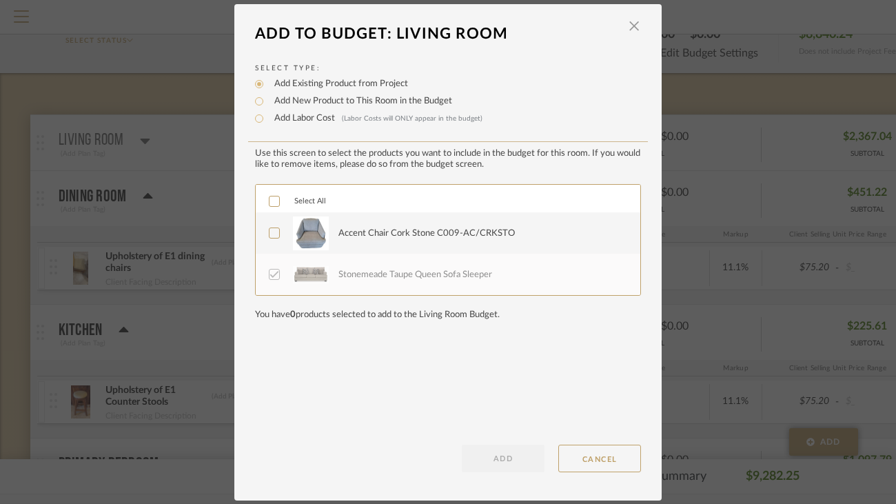
click at [310, 225] on img at bounding box center [311, 233] width 36 height 34
click at [497, 454] on button "ADD" at bounding box center [503, 458] width 83 height 28
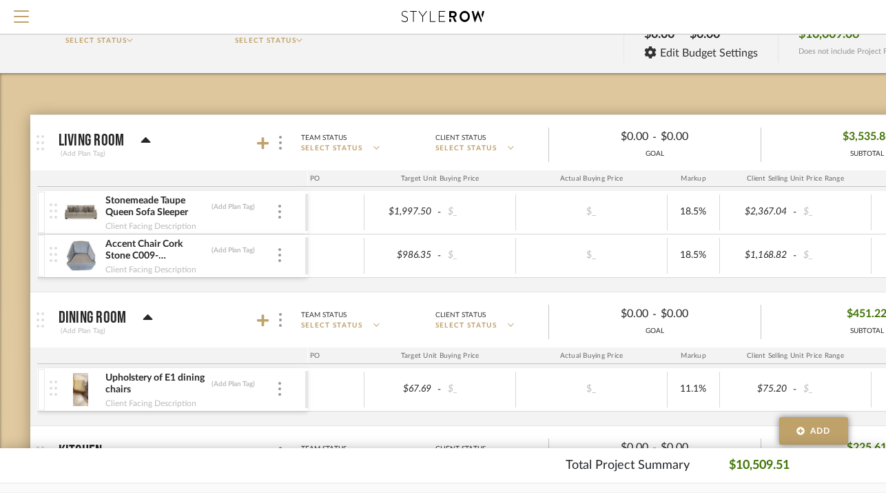
scroll to position [0, 52]
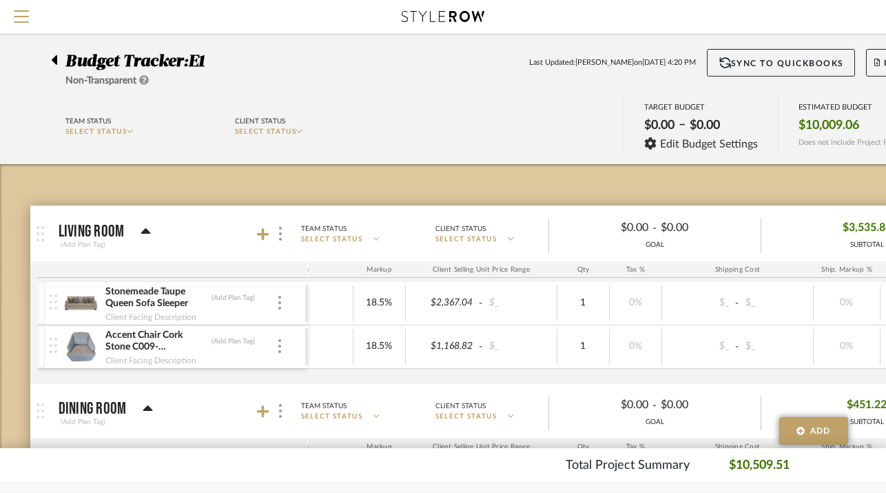
click at [56, 62] on icon at bounding box center [55, 60] width 6 height 10
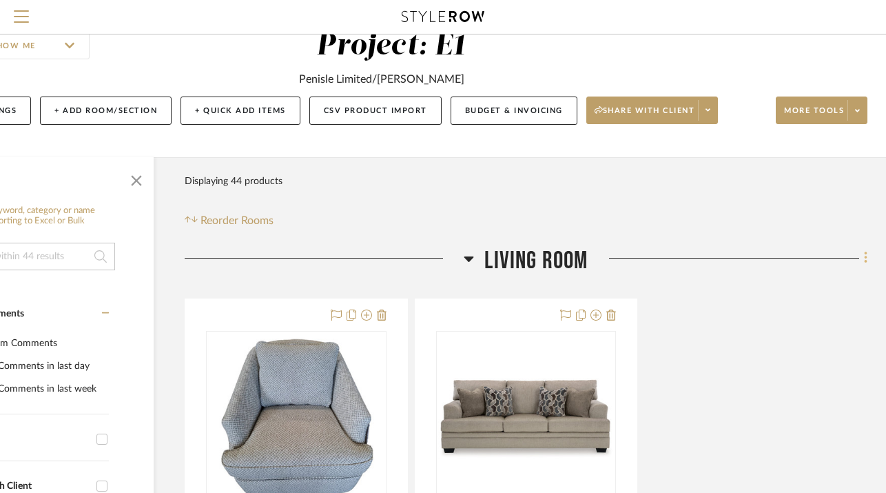
click at [864, 263] on icon at bounding box center [865, 258] width 3 height 12
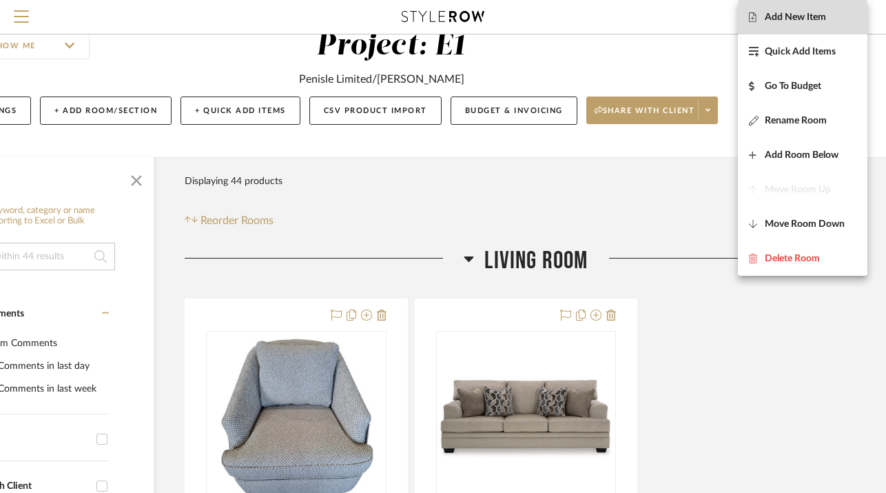
click at [790, 22] on span "Add New Item" at bounding box center [795, 18] width 61 height 12
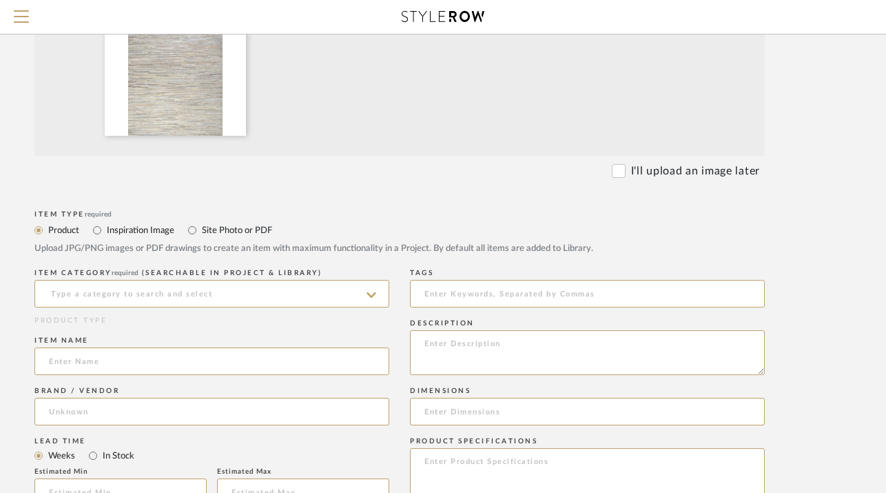
click at [372, 291] on icon at bounding box center [372, 294] width 10 height 11
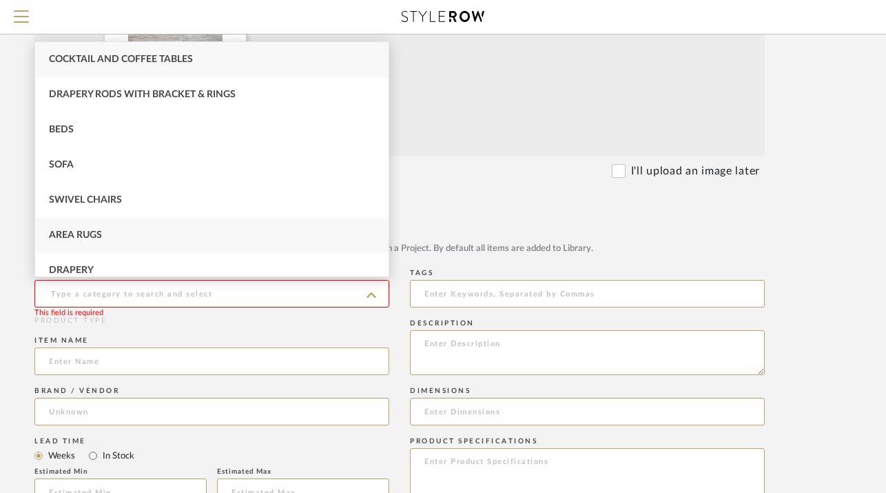
click at [283, 235] on div "Area Rugs" at bounding box center [212, 235] width 354 height 35
type input "Area Rugs"
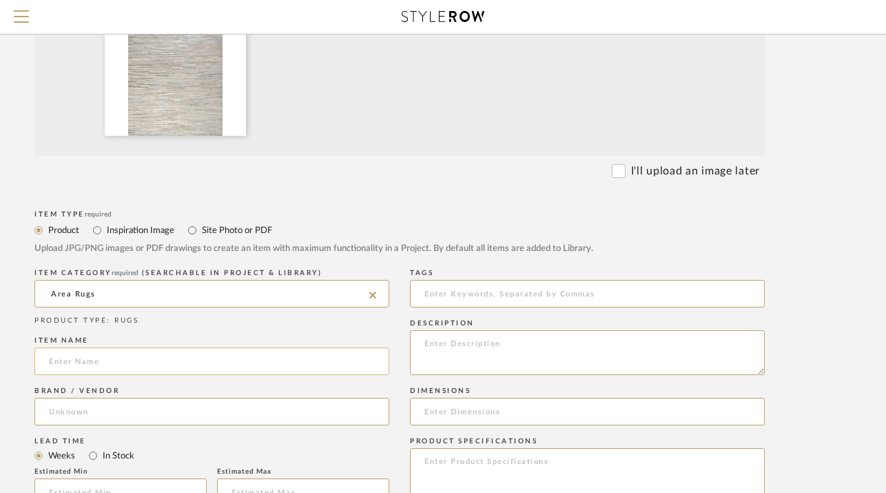
click at [369, 366] on input at bounding box center [211, 361] width 355 height 28
type input "[PERSON_NAME] Rug"
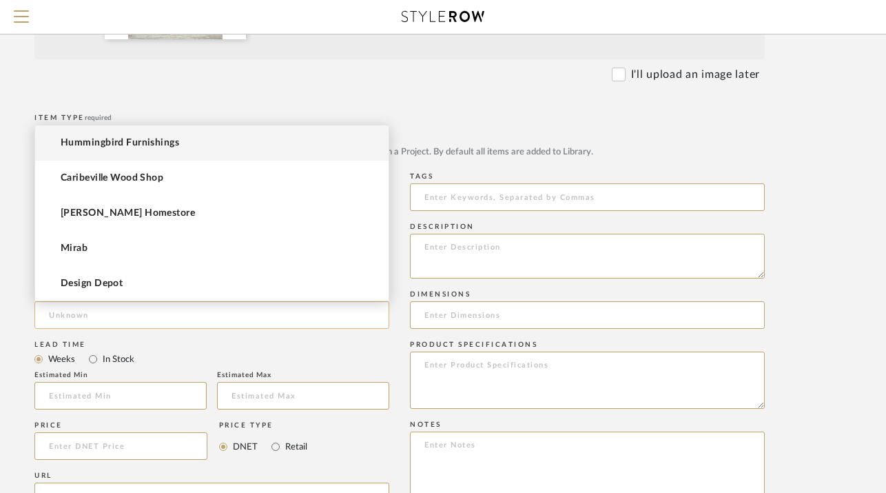
click at [251, 315] on input at bounding box center [211, 315] width 355 height 28
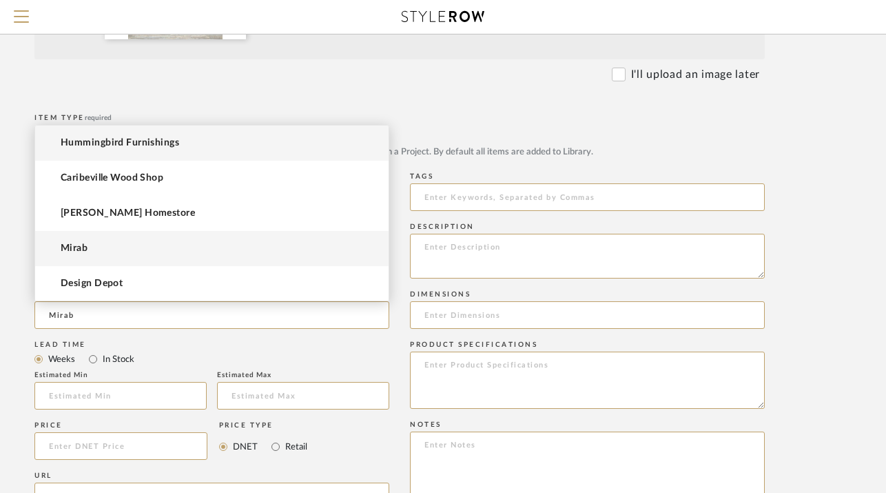
type input "Mirab"
click at [249, 250] on mat-option "Mirab" at bounding box center [212, 248] width 354 height 35
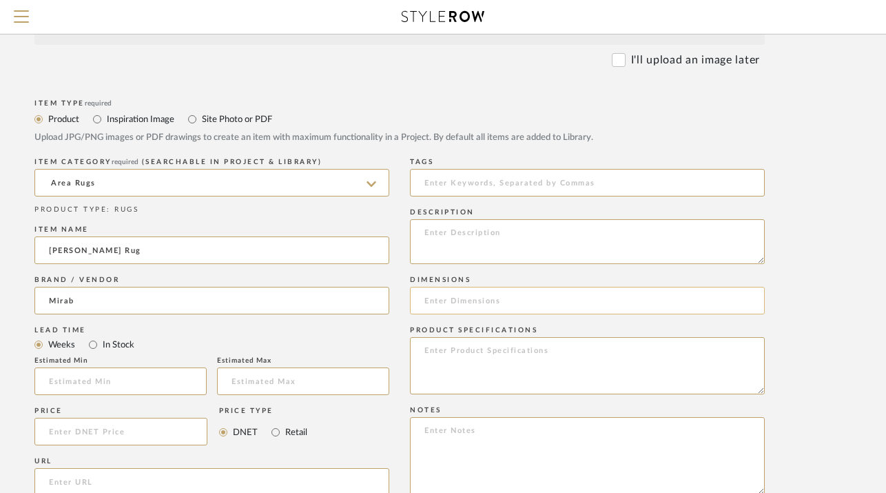
click at [491, 301] on input at bounding box center [587, 301] width 355 height 28
type input "8 X 10"
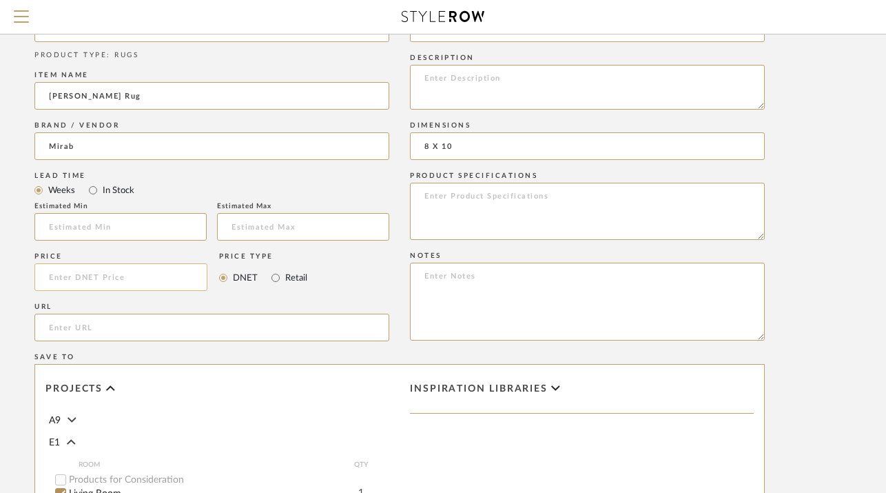
click at [146, 266] on input at bounding box center [120, 277] width 173 height 28
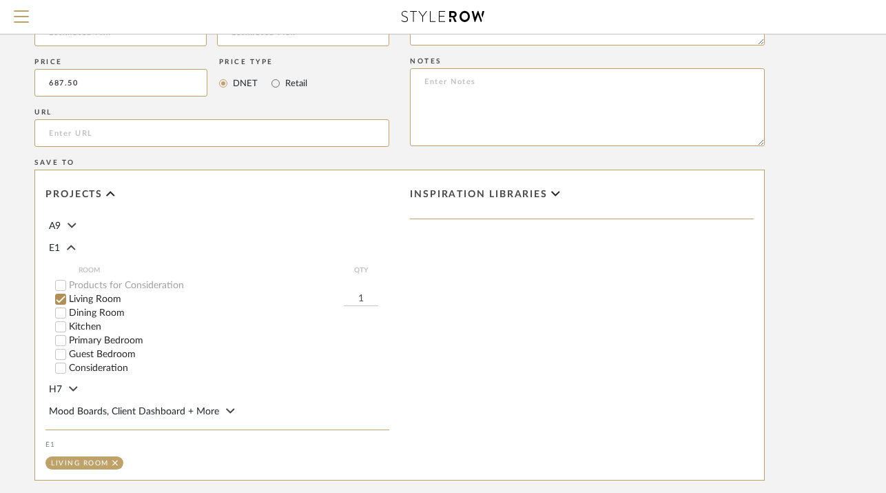
scroll to position [966, 96]
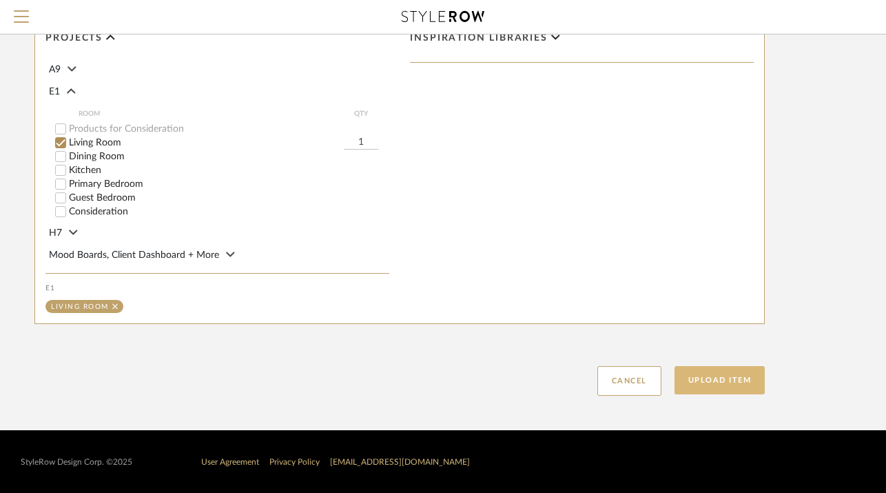
type input "$687.50"
click at [713, 383] on button "Upload Item" at bounding box center [720, 380] width 91 height 28
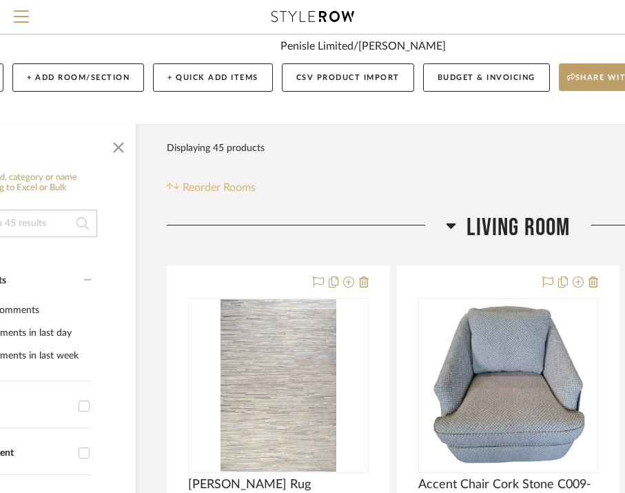
scroll to position [70, 126]
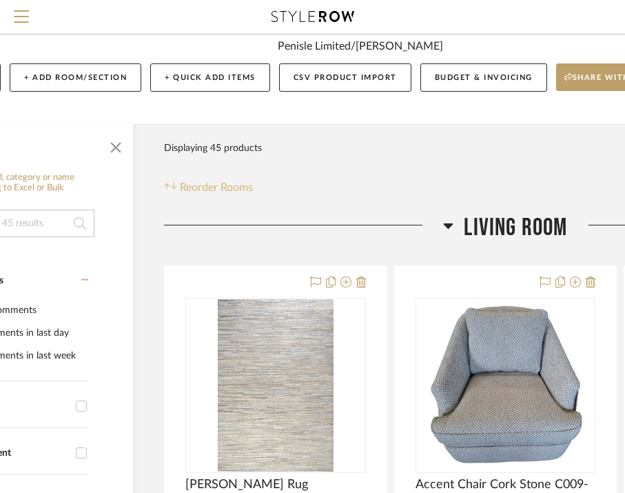
click at [314, 185] on div "Filter Products Displaying 45 products Reorder Rooms" at bounding box center [505, 164] width 683 height 61
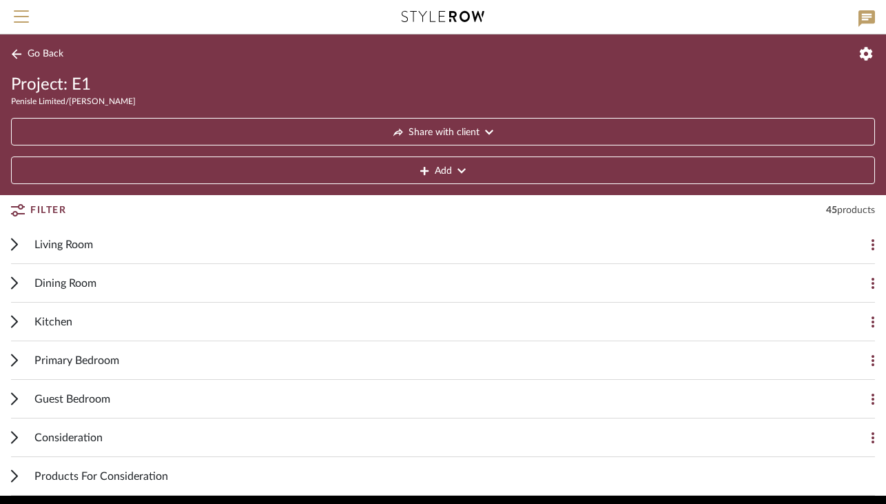
click at [378, 238] on div "Living Room" at bounding box center [432, 244] width 797 height 38
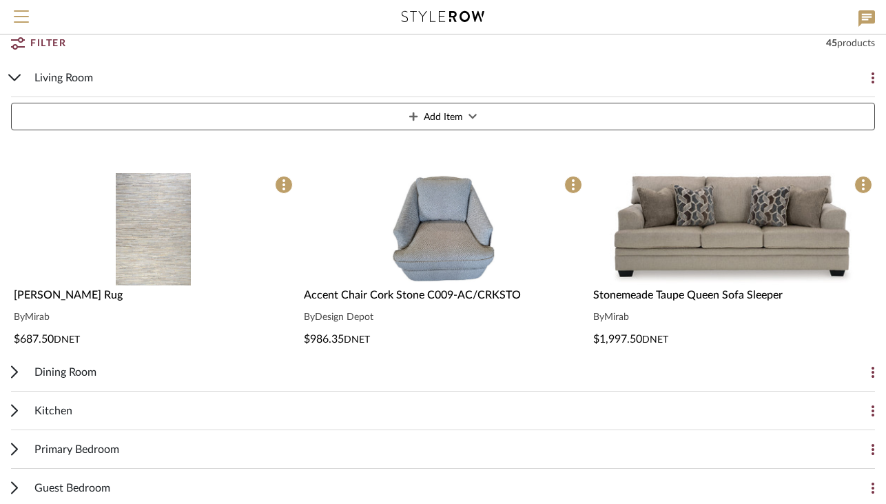
scroll to position [170, 0]
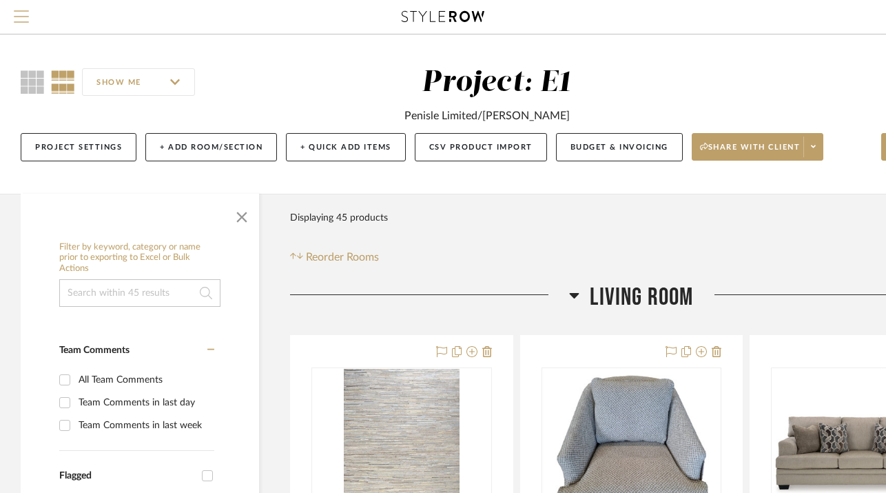
click at [20, 12] on span "Menu" at bounding box center [21, 10] width 15 height 1
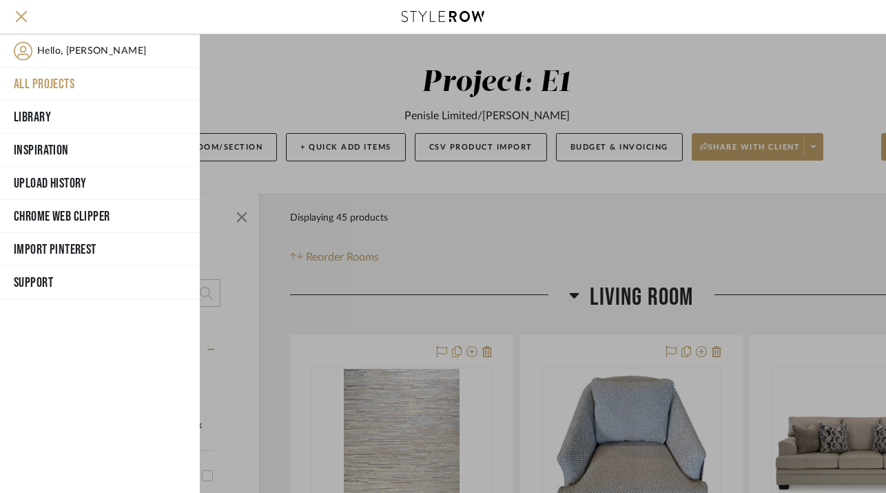
click at [67, 84] on button "All Projects" at bounding box center [100, 84] width 200 height 33
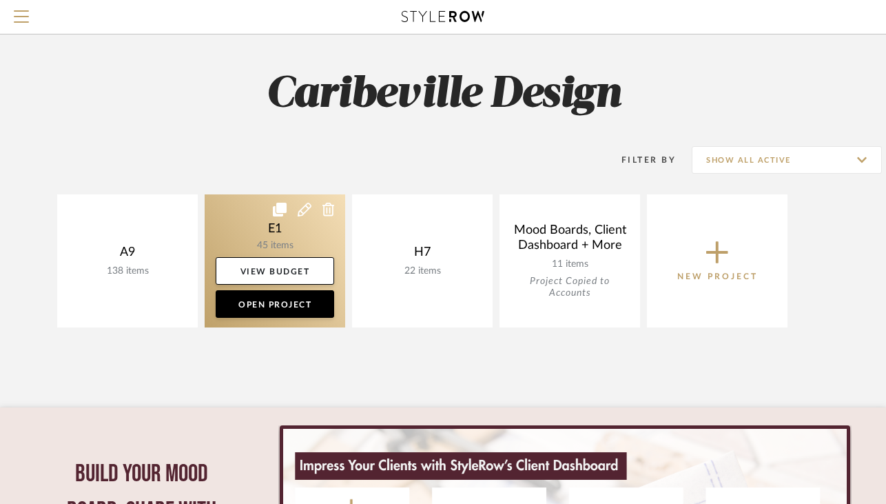
click at [300, 244] on link at bounding box center [275, 260] width 141 height 133
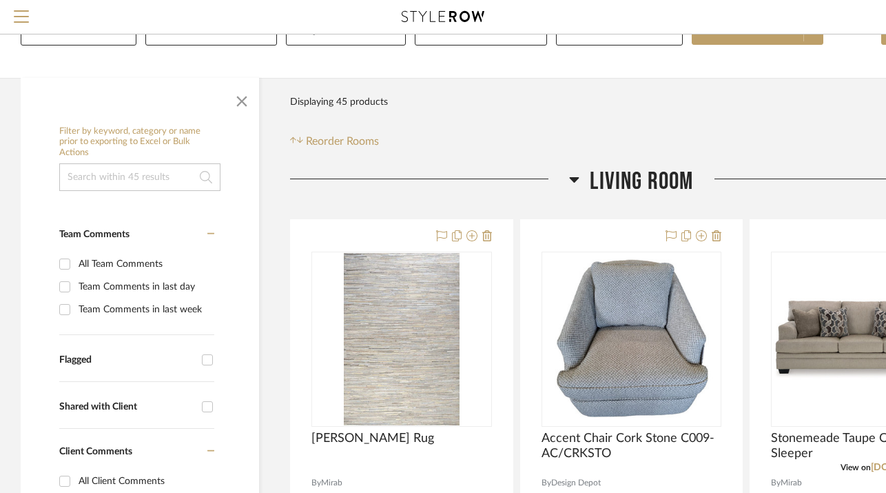
scroll to position [156, 0]
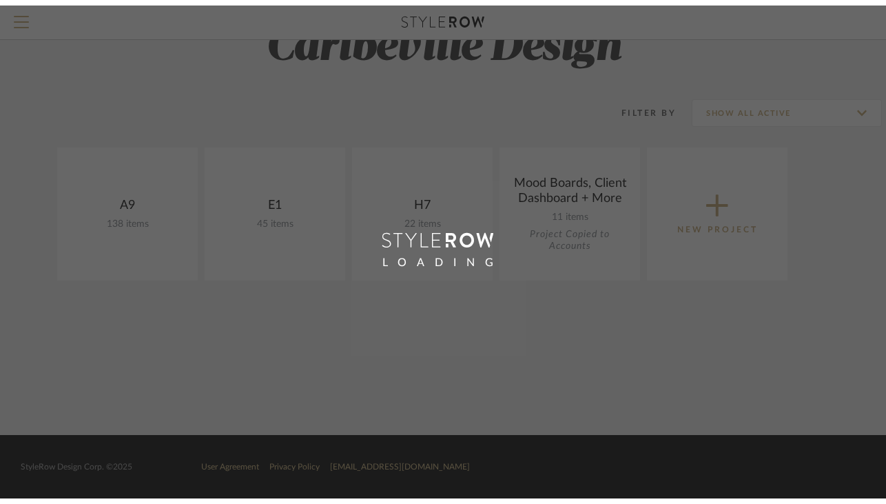
scroll to position [41, 0]
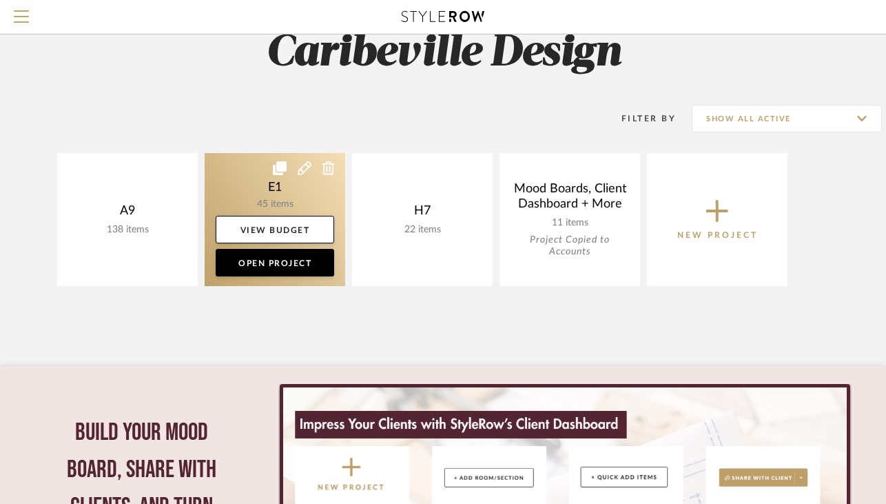
click at [295, 214] on link at bounding box center [275, 219] width 141 height 133
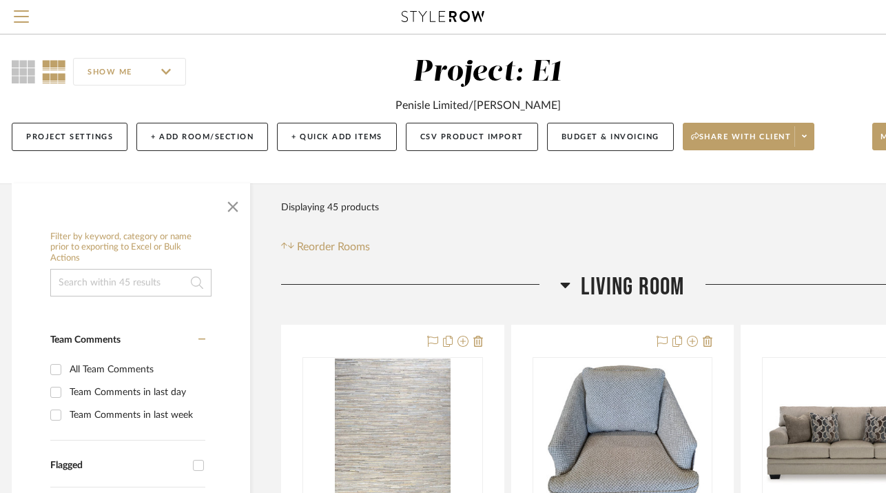
scroll to position [10, 0]
